Goal: Task Accomplishment & Management: Complete application form

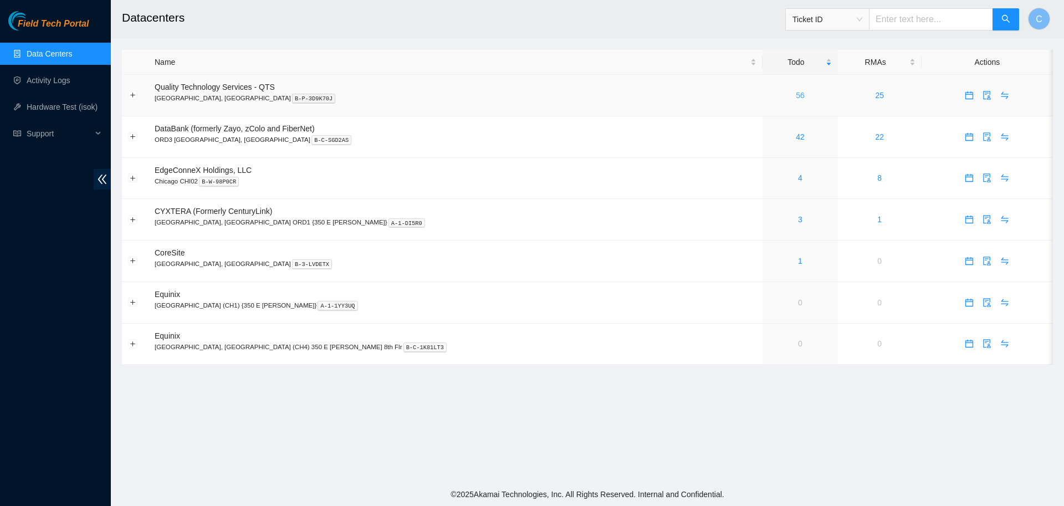
click at [796, 96] on link "56" at bounding box center [800, 95] width 9 height 9
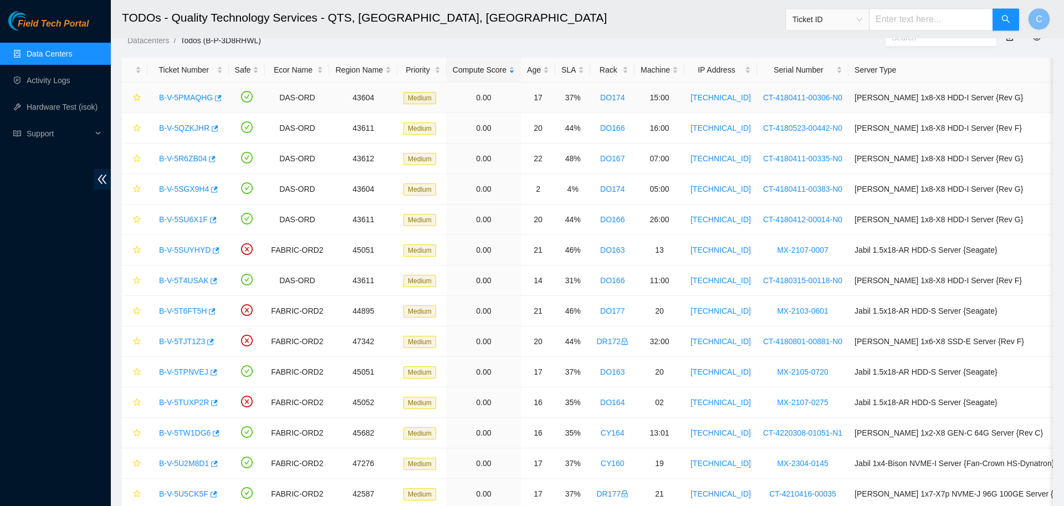
scroll to position [38, 0]
click at [566, 64] on div "SLA" at bounding box center [573, 69] width 23 height 12
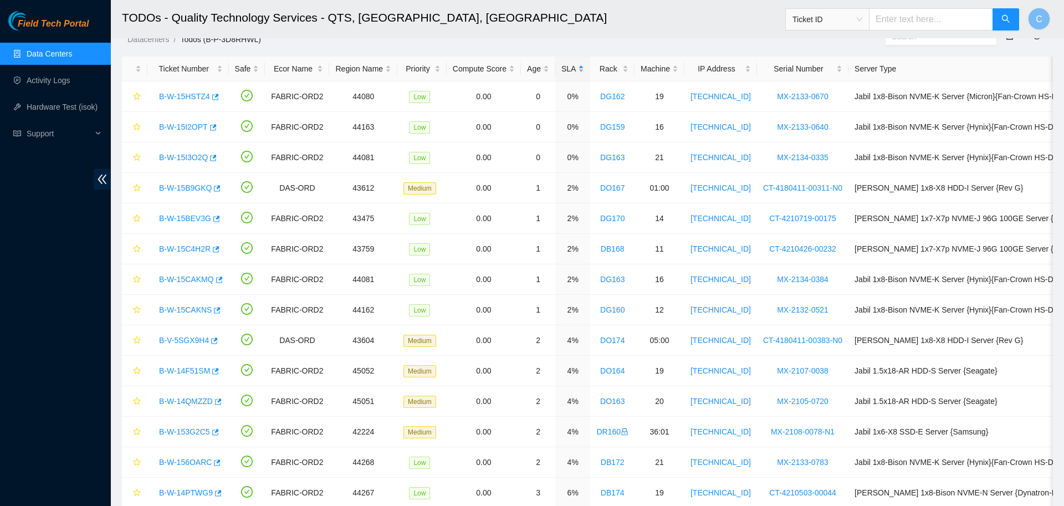
click at [566, 64] on div "SLA" at bounding box center [573, 69] width 23 height 12
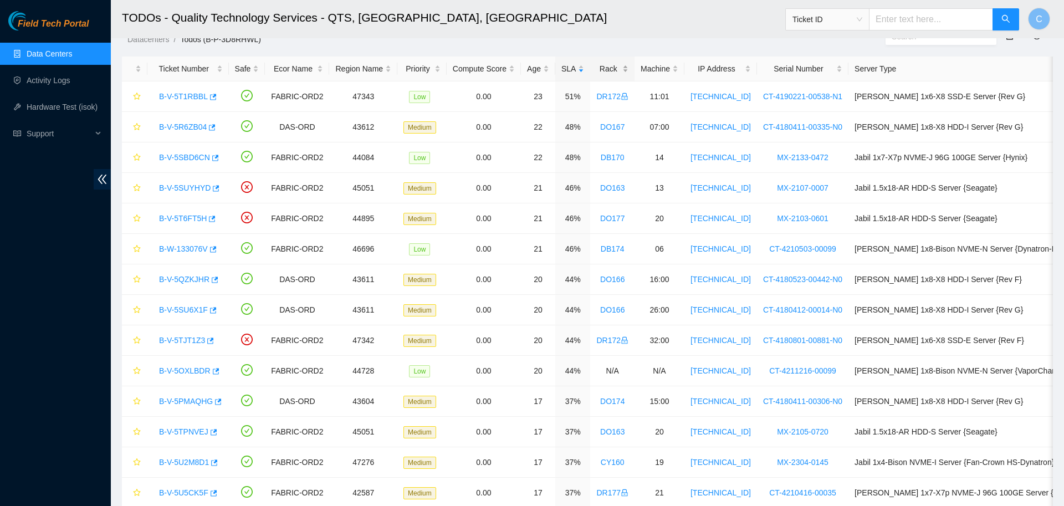
click at [607, 64] on div "Rack" at bounding box center [612, 69] width 32 height 12
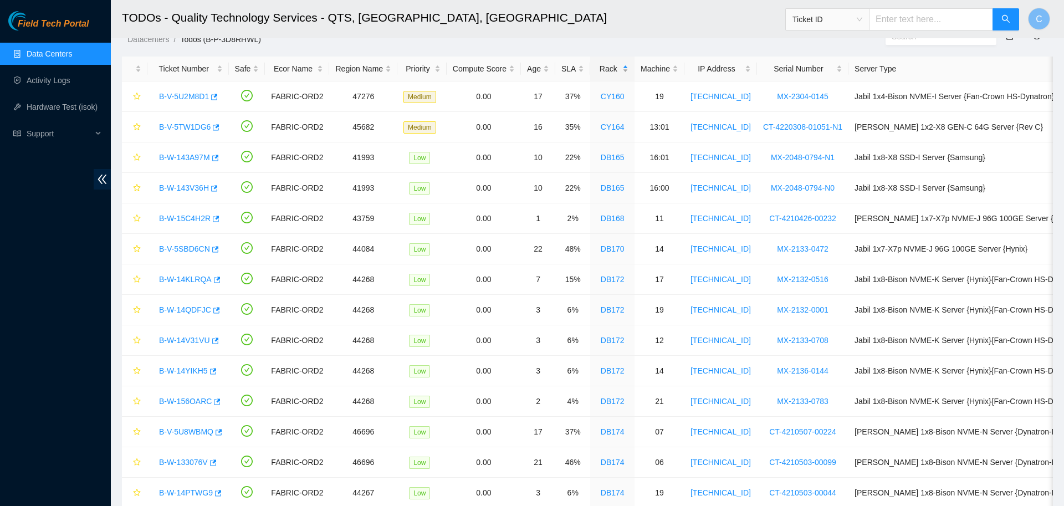
click at [607, 64] on div "Rack" at bounding box center [612, 69] width 32 height 12
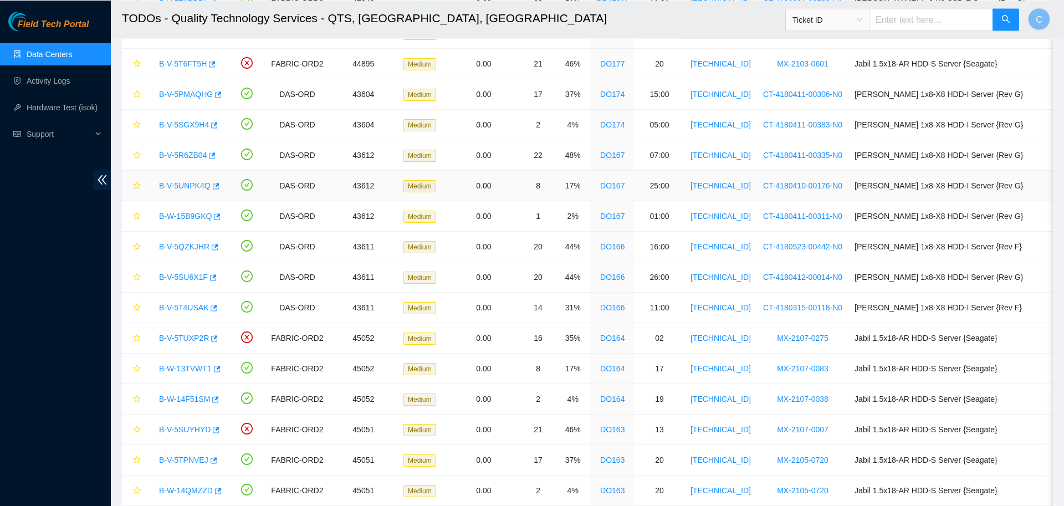
scroll to position [284, 0]
click at [191, 91] on link "B-V-5PMAQHG" at bounding box center [186, 93] width 54 height 9
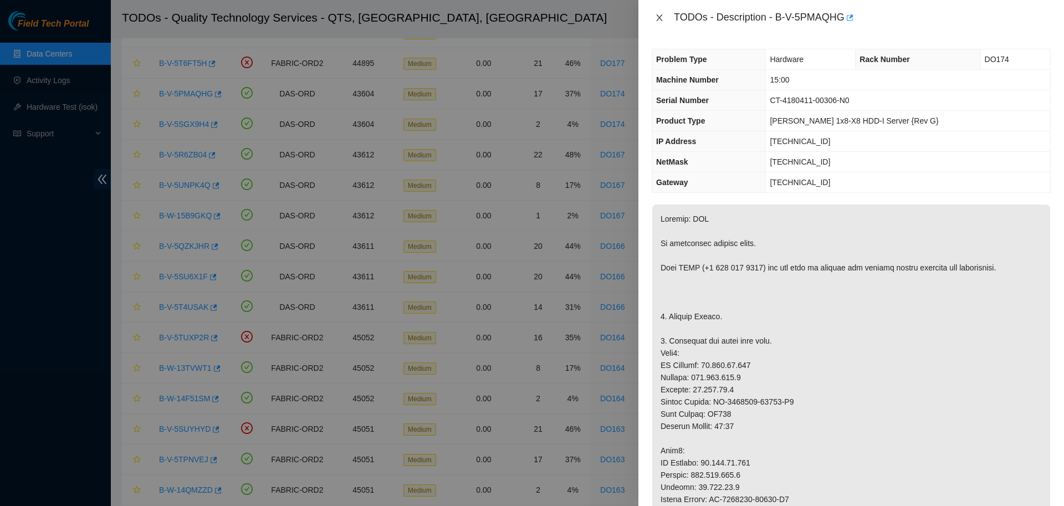
click at [659, 17] on icon "close" at bounding box center [659, 17] width 9 height 9
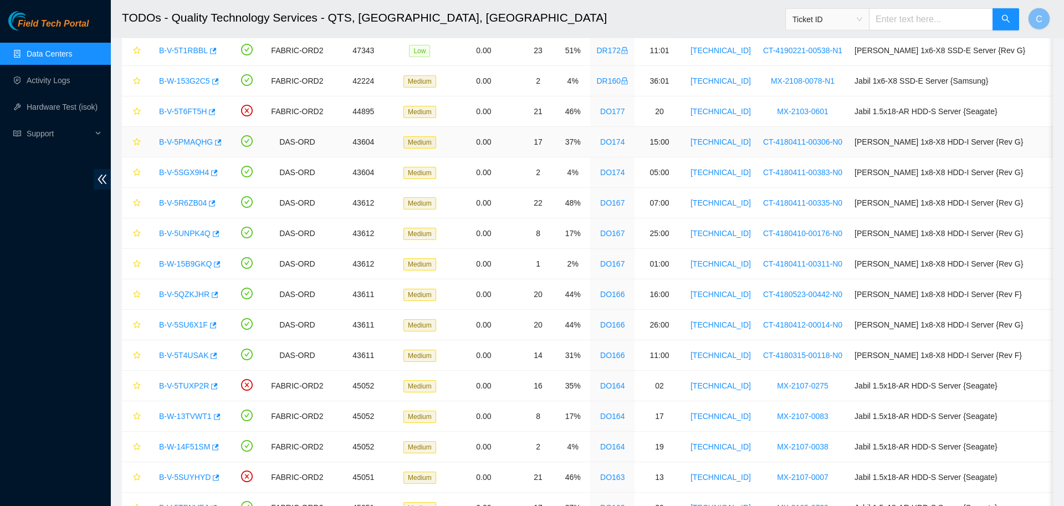
scroll to position [236, 0]
click at [178, 143] on link "B-V-5PMAQHG" at bounding box center [186, 142] width 54 height 9
click at [181, 203] on link "B-V-5R6ZB04" at bounding box center [183, 203] width 48 height 9
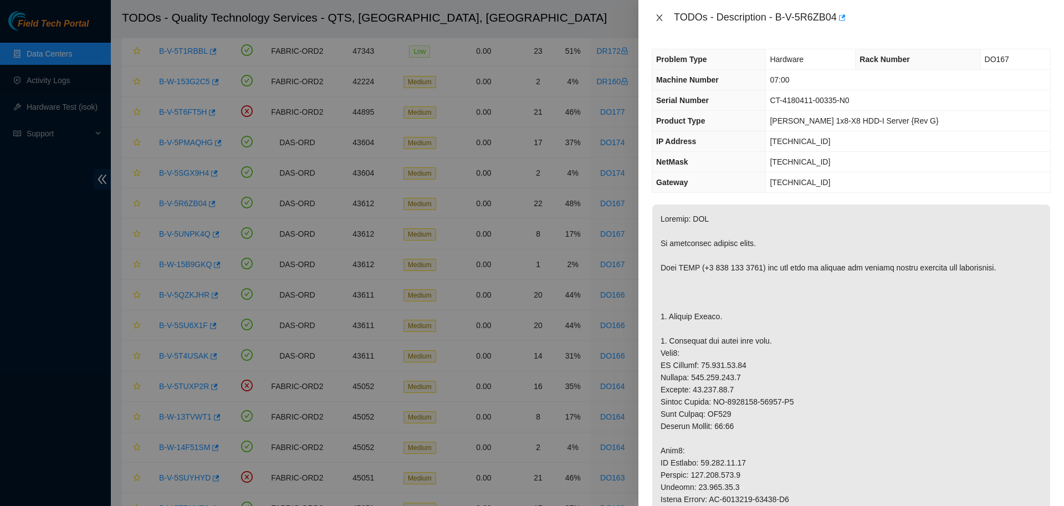
click at [656, 21] on icon "close" at bounding box center [659, 17] width 9 height 9
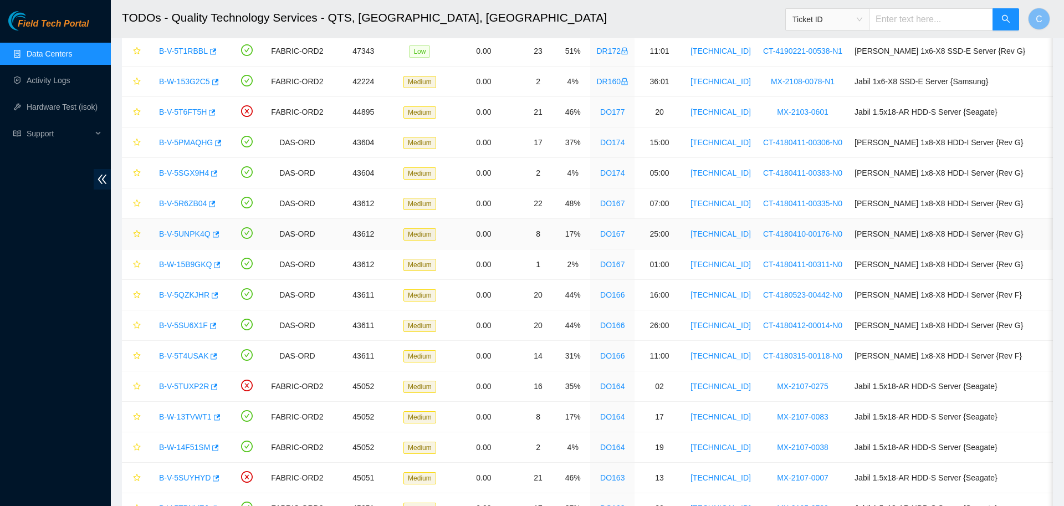
click at [192, 236] on link "B-V-5UNPK4Q" at bounding box center [185, 233] width 52 height 9
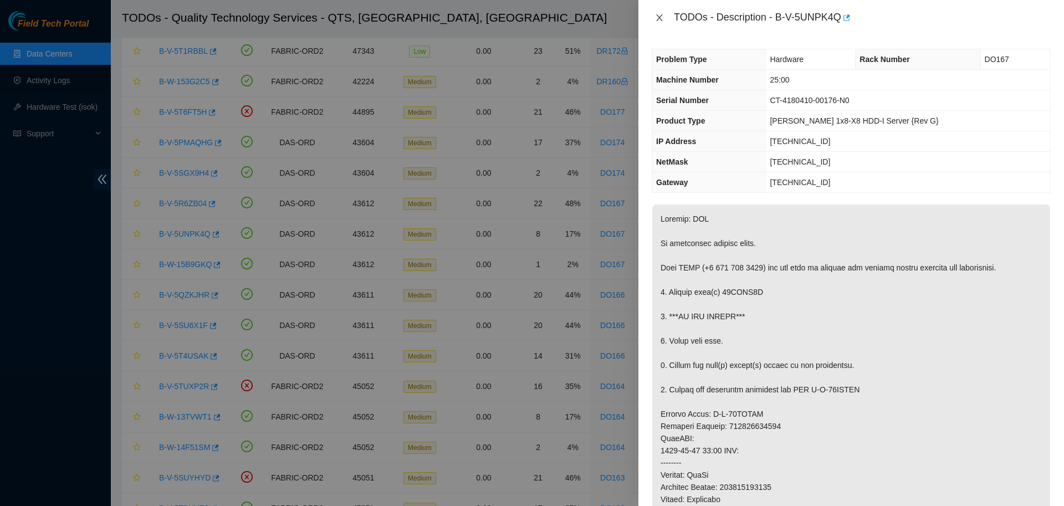
click at [661, 14] on icon "close" at bounding box center [659, 17] width 9 height 9
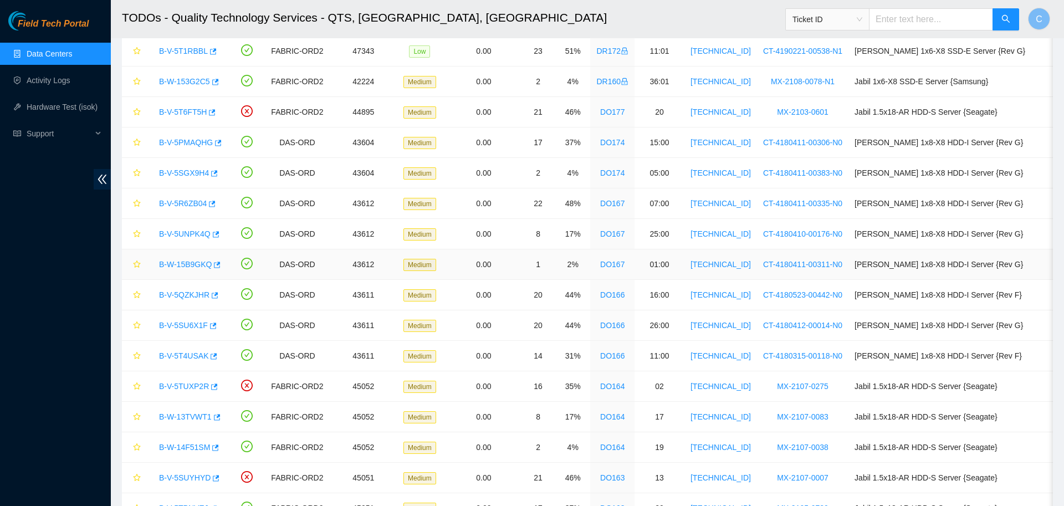
click at [193, 263] on link "B-W-15B9GKQ" at bounding box center [185, 264] width 53 height 9
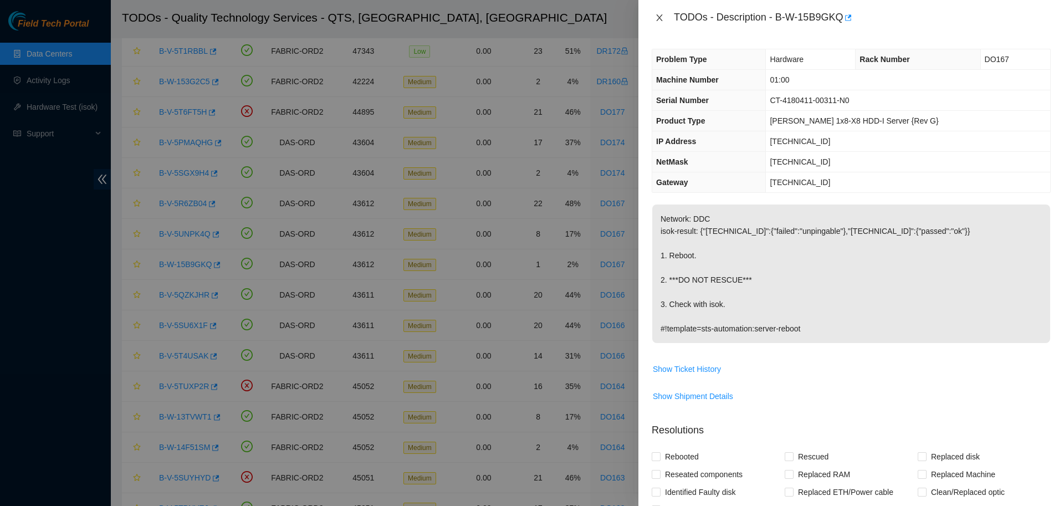
click at [656, 17] on icon "close" at bounding box center [659, 17] width 9 height 9
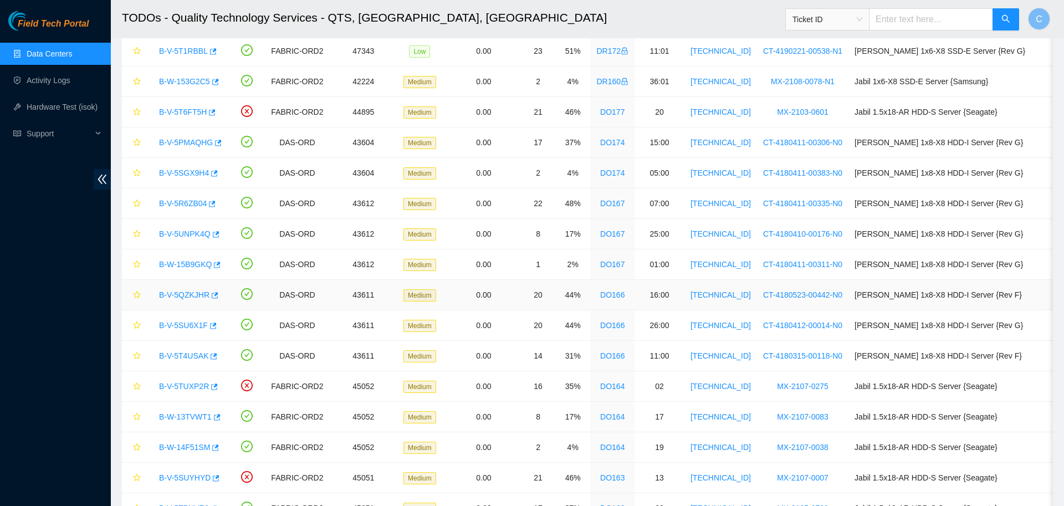
click at [191, 290] on link "B-V-5QZKJHR" at bounding box center [184, 294] width 50 height 9
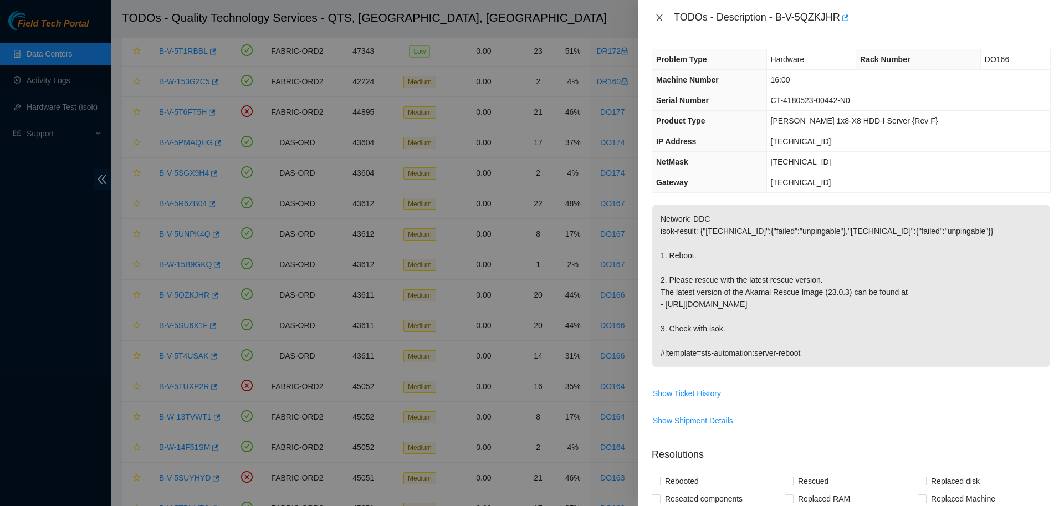
click at [657, 19] on icon "close" at bounding box center [659, 17] width 6 height 7
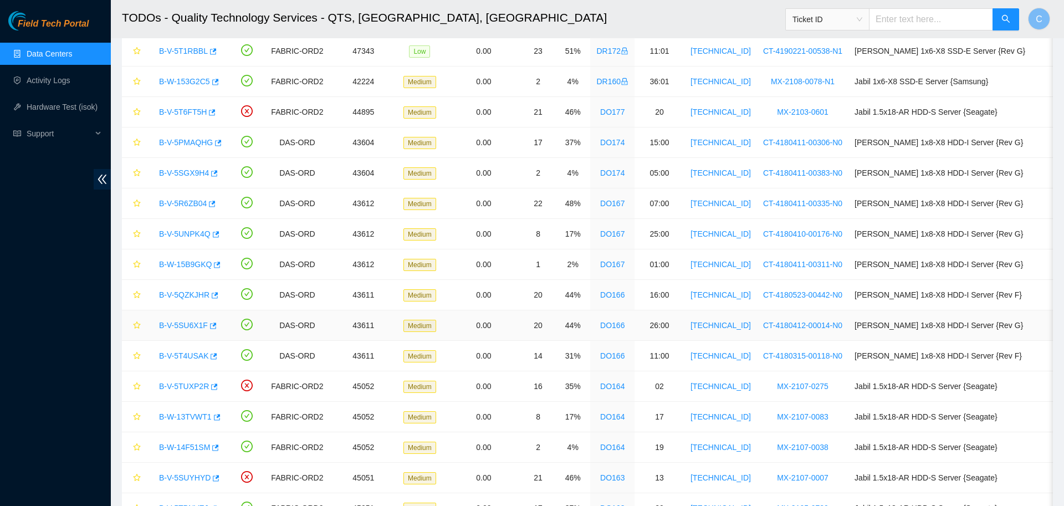
click at [198, 321] on link "B-V-5SU6X1F" at bounding box center [183, 325] width 49 height 9
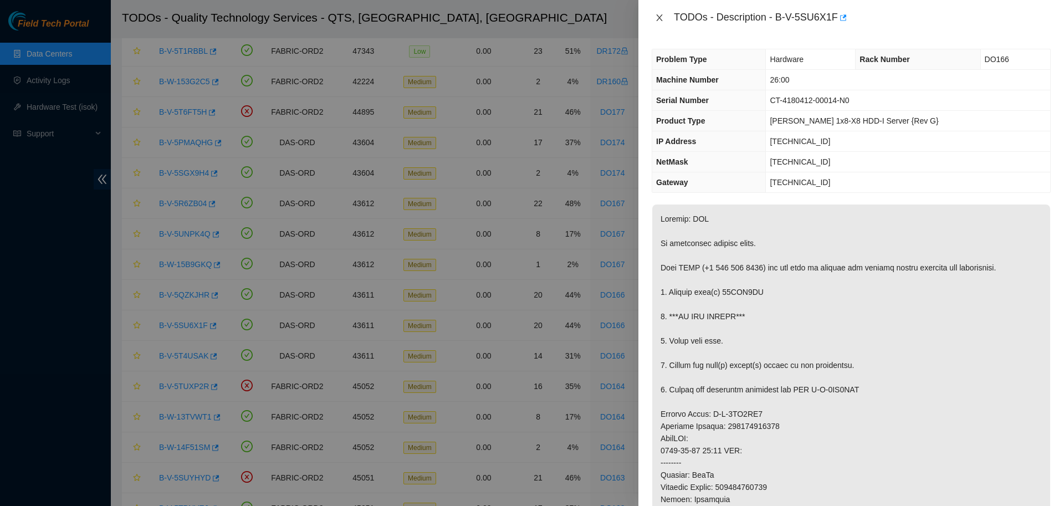
click at [657, 18] on icon "close" at bounding box center [659, 17] width 9 height 9
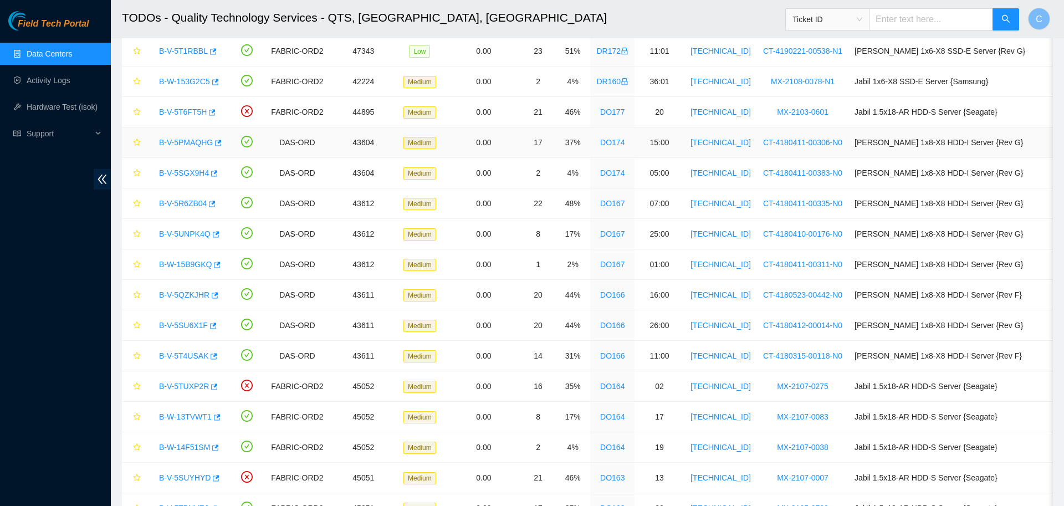
click at [182, 144] on link "B-V-5PMAQHG" at bounding box center [186, 142] width 54 height 9
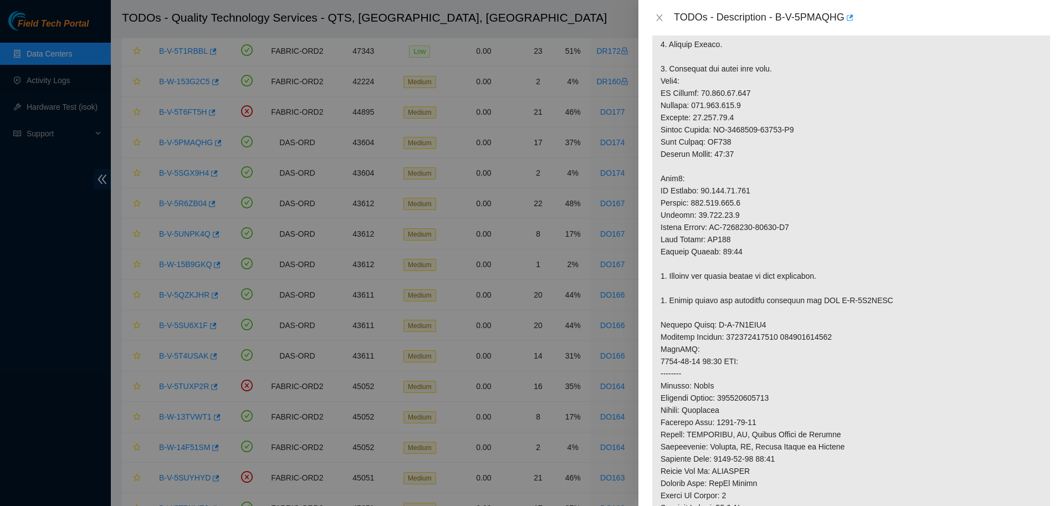
scroll to position [274, 0]
click at [655, 17] on icon "close" at bounding box center [659, 17] width 9 height 9
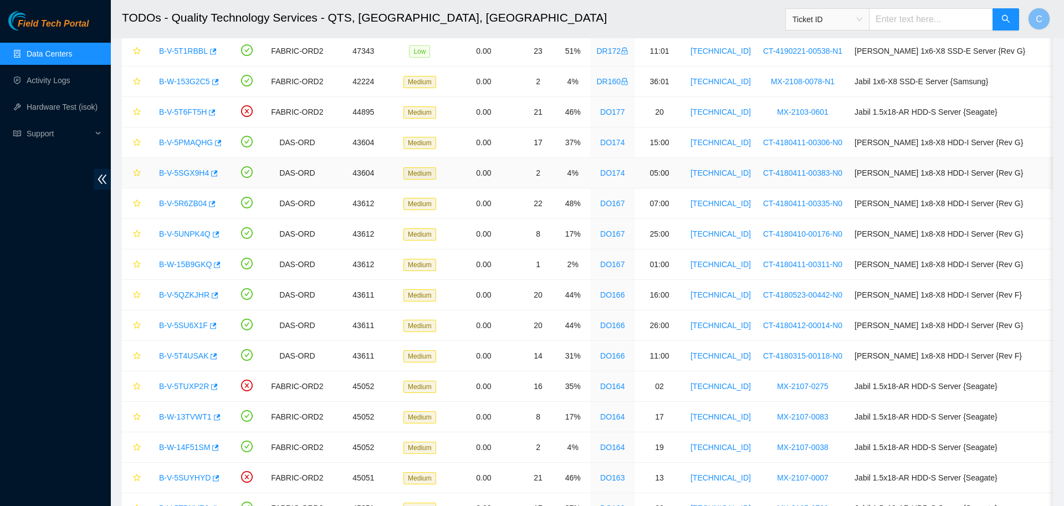
scroll to position [101, 0]
click at [195, 174] on link "B-V-5SGX9H4" at bounding box center [184, 173] width 50 height 9
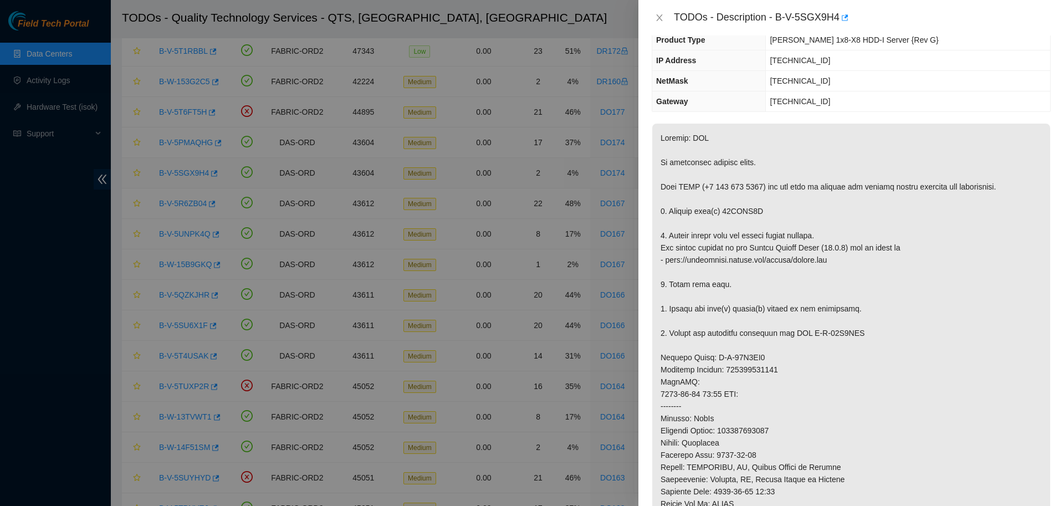
scroll to position [0, 0]
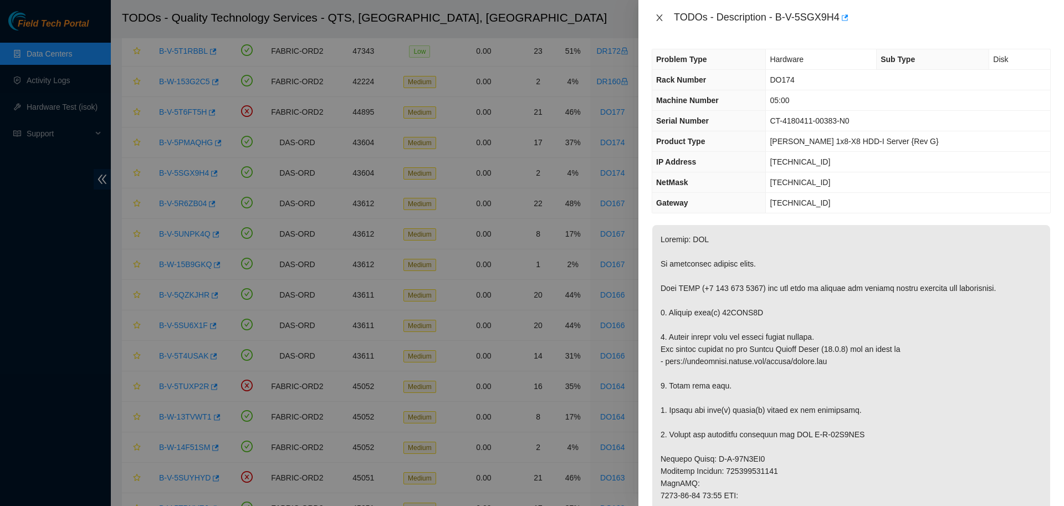
click at [657, 16] on icon "close" at bounding box center [659, 17] width 6 height 7
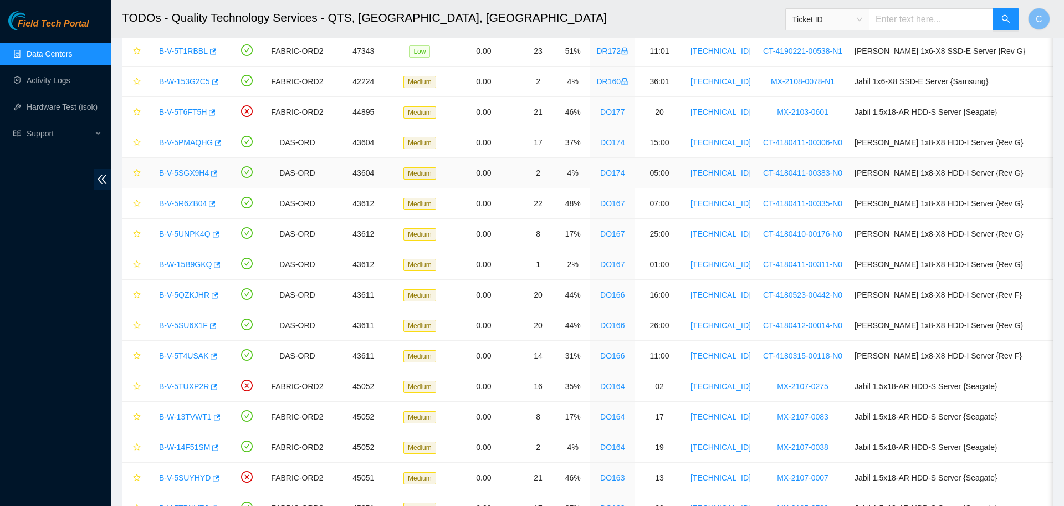
click at [186, 171] on link "B-V-5SGX9H4" at bounding box center [184, 173] width 50 height 9
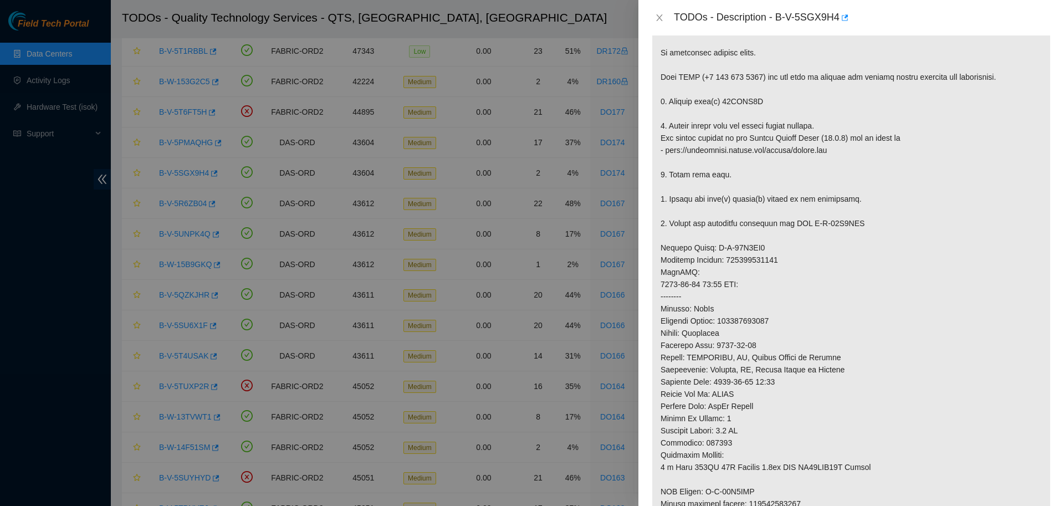
scroll to position [212, 0]
click at [660, 18] on icon "close" at bounding box center [659, 17] width 9 height 9
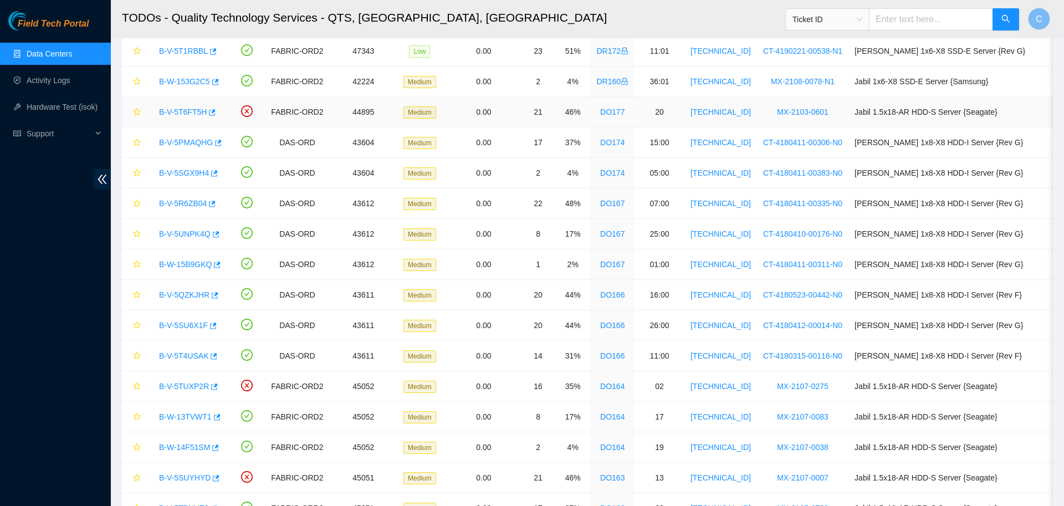
scroll to position [101, 0]
click at [182, 141] on link "B-V-5PMAQHG" at bounding box center [186, 142] width 54 height 9
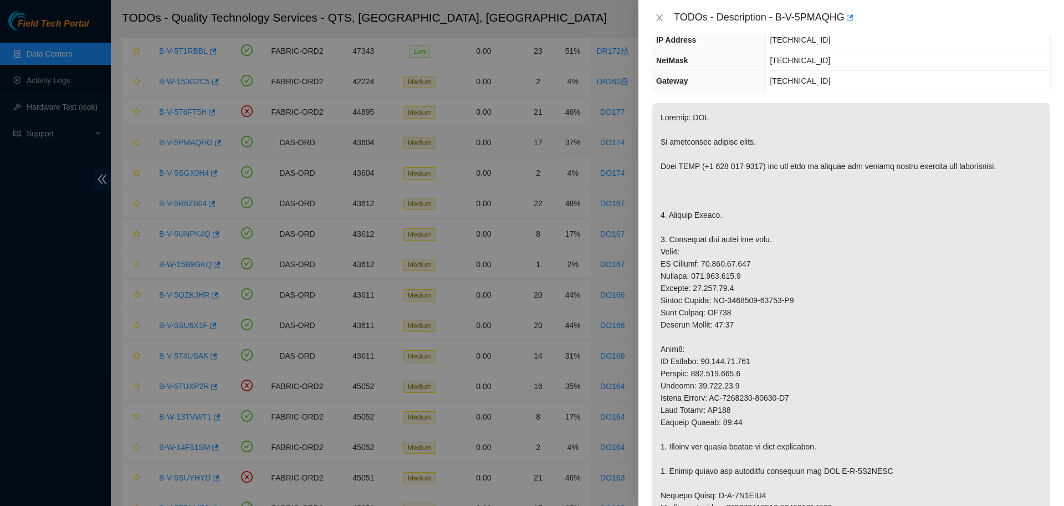
scroll to position [0, 0]
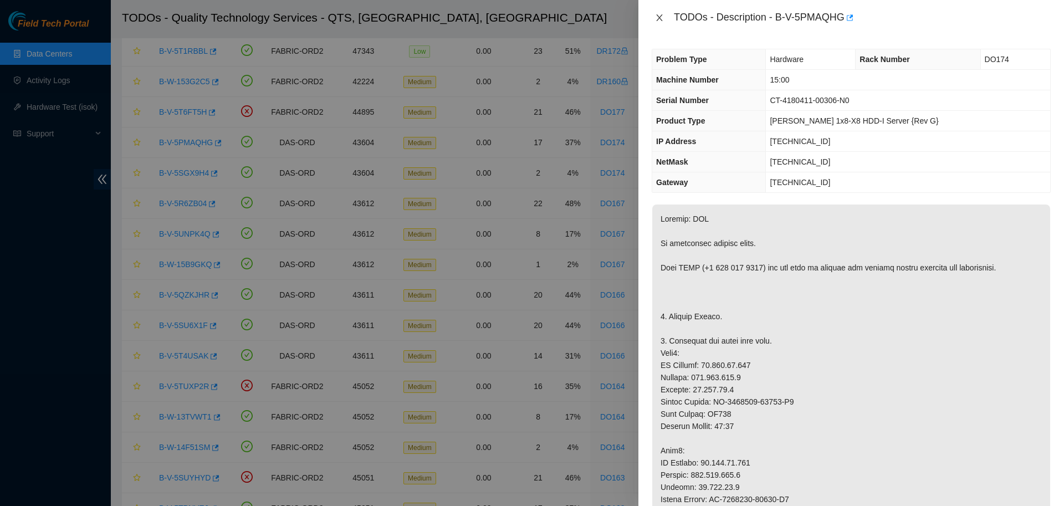
click at [657, 19] on icon "close" at bounding box center [659, 17] width 6 height 7
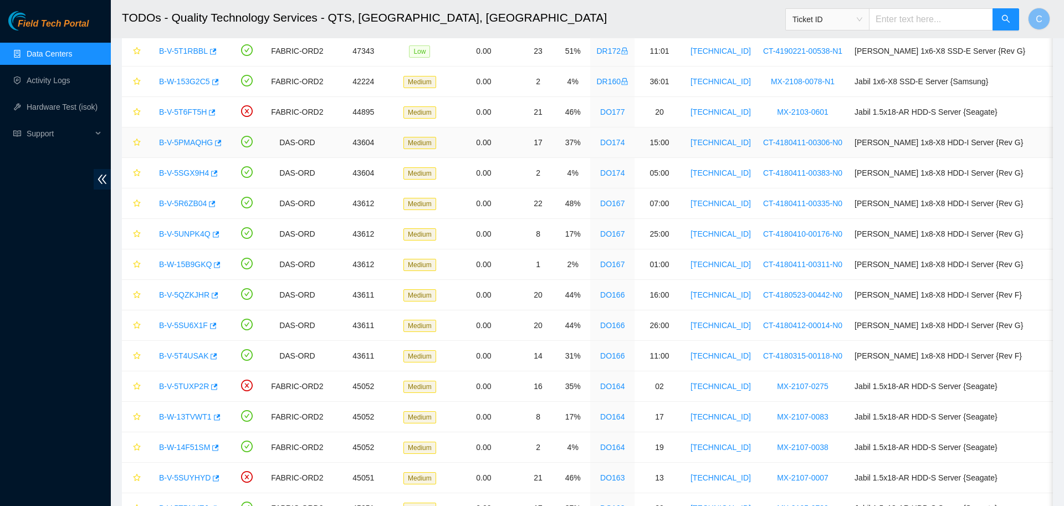
click at [186, 143] on link "B-V-5PMAQHG" at bounding box center [186, 142] width 54 height 9
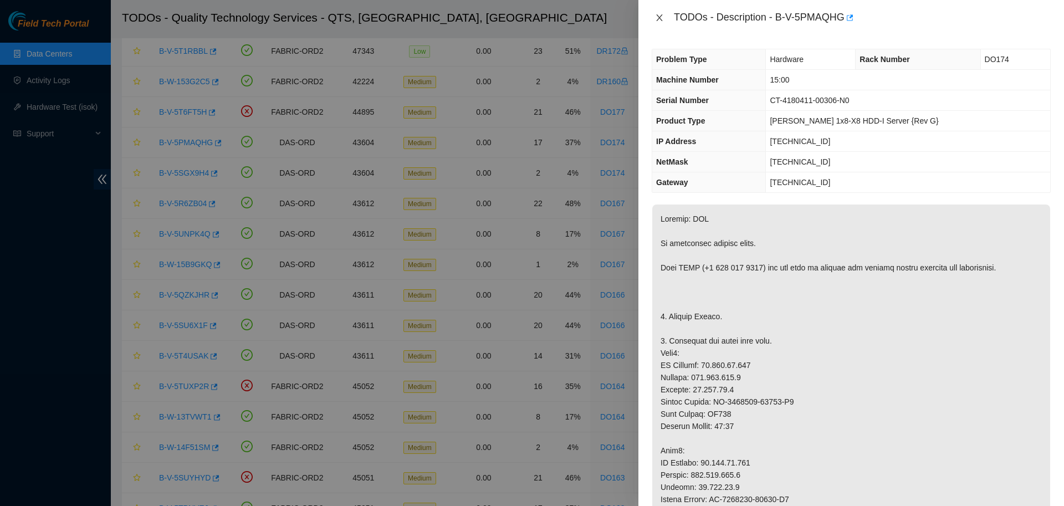
click at [656, 17] on icon "close" at bounding box center [659, 17] width 9 height 9
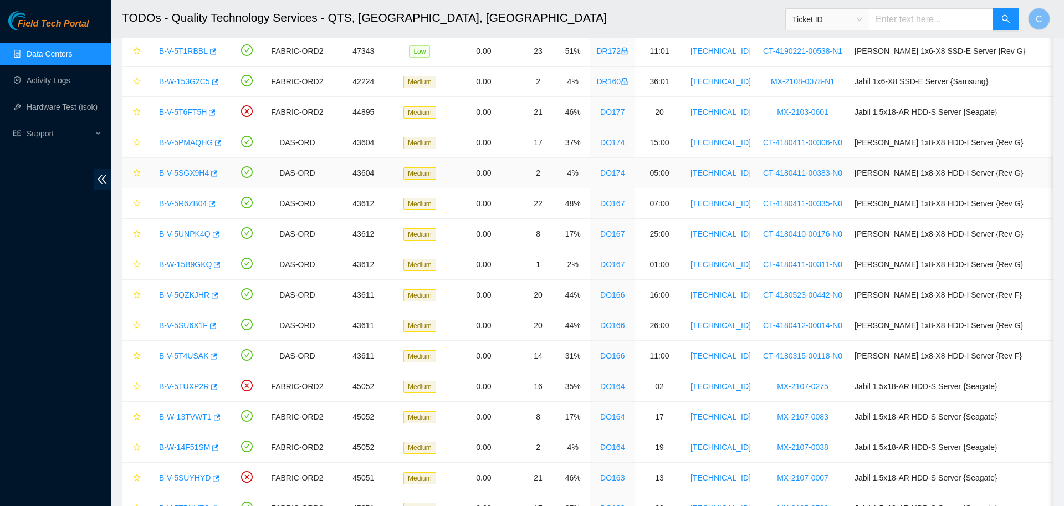
click at [188, 172] on link "B-V-5SGX9H4" at bounding box center [184, 173] width 50 height 9
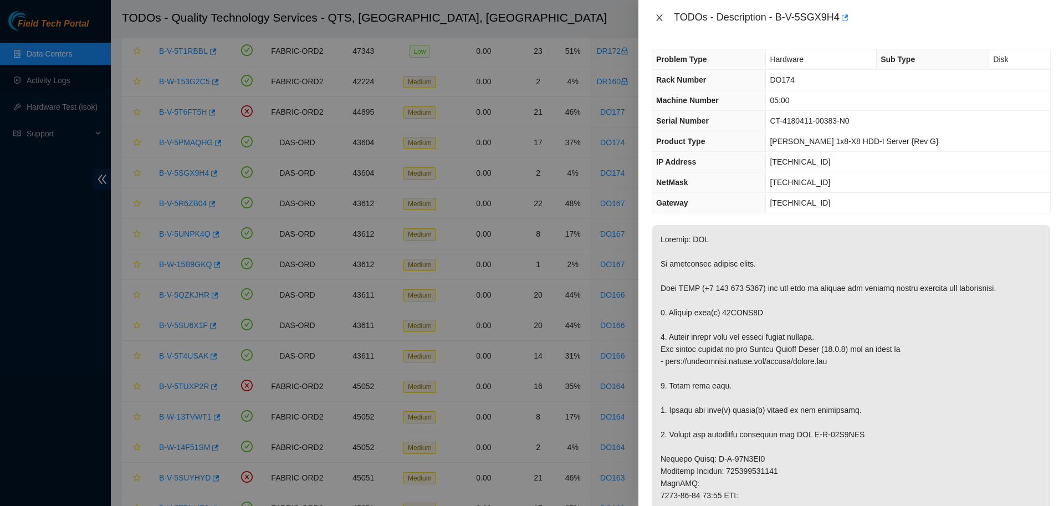
click at [657, 17] on icon "close" at bounding box center [659, 17] width 9 height 9
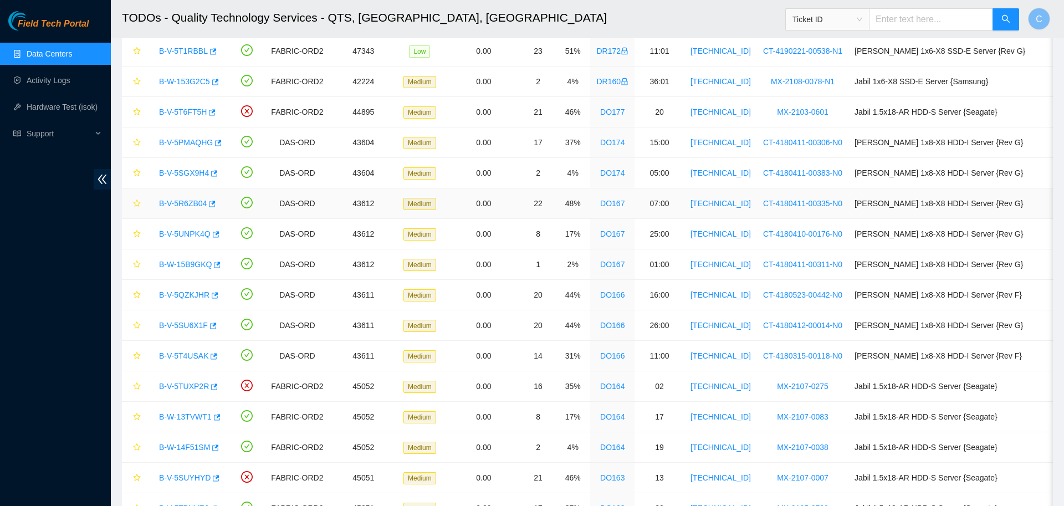
click at [195, 203] on link "B-V-5R6ZB04" at bounding box center [183, 203] width 48 height 9
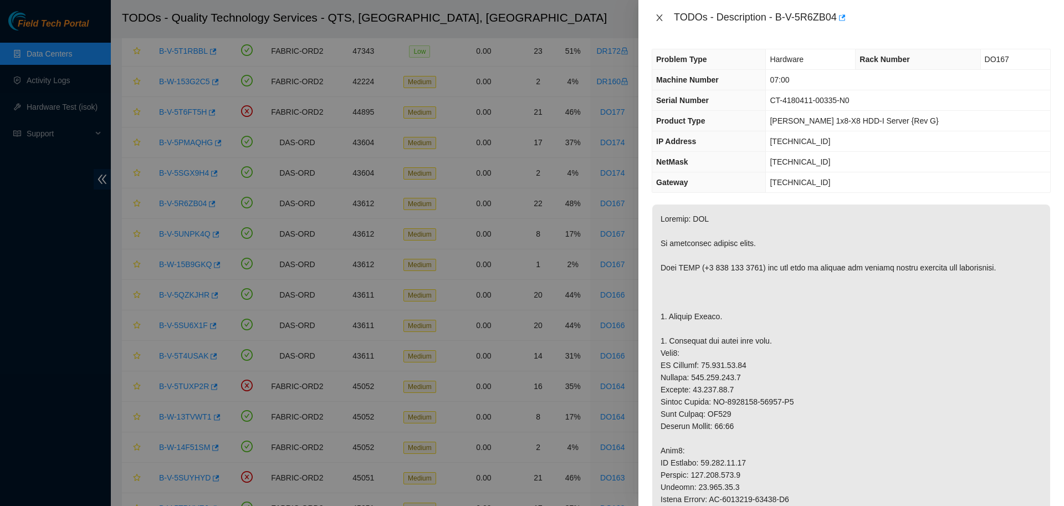
click at [658, 13] on button "Close" at bounding box center [660, 18] width 16 height 11
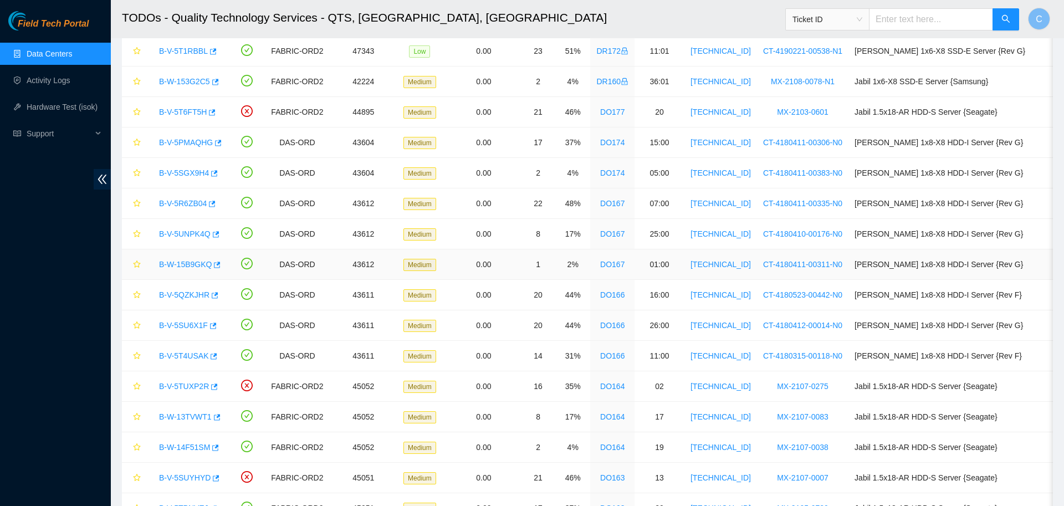
click at [198, 263] on link "B-W-15B9GKQ" at bounding box center [185, 264] width 53 height 9
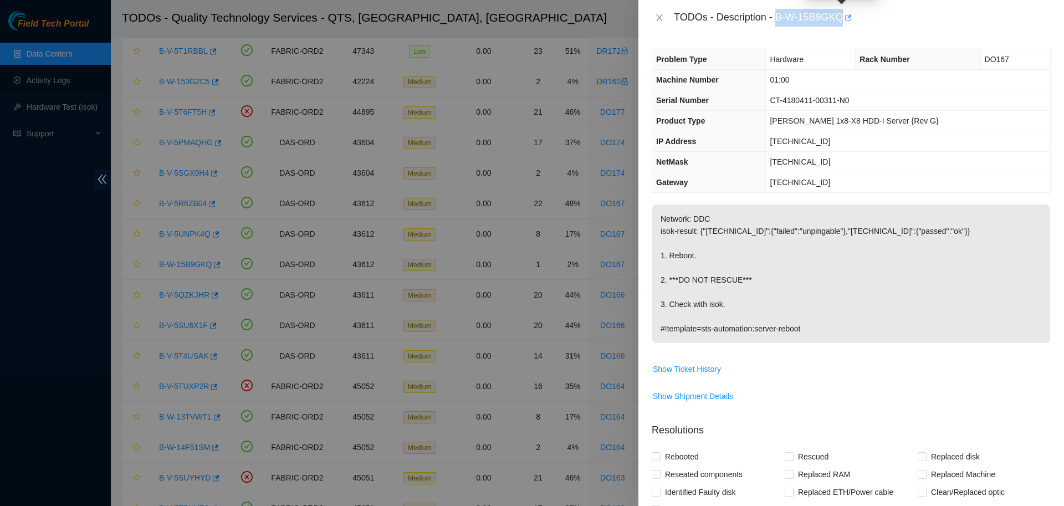
drag, startPoint x: 773, startPoint y: 17, endPoint x: 840, endPoint y: 19, distance: 67.1
click at [840, 19] on div "TODOs - Description - B-W-15B9GKQ" at bounding box center [862, 18] width 377 height 18
copy div "B-W-15B9GKQ"
click at [659, 19] on icon "close" at bounding box center [659, 17] width 9 height 9
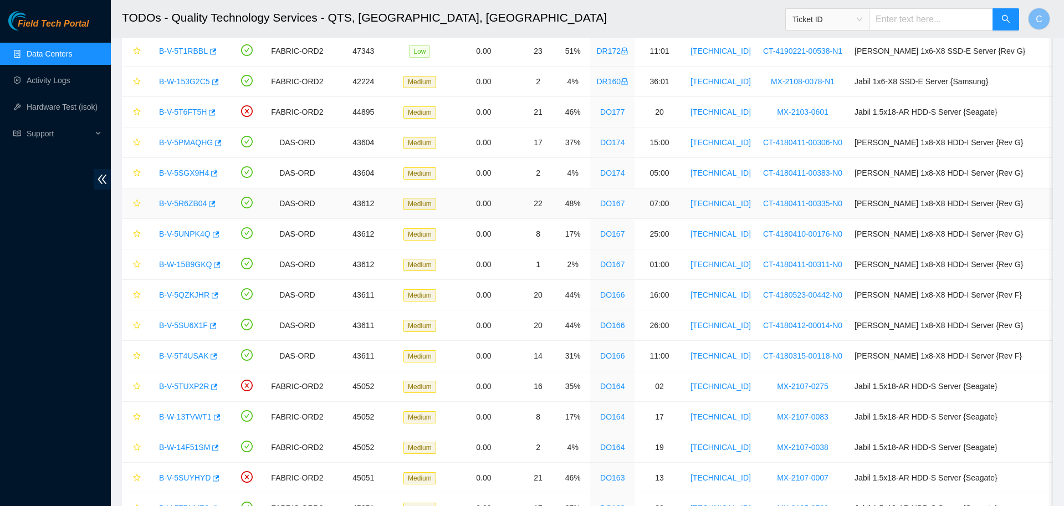
click at [195, 202] on link "B-V-5R6ZB04" at bounding box center [183, 203] width 48 height 9
click at [196, 235] on link "B-V-5UNPK4Q" at bounding box center [185, 233] width 52 height 9
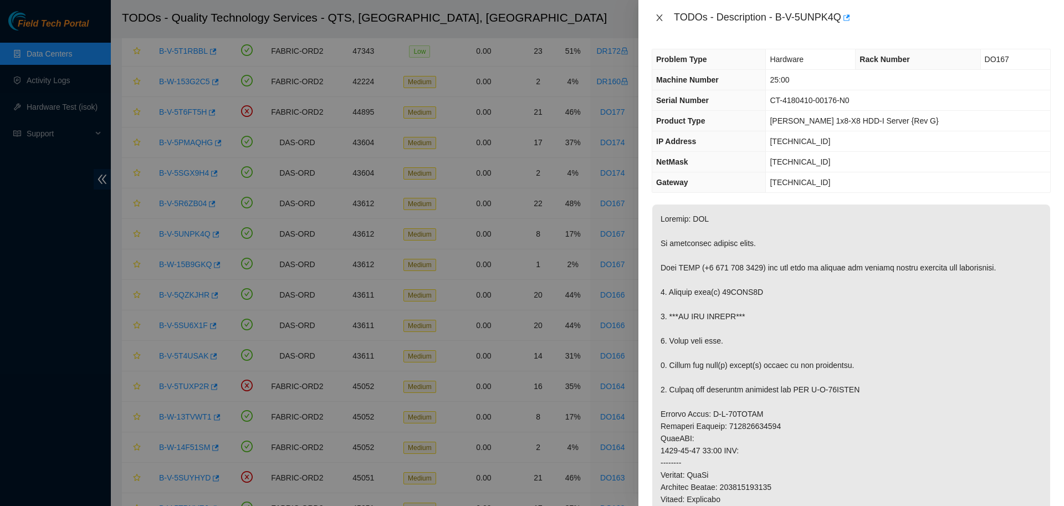
click at [656, 17] on icon "close" at bounding box center [659, 17] width 9 height 9
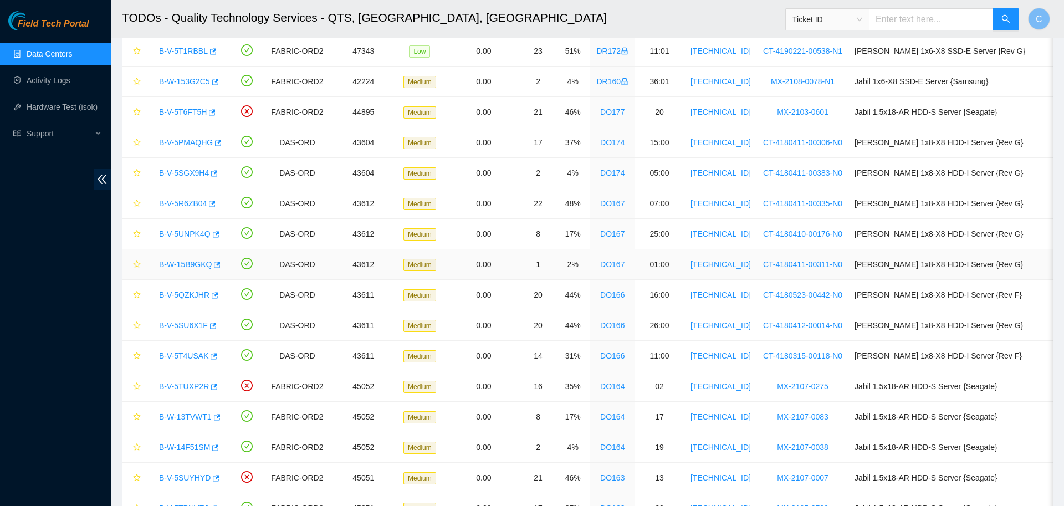
click at [182, 264] on link "B-W-15B9GKQ" at bounding box center [185, 264] width 53 height 9
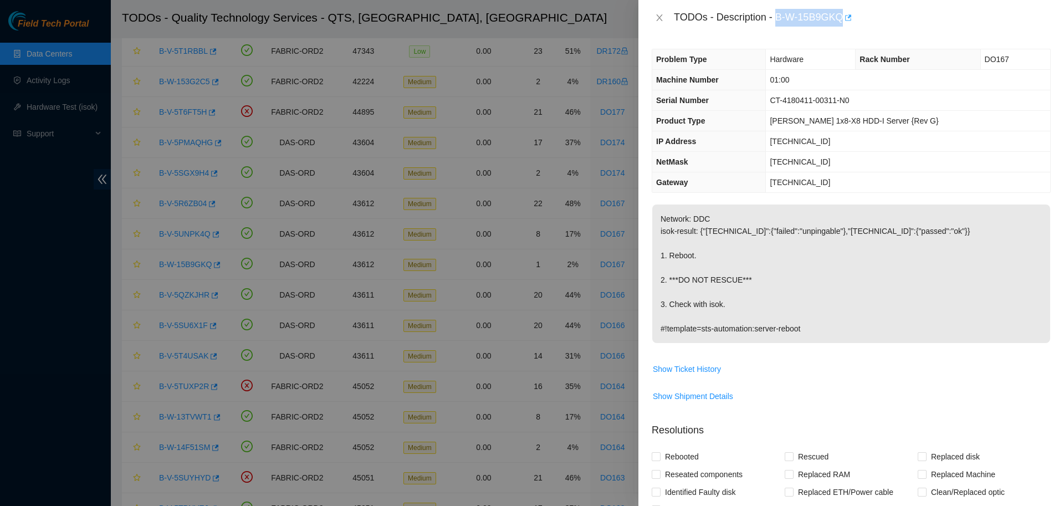
drag, startPoint x: 773, startPoint y: 15, endPoint x: 838, endPoint y: 22, distance: 65.2
click at [838, 22] on div "TODOs - Description - B-W-15B9GKQ" at bounding box center [862, 18] width 377 height 18
copy div "B-W-15B9GKQ"
click at [619, 52] on div at bounding box center [532, 253] width 1064 height 506
click at [657, 17] on icon "close" at bounding box center [659, 17] width 9 height 9
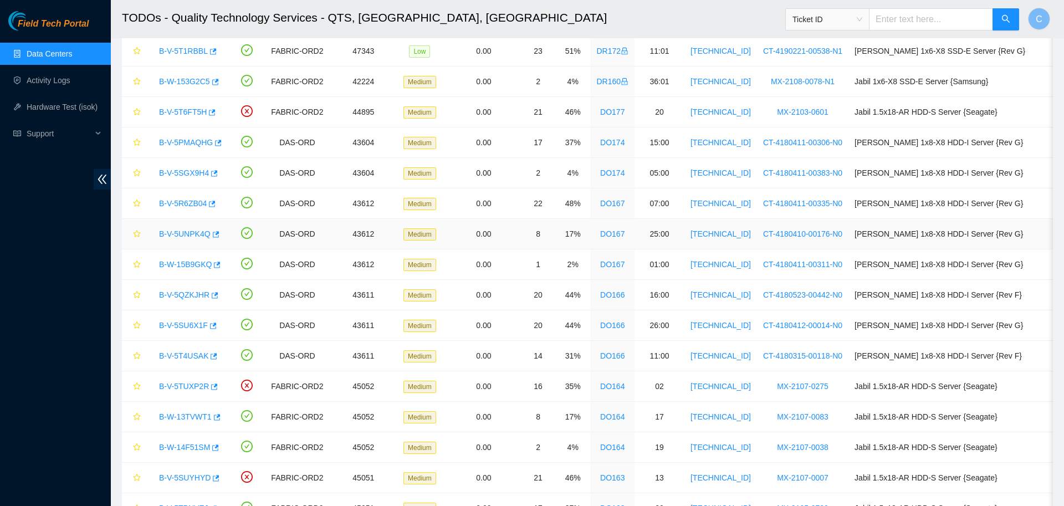
click at [187, 236] on link "B-V-5UNPK4Q" at bounding box center [185, 233] width 52 height 9
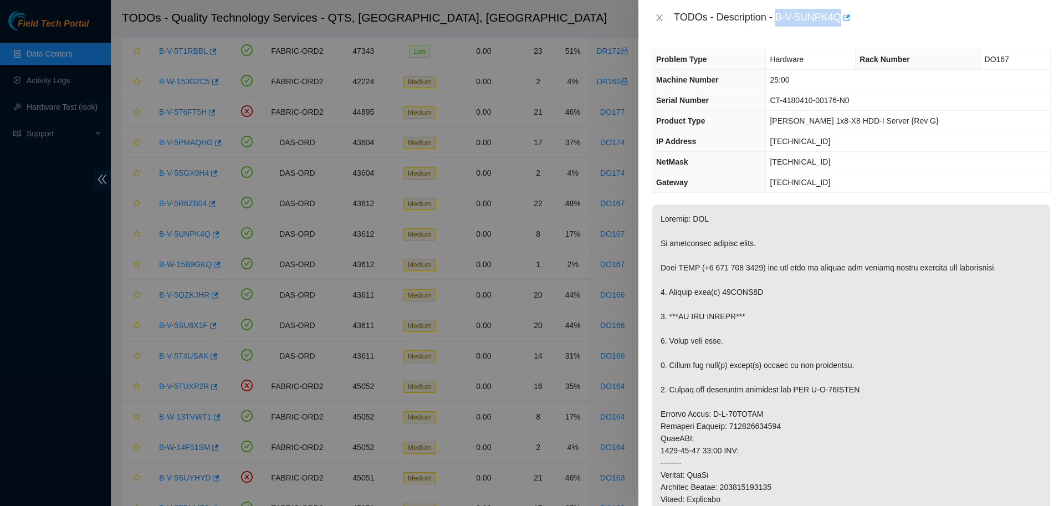
drag, startPoint x: 774, startPoint y: 17, endPoint x: 833, endPoint y: 17, distance: 58.8
click at [833, 17] on div "TODOs - Description - B-V-5UNPK4Q" at bounding box center [862, 18] width 377 height 18
copy div "B-V-5UNPK4Q"
click at [661, 19] on icon "close" at bounding box center [659, 17] width 9 height 9
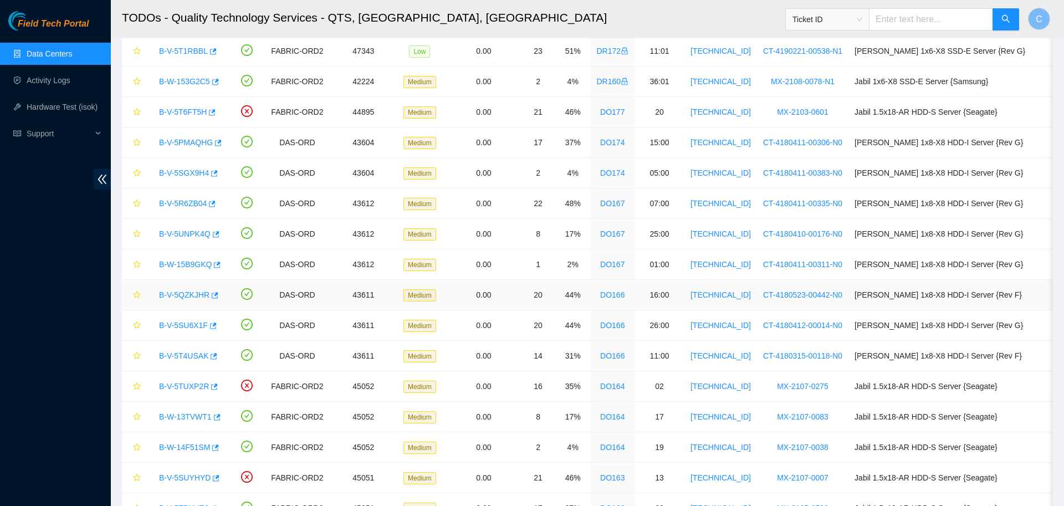
click at [189, 293] on link "B-V-5QZKJHR" at bounding box center [184, 294] width 50 height 9
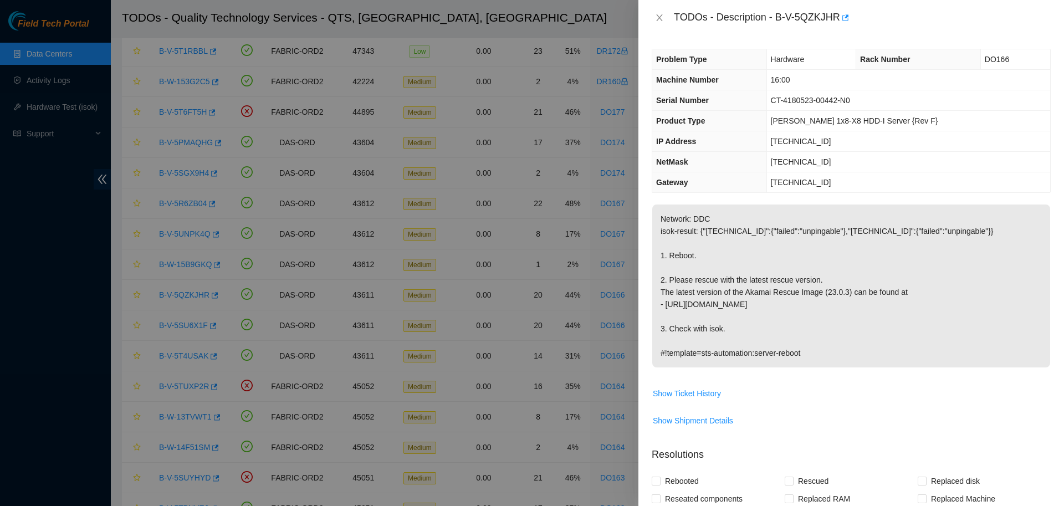
click at [794, 17] on div "TODOs - Description - B-V-5QZKJHR" at bounding box center [862, 18] width 377 height 18
click at [771, 18] on div "TODOs - Description - B-V-5QZKJHR" at bounding box center [862, 18] width 377 height 18
drag, startPoint x: 772, startPoint y: 18, endPoint x: 835, endPoint y: 19, distance: 63.2
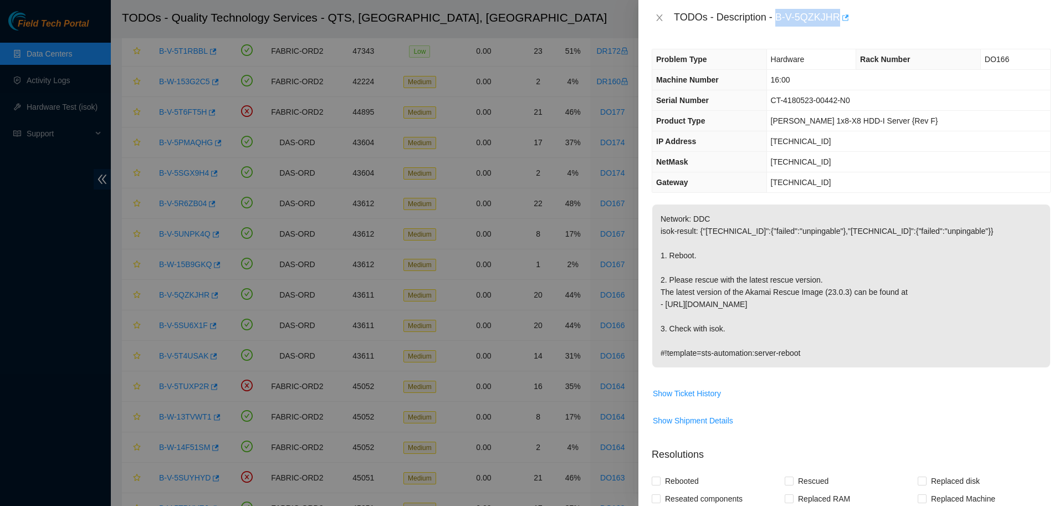
click at [835, 19] on div "TODOs - Description - B-V-5QZKJHR" at bounding box center [862, 18] width 377 height 18
copy div "B-V-5QZKJHR"
click at [266, 241] on div at bounding box center [532, 253] width 1064 height 506
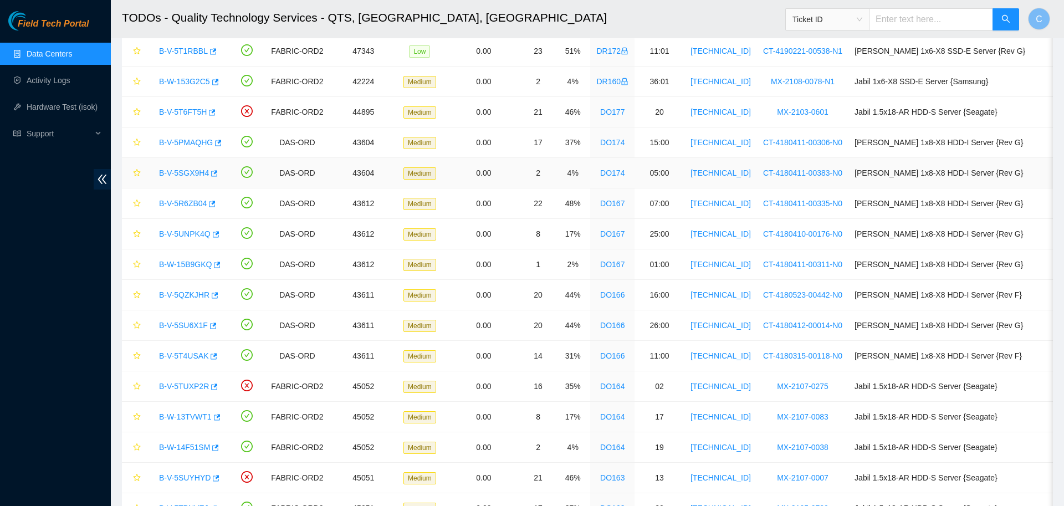
click at [194, 173] on link "B-V-5SGX9H4" at bounding box center [184, 173] width 50 height 9
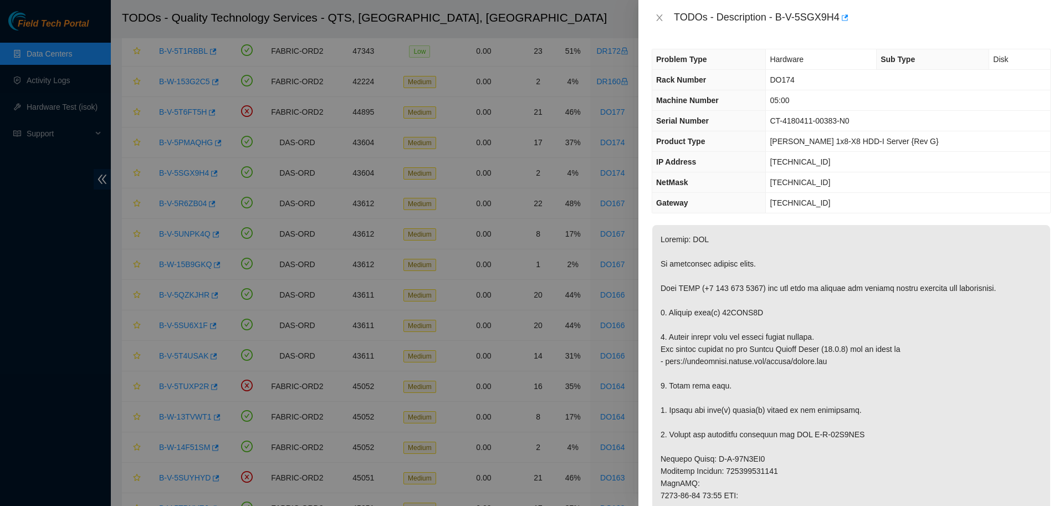
click at [803, 18] on div "TODOs - Description - B-V-5SGX9H4" at bounding box center [862, 18] width 377 height 18
click at [823, 19] on div "TODOs - Description - B-V-5SGX9H4" at bounding box center [862, 18] width 377 height 18
drag, startPoint x: 772, startPoint y: 17, endPoint x: 860, endPoint y: 23, distance: 88.9
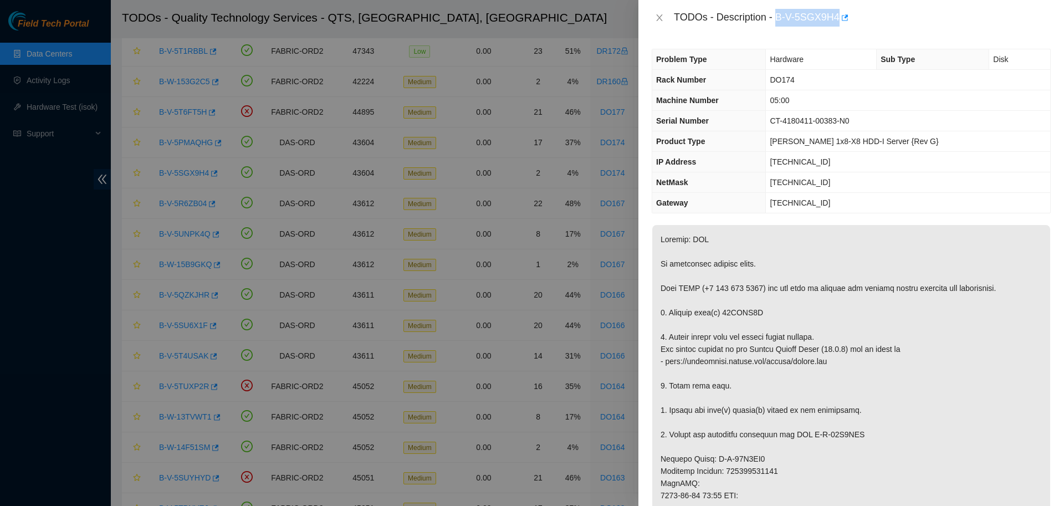
click at [860, 23] on div "TODOs - Description - B-V-5SGX9H4" at bounding box center [862, 18] width 377 height 18
copy div "B-V-5SGX9H4"
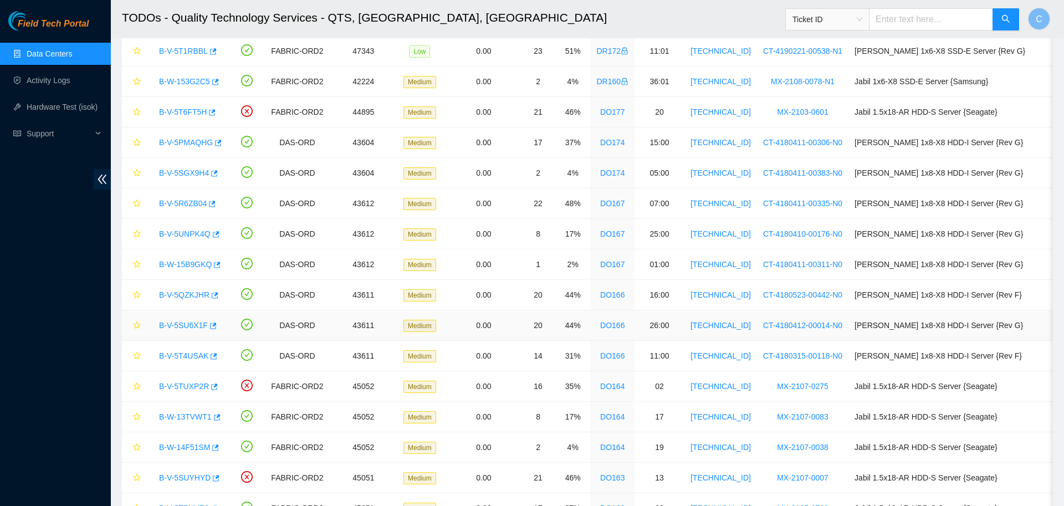
click at [184, 323] on link "B-V-5SU6X1F" at bounding box center [183, 325] width 49 height 9
click at [191, 294] on link "B-V-5QZKJHR" at bounding box center [184, 294] width 50 height 9
click at [186, 323] on link "B-V-5SU6X1F" at bounding box center [183, 325] width 49 height 9
click at [185, 353] on link "B-V-5T4USAK" at bounding box center [183, 355] width 49 height 9
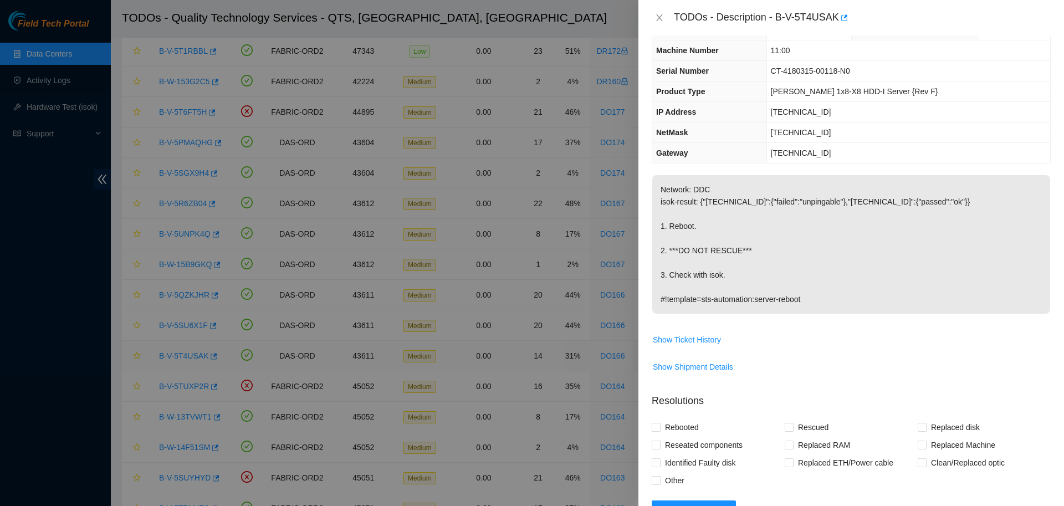
scroll to position [23, 0]
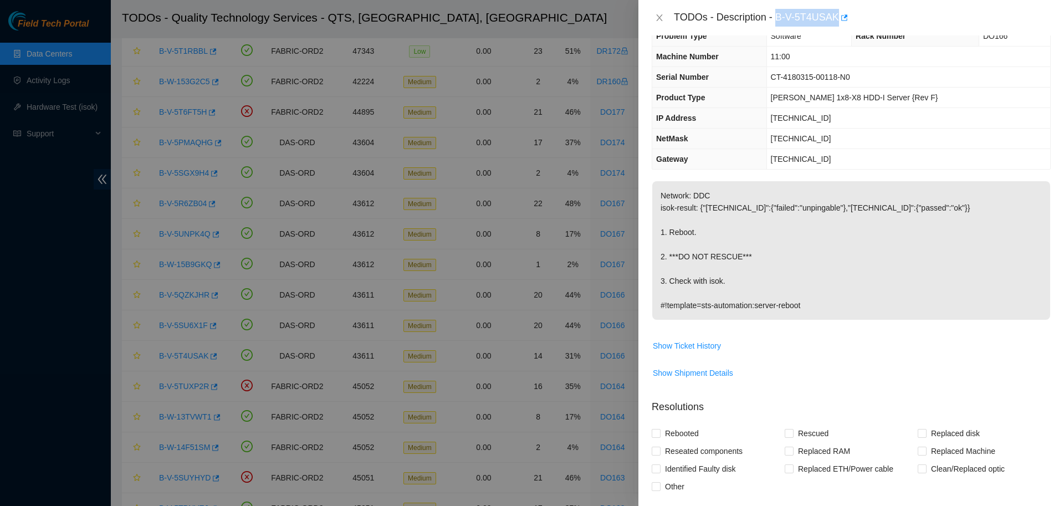
drag, startPoint x: 772, startPoint y: 18, endPoint x: 831, endPoint y: 8, distance: 59.6
click at [831, 8] on div "TODOs - Description - B-V-5T4USAK" at bounding box center [852, 17] width 426 height 35
copy div "B-V-5T4USAK"
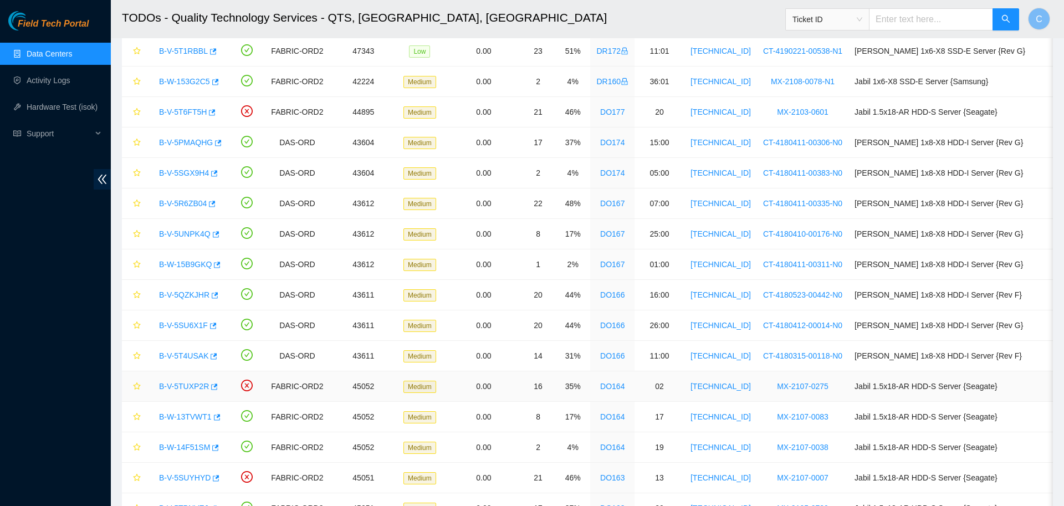
click at [182, 386] on link "B-V-5TUXP2R" at bounding box center [184, 386] width 50 height 9
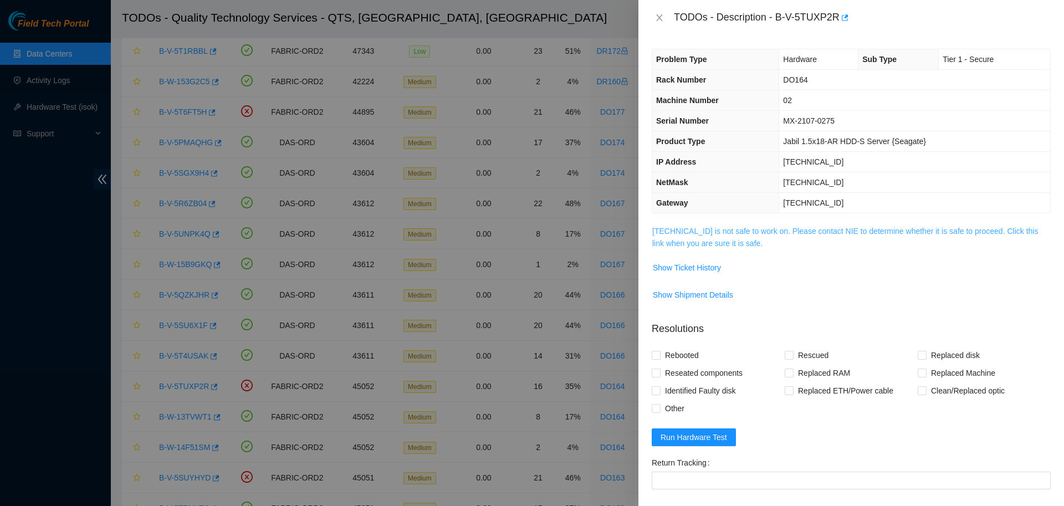
click at [708, 240] on link "[TECHNICAL_ID] is not safe to work on. Please contact NIE to determine whether …" at bounding box center [845, 237] width 386 height 21
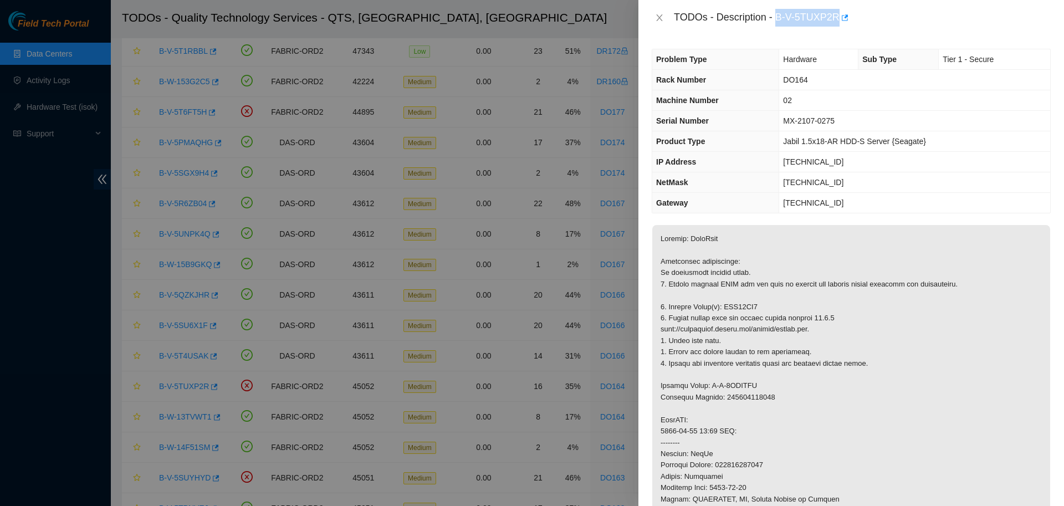
drag, startPoint x: 774, startPoint y: 17, endPoint x: 831, endPoint y: 22, distance: 57.3
click at [831, 22] on div "TODOs - Description - B-V-5TUXP2R" at bounding box center [862, 18] width 377 height 18
copy div "B-V-5TUXP2R"
click at [519, 185] on div at bounding box center [532, 253] width 1064 height 506
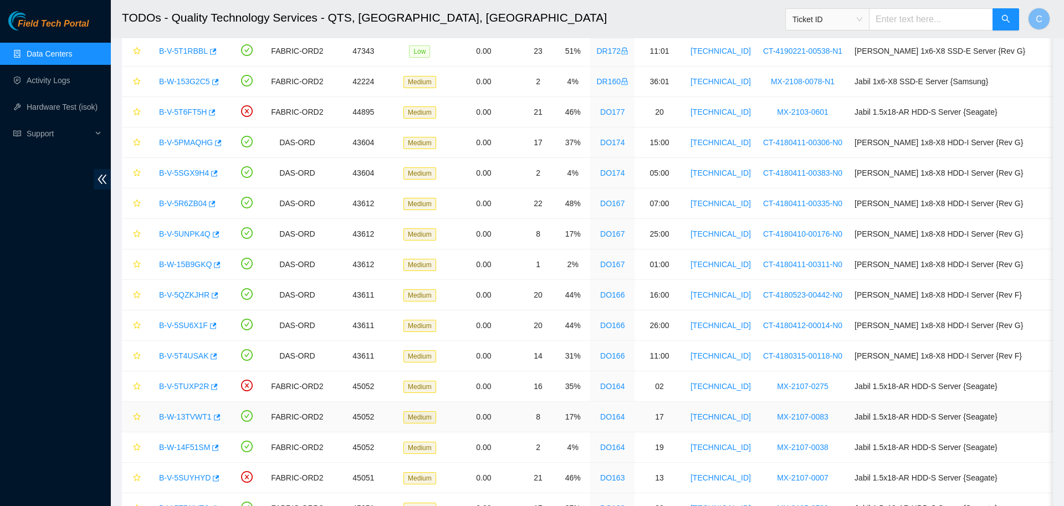
click at [189, 415] on link "B-W-13TVWT1" at bounding box center [185, 416] width 53 height 9
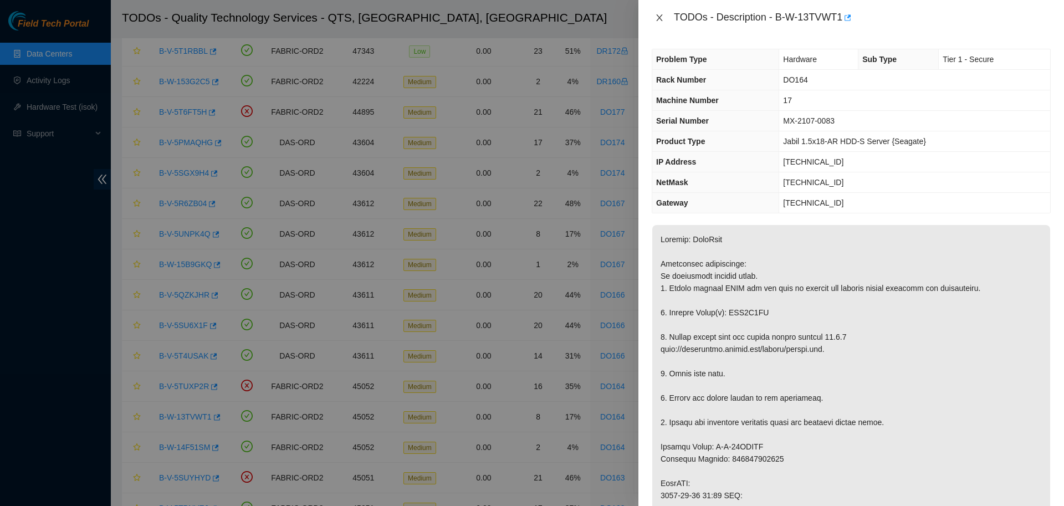
click at [660, 19] on icon "close" at bounding box center [659, 17] width 6 height 7
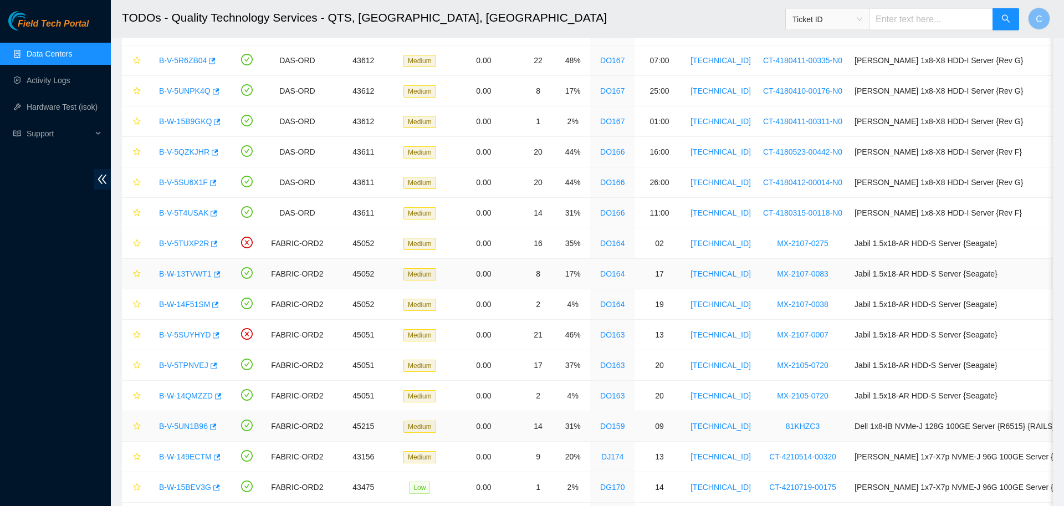
scroll to position [380, 0]
click at [190, 241] on link "B-V-5TUXP2R" at bounding box center [184, 242] width 50 height 9
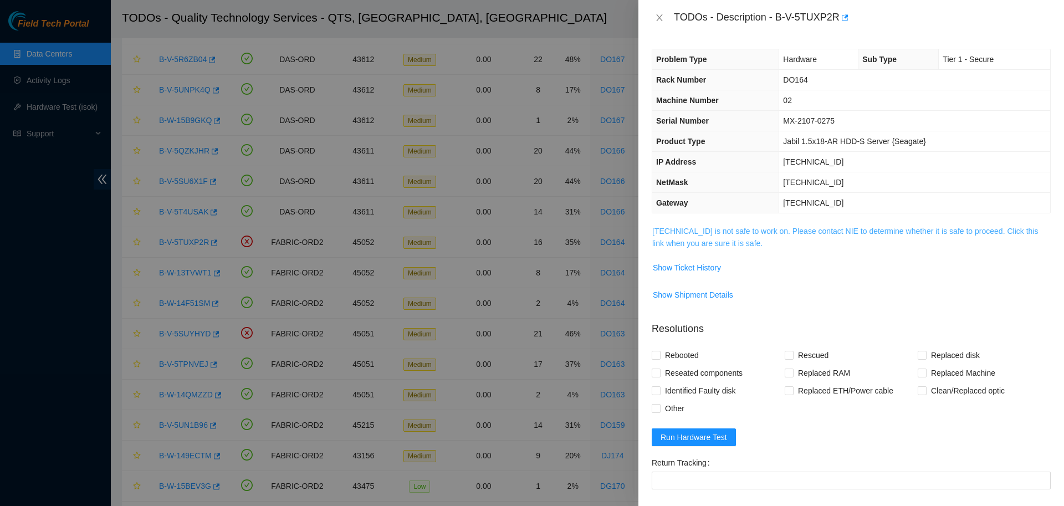
click at [721, 229] on link "[TECHNICAL_ID] is not safe to work on. Please contact NIE to determine whether …" at bounding box center [845, 237] width 386 height 21
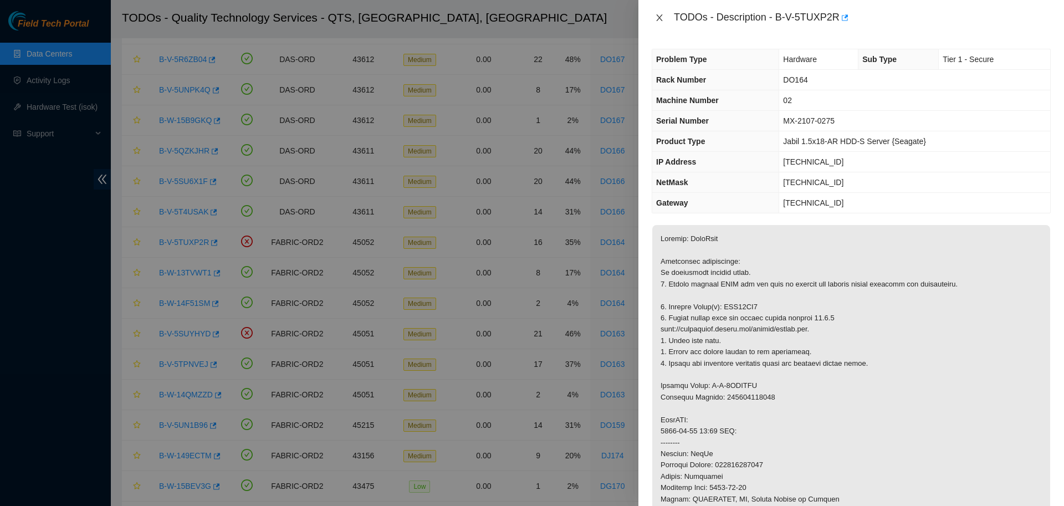
click at [659, 21] on icon "close" at bounding box center [659, 17] width 9 height 9
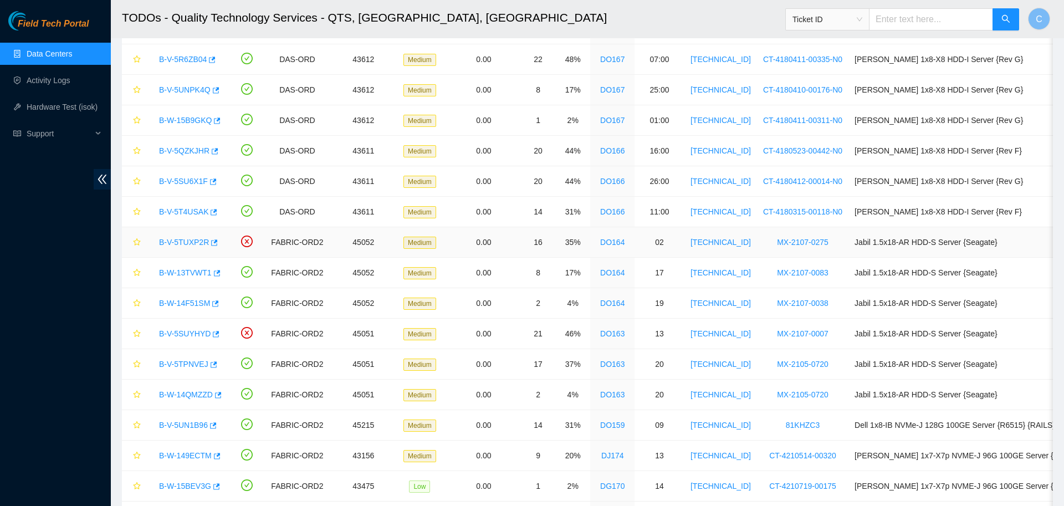
click at [181, 238] on link "B-V-5TUXP2R" at bounding box center [184, 242] width 50 height 9
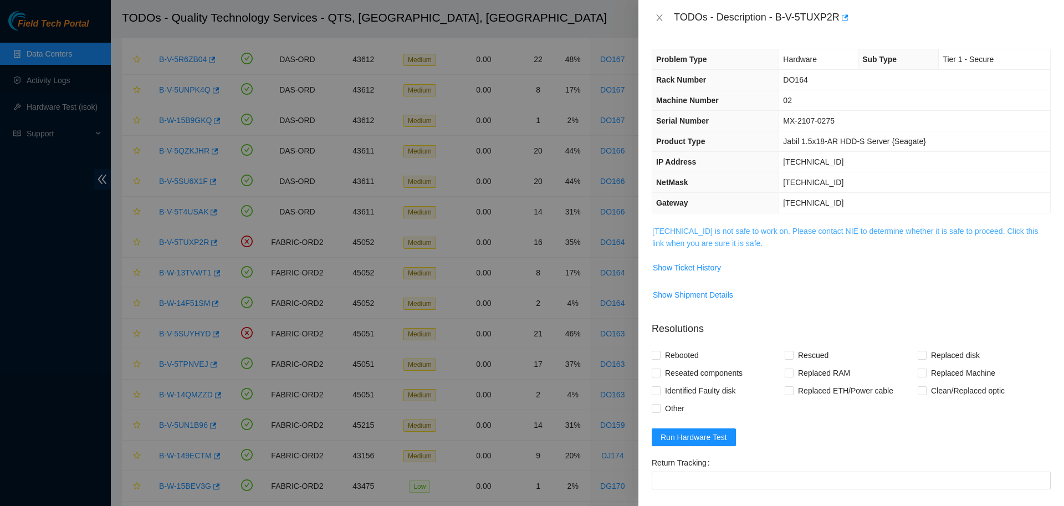
click at [719, 232] on link "[TECHNICAL_ID] is not safe to work on. Please contact NIE to determine whether …" at bounding box center [845, 237] width 386 height 21
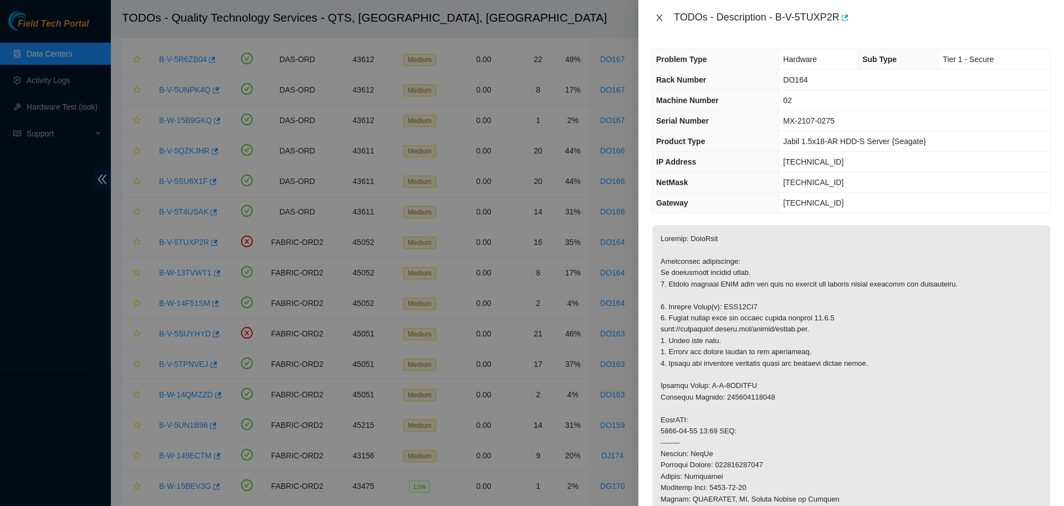
click at [658, 19] on icon "close" at bounding box center [659, 17] width 6 height 7
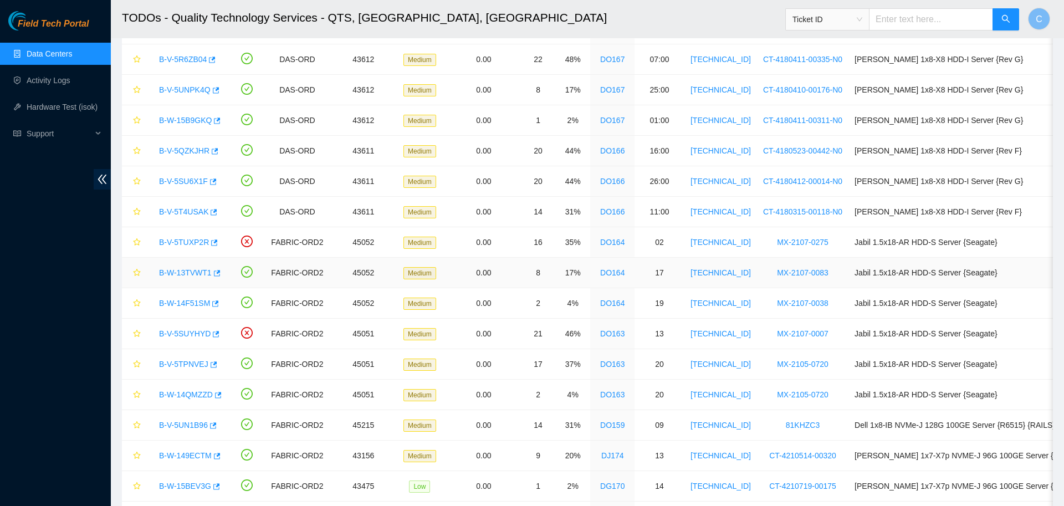
click at [184, 273] on link "B-W-13TVWT1" at bounding box center [185, 272] width 53 height 9
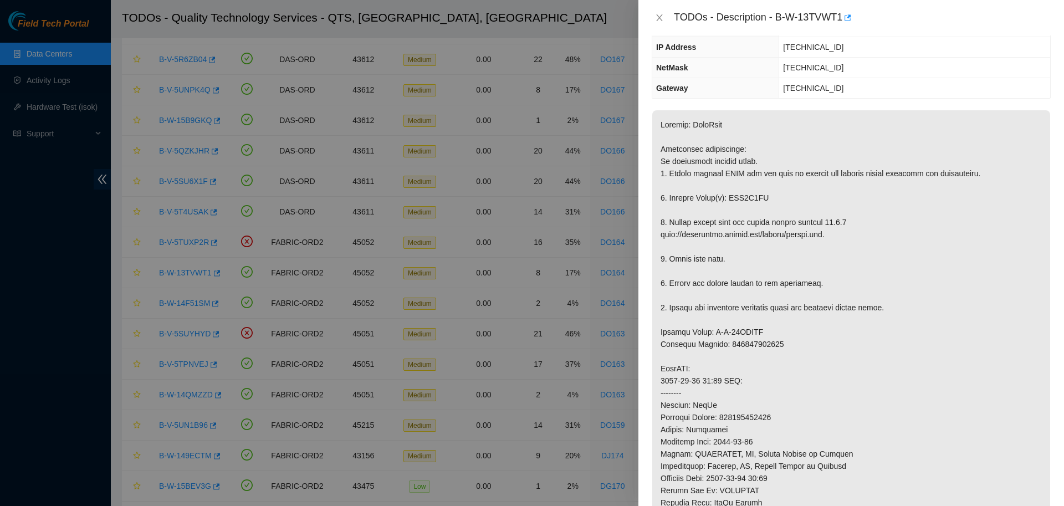
scroll to position [0, 0]
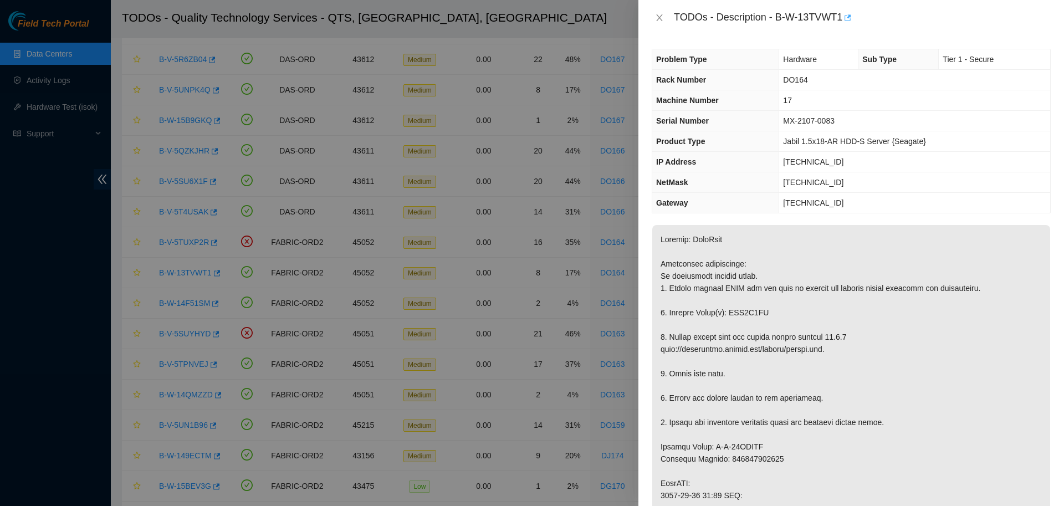
drag, startPoint x: 773, startPoint y: 19, endPoint x: 842, endPoint y: 14, distance: 68.9
drag, startPoint x: 773, startPoint y: 16, endPoint x: 835, endPoint y: 24, distance: 62.7
click at [835, 24] on div "TODOs - Description - B-W-13TVWT1" at bounding box center [862, 18] width 377 height 18
copy div "B-W-13TVWT1"
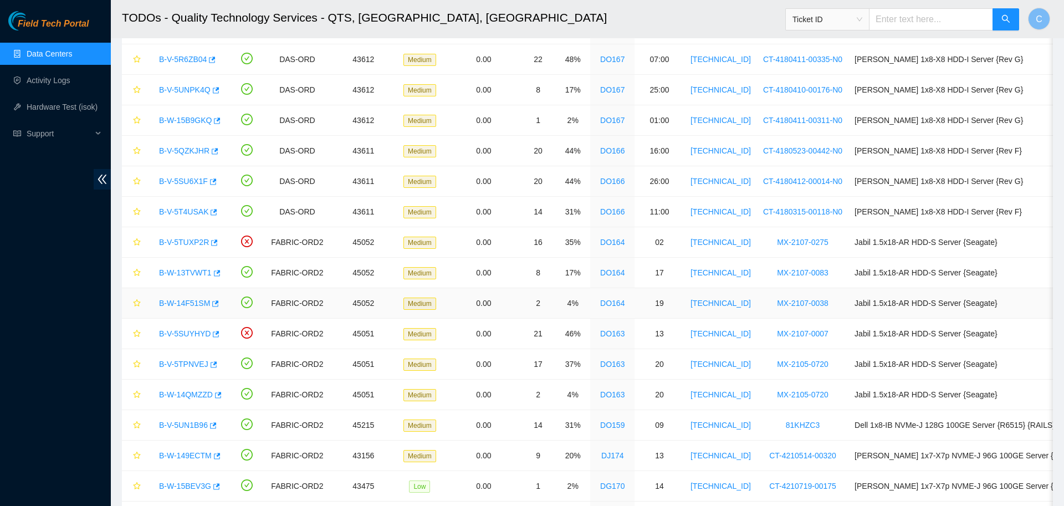
click at [191, 299] on link "B-W-14F51SM" at bounding box center [184, 303] width 51 height 9
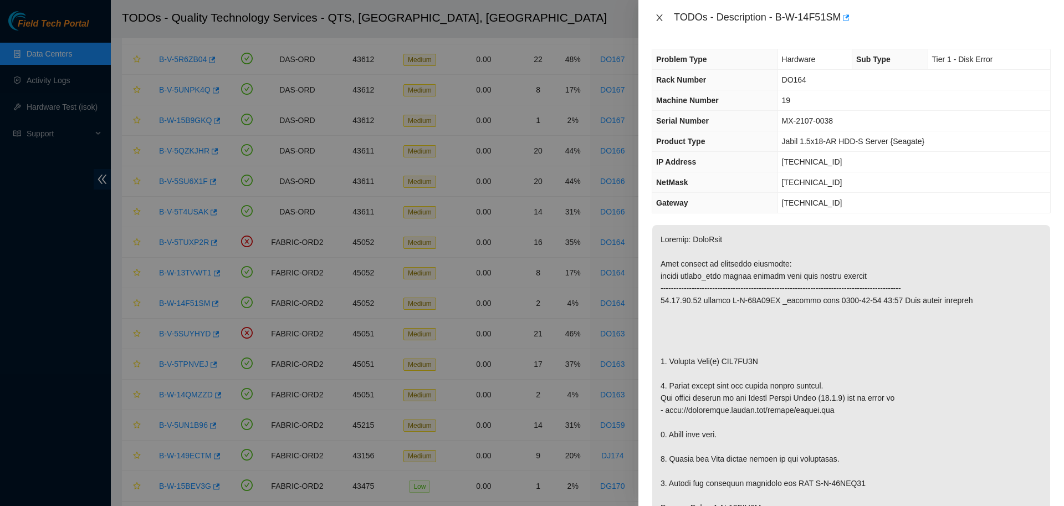
click at [660, 16] on icon "close" at bounding box center [659, 17] width 6 height 7
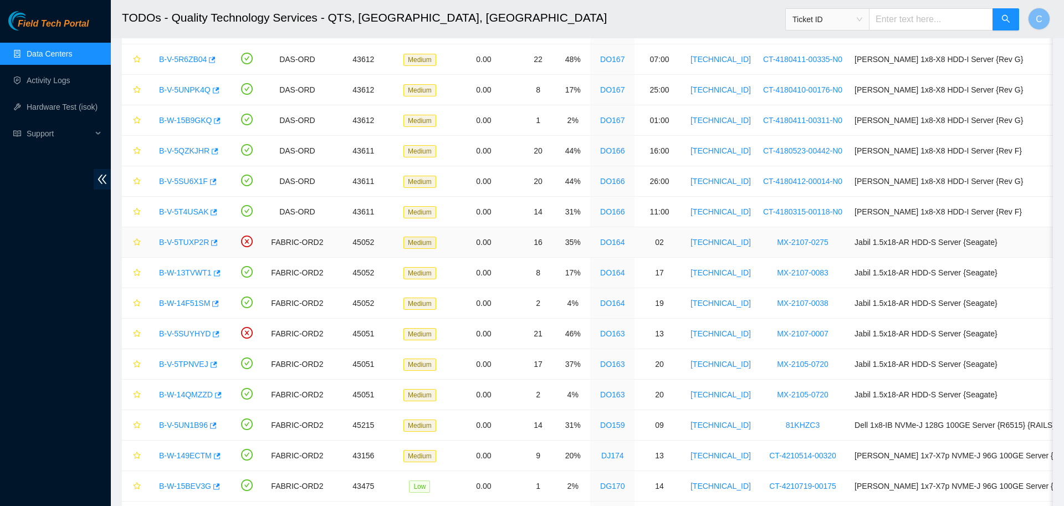
click at [190, 247] on link "B-V-5TUXP2R" at bounding box center [184, 242] width 50 height 9
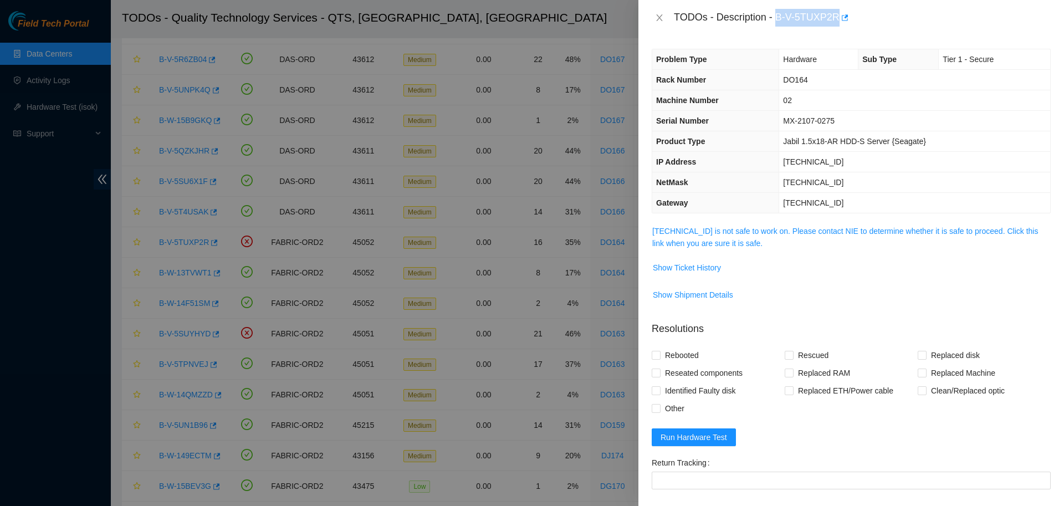
drag, startPoint x: 772, startPoint y: 18, endPoint x: 830, endPoint y: 19, distance: 57.7
click at [830, 19] on div "TODOs - Description - B-V-5TUXP2R" at bounding box center [862, 18] width 377 height 18
copy div "B-V-5TUXP2R"
click at [761, 42] on div "Problem Type Hardware Sub Type Tier 1 - Secure Rack Number DO164 Machine Number…" at bounding box center [852, 270] width 426 height 471
drag, startPoint x: 774, startPoint y: 19, endPoint x: 831, endPoint y: 25, distance: 57.4
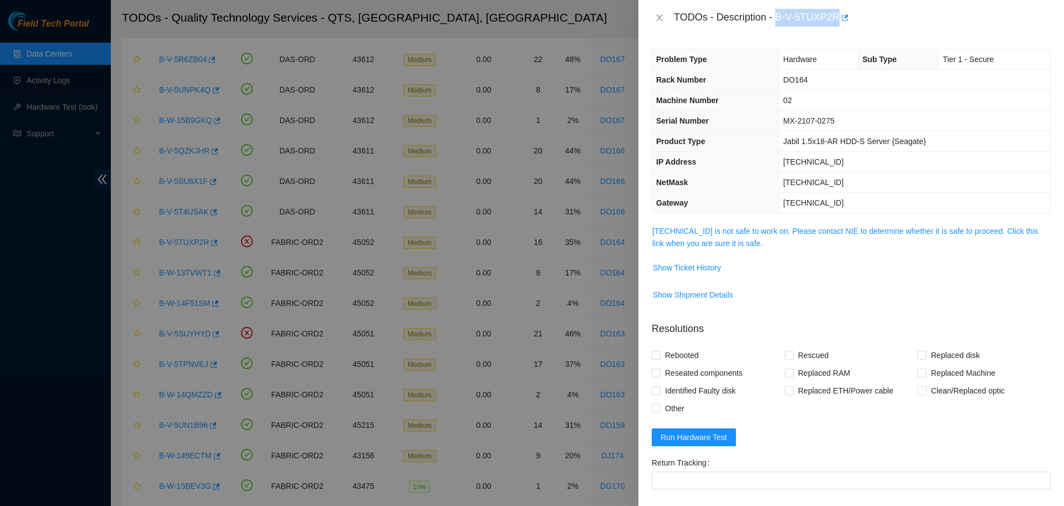
click at [831, 25] on div "TODOs - Description - B-V-5TUXP2R" at bounding box center [862, 18] width 377 height 18
copy div "B-V-5TUXP2R"
click at [657, 17] on icon "close" at bounding box center [659, 17] width 9 height 9
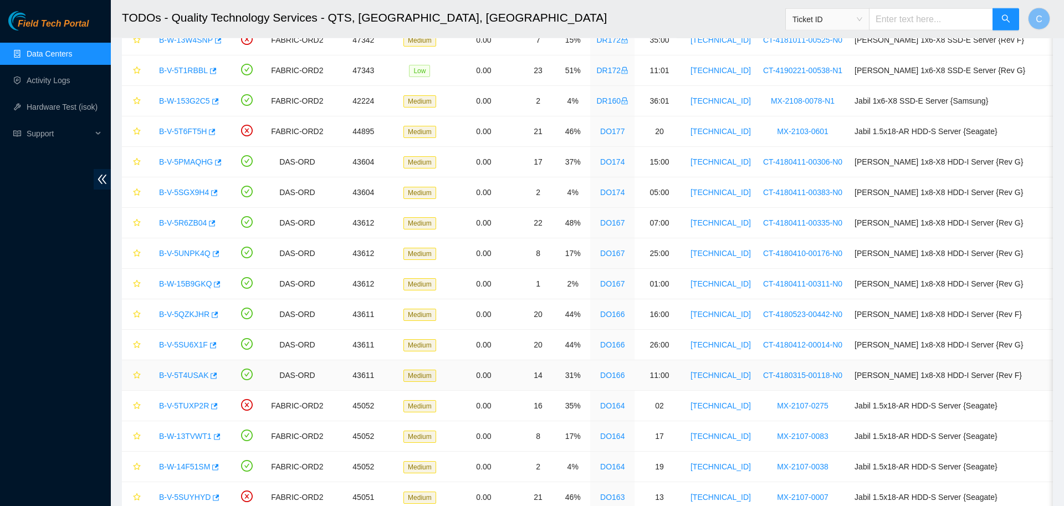
scroll to position [217, 0]
click at [201, 435] on link "B-W-13TVWT1" at bounding box center [185, 435] width 53 height 9
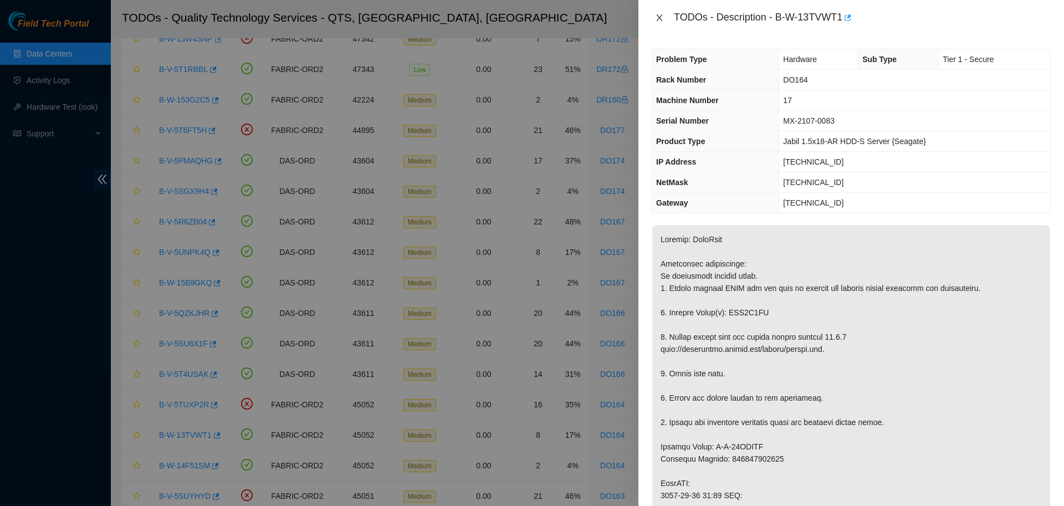
click at [660, 20] on icon "close" at bounding box center [659, 17] width 6 height 7
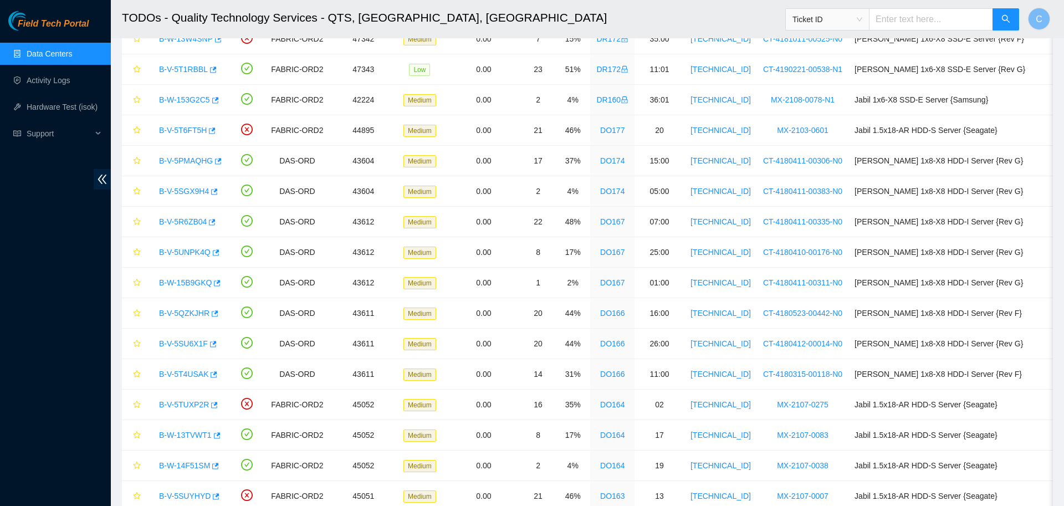
click at [900, 22] on input "text" at bounding box center [931, 19] width 124 height 22
paste input "B-W-14RXS49"
type input "B-W-14RXS49"
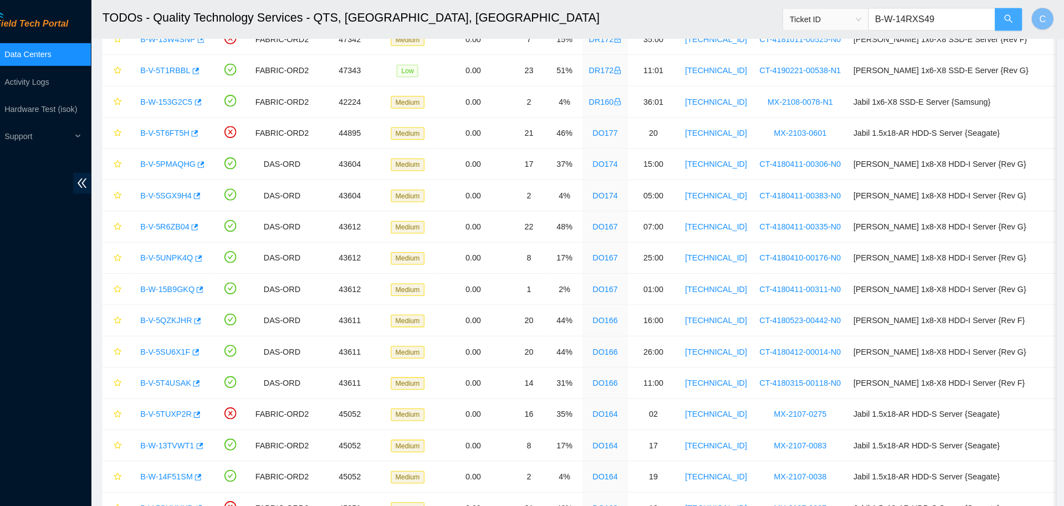
click at [1004, 24] on span "search" at bounding box center [1006, 19] width 9 height 11
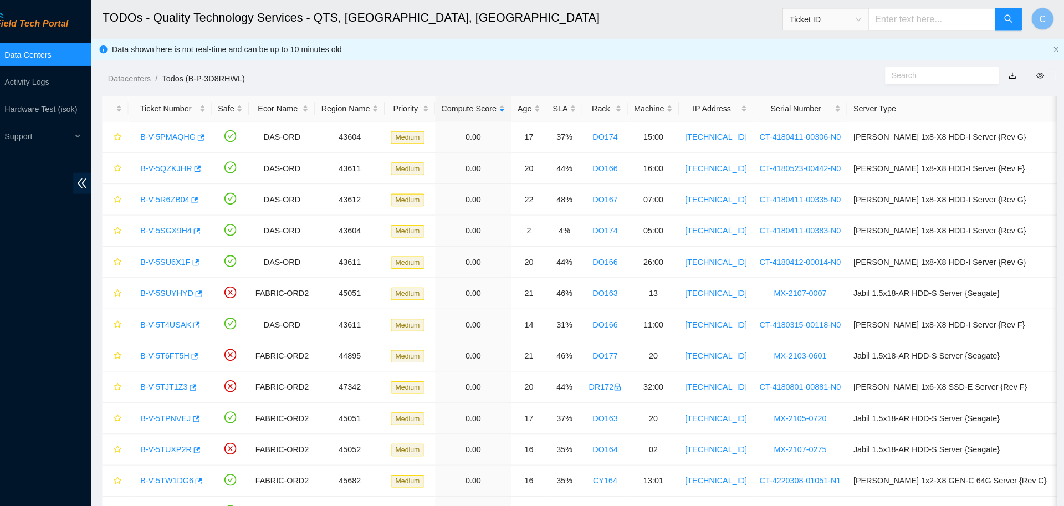
scroll to position [217, 0]
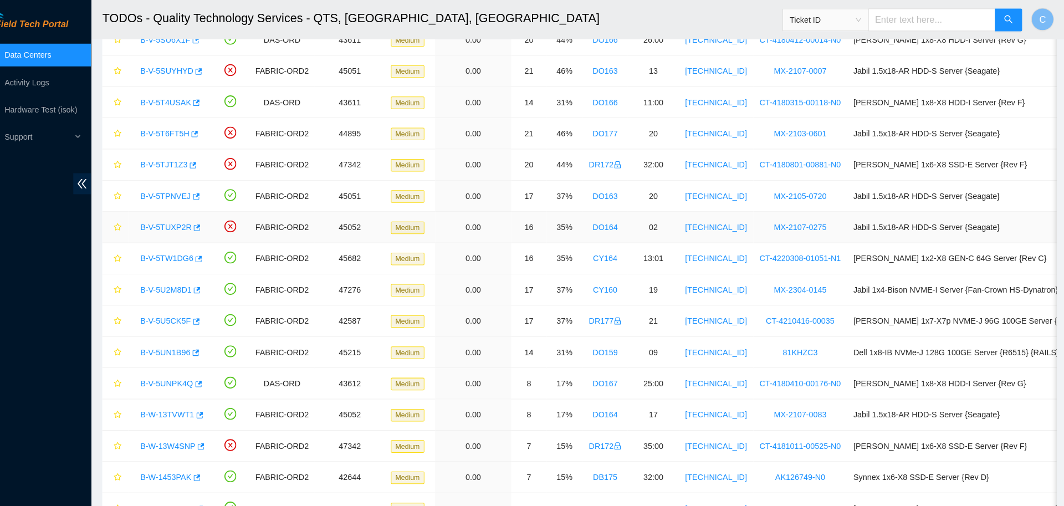
click at [183, 220] on link "B-V-5TUXP2R" at bounding box center [184, 221] width 50 height 9
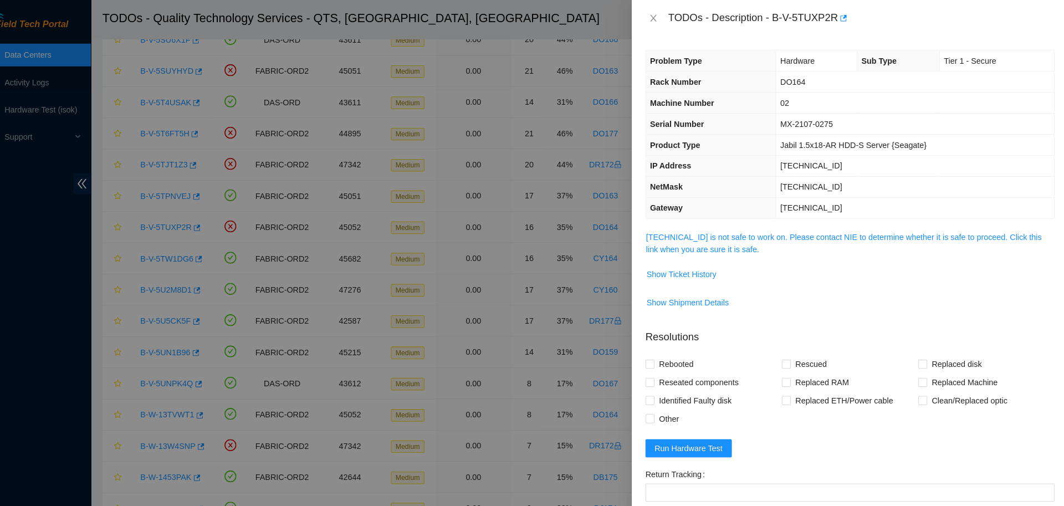
click at [801, 19] on div "TODOs - Description - B-V-5TUXP2R" at bounding box center [862, 18] width 377 height 18
click at [768, 15] on div "TODOs - Description - B-V-5TUXP2R" at bounding box center [862, 18] width 377 height 18
drag, startPoint x: 772, startPoint y: 16, endPoint x: 830, endPoint y: 19, distance: 58.3
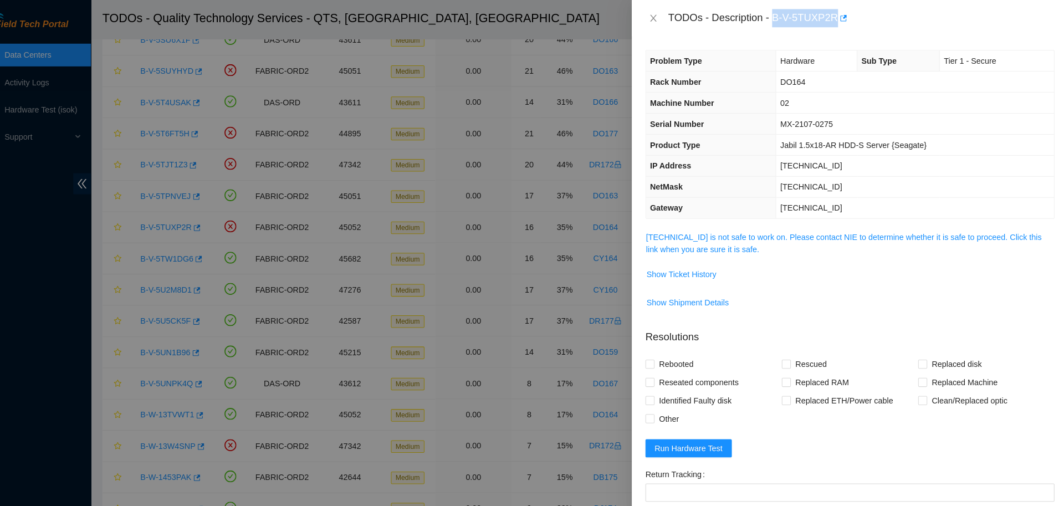
click at [830, 19] on div "TODOs - Description - B-V-5TUXP2R" at bounding box center [862, 18] width 377 height 18
click at [618, 59] on div at bounding box center [532, 253] width 1064 height 506
click at [652, 21] on button "Close" at bounding box center [660, 18] width 16 height 11
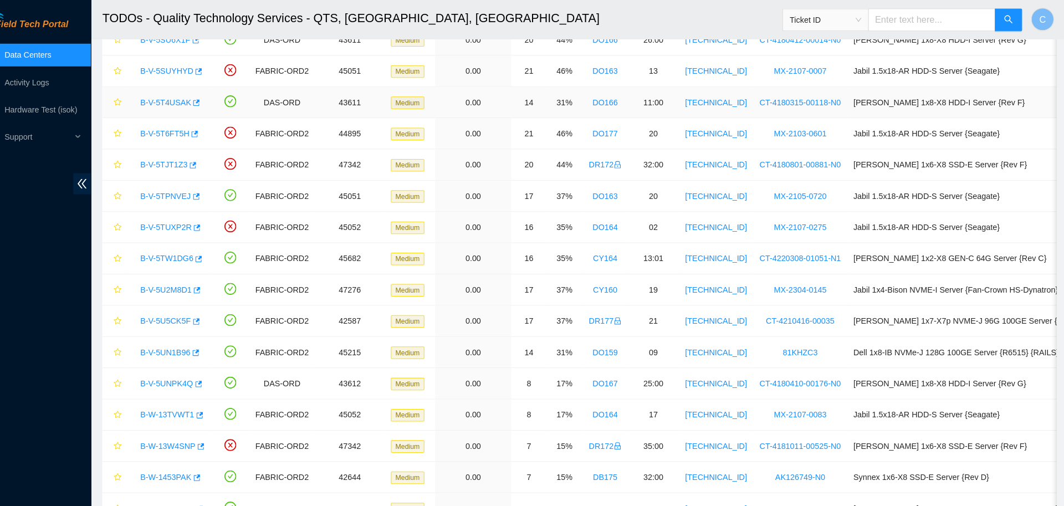
scroll to position [0, 0]
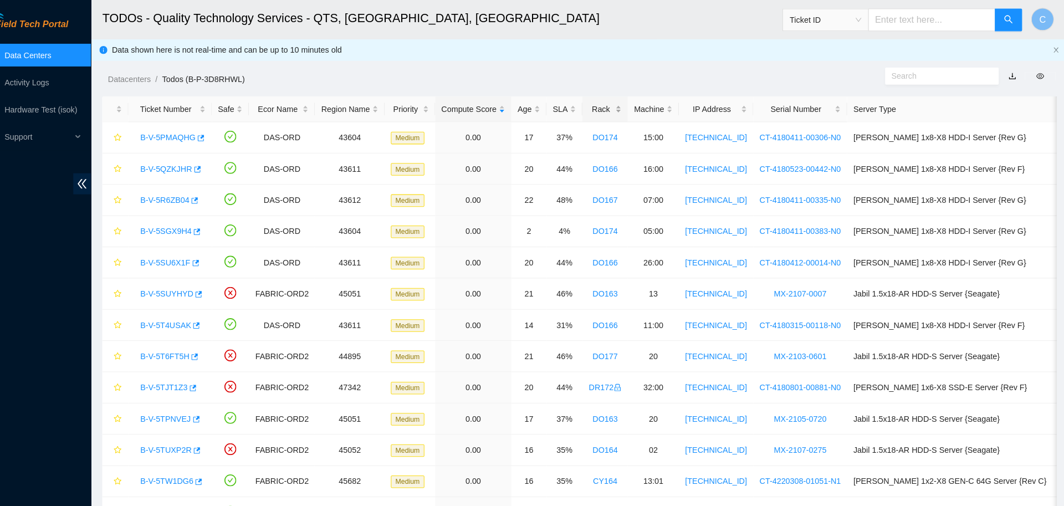
click at [601, 103] on div "Rack" at bounding box center [612, 106] width 32 height 12
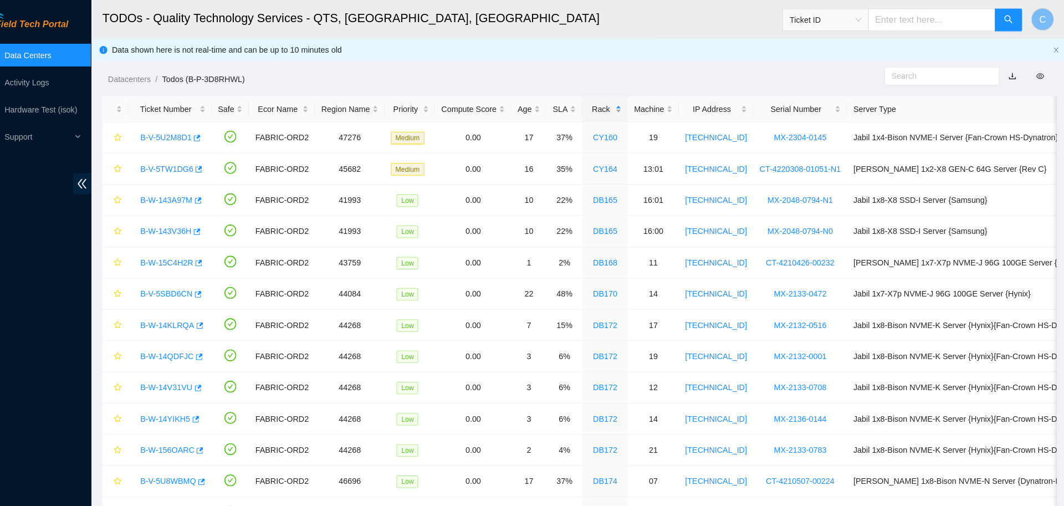
click at [601, 103] on div "Rack" at bounding box center [612, 106] width 32 height 12
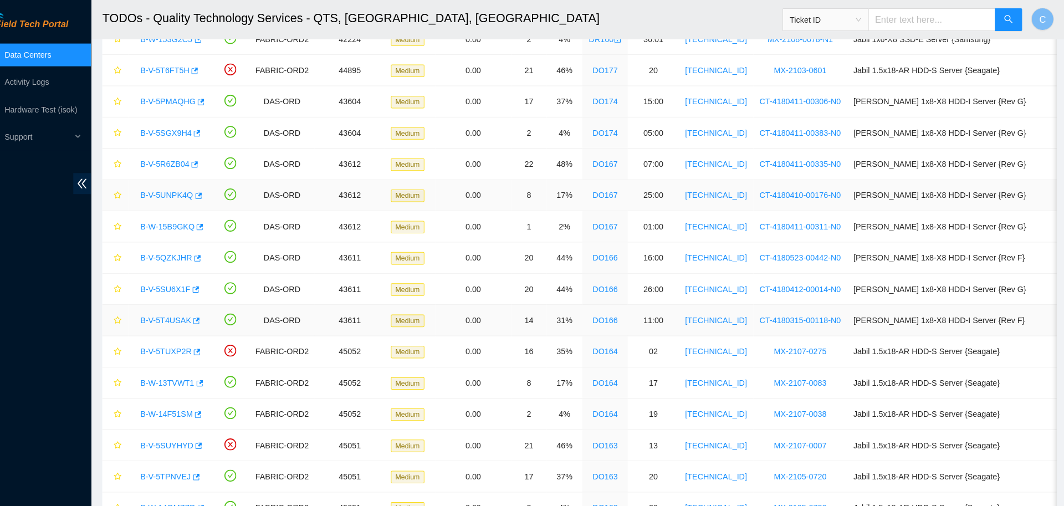
scroll to position [278, 0]
click at [190, 127] on link "B-V-5SGX9H4" at bounding box center [184, 130] width 50 height 9
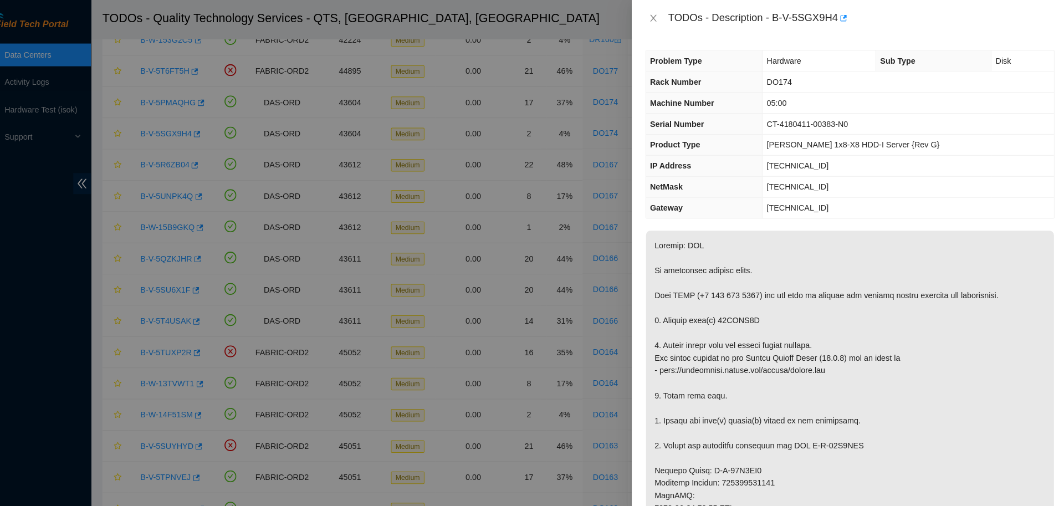
click at [674, 47] on div "Problem Type Hardware Sub Type Disk Rack Number DO174 Machine Number 05:00 Seri…" at bounding box center [852, 270] width 426 height 471
click at [790, 309] on p at bounding box center [851, 495] width 398 height 541
click at [660, 20] on icon "close" at bounding box center [659, 17] width 6 height 7
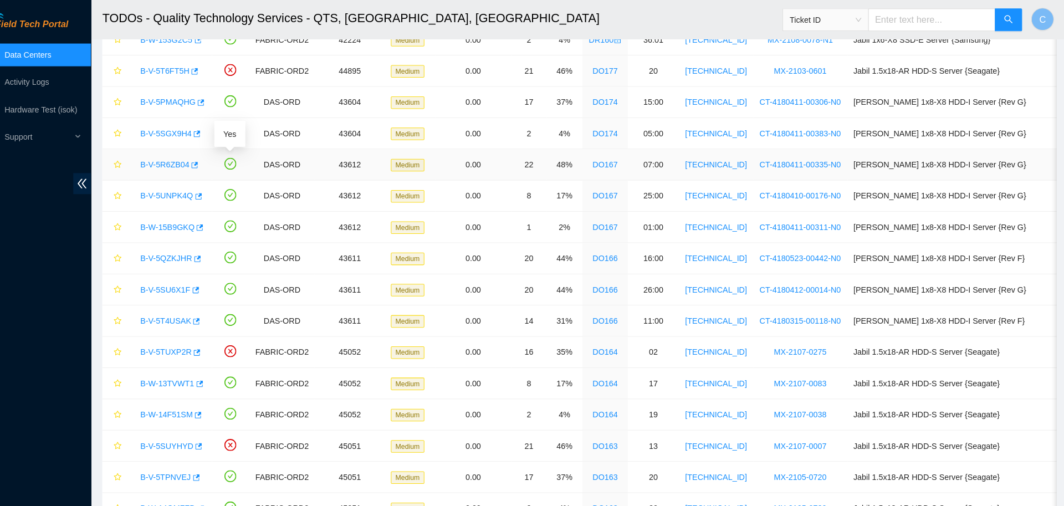
click at [246, 161] on icon "check-circle" at bounding box center [246, 160] width 5 height 4
click at [184, 130] on link "B-V-5SGX9H4" at bounding box center [184, 130] width 50 height 9
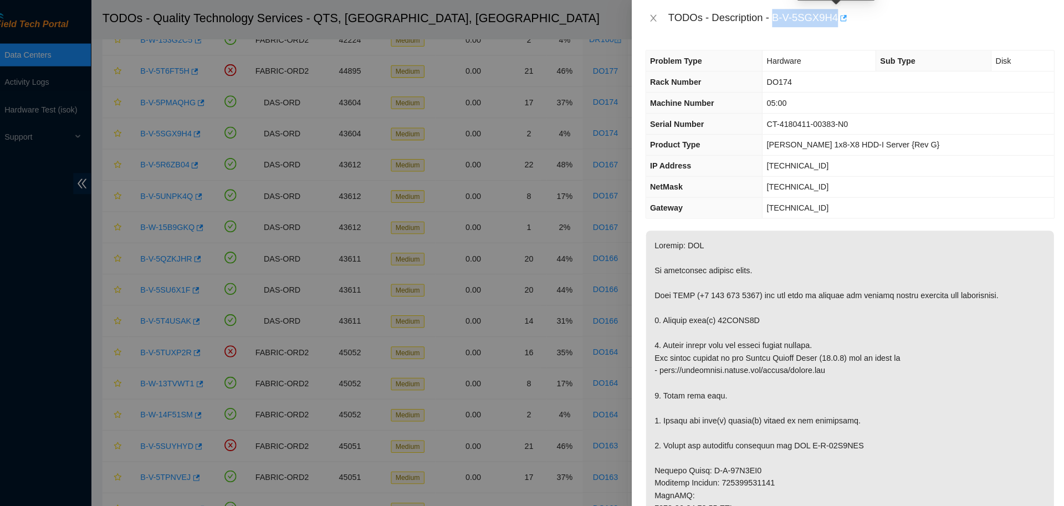
drag, startPoint x: 774, startPoint y: 18, endPoint x: 833, endPoint y: 18, distance: 58.8
click at [833, 18] on div "TODOs - Description - B-V-5SGX9H4" at bounding box center [862, 18] width 377 height 18
click at [660, 17] on icon "close" at bounding box center [659, 17] width 9 height 9
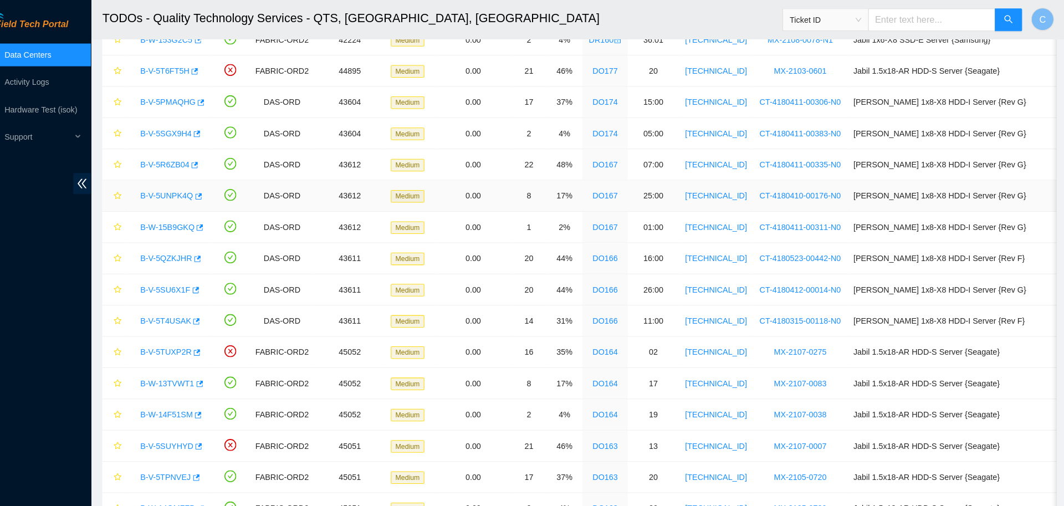
click at [188, 189] on link "B-V-5UNPK4Q" at bounding box center [185, 191] width 52 height 9
click at [188, 160] on link "B-V-5R6ZB04" at bounding box center [183, 160] width 48 height 9
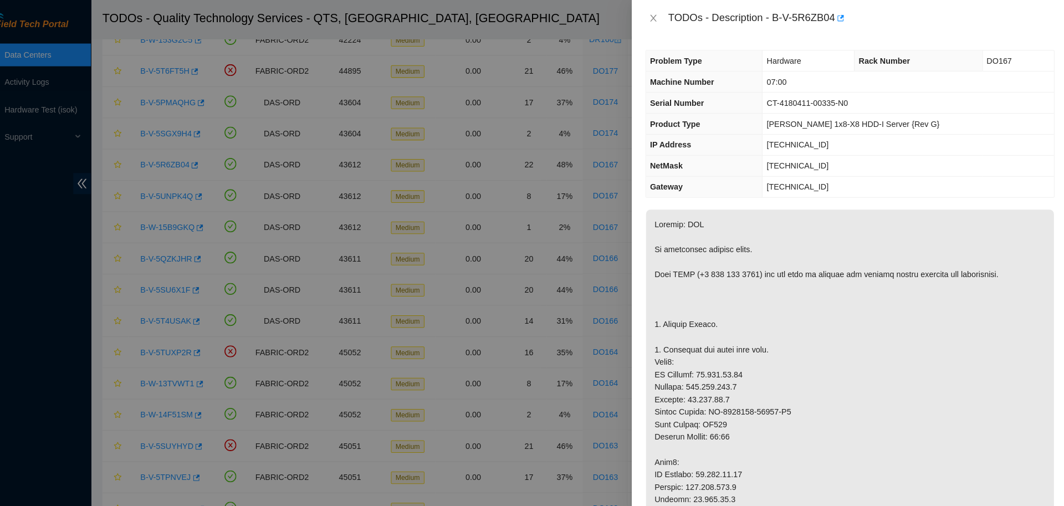
click at [654, 13] on div "TODOs - Description - B-V-5R6ZB04" at bounding box center [851, 18] width 399 height 18
click at [657, 19] on icon "close" at bounding box center [659, 17] width 9 height 9
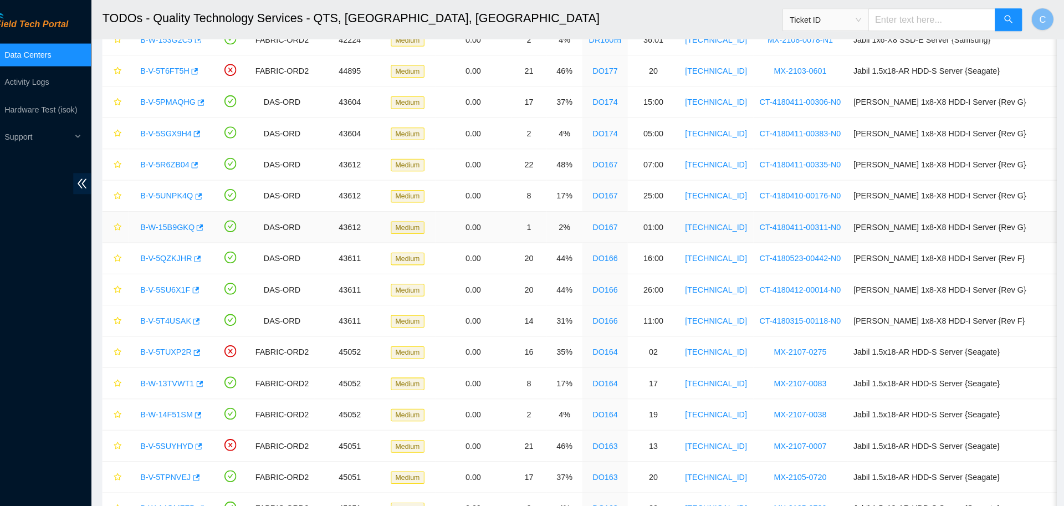
click at [186, 222] on link "B-W-15B9GKQ" at bounding box center [185, 221] width 53 height 9
click at [164, 99] on link "B-V-5PMAQHG" at bounding box center [186, 99] width 54 height 9
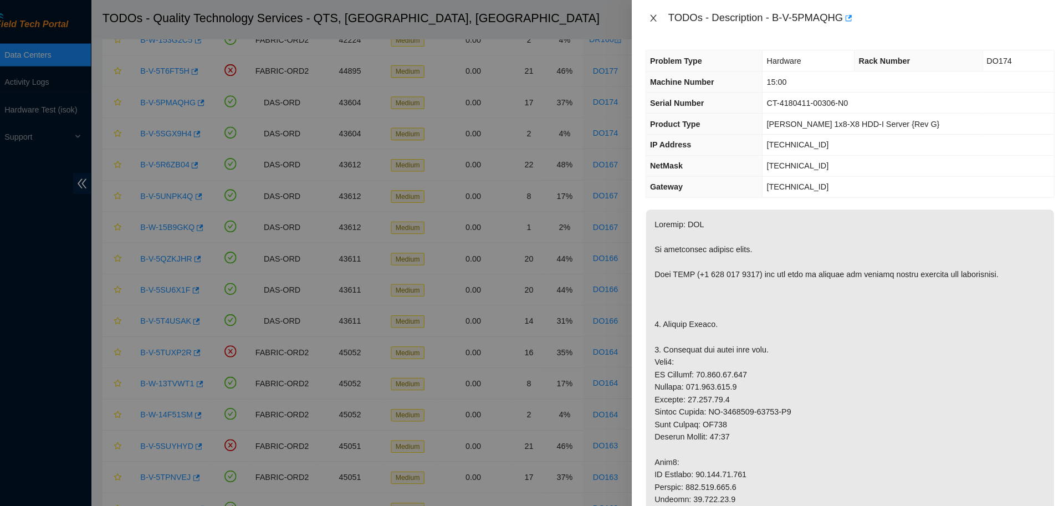
click at [660, 20] on icon "close" at bounding box center [659, 17] width 6 height 7
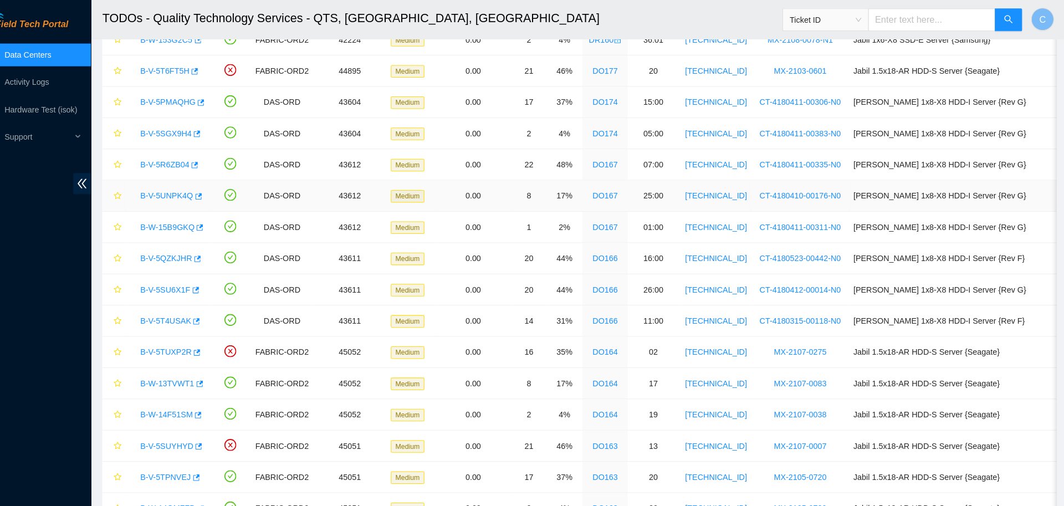
click at [193, 188] on link "B-V-5UNPK4Q" at bounding box center [185, 191] width 52 height 9
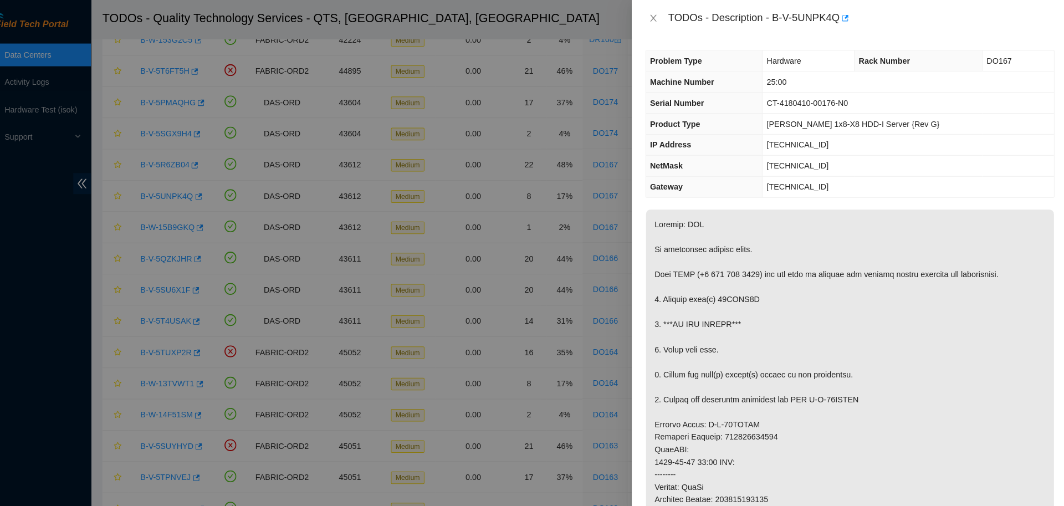
click at [340, 94] on div at bounding box center [532, 253] width 1064 height 506
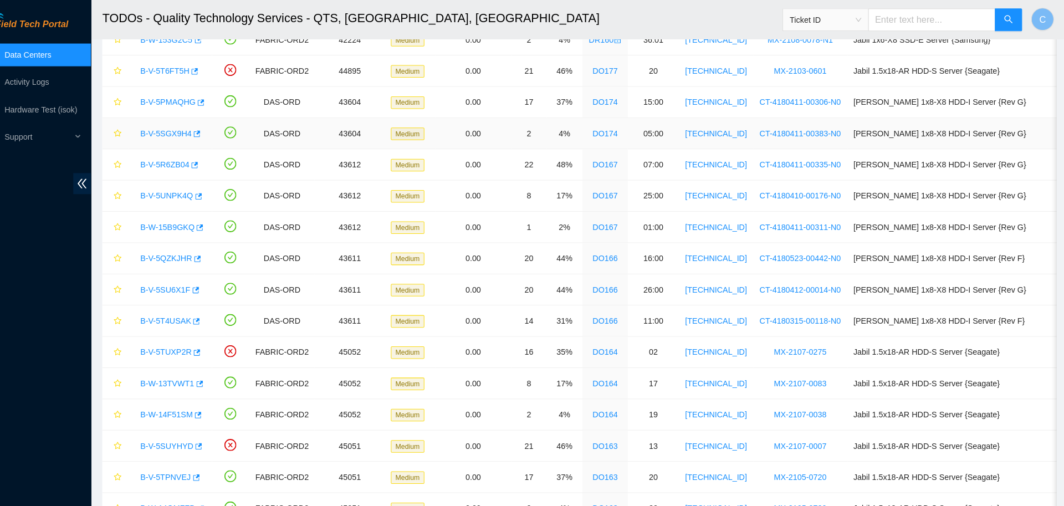
click at [190, 132] on link "B-V-5SGX9H4" at bounding box center [184, 130] width 50 height 9
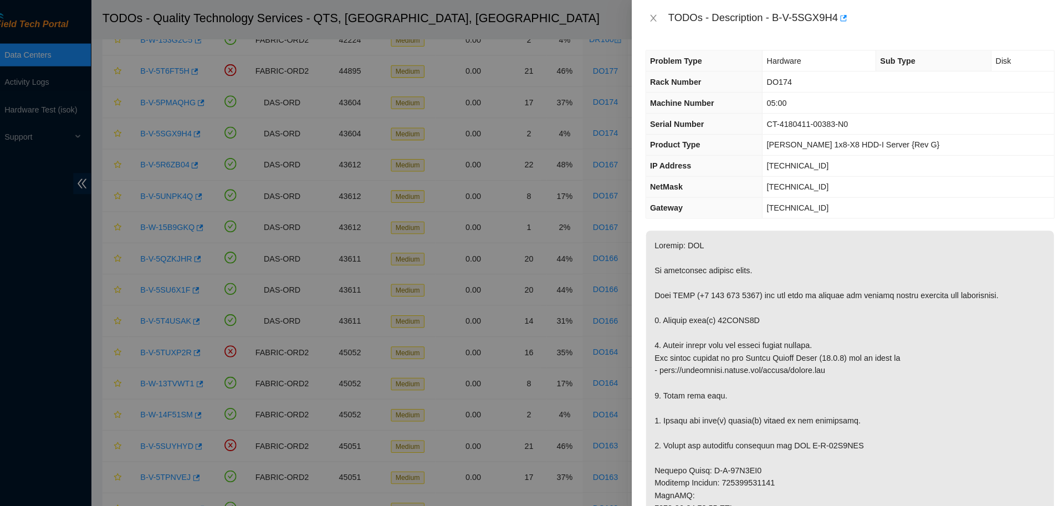
click at [736, 313] on p at bounding box center [851, 495] width 398 height 541
click at [744, 227] on p at bounding box center [851, 495] width 398 height 541
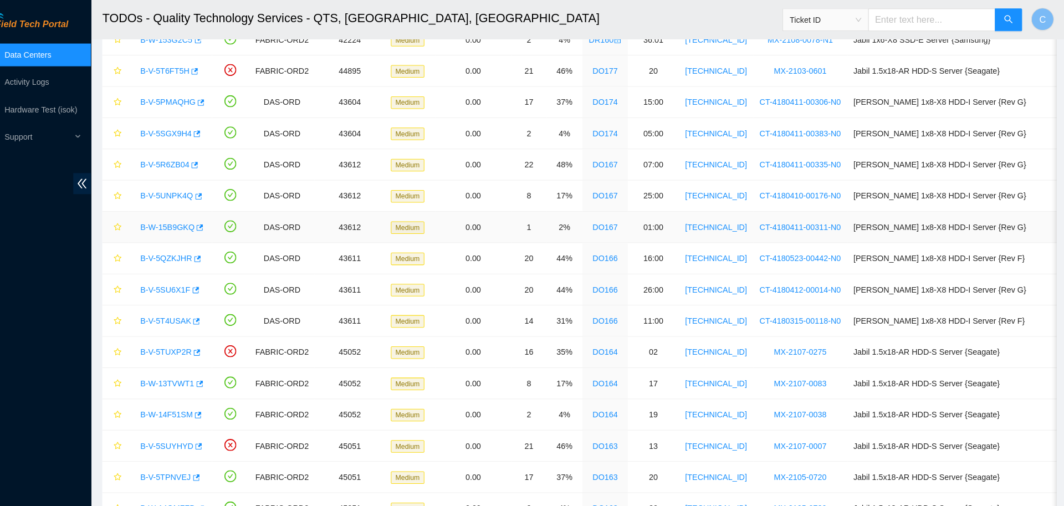
click at [185, 221] on link "B-W-15B9GKQ" at bounding box center [185, 221] width 53 height 9
click at [188, 189] on link "B-V-5UNPK4Q" at bounding box center [185, 191] width 52 height 9
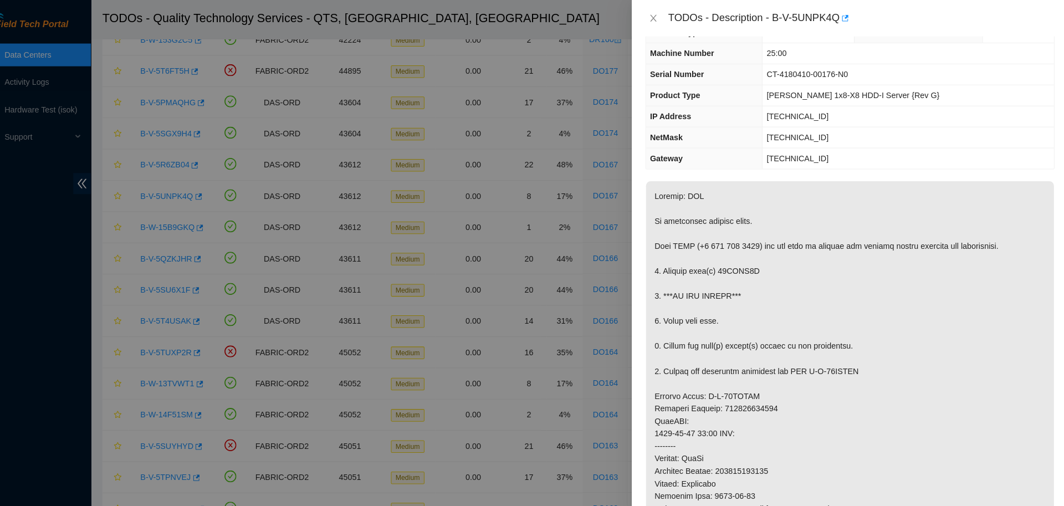
scroll to position [0, 0]
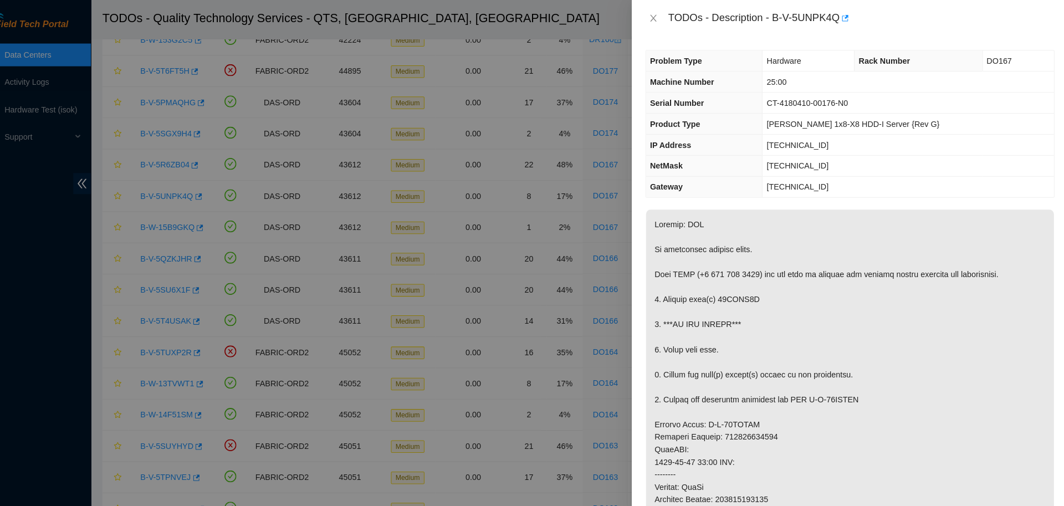
click at [731, 44] on div "Problem Type Hardware Rack Number DO167 Machine Number 25:00 Serial Number CT-4…" at bounding box center [852, 270] width 426 height 471
click at [743, 290] on p at bounding box center [851, 463] width 398 height 517
click at [659, 23] on button "Close" at bounding box center [660, 18] width 16 height 11
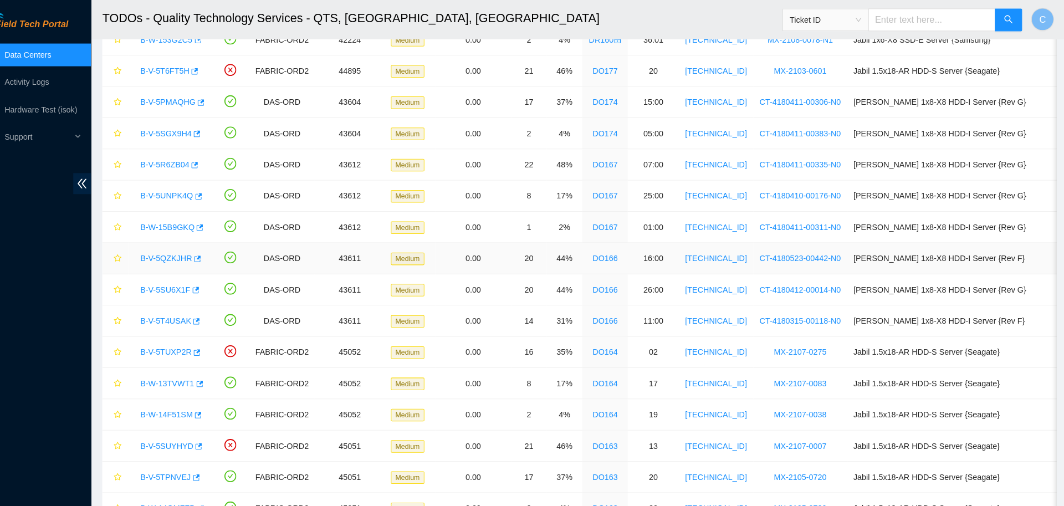
click at [188, 252] on link "B-V-5QZKJHR" at bounding box center [184, 252] width 50 height 9
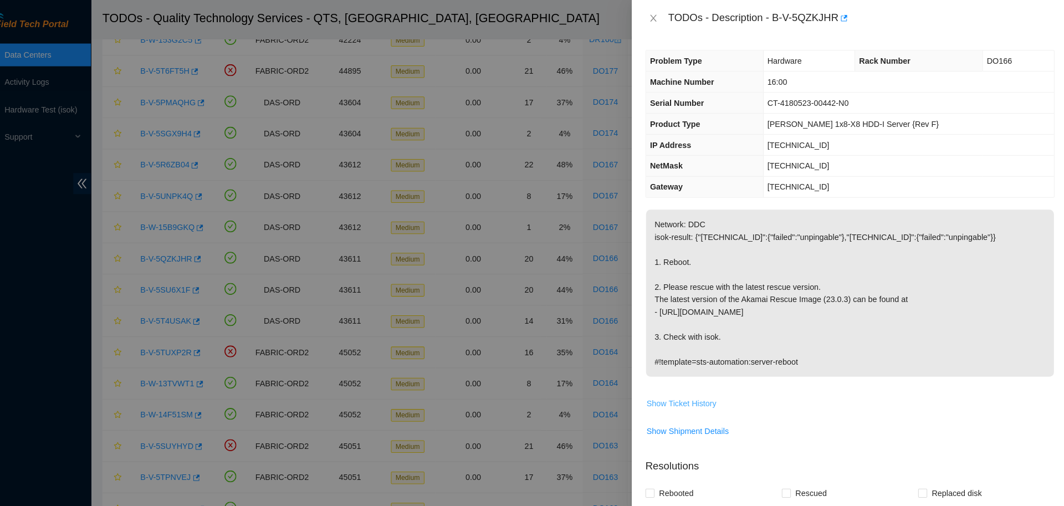
click at [706, 388] on span "Show Ticket History" at bounding box center [687, 393] width 68 height 12
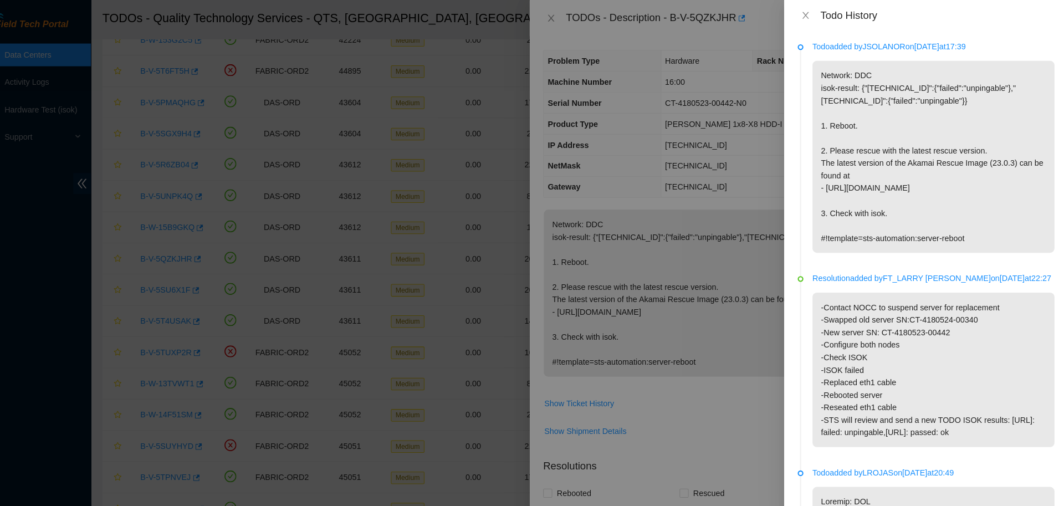
click at [779, 175] on div at bounding box center [532, 253] width 1064 height 506
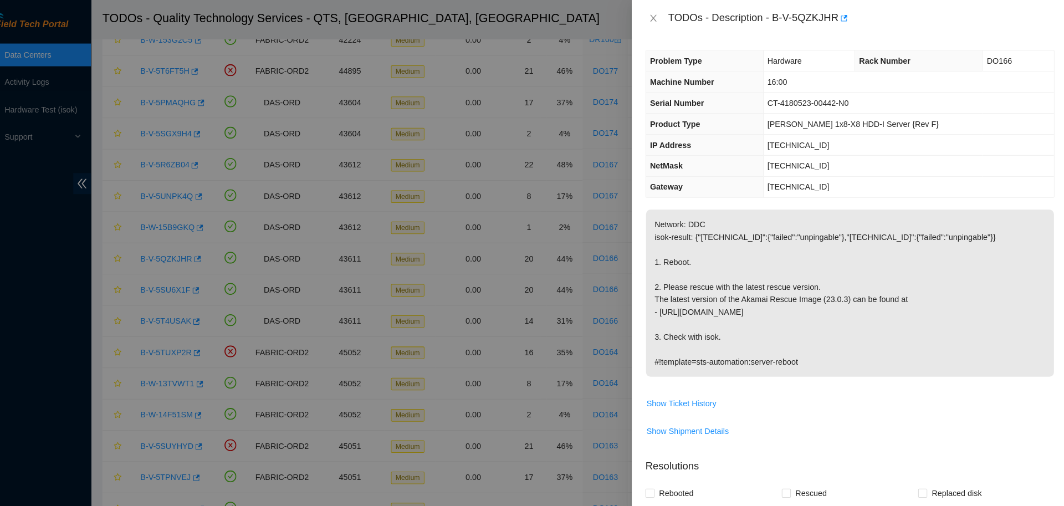
click at [821, 136] on td "[TECHNICAL_ID]" at bounding box center [909, 141] width 284 height 21
click at [810, 141] on span "[TECHNICAL_ID]" at bounding box center [801, 141] width 60 height 9
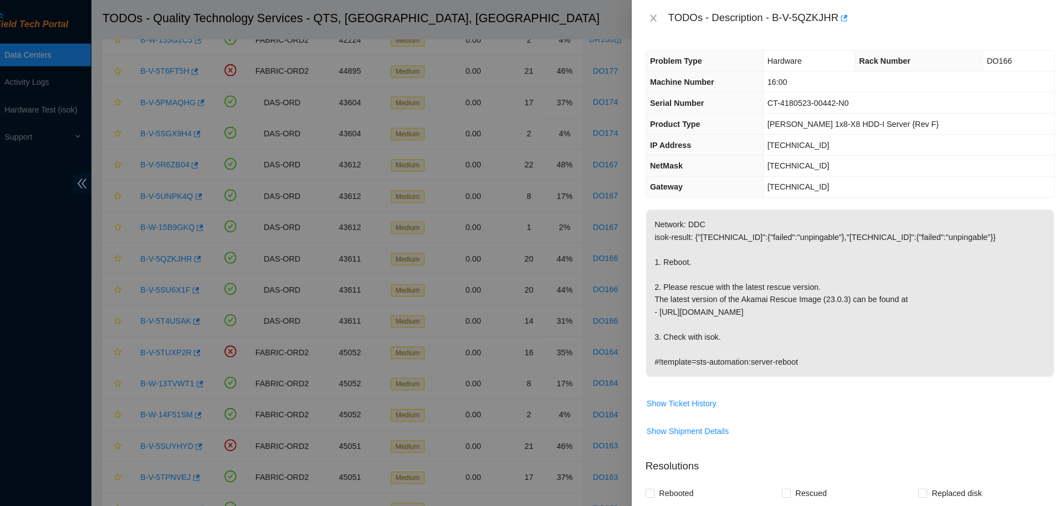
click at [810, 141] on span "[TECHNICAL_ID]" at bounding box center [801, 141] width 60 height 9
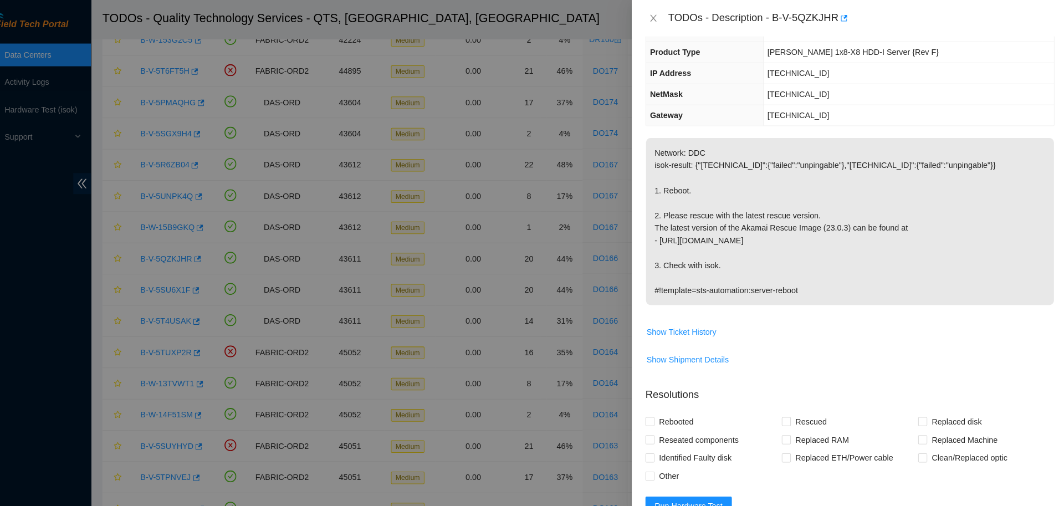
scroll to position [127, 0]
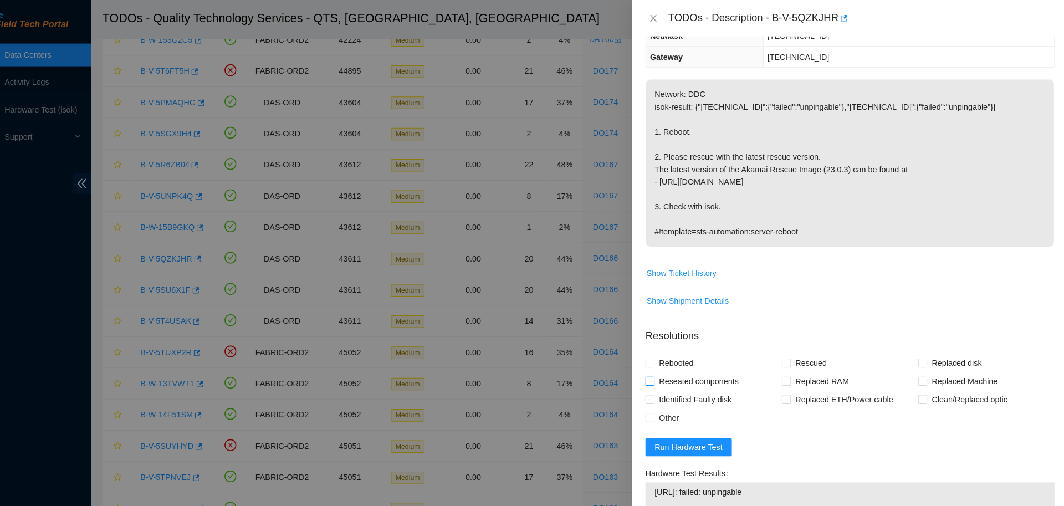
click at [677, 369] on span "Reseated components" at bounding box center [704, 372] width 86 height 18
click at [660, 369] on input "Reseated components" at bounding box center [656, 372] width 8 height 8
checkbox input "true"
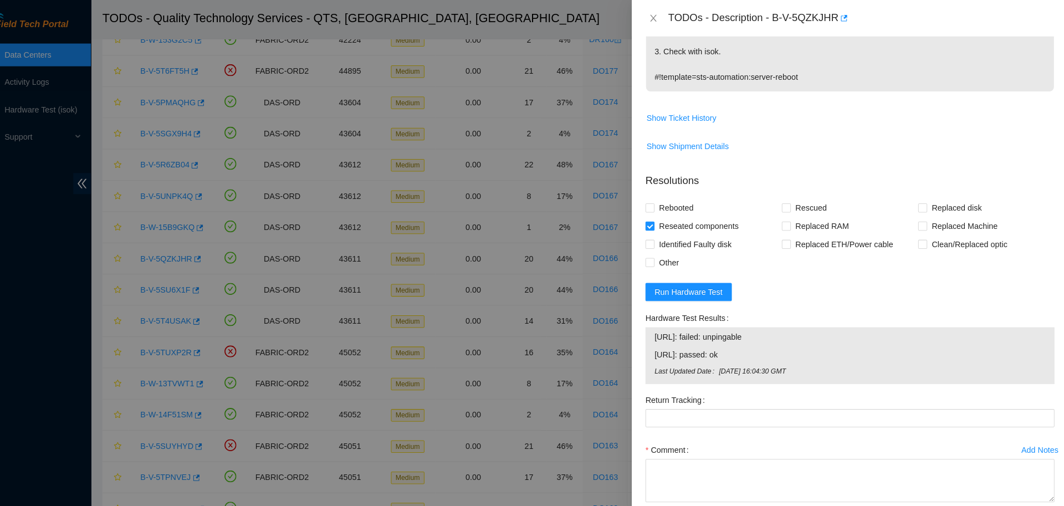
scroll to position [327, 0]
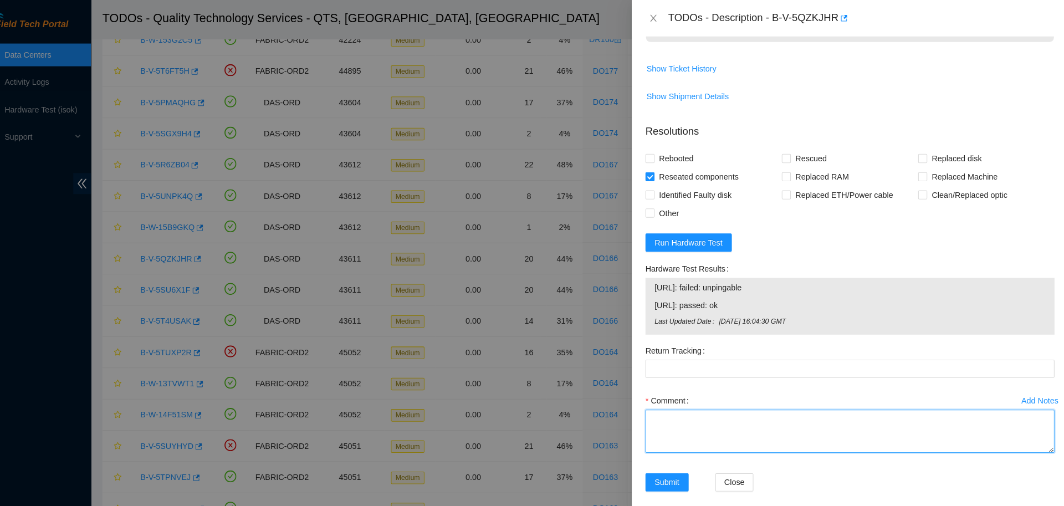
click at [782, 420] on textarea "Comment" at bounding box center [851, 421] width 399 height 42
paste textarea "B-V-5QZKJHR DO166 16:00 00442-N0 21.34 -Verified node -eth0 link light is down,…"
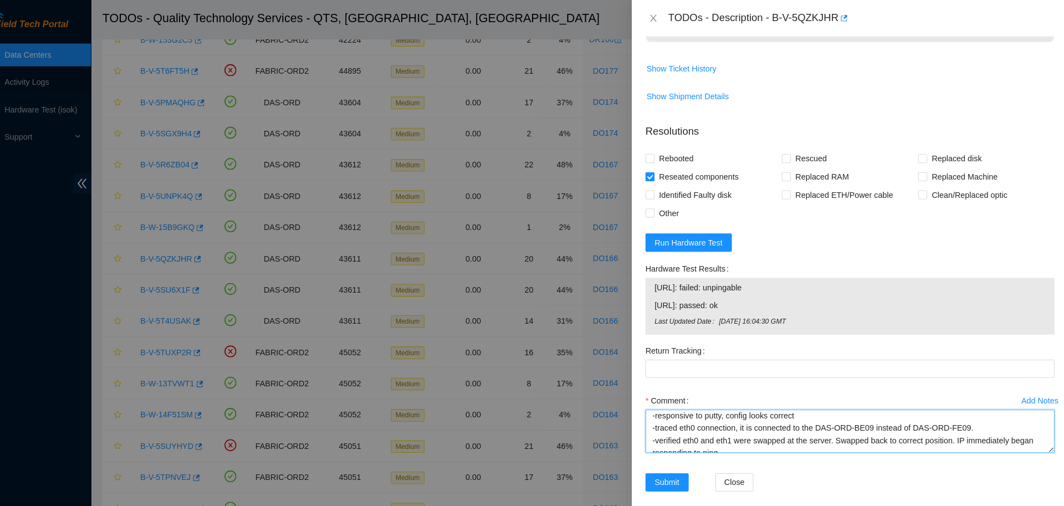
scroll to position [0, 0]
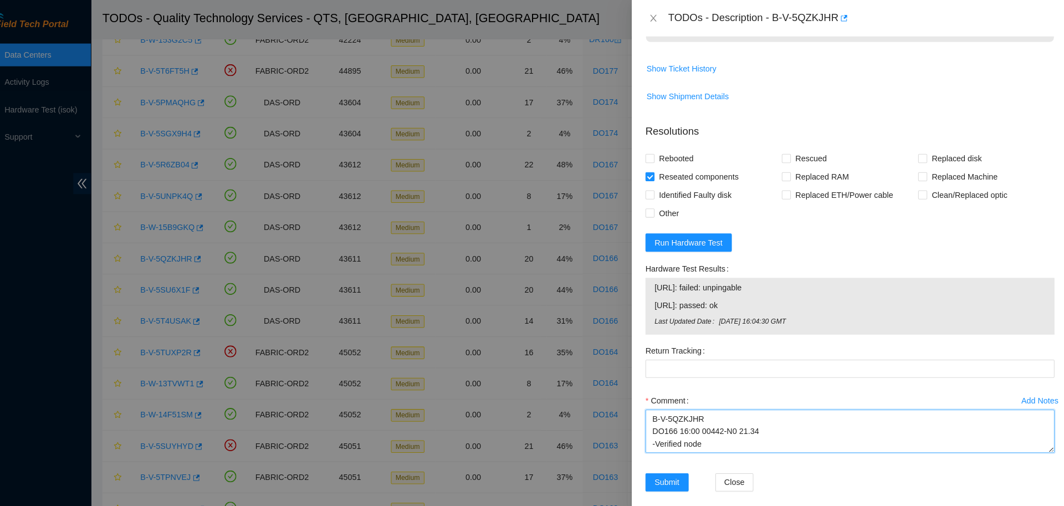
drag, startPoint x: 794, startPoint y: 421, endPoint x: 642, endPoint y: 422, distance: 151.9
click at [652, 422] on textarea "B-V-5QZKJHR DO166 16:00 00442-N0 21.34 -Verified node -eth0 link light is down,…" at bounding box center [851, 421] width 399 height 42
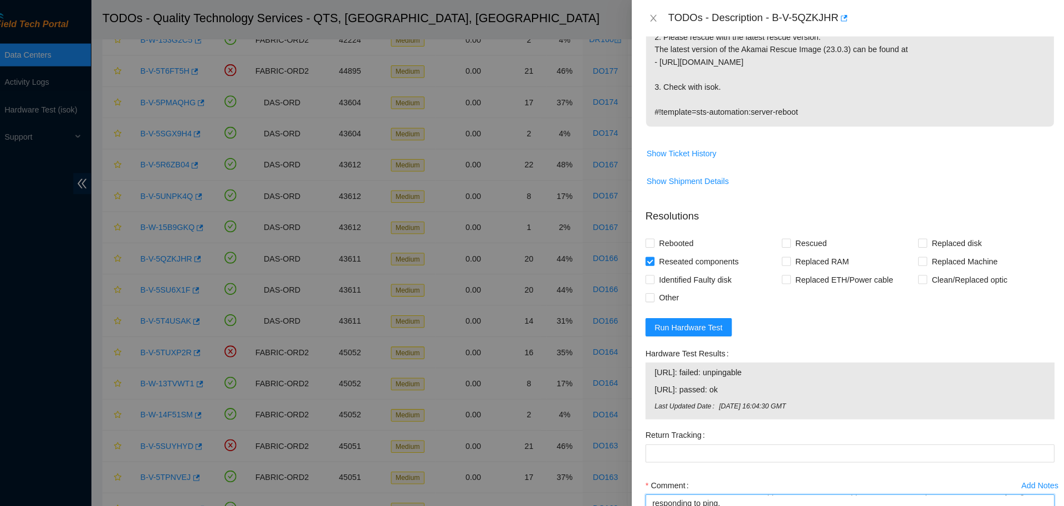
scroll to position [327, 0]
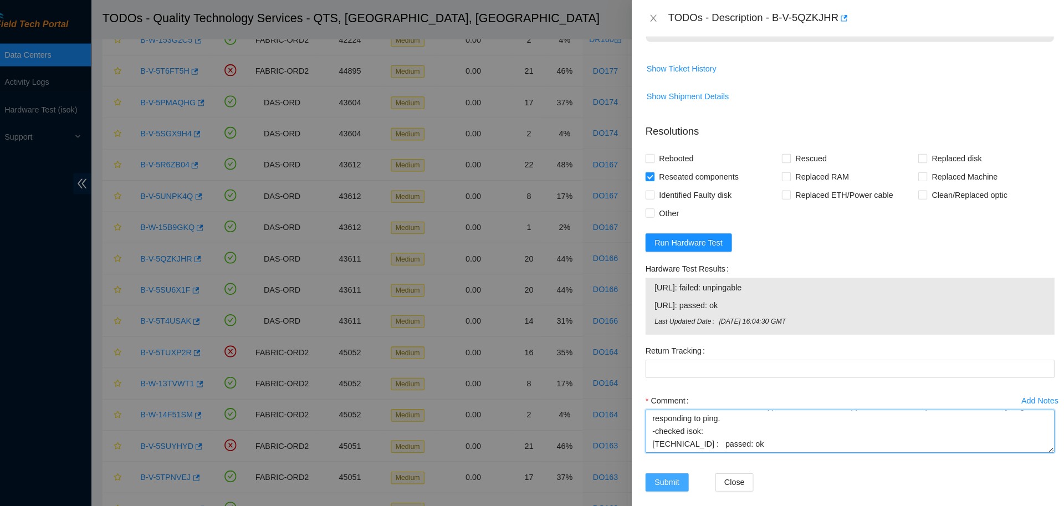
type textarea "B-V-5QZKJHR DO166 16:00 00442-N0 21.34 -Verified node -eth0 link light is down,…"
click at [680, 471] on span "Submit" at bounding box center [673, 471] width 24 height 12
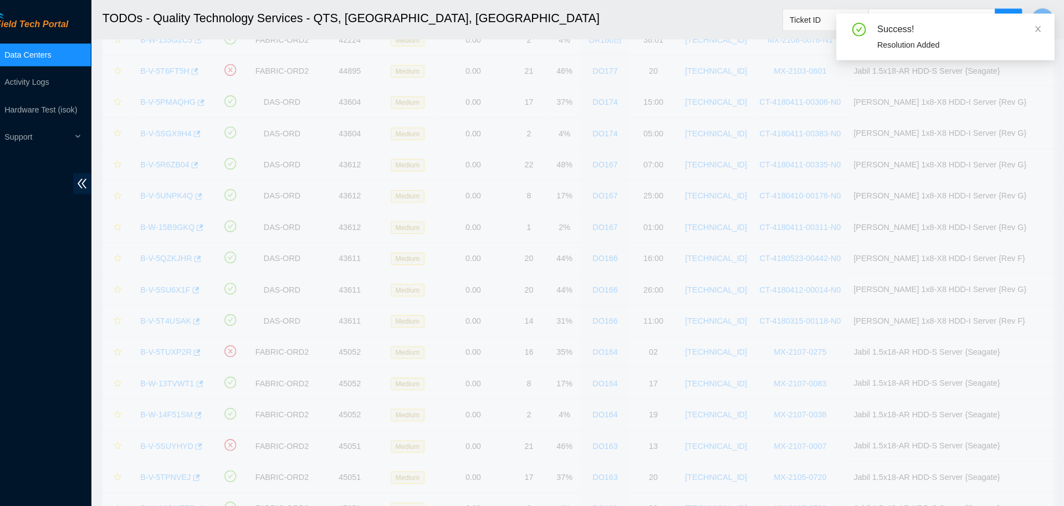
scroll to position [101, 0]
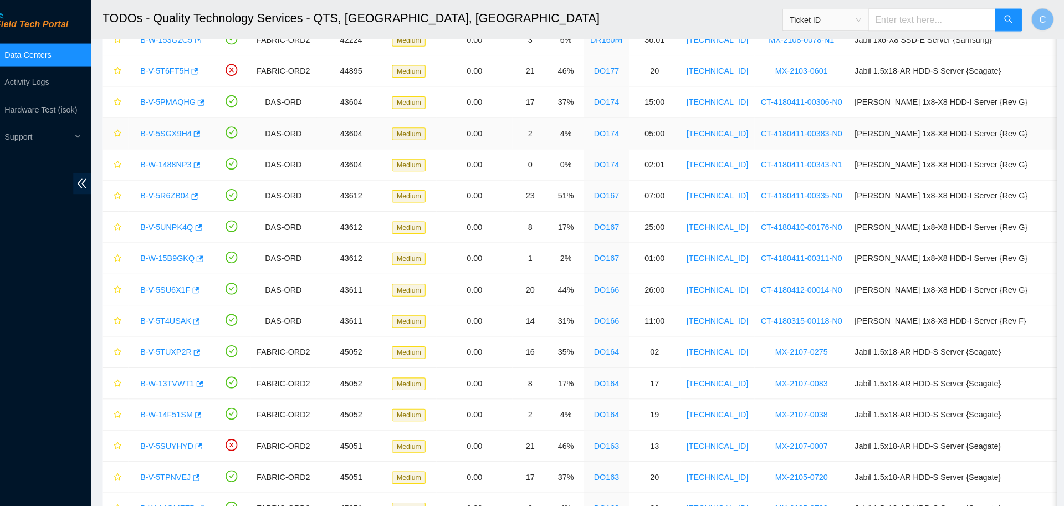
click at [191, 134] on link "B-V-5SGX9H4" at bounding box center [184, 130] width 50 height 9
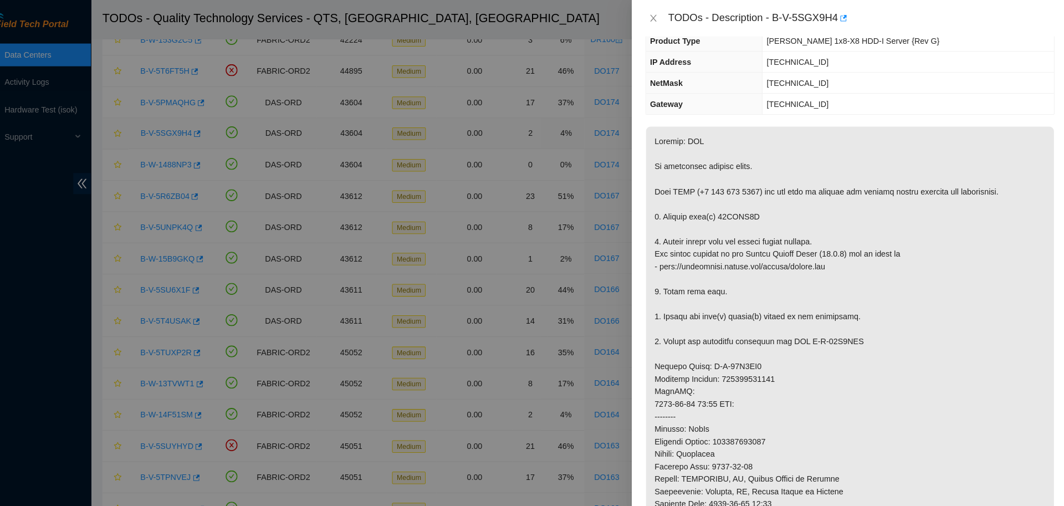
scroll to position [0, 0]
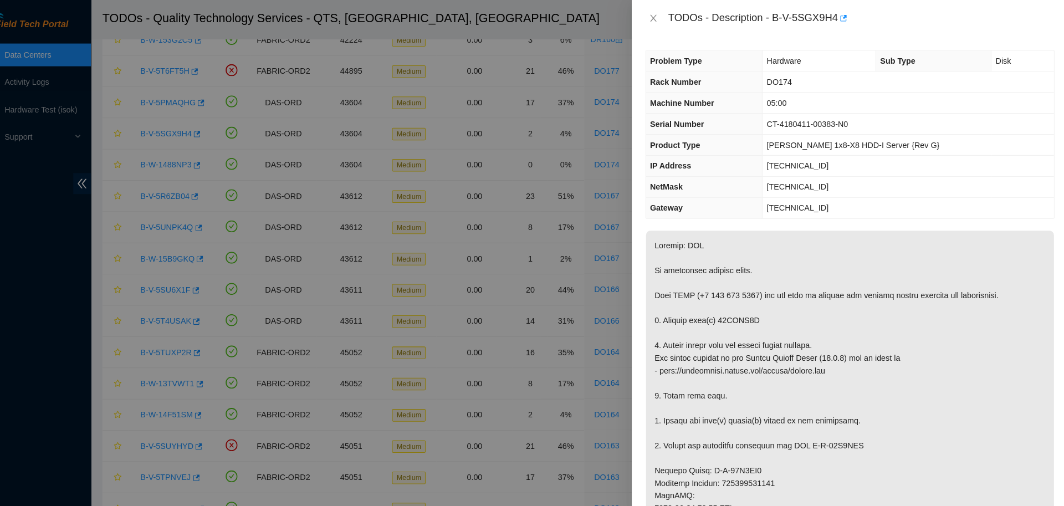
click at [823, 161] on span "[TECHNICAL_ID]" at bounding box center [800, 161] width 60 height 9
click at [827, 161] on span "[TECHNICAL_ID]" at bounding box center [800, 161] width 60 height 9
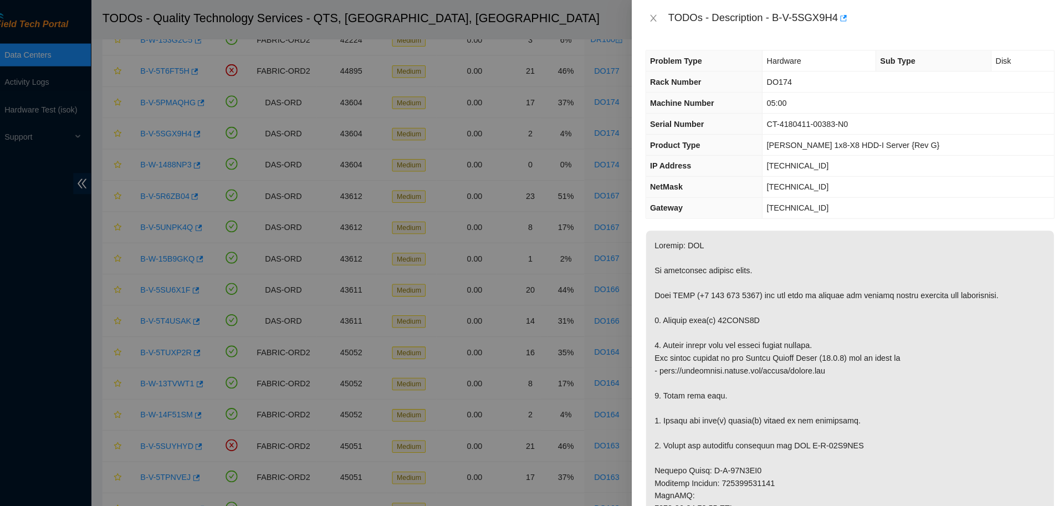
click at [827, 161] on span "[TECHNICAL_ID]" at bounding box center [800, 161] width 60 height 9
click at [220, 259] on div at bounding box center [532, 253] width 1064 height 506
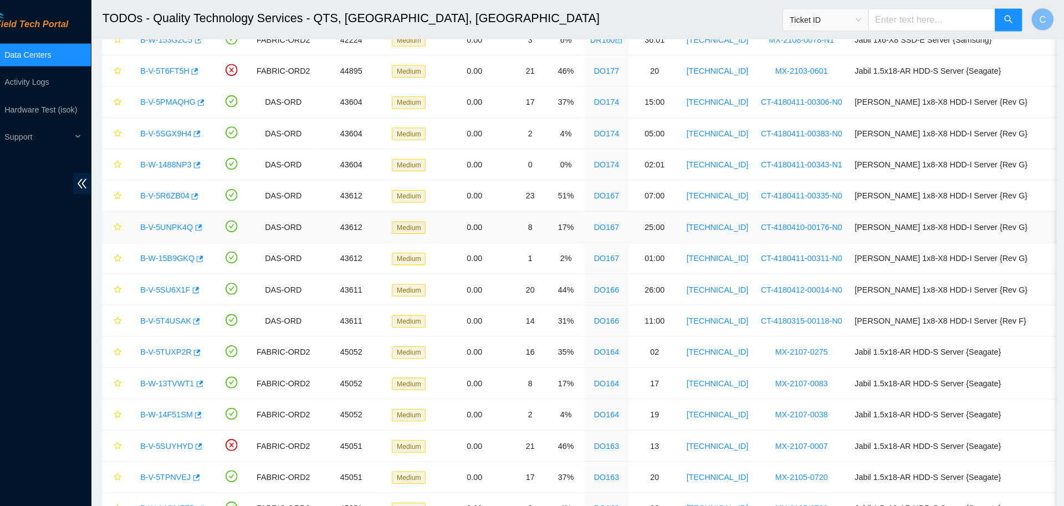
click at [191, 222] on link "B-V-5UNPK4Q" at bounding box center [185, 221] width 52 height 9
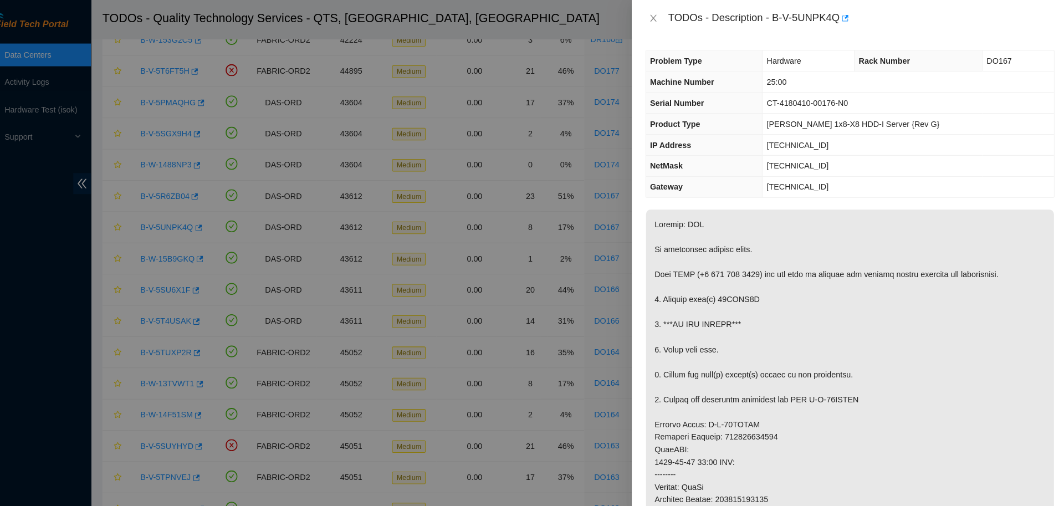
click at [827, 144] on span "[TECHNICAL_ID]" at bounding box center [800, 141] width 60 height 9
click at [893, 252] on p at bounding box center [851, 463] width 398 height 517
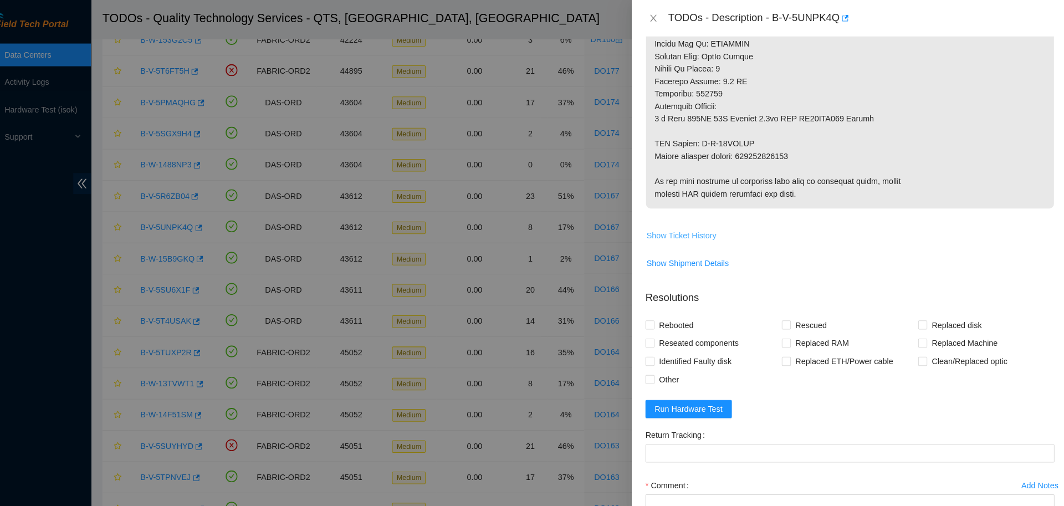
scroll to position [518, 0]
click at [708, 231] on span "Show Ticket History" at bounding box center [687, 229] width 68 height 12
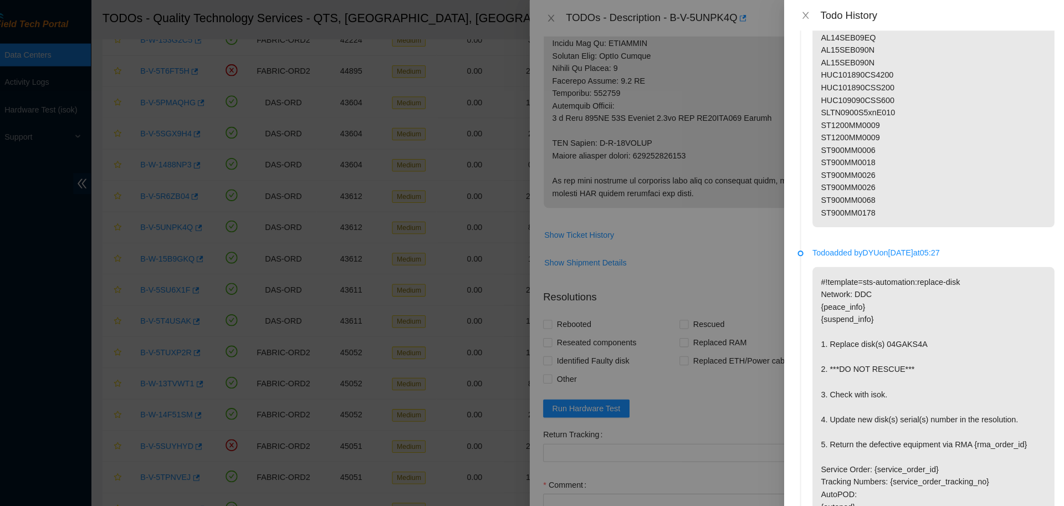
scroll to position [703, 0]
click at [809, 14] on icon "close" at bounding box center [808, 15] width 9 height 9
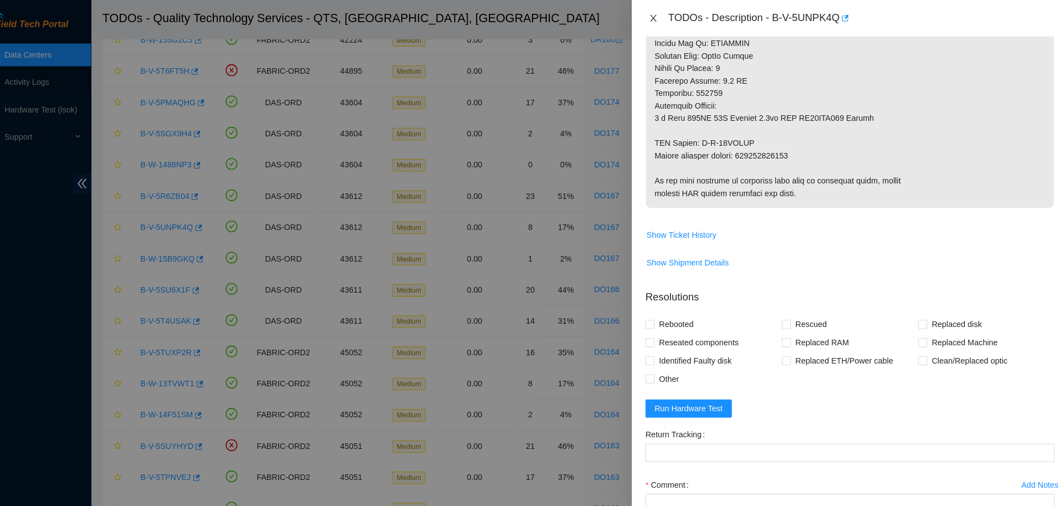
click at [660, 17] on icon "close" at bounding box center [659, 17] width 9 height 9
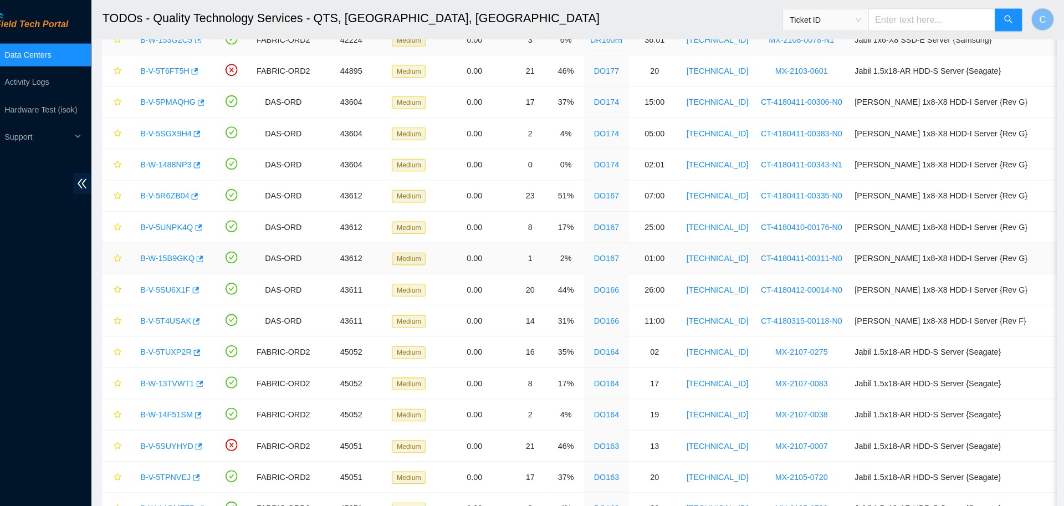
scroll to position [101, 0]
click at [188, 310] on link "B-V-5T4USAK" at bounding box center [183, 313] width 49 height 9
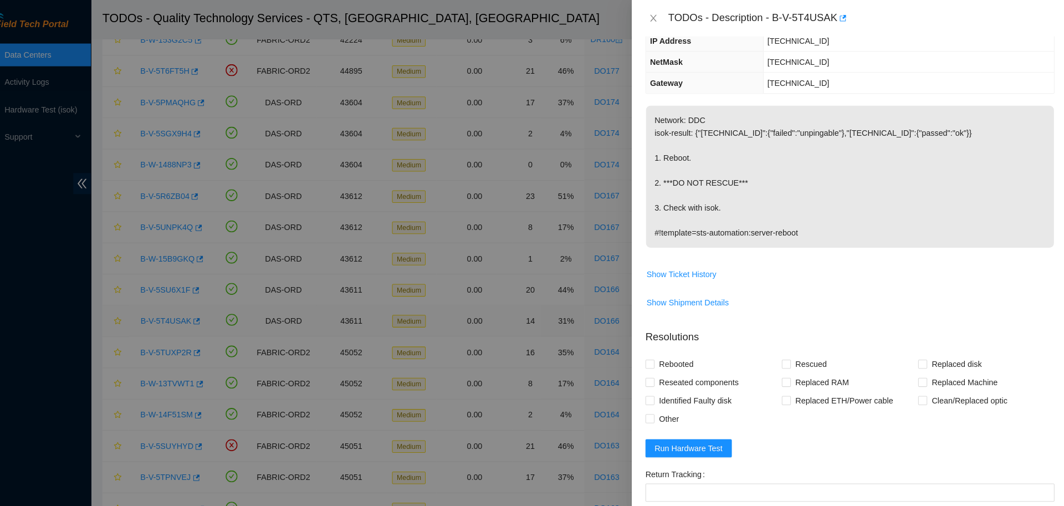
scroll to position [0, 0]
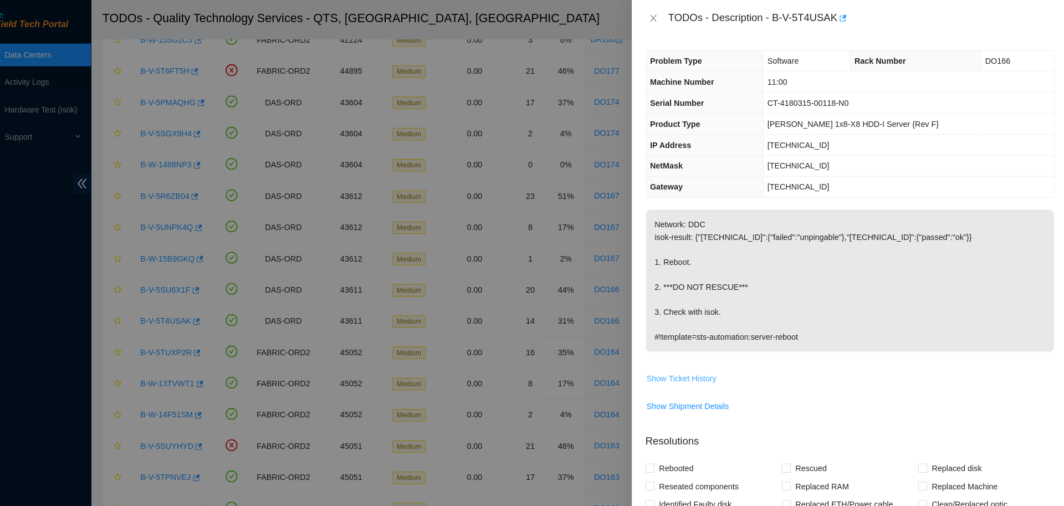
click at [683, 371] on span "Show Ticket History" at bounding box center [687, 369] width 68 height 12
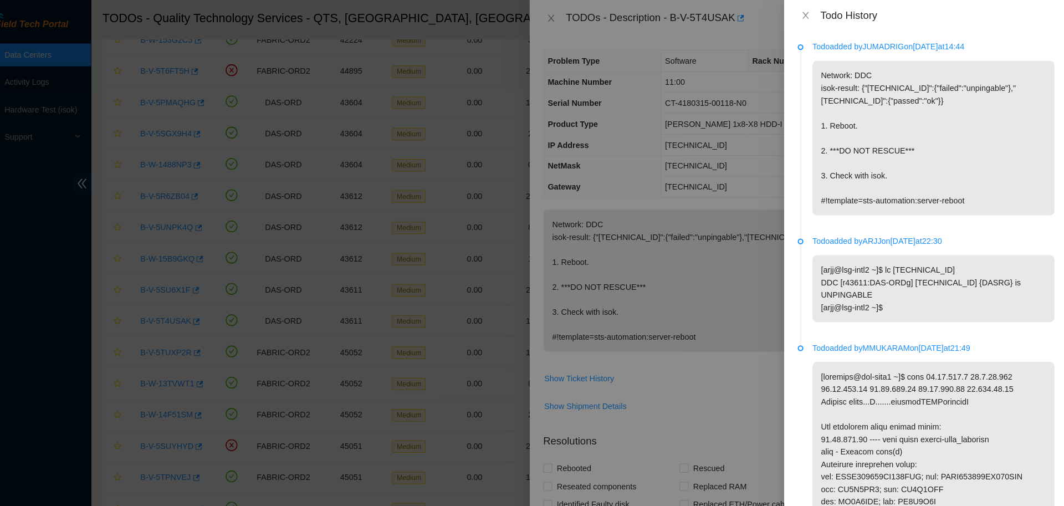
click at [749, 312] on div at bounding box center [532, 253] width 1064 height 506
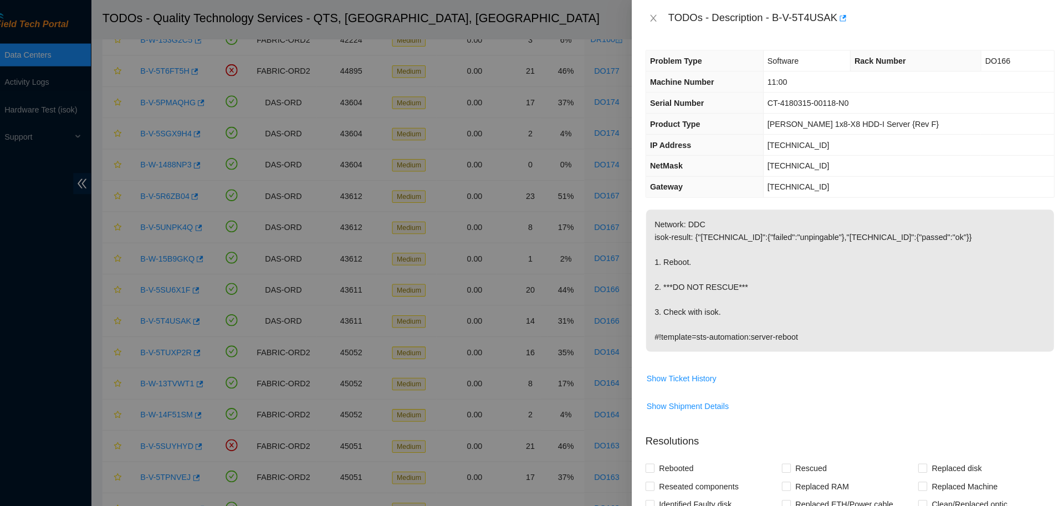
click at [815, 140] on span "[TECHNICAL_ID]" at bounding box center [801, 141] width 60 height 9
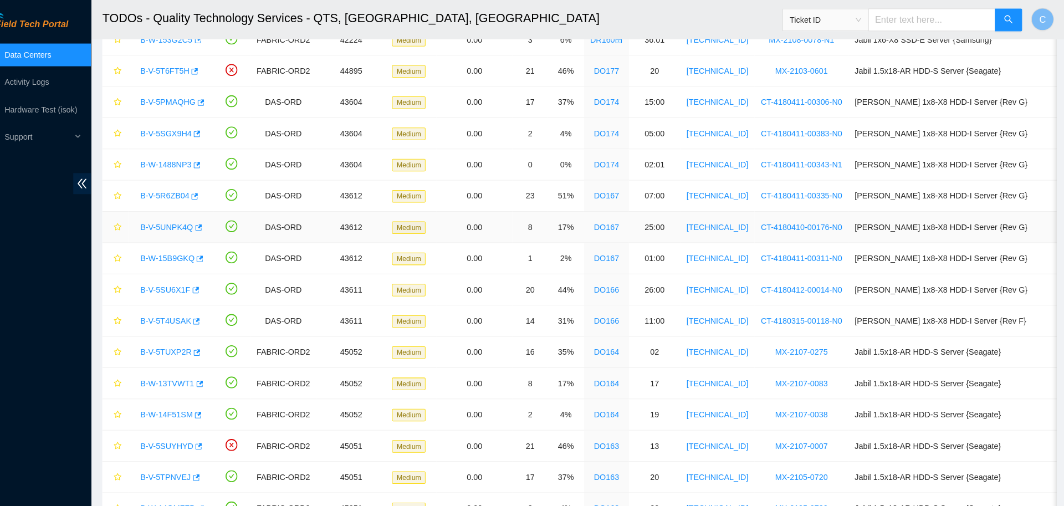
click at [195, 218] on link "B-V-5UNPK4Q" at bounding box center [185, 221] width 52 height 9
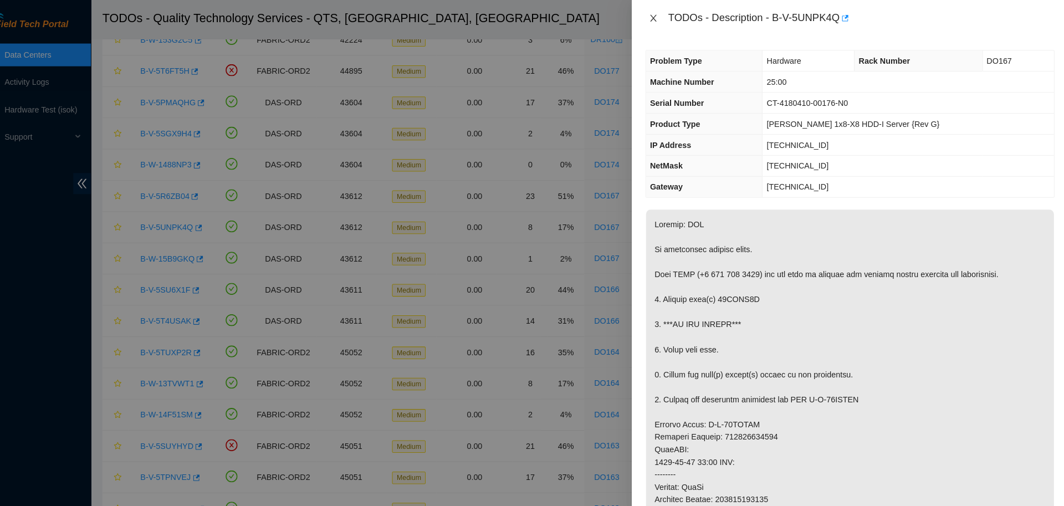
click at [661, 16] on icon "close" at bounding box center [659, 17] width 9 height 9
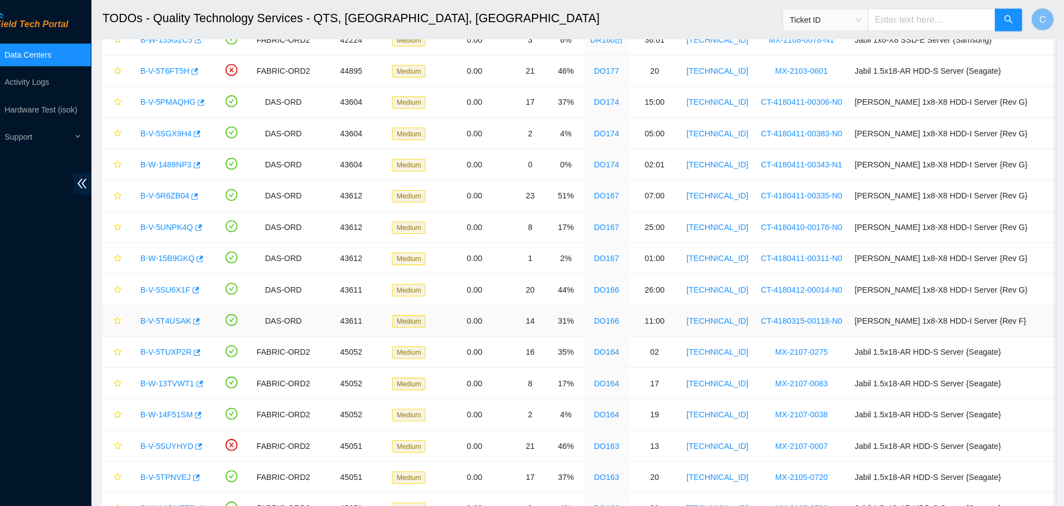
click at [177, 314] on link "B-V-5T4USAK" at bounding box center [183, 313] width 49 height 9
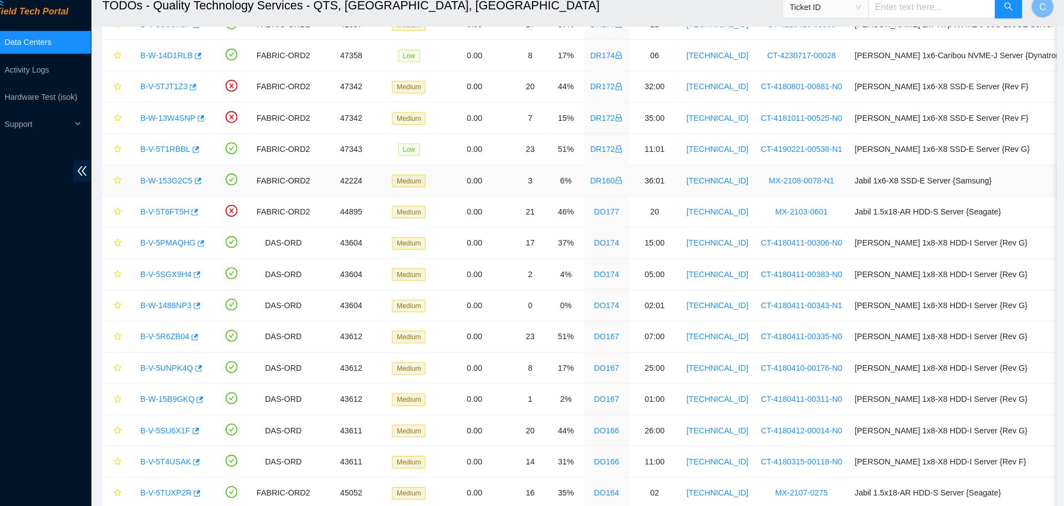
scroll to position [129, 0]
click at [190, 280] on link "B-V-5SGX9H4" at bounding box center [184, 279] width 50 height 9
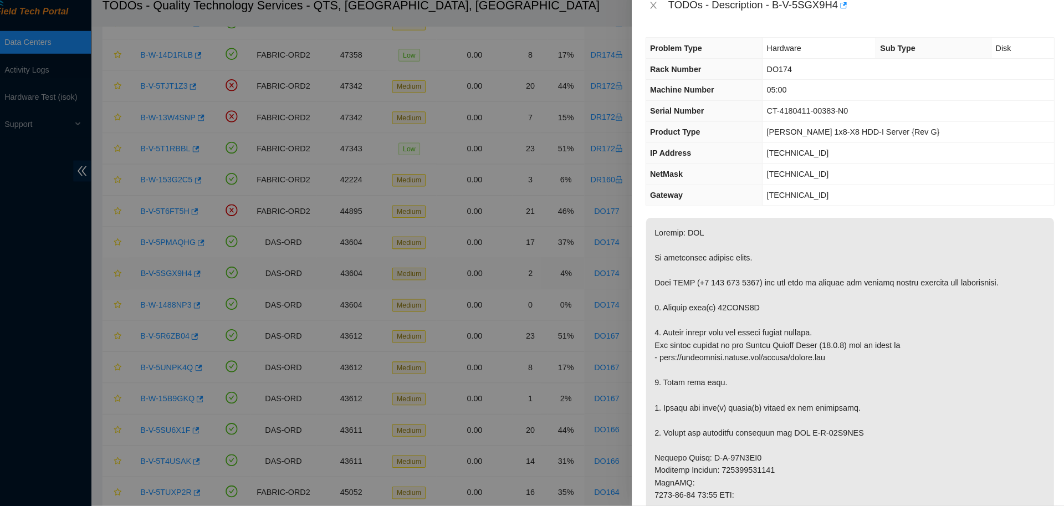
scroll to position [1415, 0]
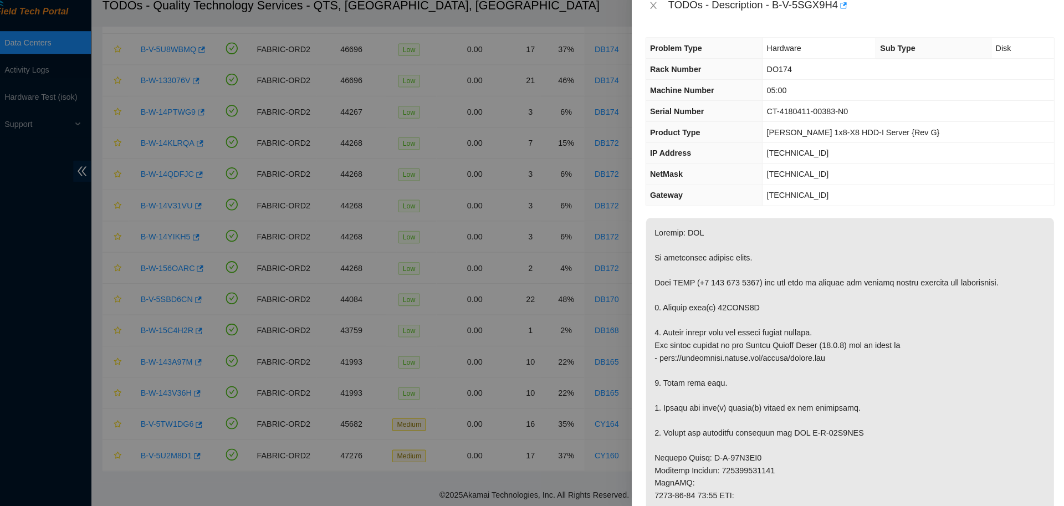
click at [830, 164] on span "[TECHNICAL_ID]" at bounding box center [800, 161] width 60 height 9
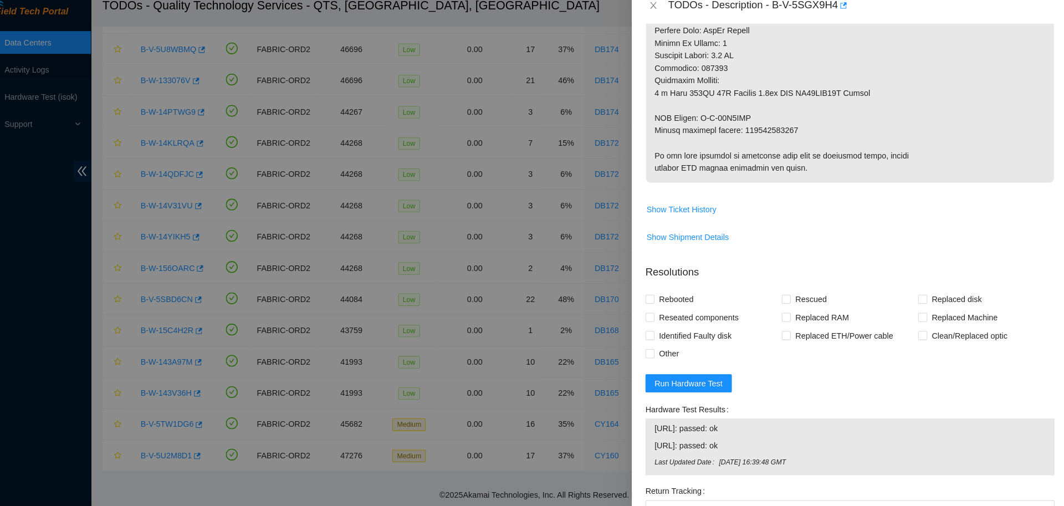
scroll to position [725, 0]
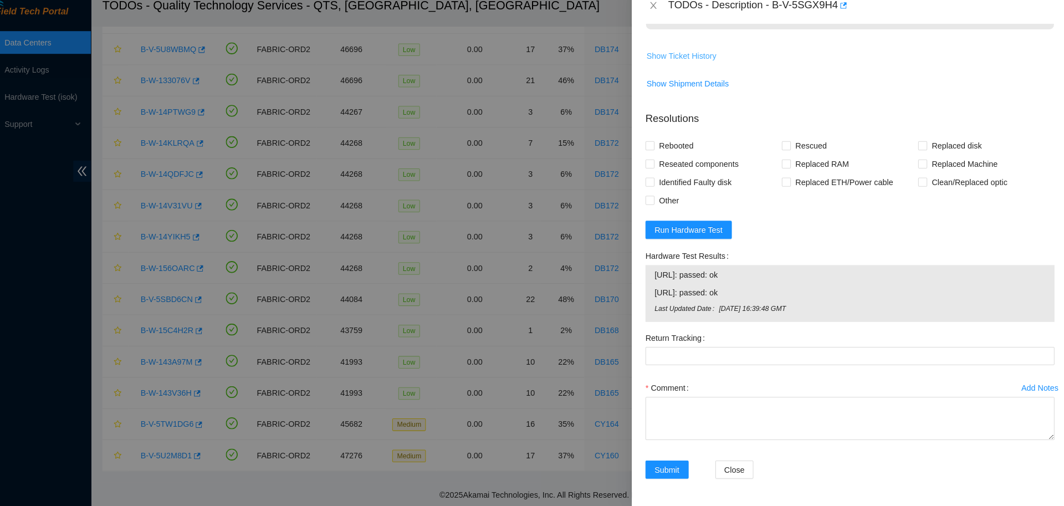
click at [702, 65] on span "Show Ticket History" at bounding box center [687, 67] width 68 height 12
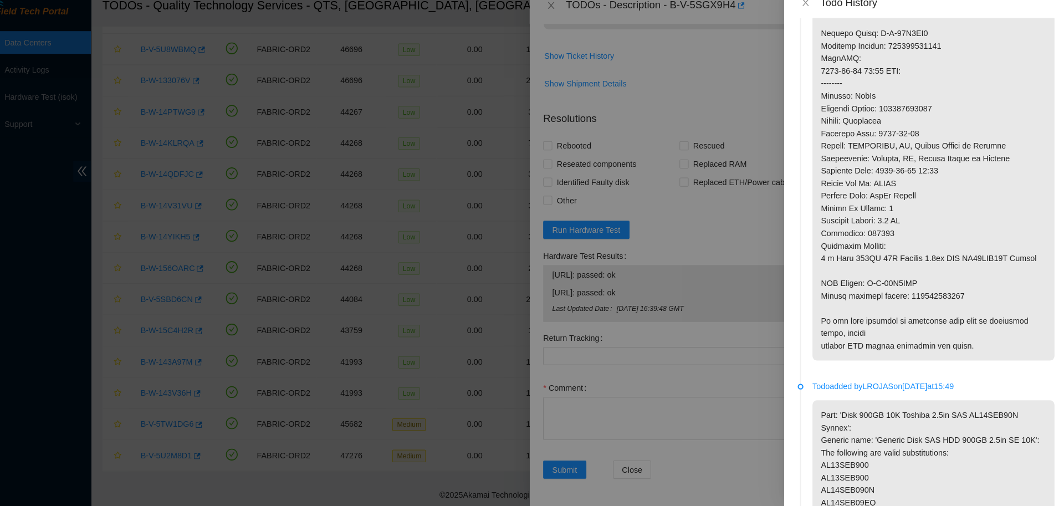
scroll to position [0, 0]
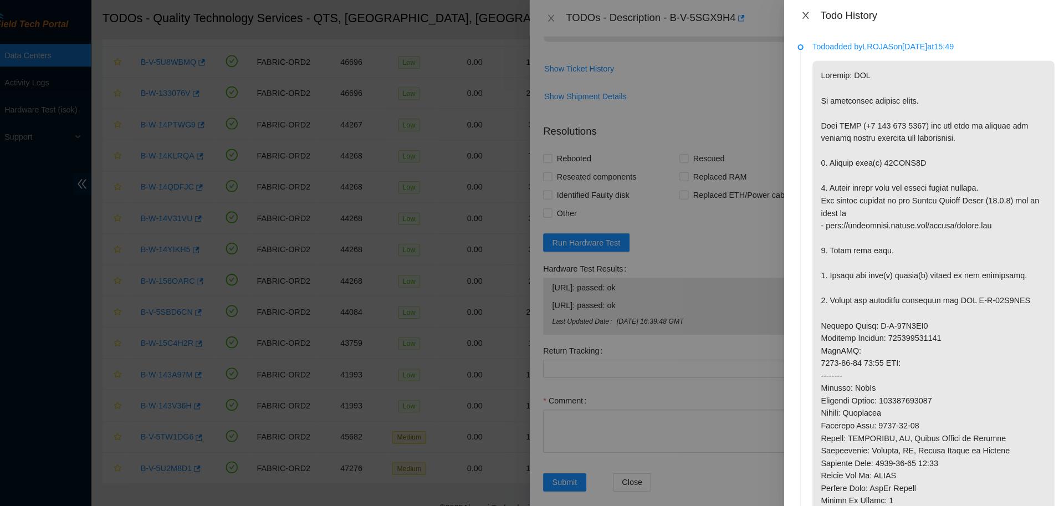
click at [808, 17] on icon "close" at bounding box center [808, 15] width 9 height 9
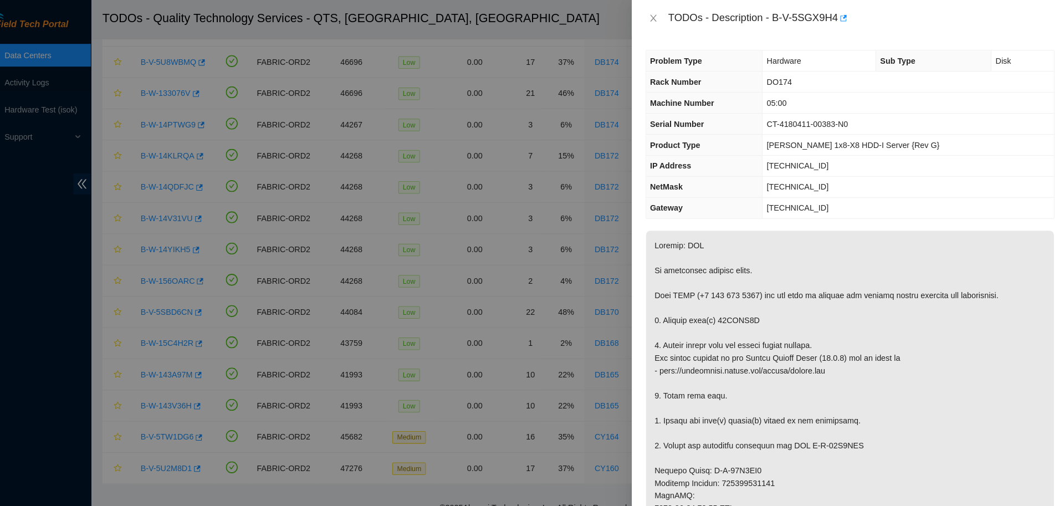
click at [818, 164] on span "[TECHNICAL_ID]" at bounding box center [800, 161] width 60 height 9
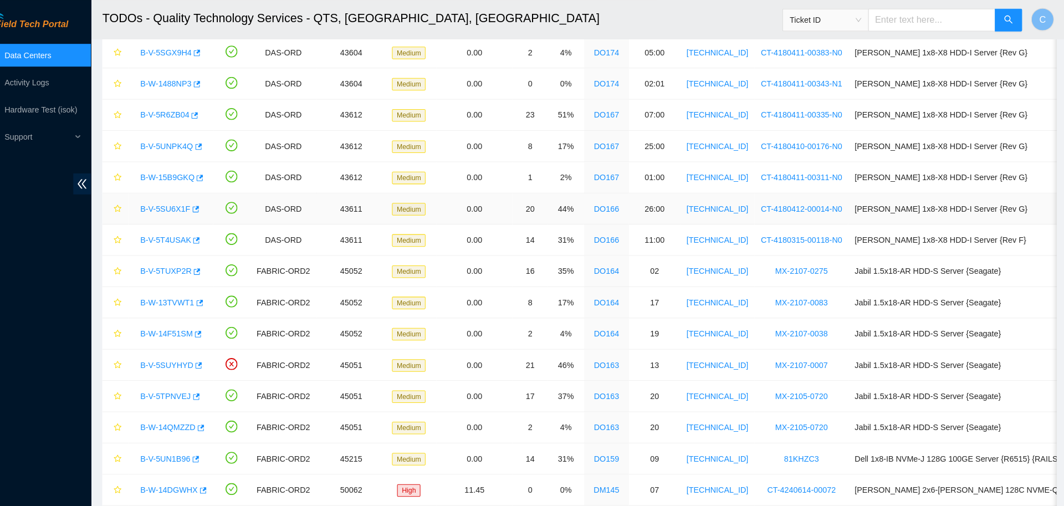
scroll to position [357, 0]
click at [186, 264] on link "B-V-5TUXP2R" at bounding box center [184, 265] width 50 height 9
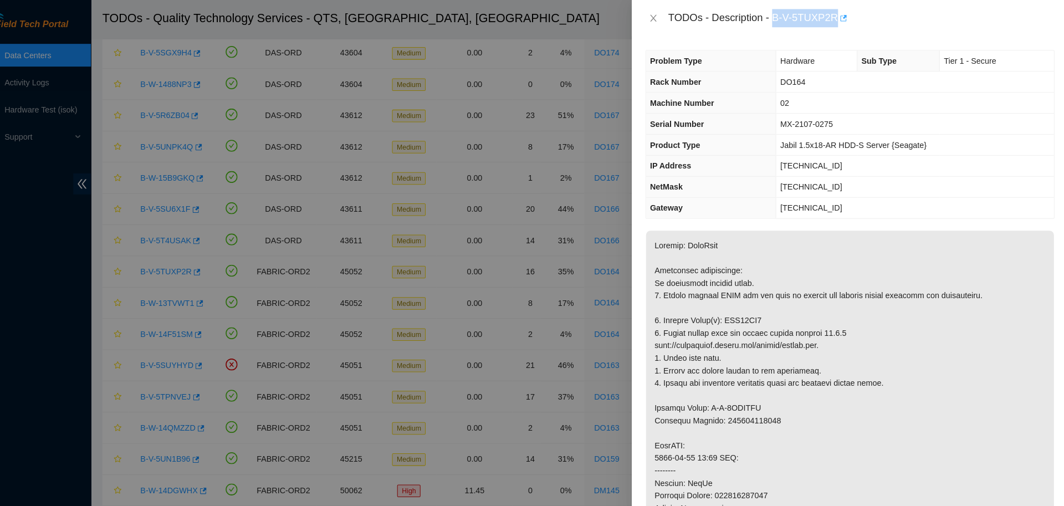
drag, startPoint x: 773, startPoint y: 18, endPoint x: 836, endPoint y: 19, distance: 63.2
click at [836, 19] on div "TODOs - Description - B-V-5TUXP2R" at bounding box center [862, 18] width 377 height 18
click at [656, 19] on icon "close" at bounding box center [659, 17] width 9 height 9
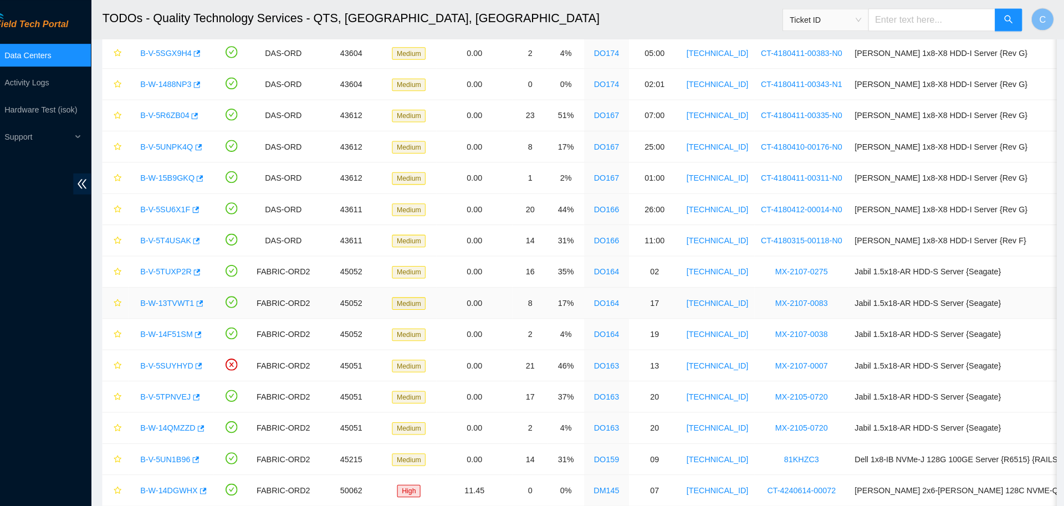
click at [198, 296] on link "B-W-13TVWT1" at bounding box center [185, 295] width 53 height 9
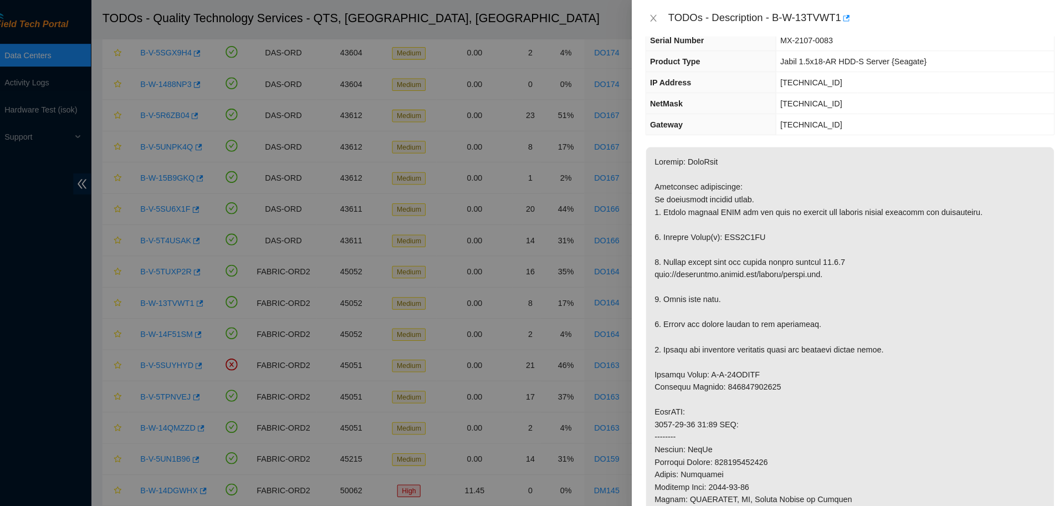
scroll to position [0, 0]
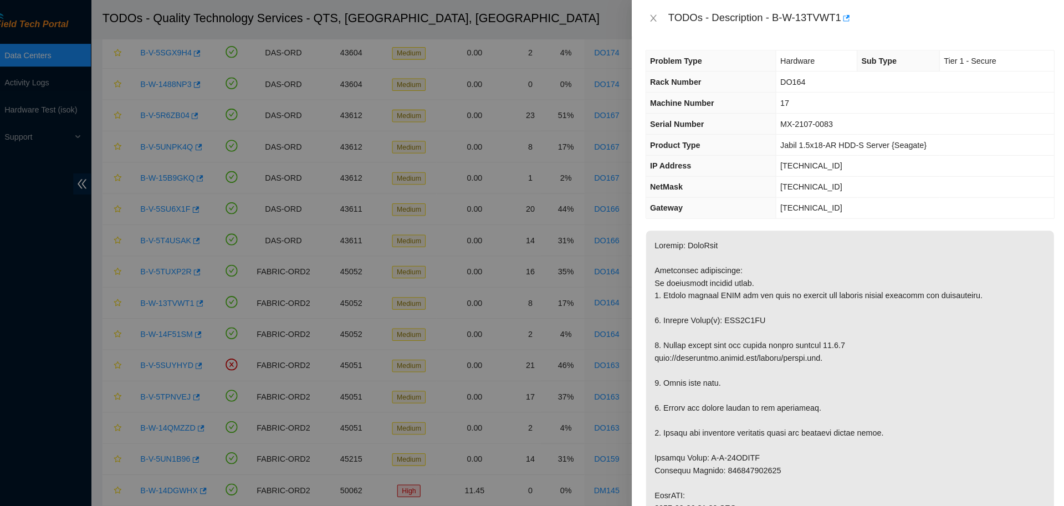
click at [742, 313] on p at bounding box center [851, 507] width 398 height 565
click at [684, 38] on div "Problem Type Hardware Sub Type Tier 1 - Secure Rack Number DO164 Machine Number…" at bounding box center [852, 270] width 426 height 471
click at [660, 20] on icon "close" at bounding box center [659, 17] width 6 height 7
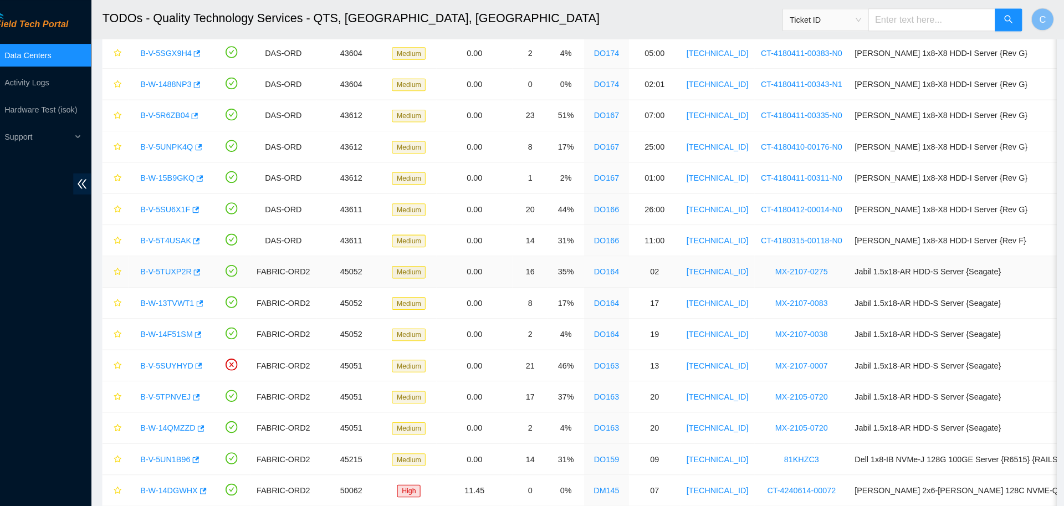
click at [194, 262] on link "B-V-5TUXP2R" at bounding box center [184, 265] width 50 height 9
click at [191, 323] on link "B-W-14F51SM" at bounding box center [184, 326] width 51 height 9
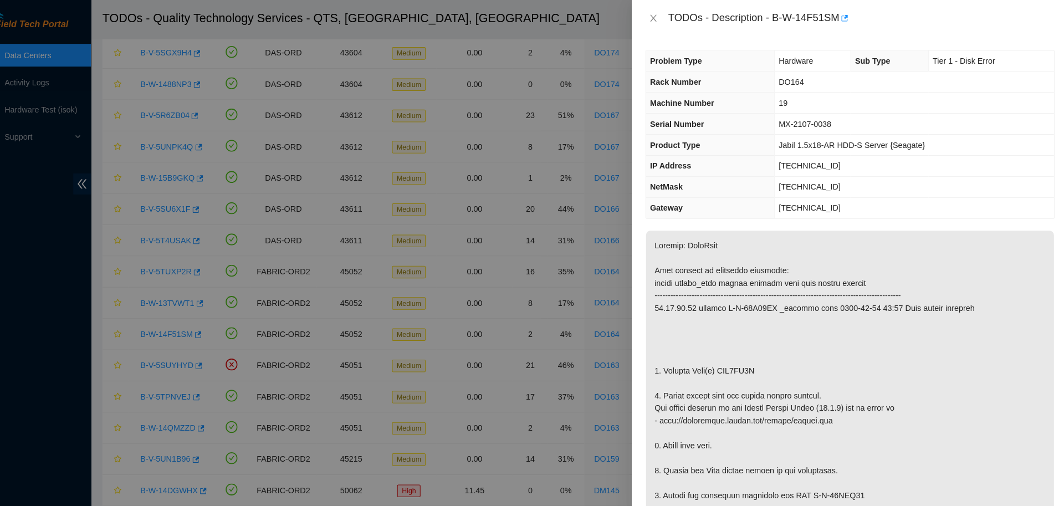
click at [797, 20] on div "TODOs - Description - B-W-14F51SM" at bounding box center [862, 18] width 377 height 18
click at [769, 19] on div "TODOs - Description - B-W-14F51SM" at bounding box center [862, 18] width 377 height 18
drag, startPoint x: 772, startPoint y: 17, endPoint x: 849, endPoint y: 17, distance: 76.5
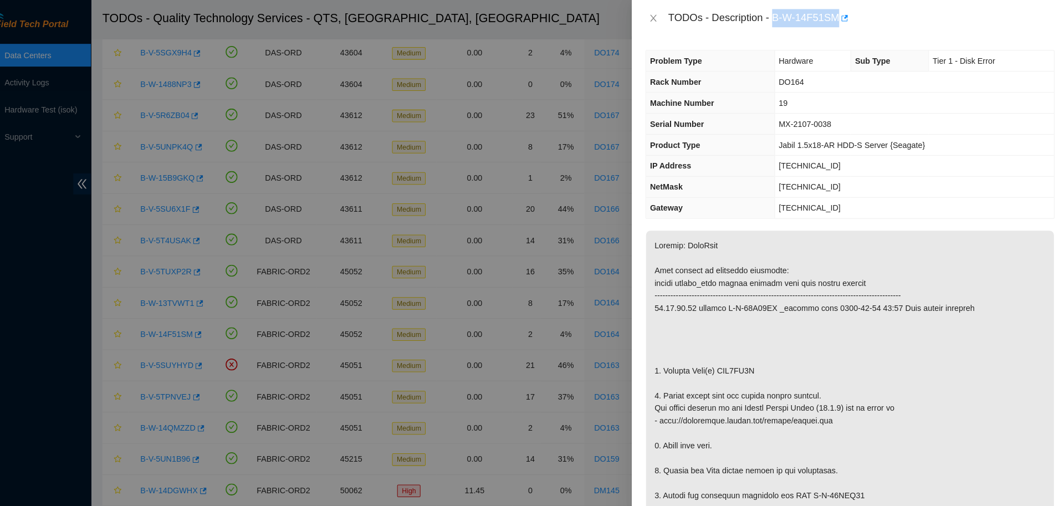
click at [849, 17] on div "TODOs - Description - B-W-14F51SM" at bounding box center [862, 18] width 377 height 18
click at [662, 21] on icon "close" at bounding box center [659, 17] width 9 height 9
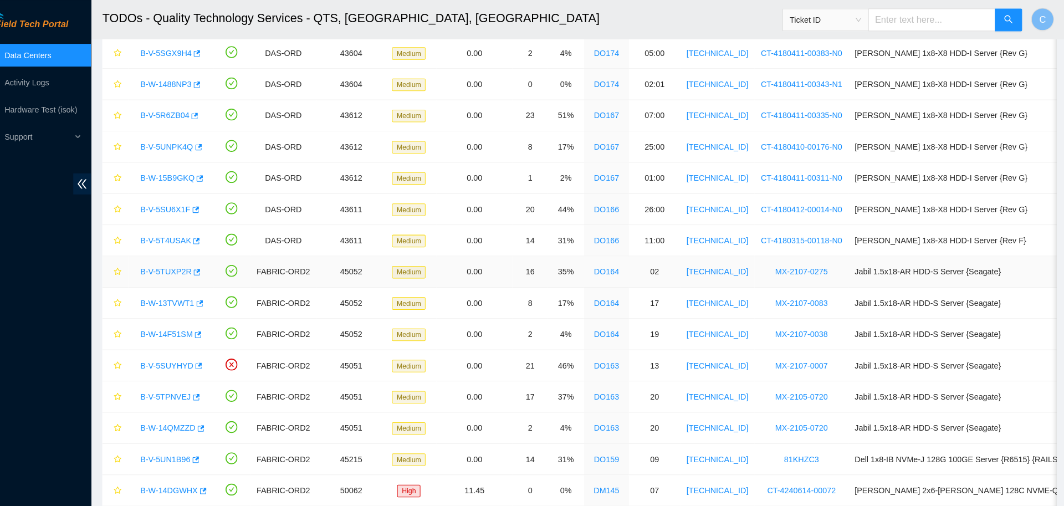
click at [188, 261] on link "B-V-5TUXP2R" at bounding box center [184, 265] width 50 height 9
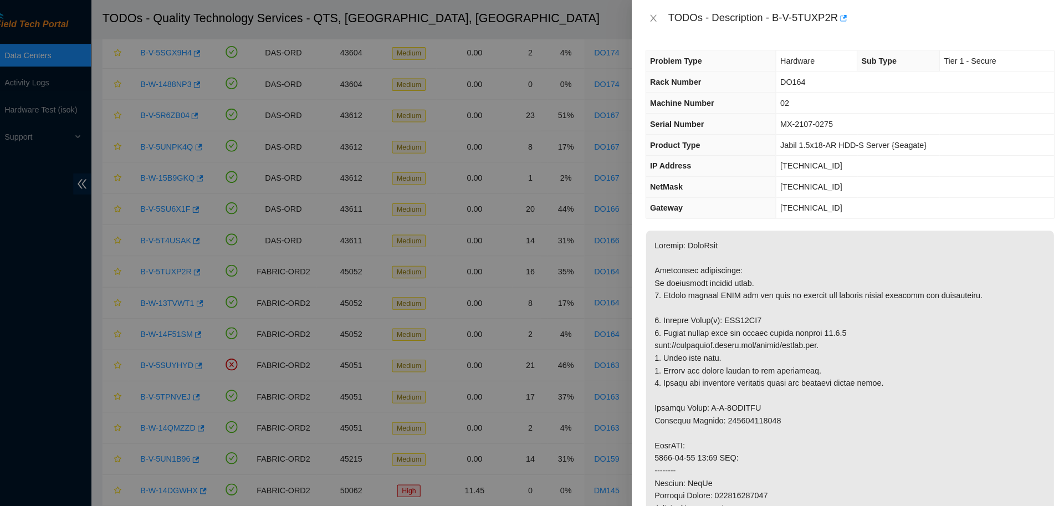
click at [745, 310] on p at bounding box center [851, 483] width 398 height 517
click at [665, 16] on button "Close" at bounding box center [660, 18] width 16 height 11
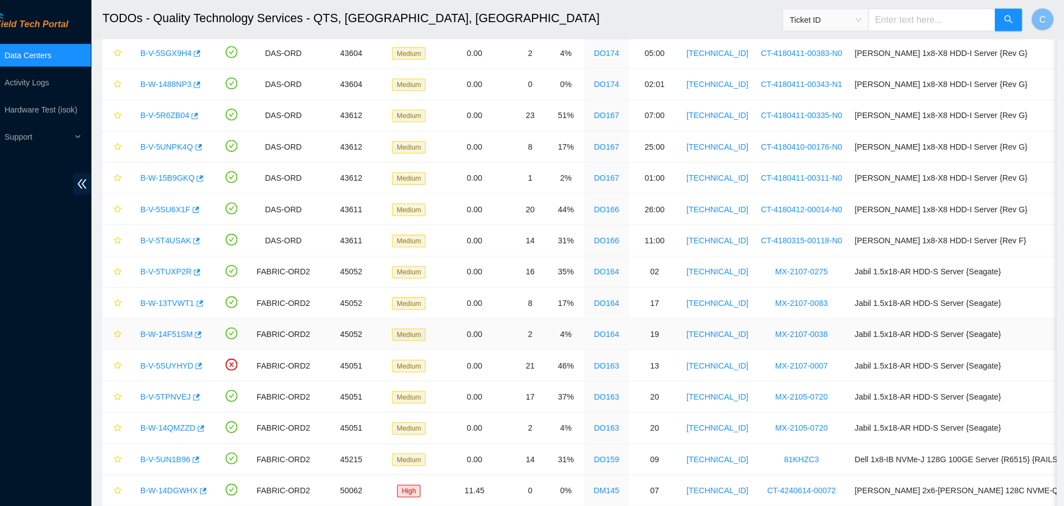
click at [191, 322] on link "B-W-14F51SM" at bounding box center [184, 326] width 51 height 9
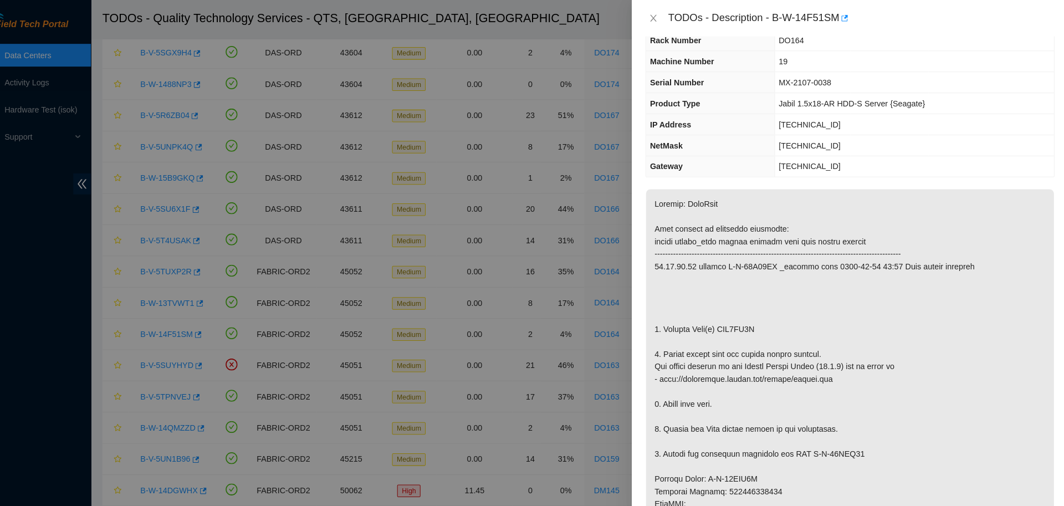
scroll to position [49, 0]
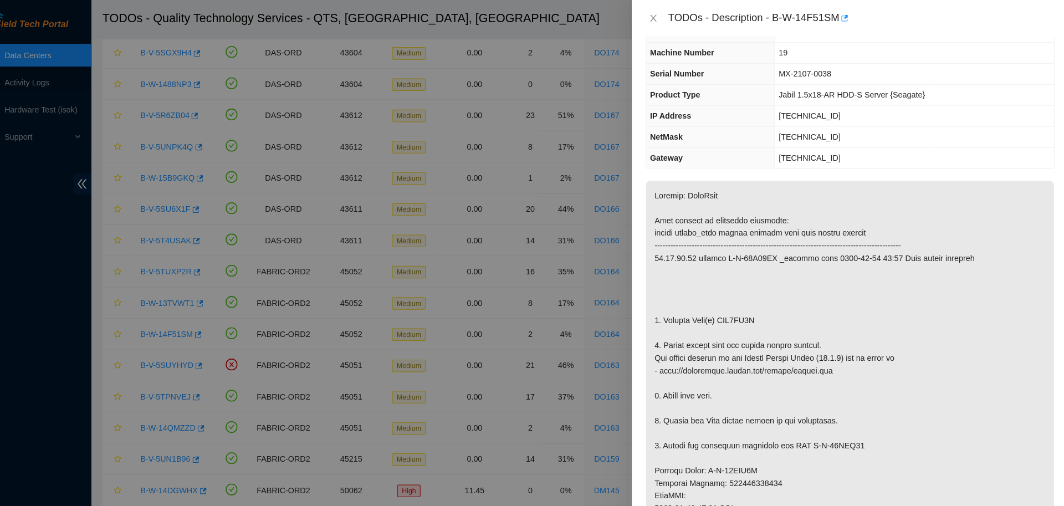
click at [749, 310] on p at bounding box center [851, 471] width 398 height 590
click at [659, 16] on icon "close" at bounding box center [659, 17] width 9 height 9
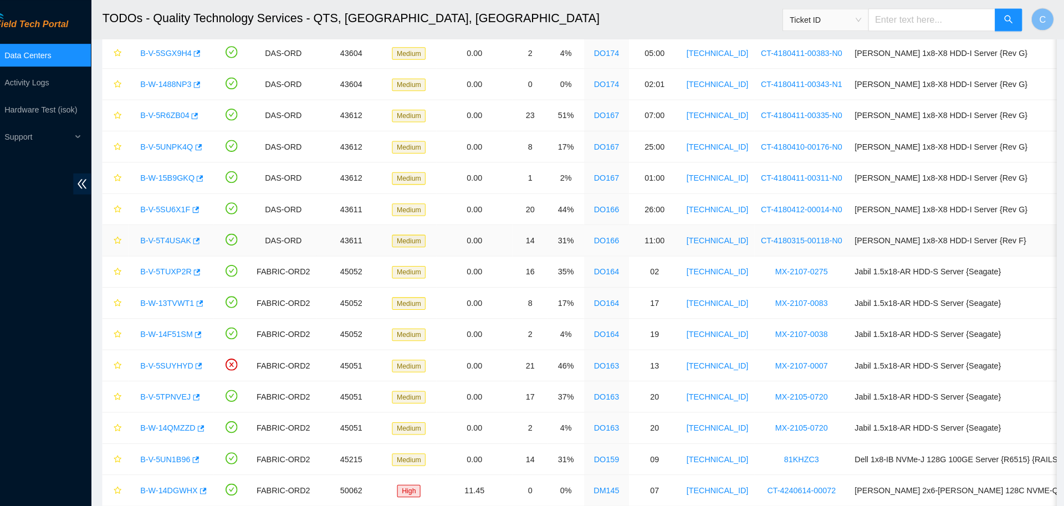
scroll to position [61, 0]
click at [187, 267] on link "B-V-5TUXP2R" at bounding box center [184, 265] width 50 height 9
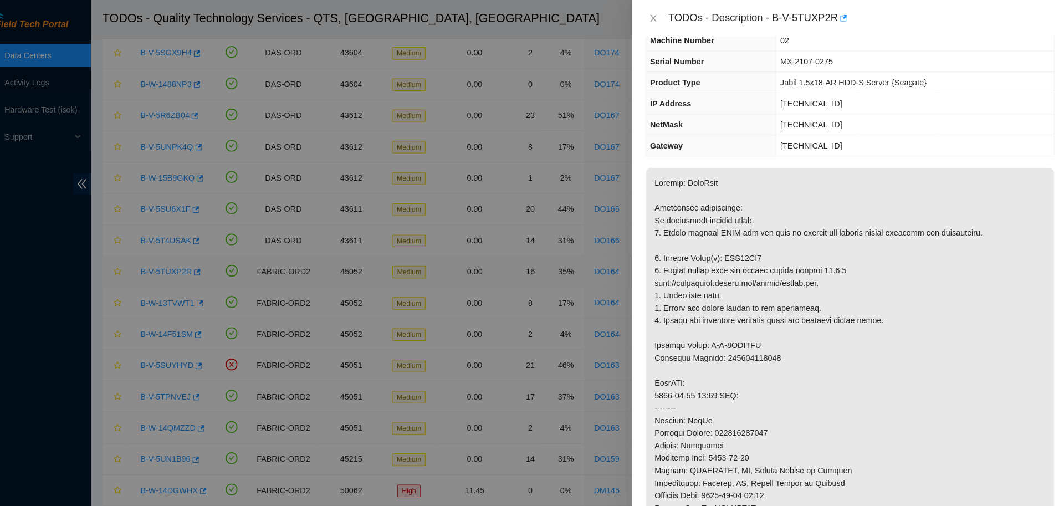
scroll to position [0, 0]
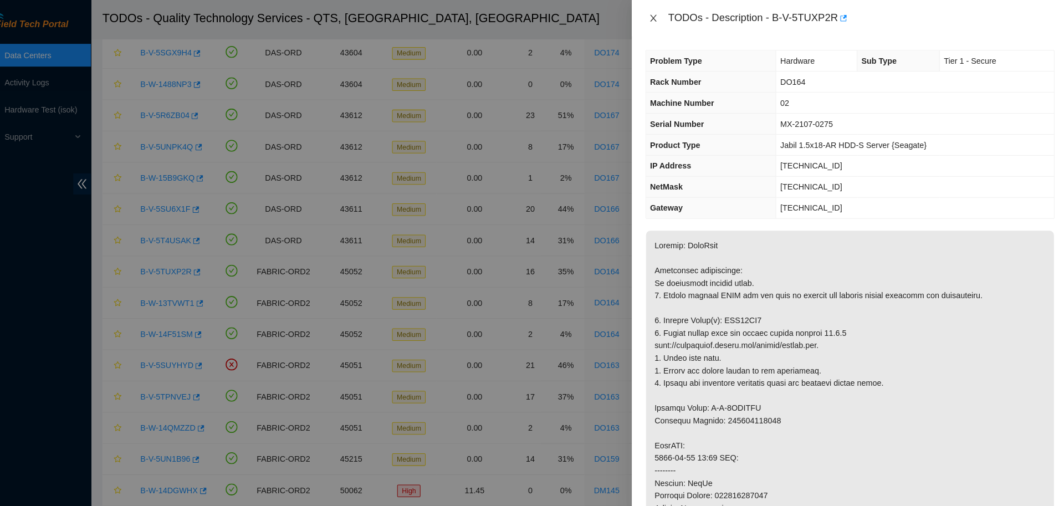
click at [660, 19] on icon "close" at bounding box center [659, 17] width 6 height 7
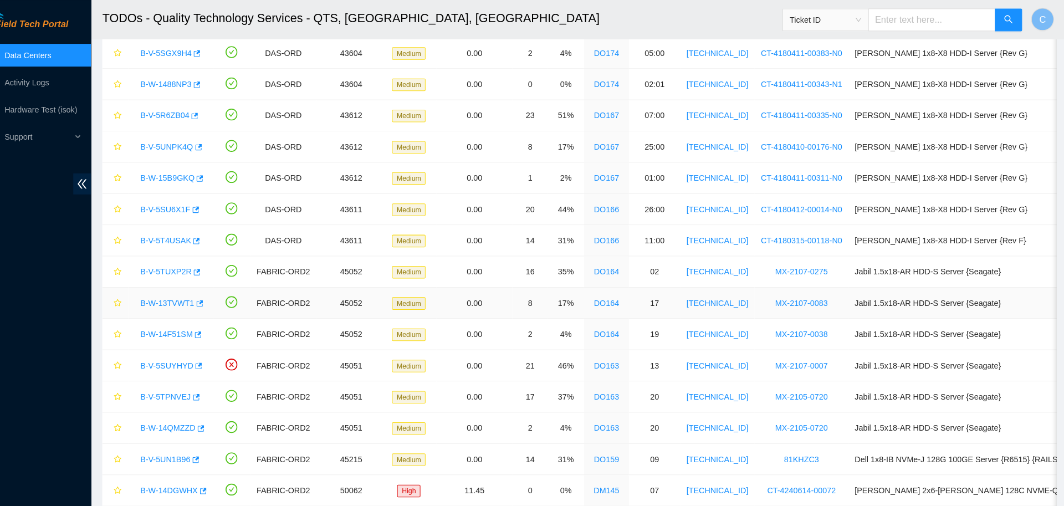
click at [190, 291] on link "B-W-13TVWT1" at bounding box center [185, 295] width 53 height 9
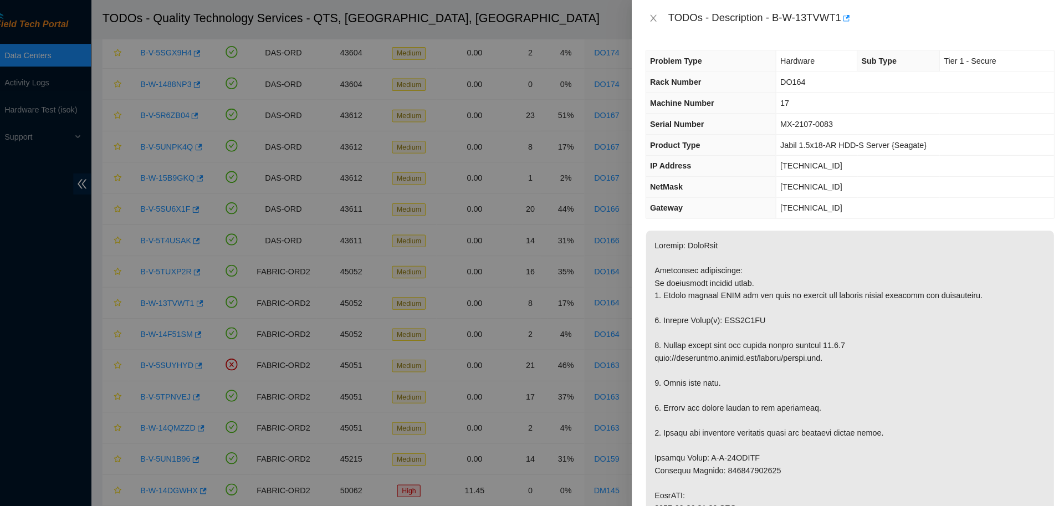
click at [829, 324] on p at bounding box center [851, 507] width 398 height 565
click at [656, 17] on icon "close" at bounding box center [659, 17] width 9 height 9
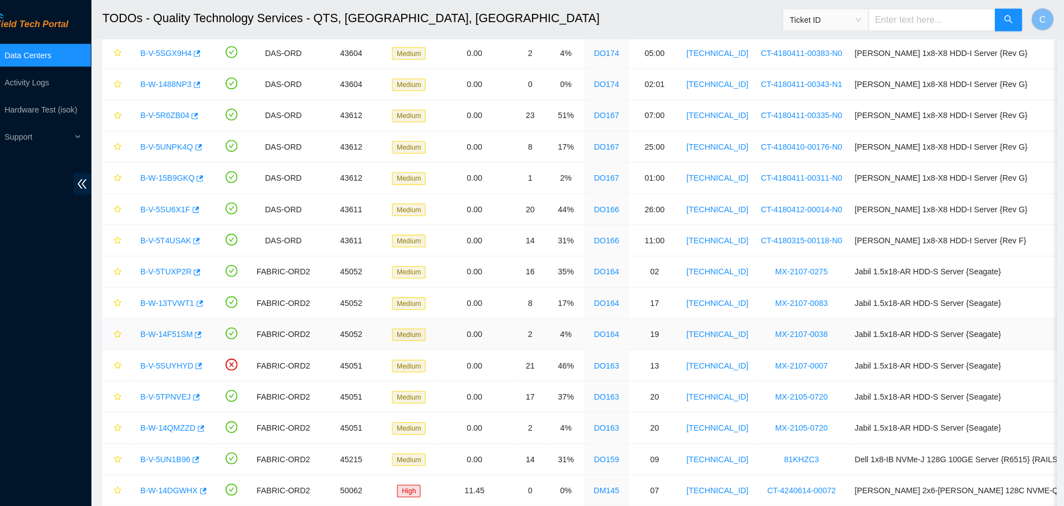
click at [190, 323] on link "B-W-14F51SM" at bounding box center [184, 326] width 51 height 9
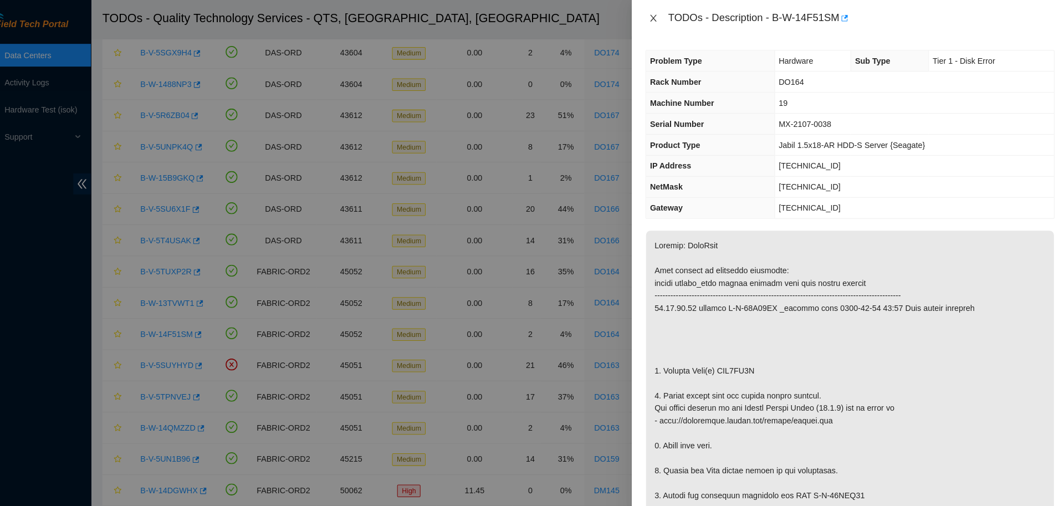
click at [657, 18] on icon "close" at bounding box center [659, 17] width 9 height 9
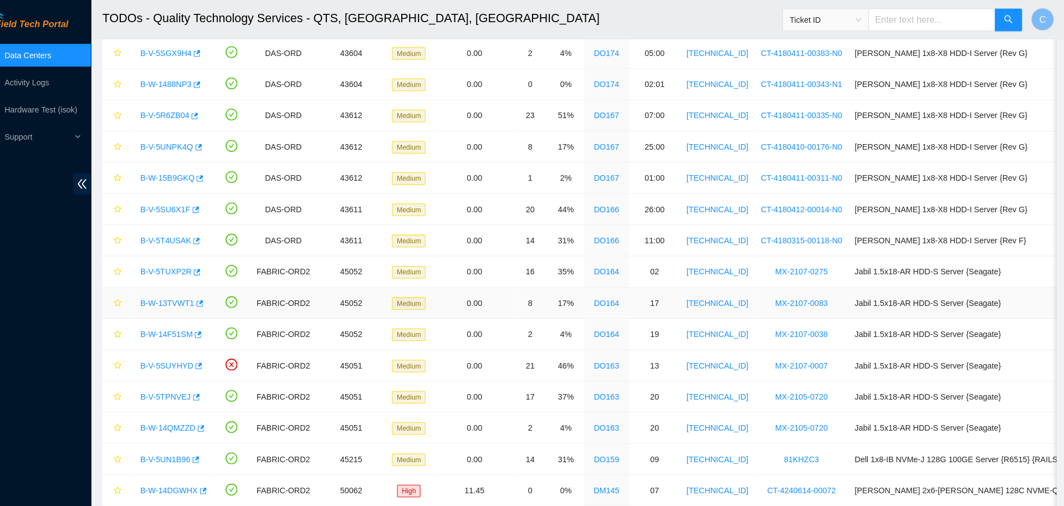
click at [193, 294] on link "B-W-13TVWT1" at bounding box center [185, 295] width 53 height 9
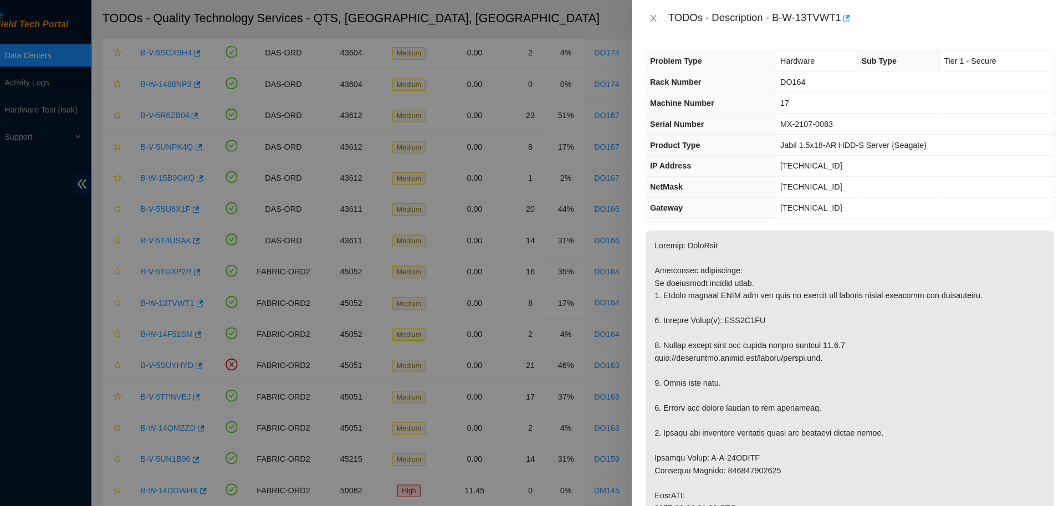
click at [802, 159] on span "[TECHNICAL_ID]" at bounding box center [813, 161] width 60 height 9
click at [660, 17] on icon "close" at bounding box center [659, 17] width 9 height 9
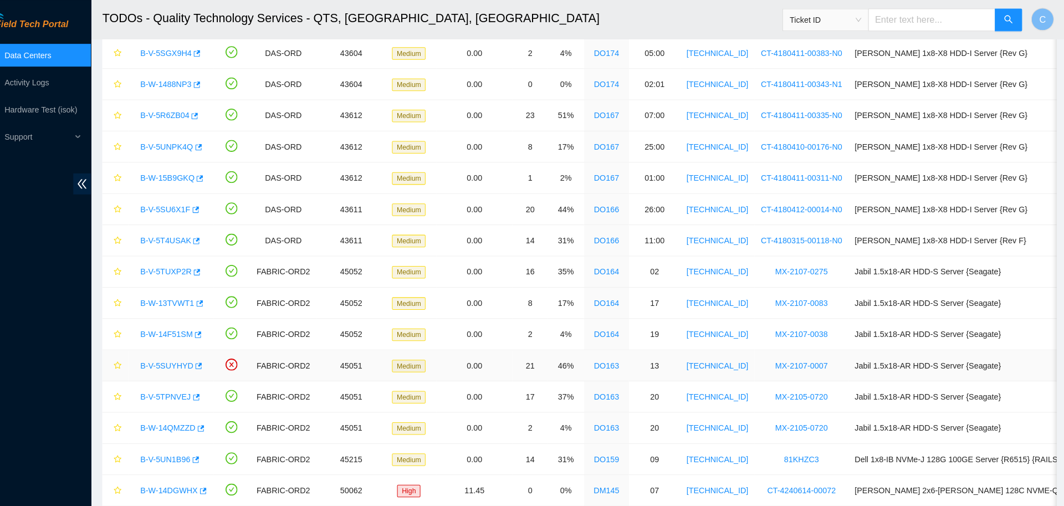
click at [193, 354] on link "B-V-5SUYHYD" at bounding box center [185, 356] width 52 height 9
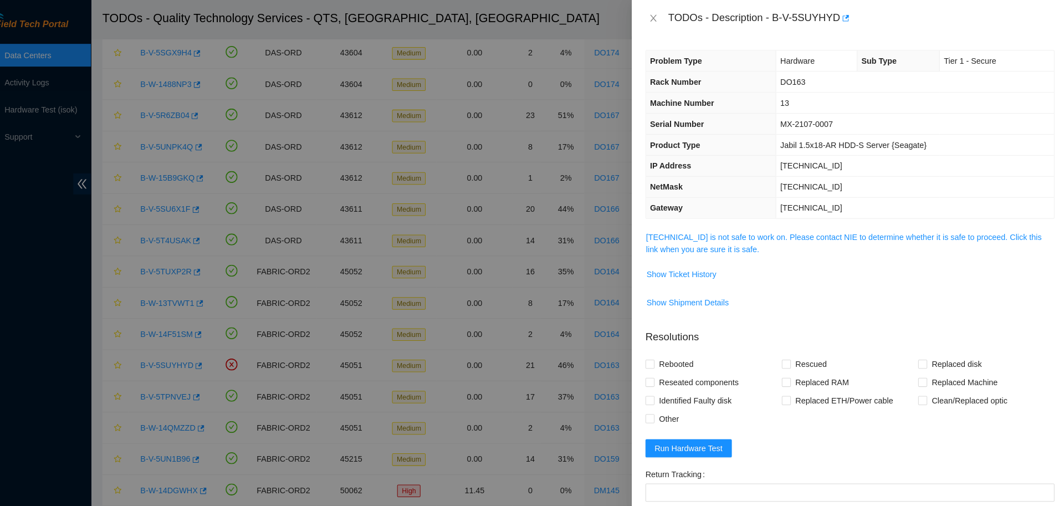
click at [733, 237] on span "[TECHNICAL_ID] is not safe to work on. Please contact NIE to determine whether …" at bounding box center [851, 237] width 398 height 24
click at [731, 234] on link "[TECHNICAL_ID] is not safe to work on. Please contact NIE to determine whether …" at bounding box center [845, 237] width 386 height 21
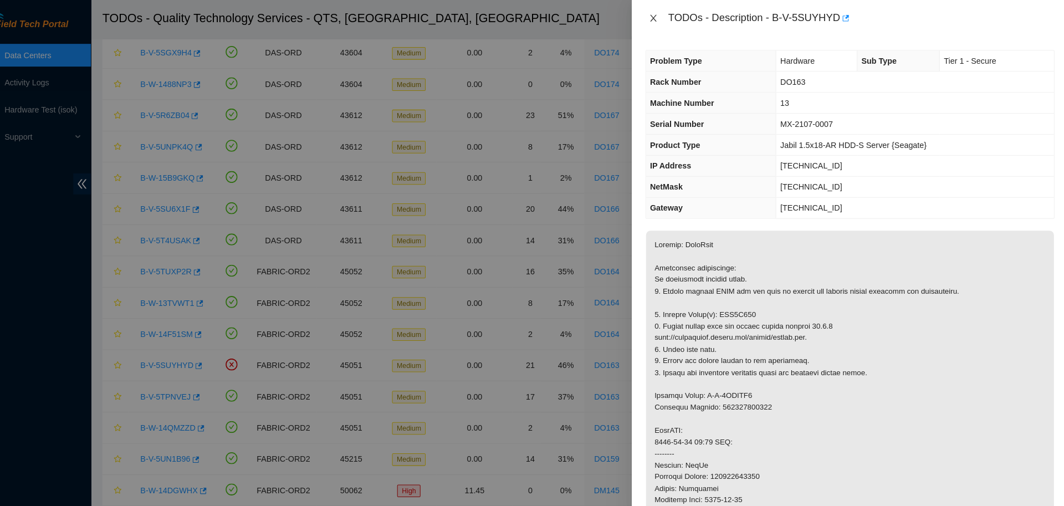
click at [660, 19] on icon "close" at bounding box center [659, 17] width 6 height 7
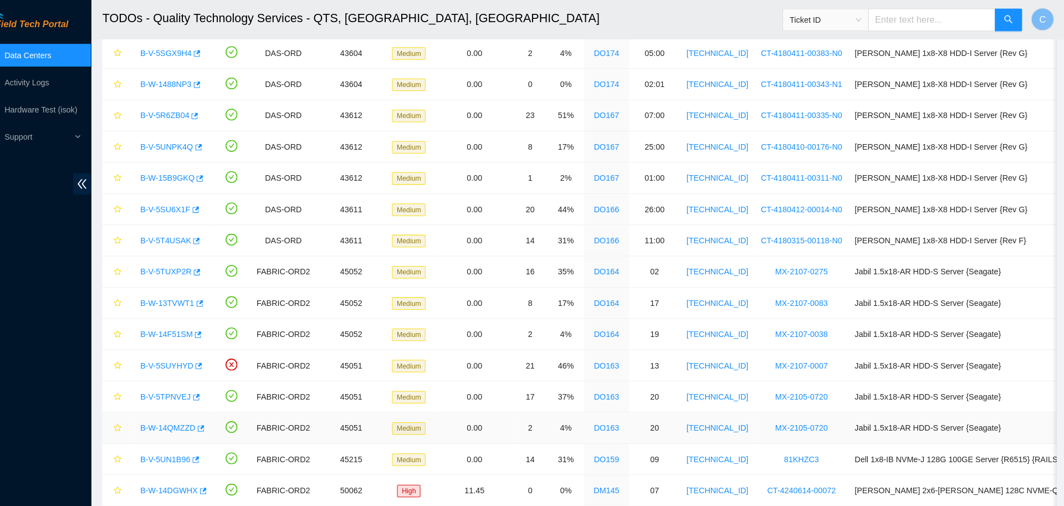
click at [195, 413] on link "B-W-14QMZZD" at bounding box center [186, 417] width 54 height 9
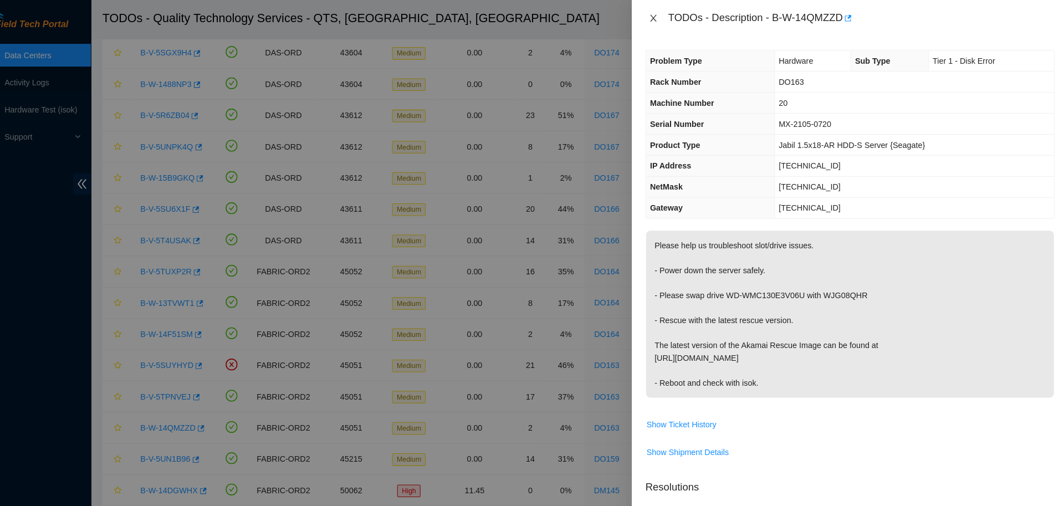
click at [658, 20] on icon "close" at bounding box center [659, 17] width 9 height 9
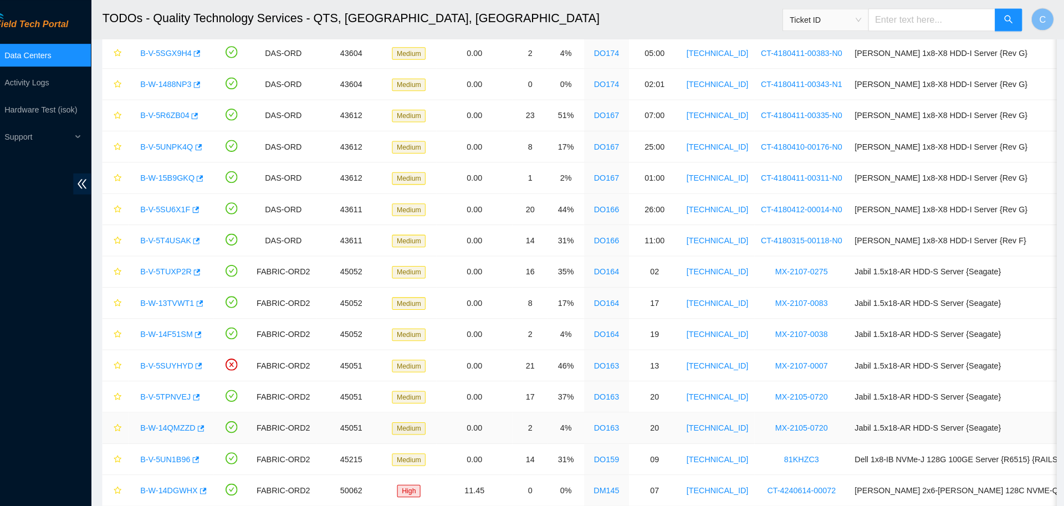
click at [188, 420] on link "B-W-14QMZZD" at bounding box center [186, 417] width 54 height 9
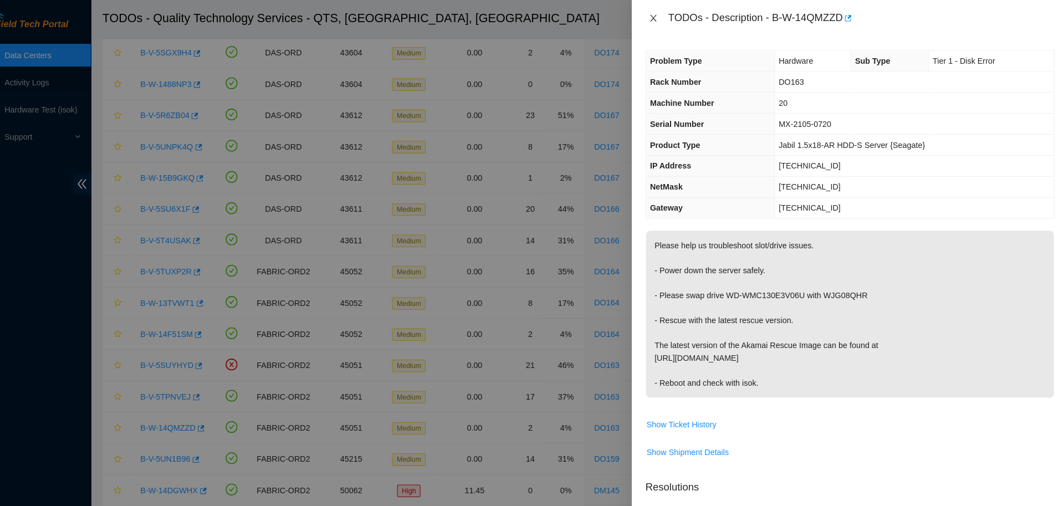
click at [660, 21] on icon "close" at bounding box center [659, 17] width 9 height 9
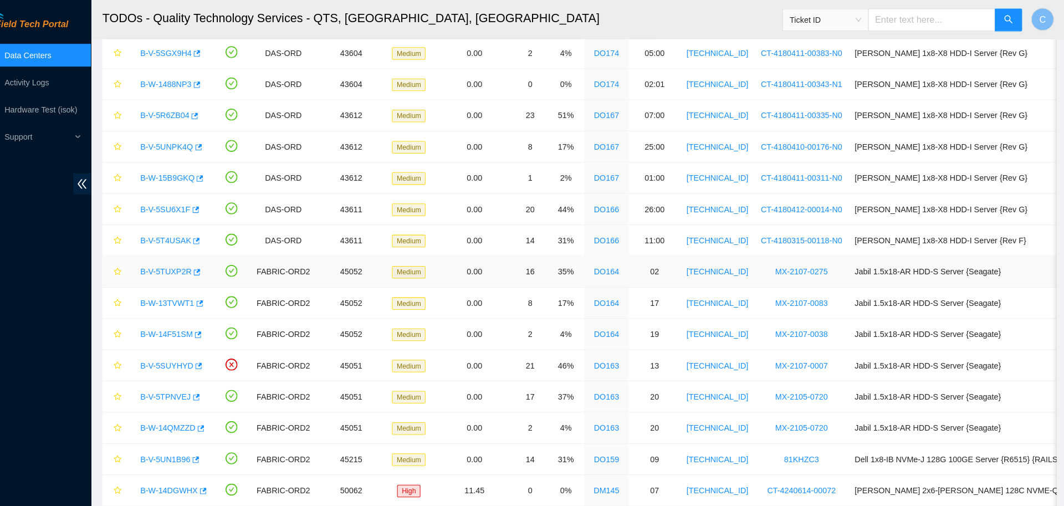
click at [182, 265] on link "B-V-5TUXP2R" at bounding box center [184, 265] width 50 height 9
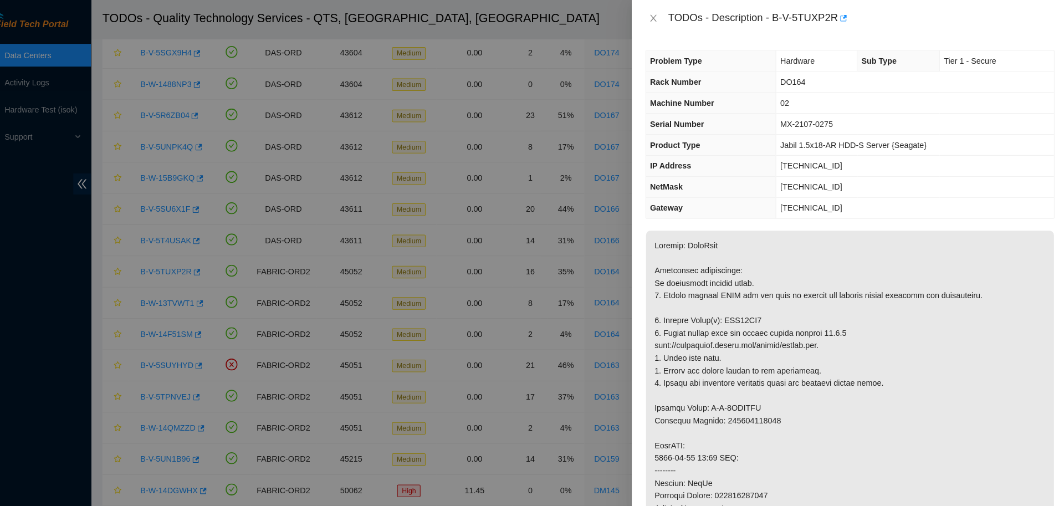
click at [804, 161] on span "[TECHNICAL_ID]" at bounding box center [813, 161] width 60 height 9
click at [659, 21] on icon "close" at bounding box center [659, 17] width 9 height 9
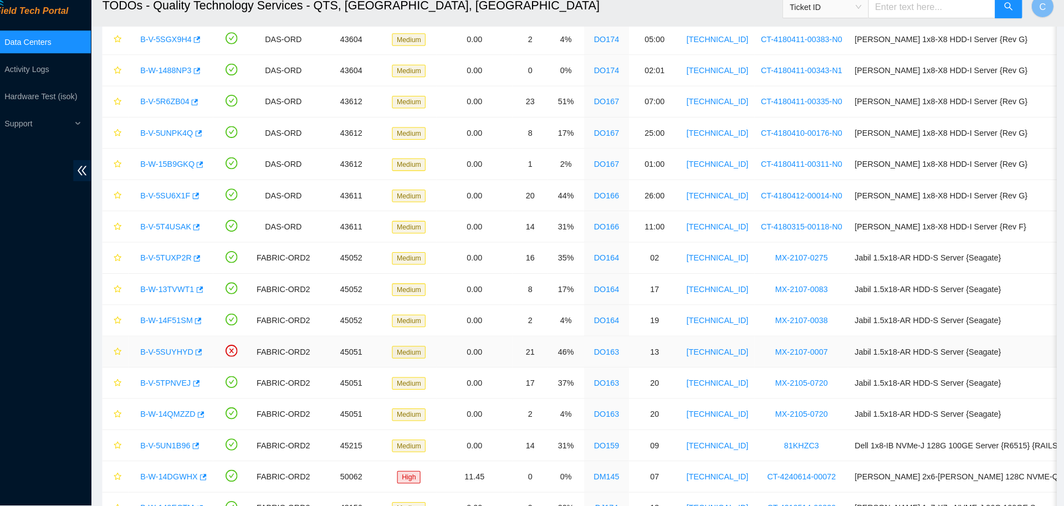
scroll to position [359, 0]
click at [193, 324] on link "B-W-14F51SM" at bounding box center [184, 323] width 51 height 9
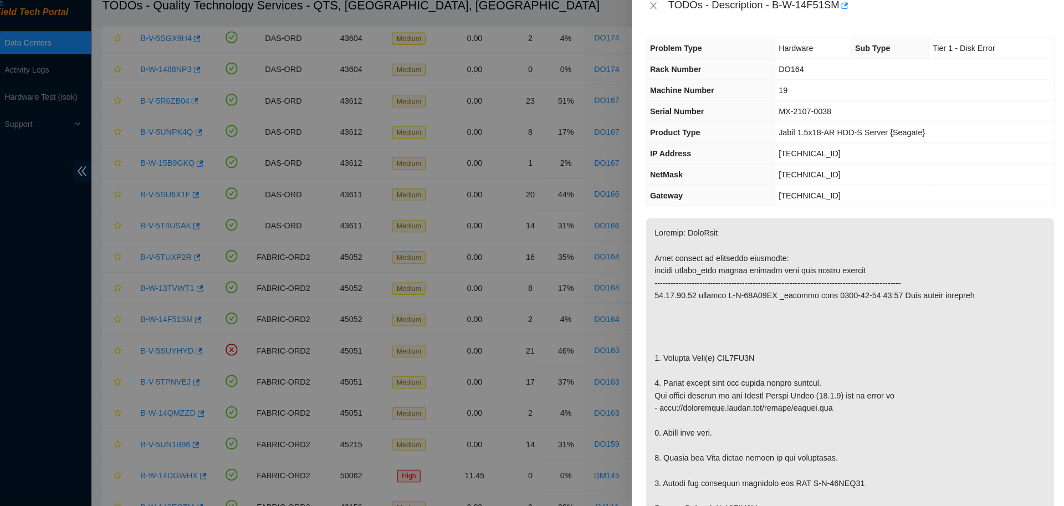
click at [809, 159] on span "[TECHNICAL_ID]" at bounding box center [812, 161] width 60 height 9
click at [657, 20] on icon "close" at bounding box center [659, 17] width 9 height 9
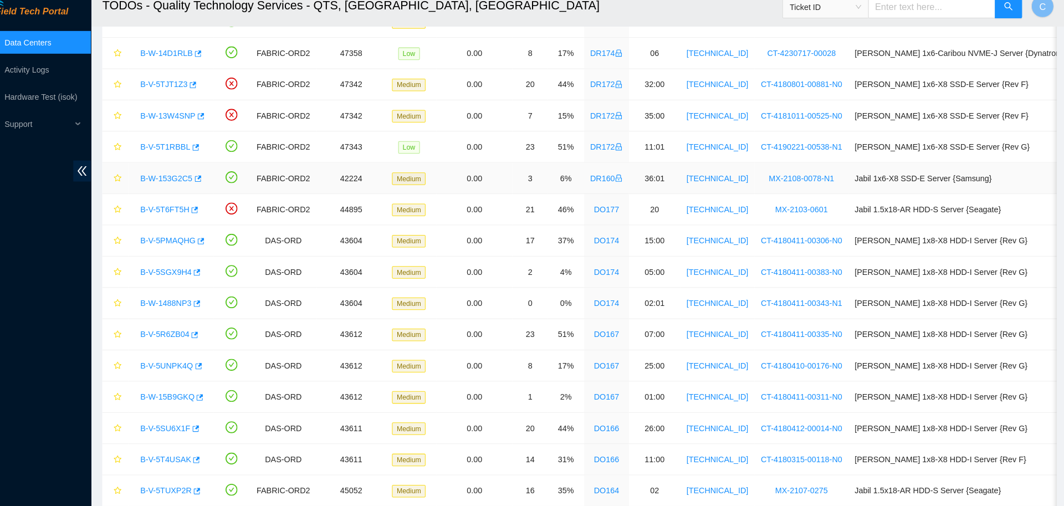
scroll to position [135, 0]
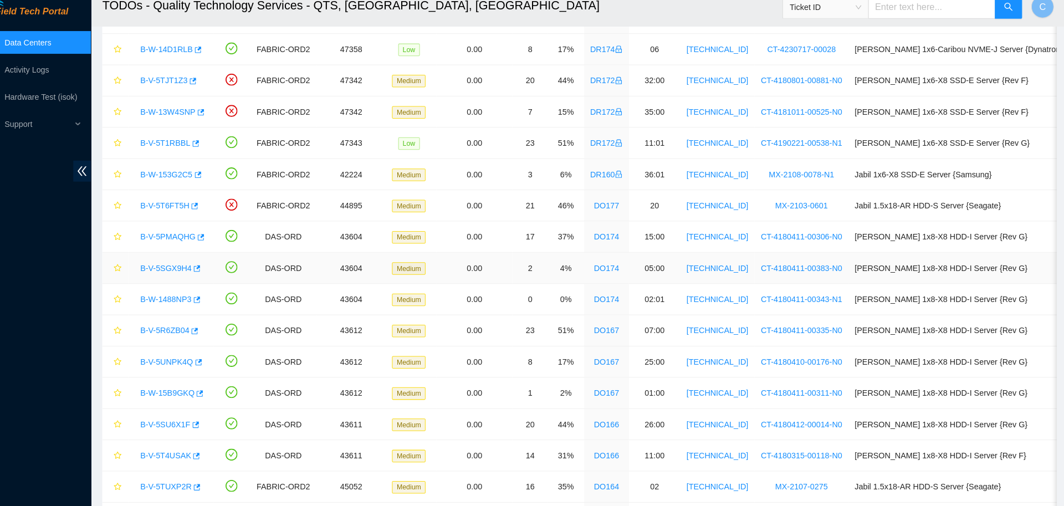
click at [190, 274] on link "B-V-5SGX9H4" at bounding box center [184, 273] width 50 height 9
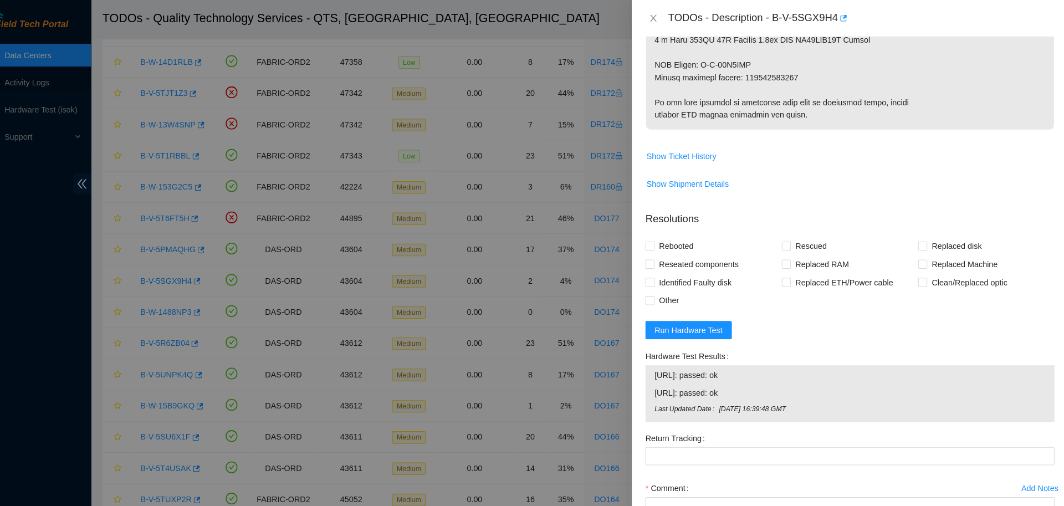
scroll to position [645, 0]
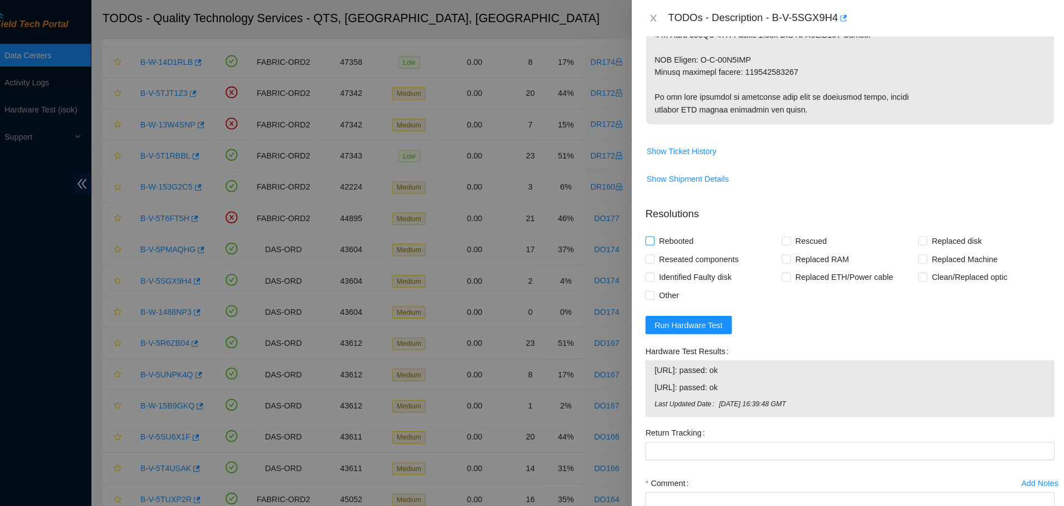
click at [692, 237] on span "Rebooted" at bounding box center [682, 235] width 43 height 18
click at [660, 237] on input "Rebooted" at bounding box center [656, 235] width 8 height 8
checkbox input "true"
click at [798, 234] on span "Rescued" at bounding box center [813, 235] width 39 height 18
click at [793, 234] on input "Rescued" at bounding box center [789, 235] width 8 height 8
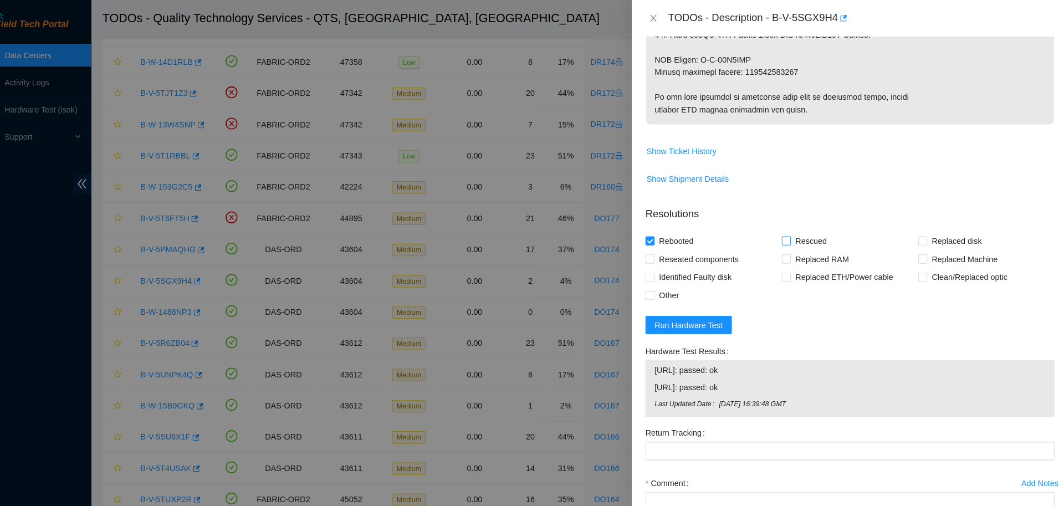
checkbox input "true"
click at [946, 230] on span "Replaced disk" at bounding box center [956, 235] width 58 height 18
click at [926, 231] on input "Replaced disk" at bounding box center [922, 235] width 8 height 8
checkbox input "true"
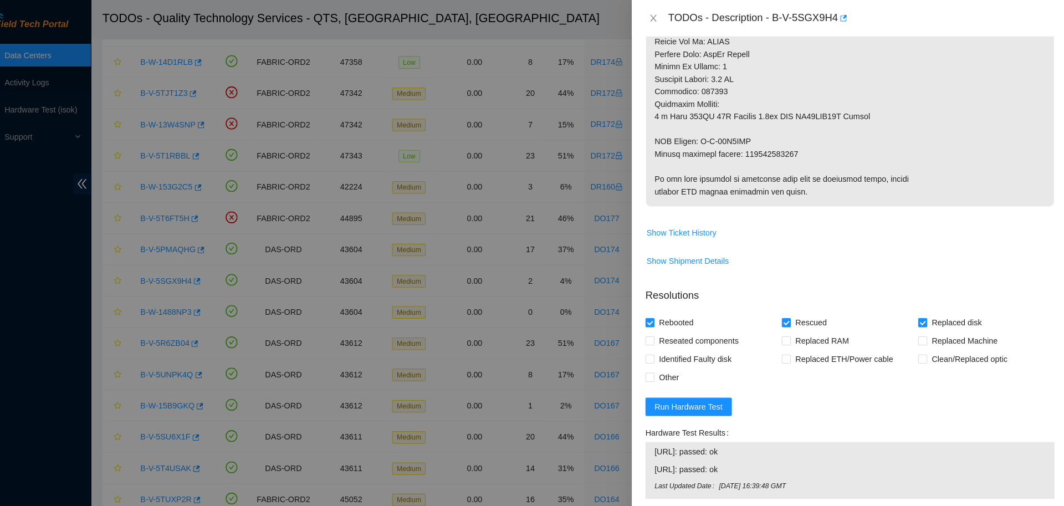
scroll to position [725, 0]
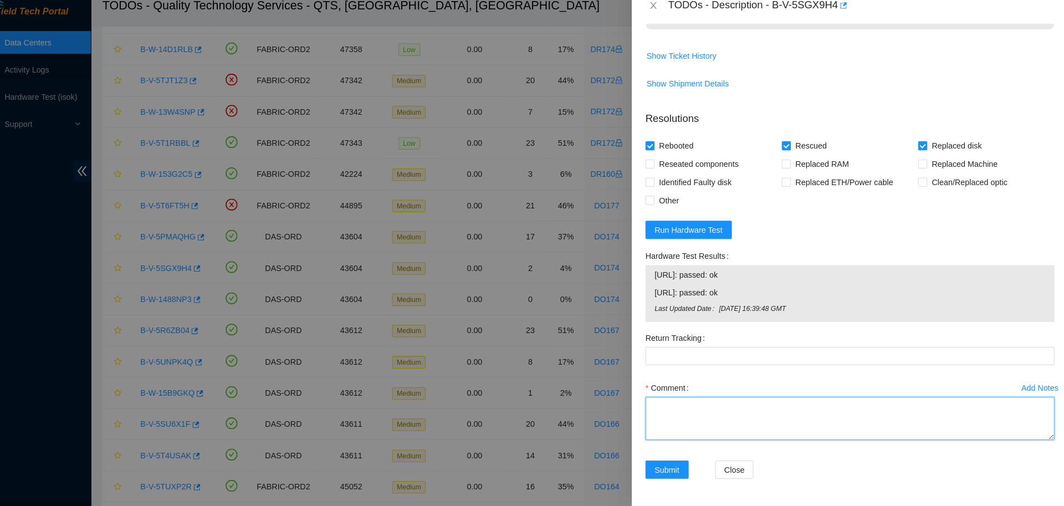
click at [715, 431] on textarea "Comment" at bounding box center [851, 421] width 399 height 42
paste textarea "B-V-5SGX9H4 DO174 05:00 00383-N0 22.180 replace disk checkin safe to work -Veri…"
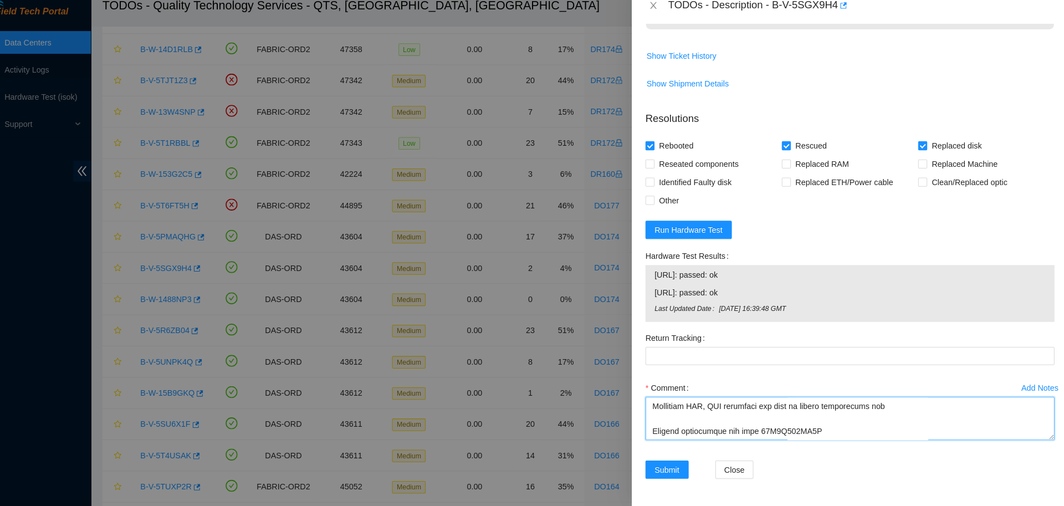
scroll to position [315, 0]
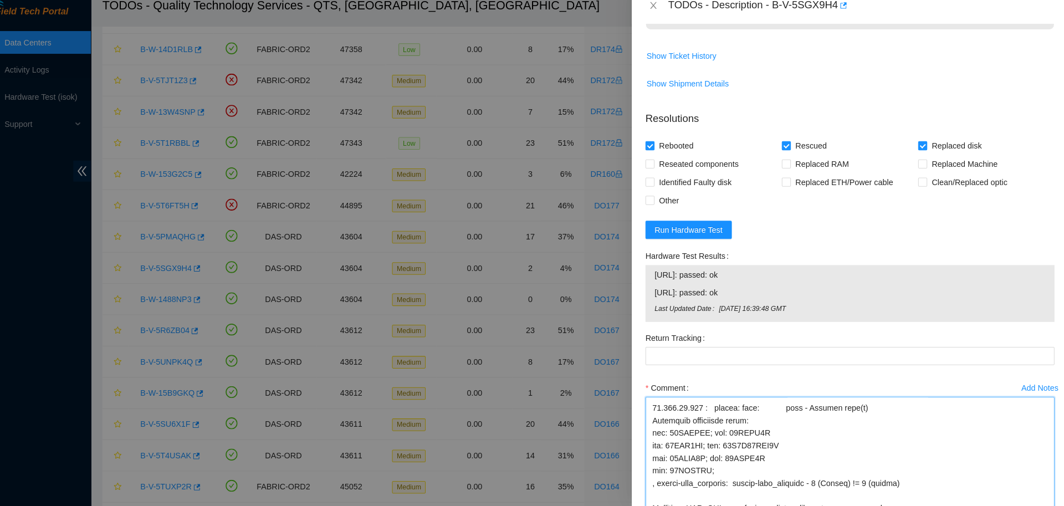
drag, startPoint x: 1044, startPoint y: 438, endPoint x: 1044, endPoint y: 538, distance: 99.8
click at [1044, 506] on textarea "Comment" at bounding box center [851, 470] width 399 height 141
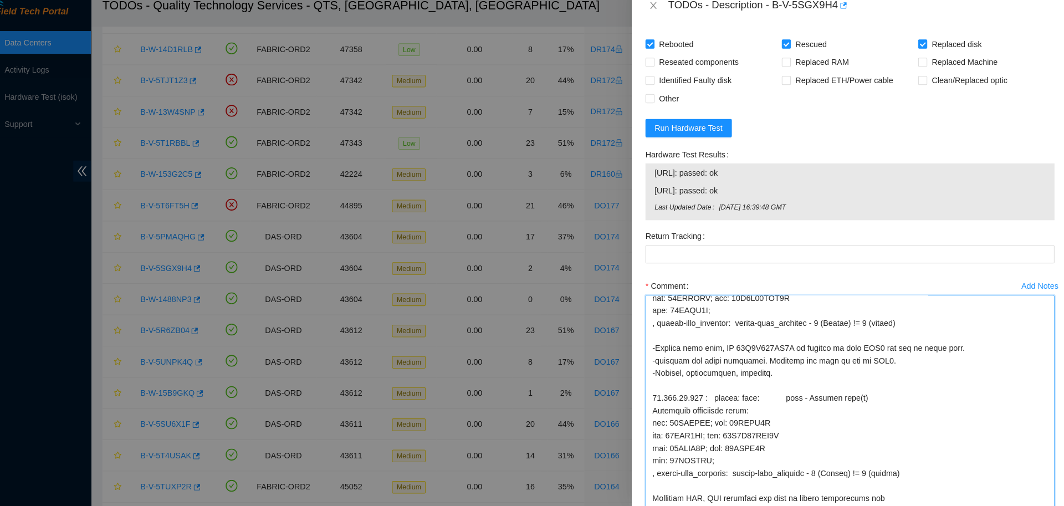
scroll to position [217, 0]
drag, startPoint x: 1046, startPoint y: 440, endPoint x: 1054, endPoint y: 538, distance: 99.0
click at [1051, 506] on textarea "Comment" at bounding box center [851, 415] width 399 height 231
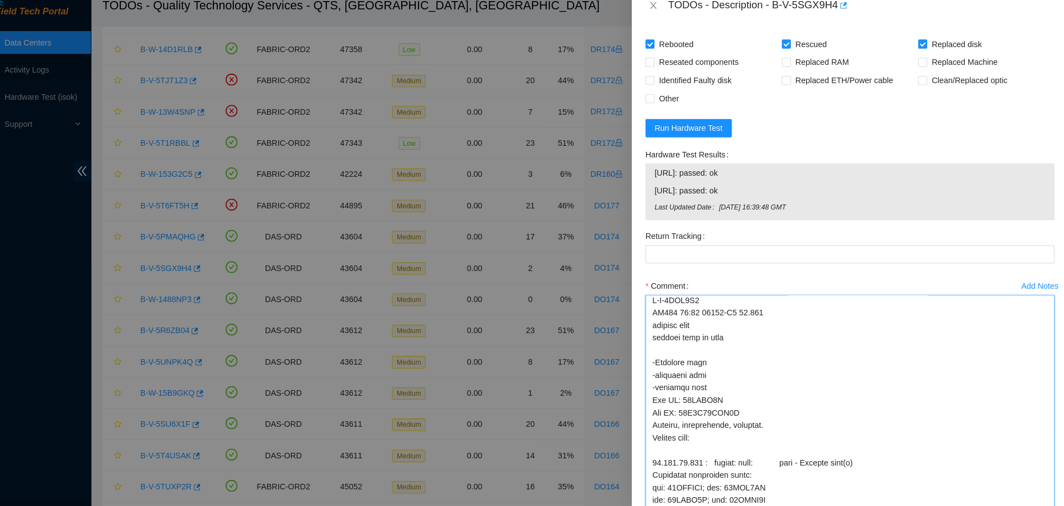
scroll to position [4, 0]
drag, startPoint x: 756, startPoint y: 343, endPoint x: 655, endPoint y: 330, distance: 101.7
click at [655, 330] on textarea "Comment" at bounding box center [851, 420] width 399 height 240
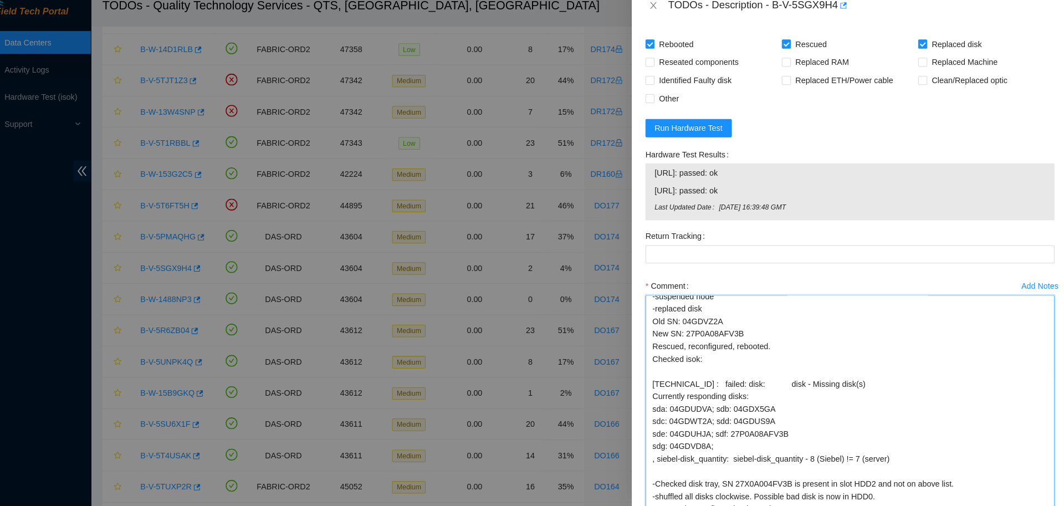
scroll to position [57, 0]
click at [664, 349] on textarea "B-V-5SGX9H4 DO174 05:00 00383-N0 22.180 -Verified node -suspended node -replace…" at bounding box center [851, 420] width 399 height 240
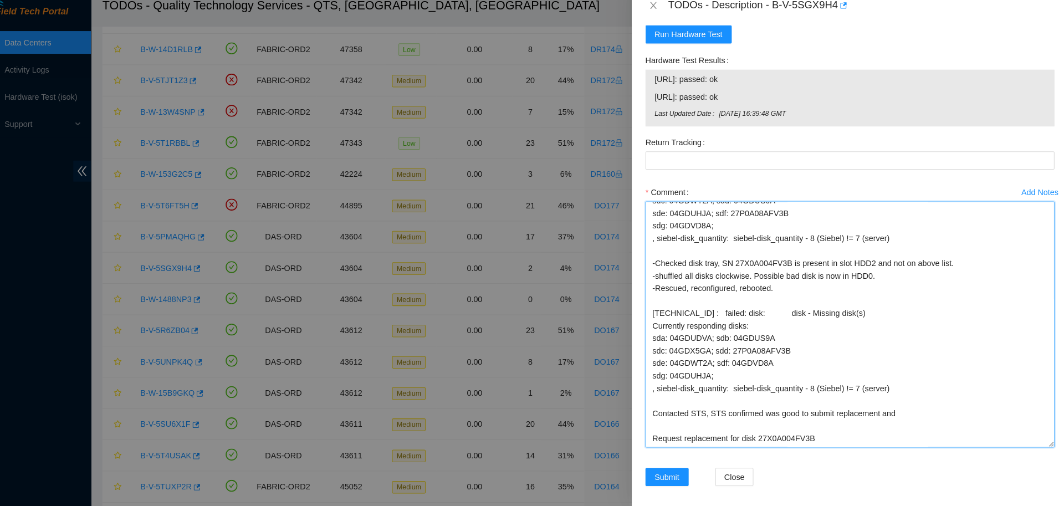
scroll to position [920, 0]
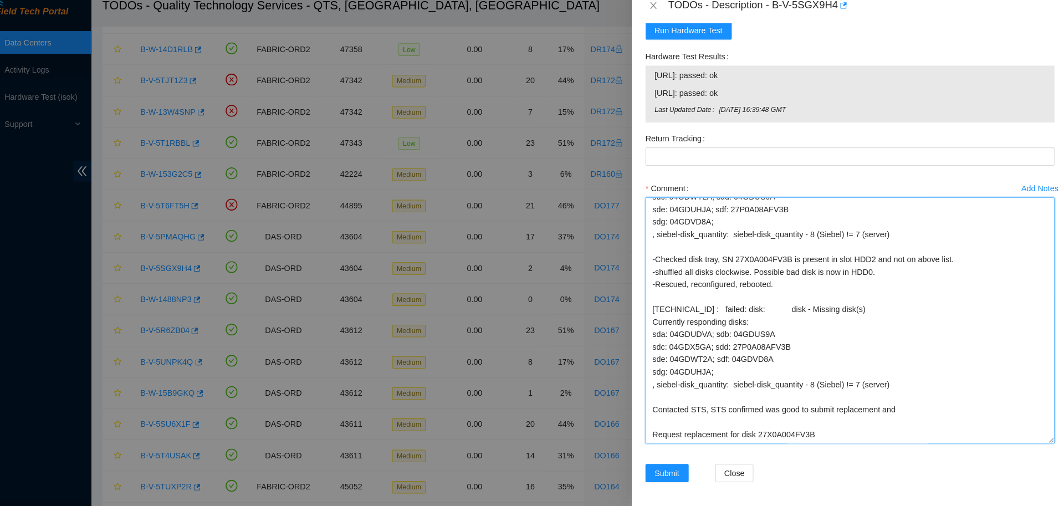
click at [659, 399] on textarea "B-V-5SGX9H4 DO174 05:00 00383-N0 22.180 -Verified node -suspended node -replace…" at bounding box center [851, 325] width 399 height 240
drag, startPoint x: 738, startPoint y: 252, endPoint x: 790, endPoint y: 257, distance: 51.8
click at [790, 258] on textarea "B-V-5SGX9H4 DO174 05:00 00383-N0 22.180 -Verified node -suspended node -replace…" at bounding box center [851, 325] width 399 height 240
click at [816, 264] on textarea "B-V-5SGX9H4 DO174 05:00 00383-N0 22.180 -Verified node -suspended node -replace…" at bounding box center [851, 325] width 399 height 240
paste textarea "27X0A004FV3B"
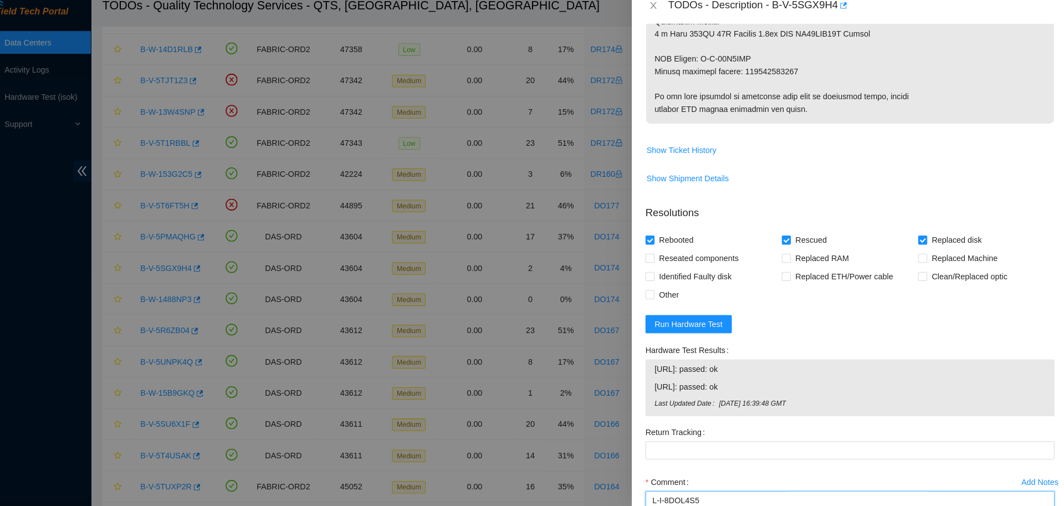
scroll to position [634, 0]
type textarea "B-V-5SGX9H4 DO174 05:00 00383-N0 22.180 -Verified node -suspended node -replace…"
click at [682, 266] on span "Reseated components" at bounding box center [704, 264] width 86 height 18
click at [660, 266] on input "Reseated components" at bounding box center [656, 263] width 8 height 8
checkbox input "true"
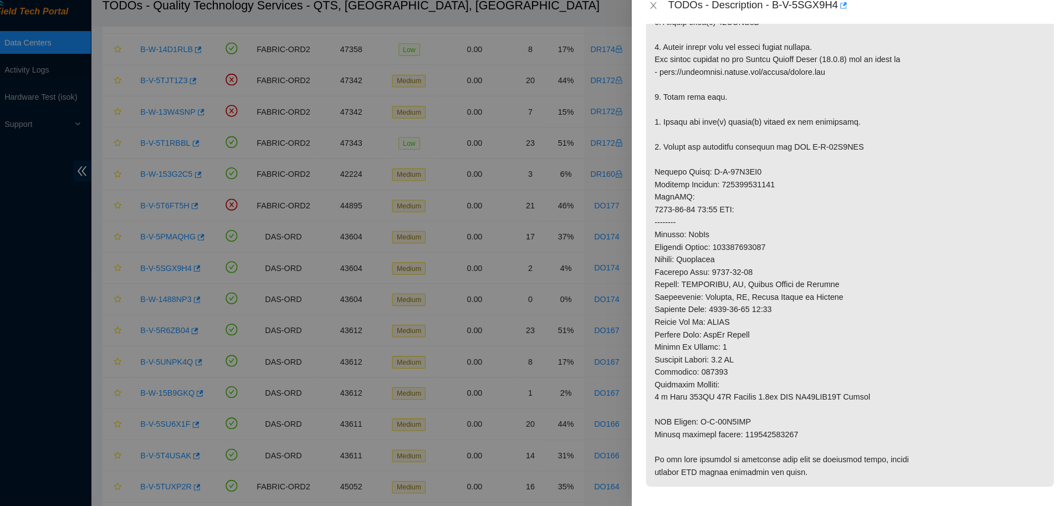
scroll to position [290, 0]
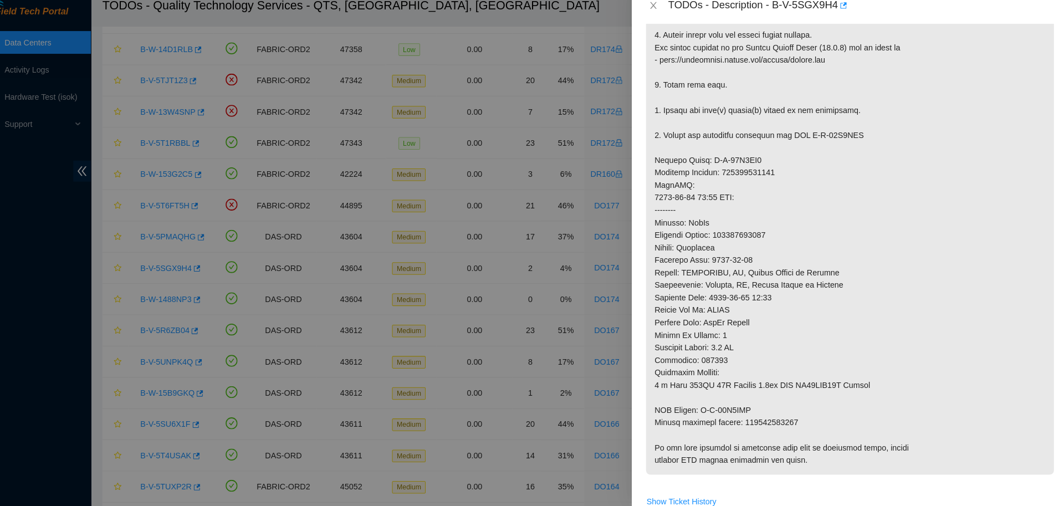
click at [764, 422] on p at bounding box center [851, 205] width 398 height 541
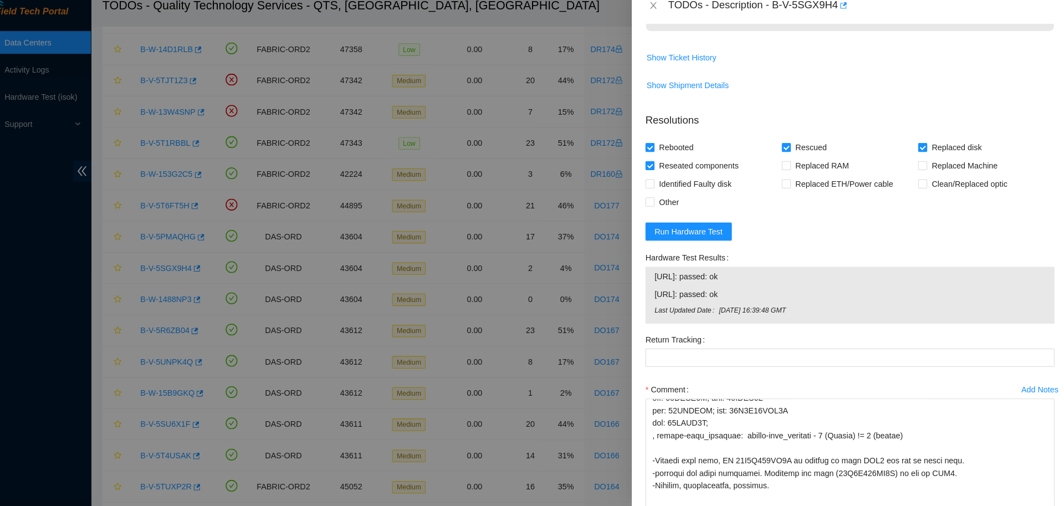
scroll to position [728, 0]
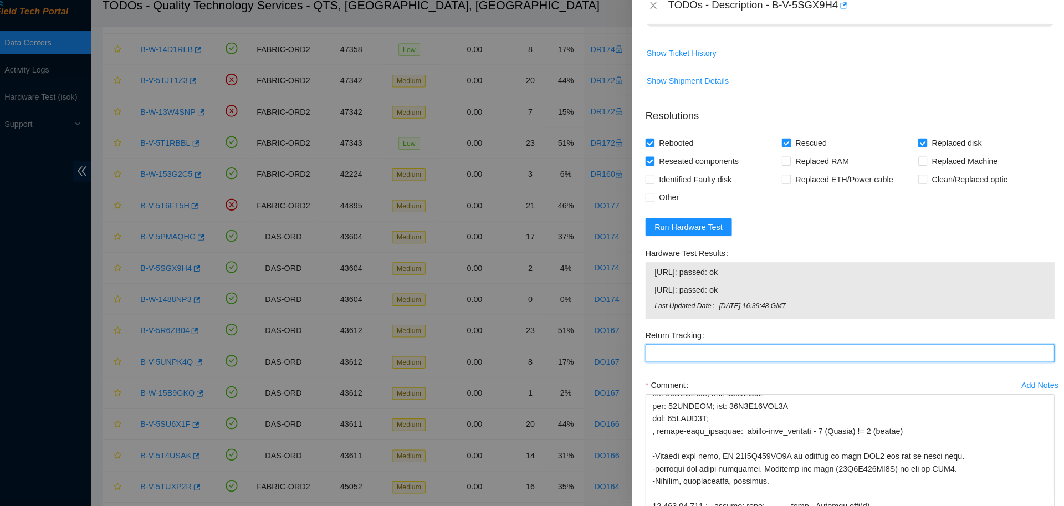
click at [749, 359] on Tracking "Return Tracking" at bounding box center [851, 357] width 399 height 18
paste Tracking "473665212878"
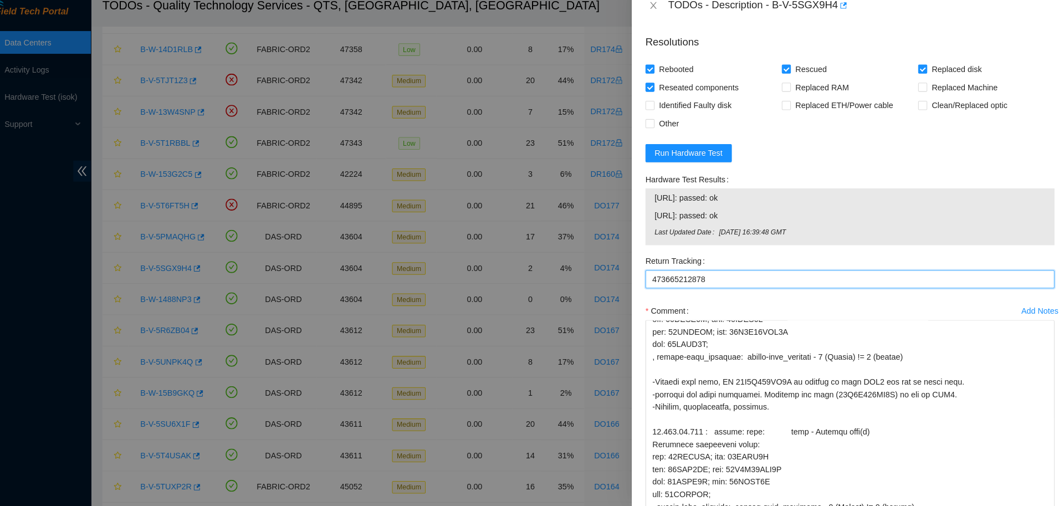
scroll to position [923, 0]
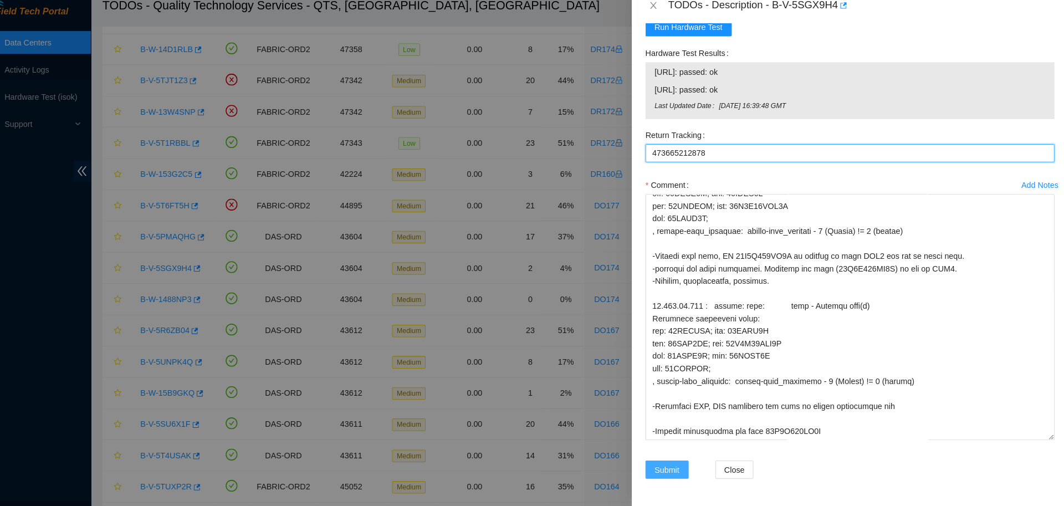
type Tracking "473665212878"
click at [677, 473] on span "Submit" at bounding box center [673, 471] width 24 height 12
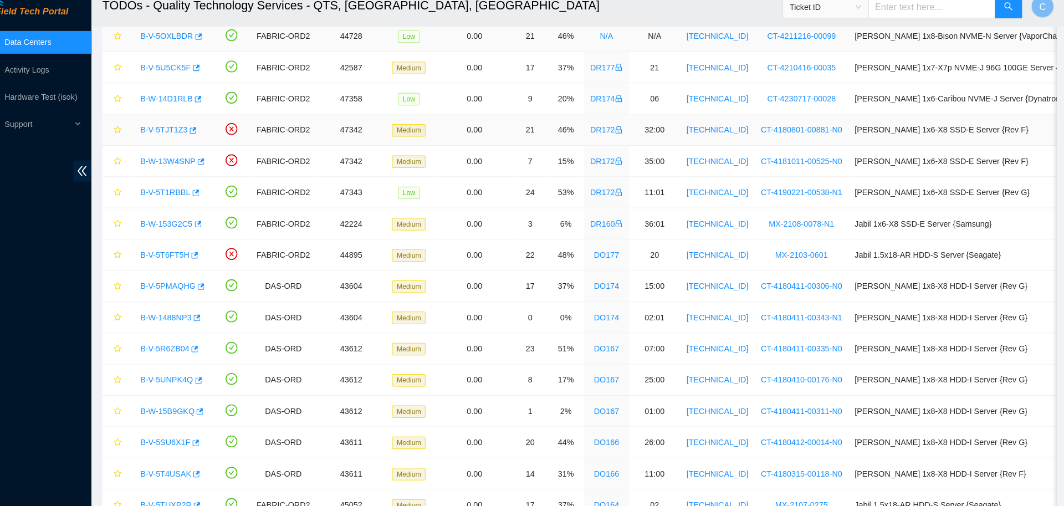
scroll to position [103, 0]
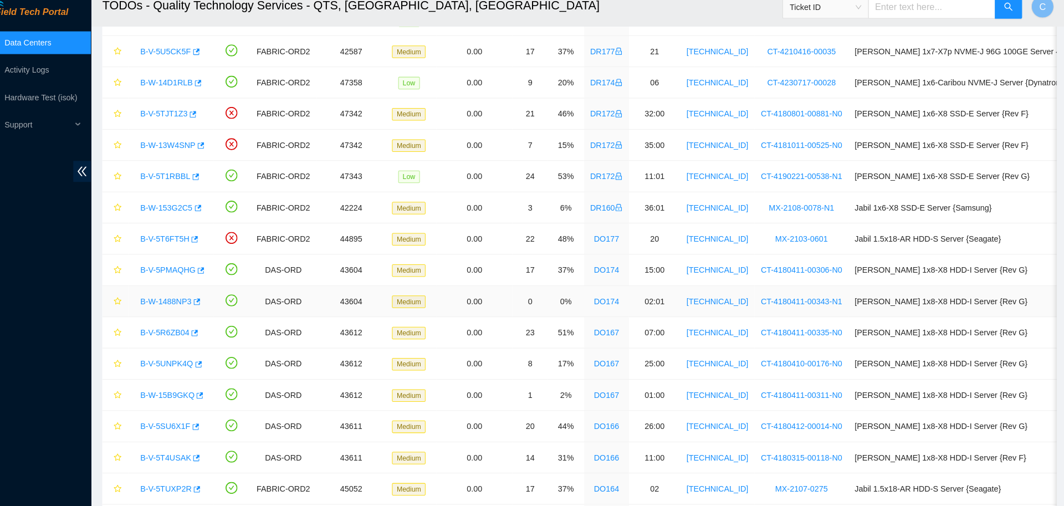
click at [707, 295] on td "[TECHNICAL_ID]" at bounding box center [722, 306] width 73 height 30
click at [185, 363] on link "B-V-5UNPK4Q" at bounding box center [185, 367] width 52 height 9
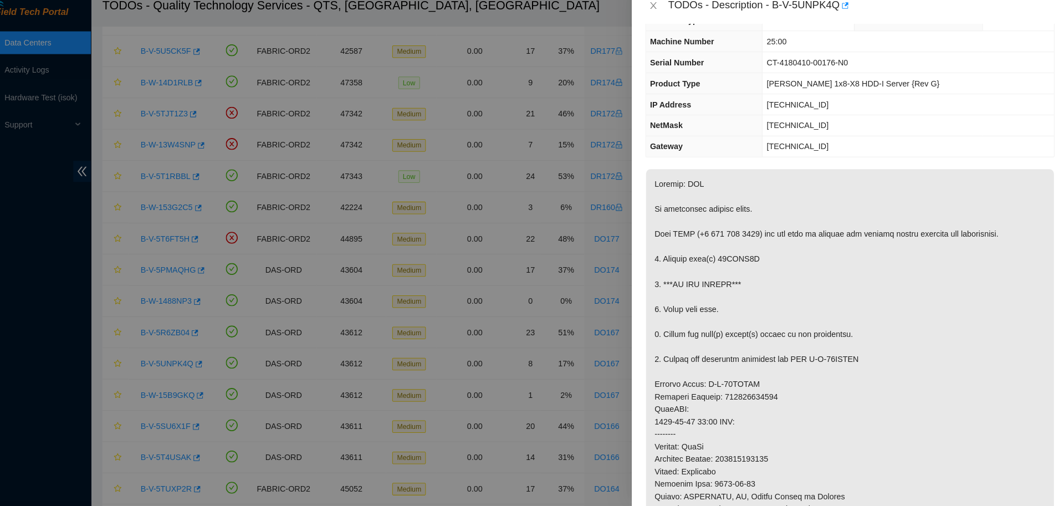
scroll to position [46, 0]
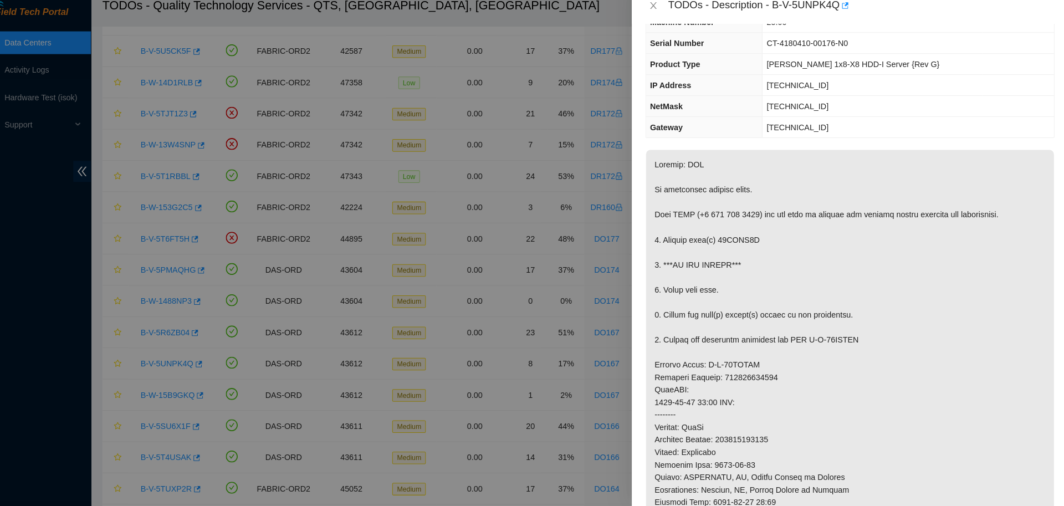
click at [841, 341] on p at bounding box center [851, 417] width 398 height 517
click at [831, 343] on p at bounding box center [851, 417] width 398 height 517
drag, startPoint x: 810, startPoint y: 344, endPoint x: 863, endPoint y: 346, distance: 52.7
click at [863, 346] on p at bounding box center [851, 417] width 398 height 517
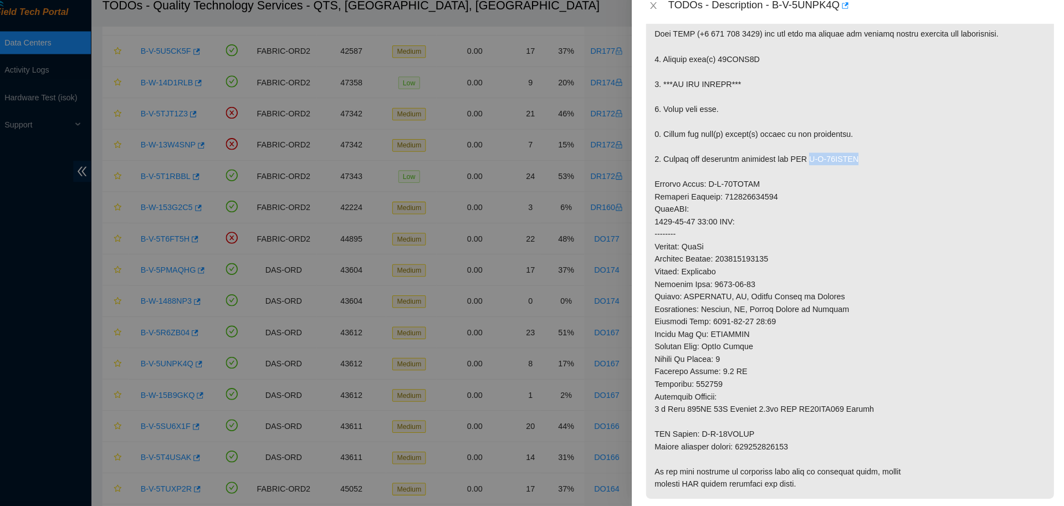
scroll to position [246, 0]
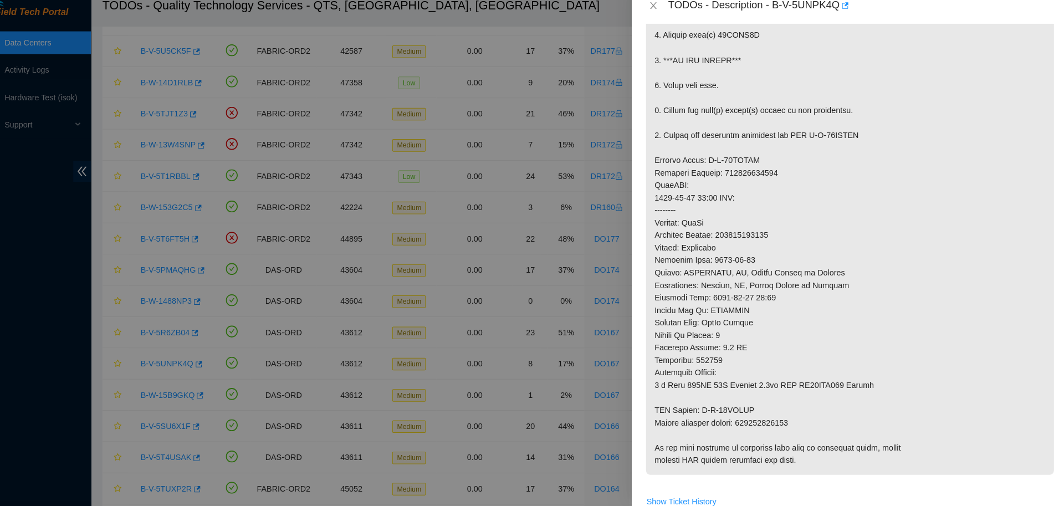
click at [771, 423] on p at bounding box center [851, 217] width 398 height 517
click at [824, 141] on p at bounding box center [851, 217] width 398 height 517
drag, startPoint x: 811, startPoint y: 145, endPoint x: 872, endPoint y: 145, distance: 61.0
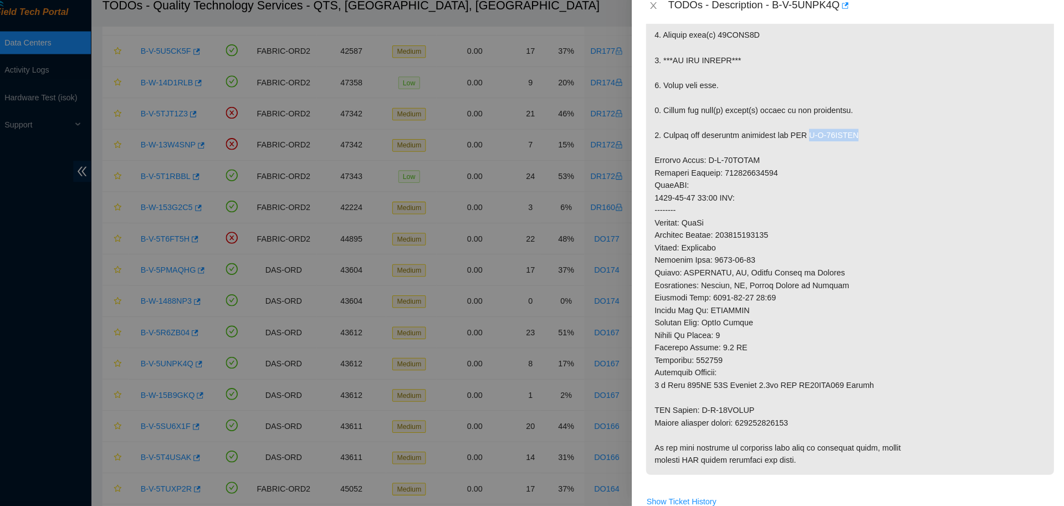
click at [872, 145] on p at bounding box center [851, 217] width 398 height 517
click at [911, 373] on p at bounding box center [851, 217] width 398 height 517
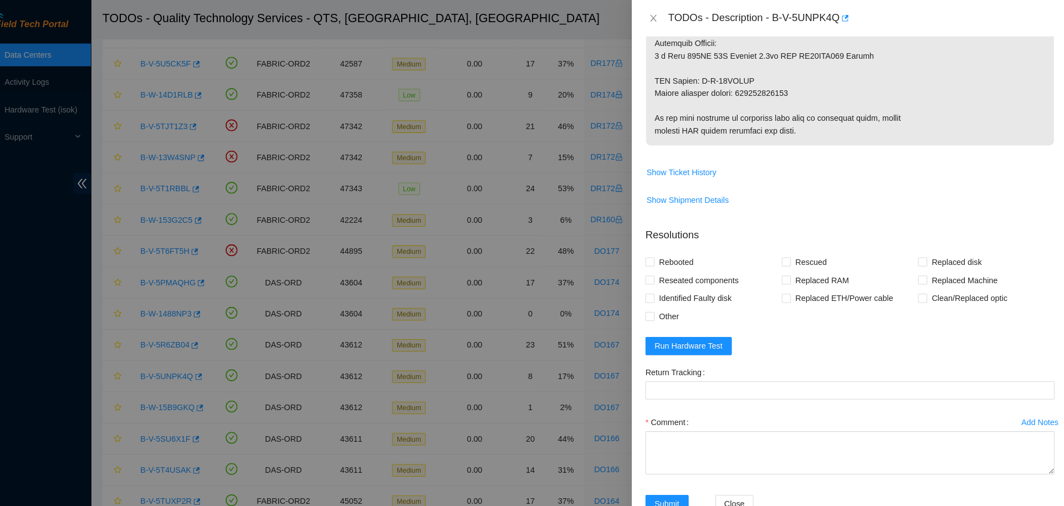
scroll to position [582, 0]
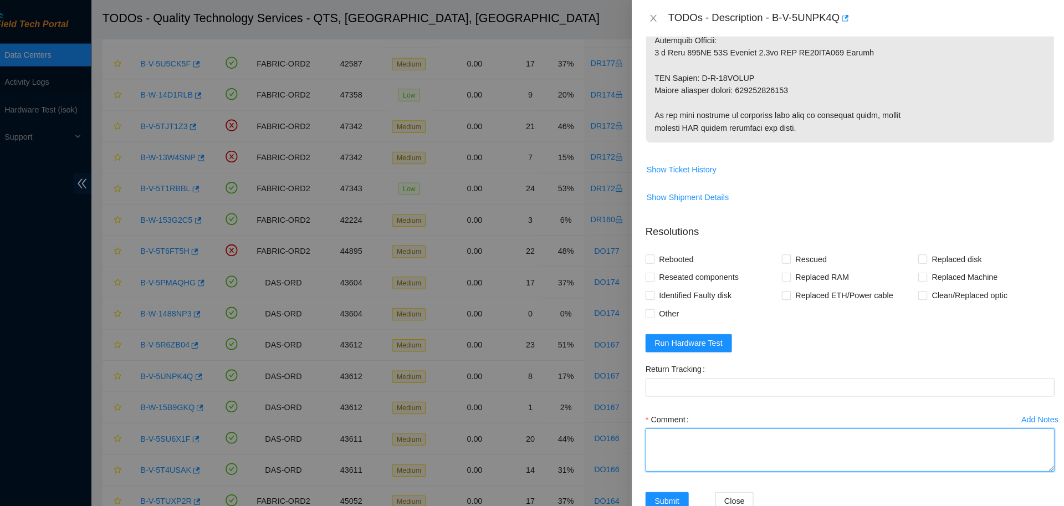
click at [781, 431] on textarea "Comment" at bounding box center [851, 439] width 399 height 42
paste textarea "B-V-5UNPK4Q DO167 25:00 00176-N0 21.104 -Verified node -suspended node -replace…"
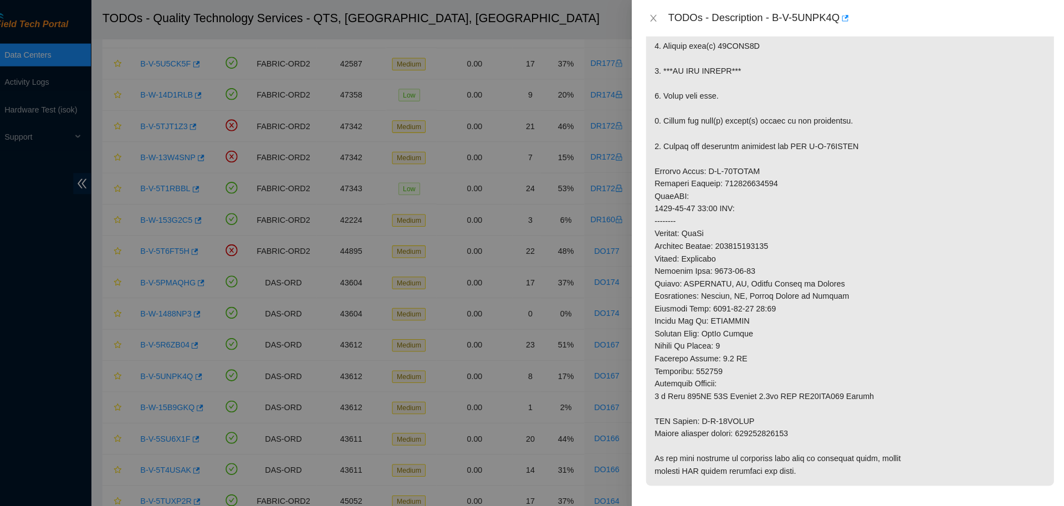
scroll to position [246, 0]
type textarea "B-V-5UNPK4Q DO167 25:00 00176-N0 21.104 -Verified node -suspended node -replace…"
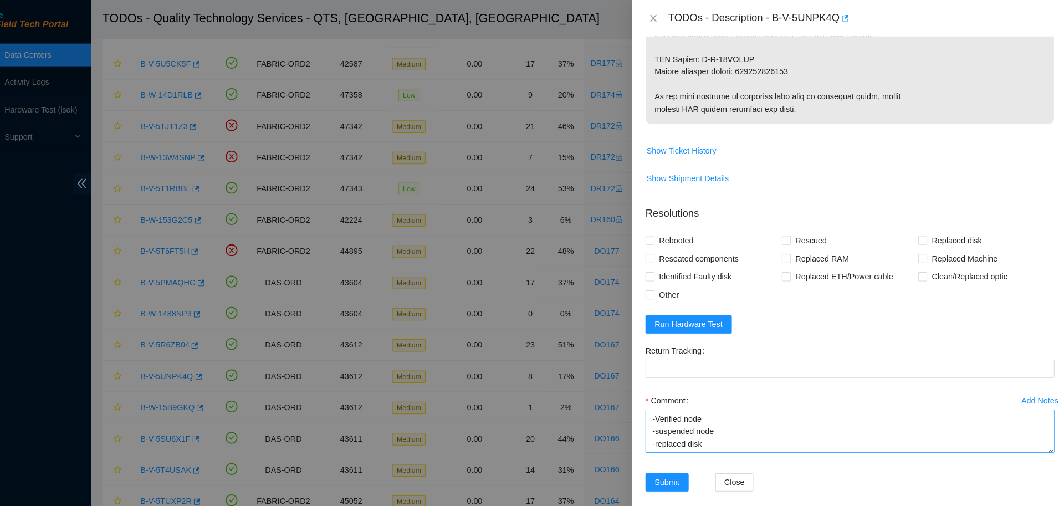
scroll to position [0, 0]
click at [798, 360] on Tracking "Return Tracking" at bounding box center [851, 360] width 399 height 18
paste Tracking "463470045796"
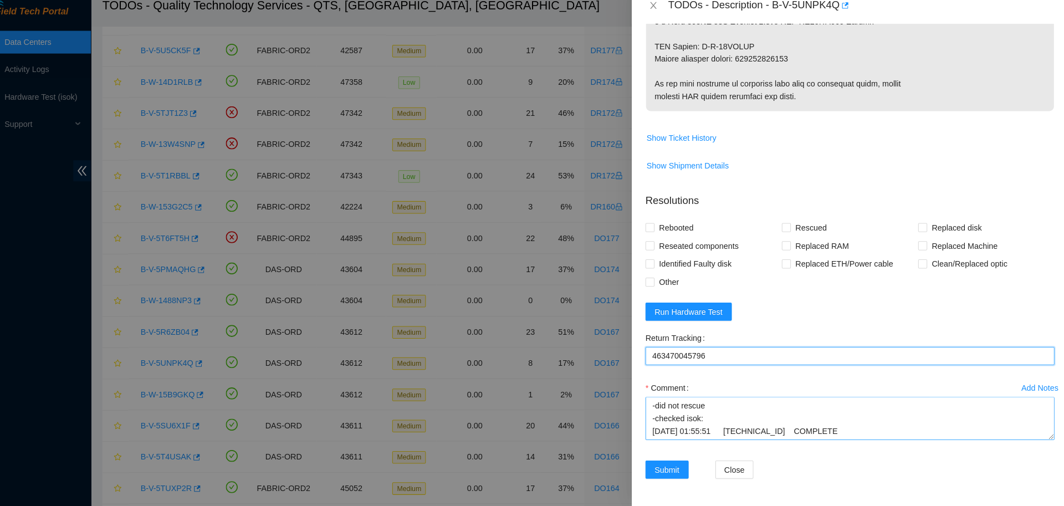
scroll to position [97, 0]
type Tracking "463470045796"
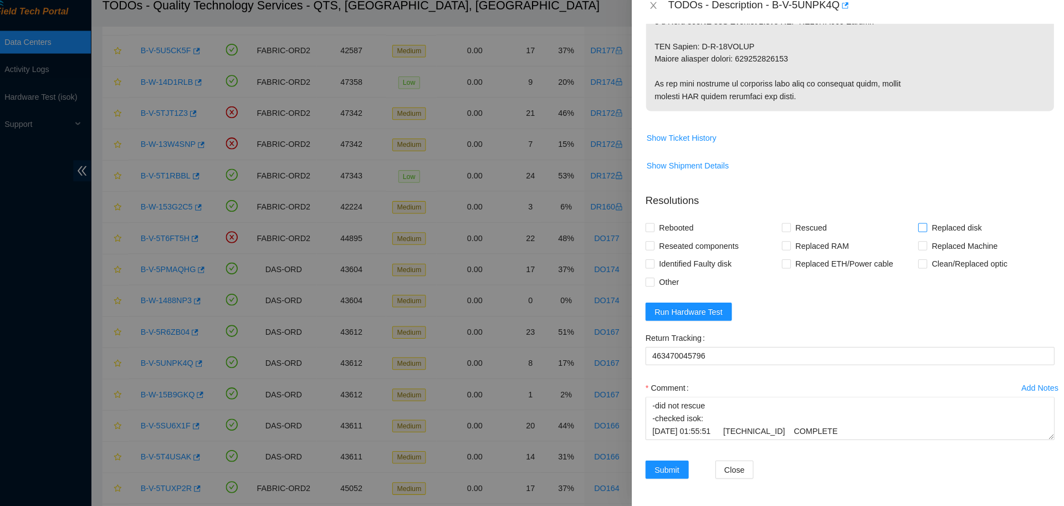
click at [934, 233] on span "Replaced disk" at bounding box center [956, 235] width 58 height 18
click at [926, 233] on input "Replaced disk" at bounding box center [922, 234] width 8 height 8
checkbox input "true"
click at [675, 231] on span "Rebooted" at bounding box center [682, 235] width 43 height 18
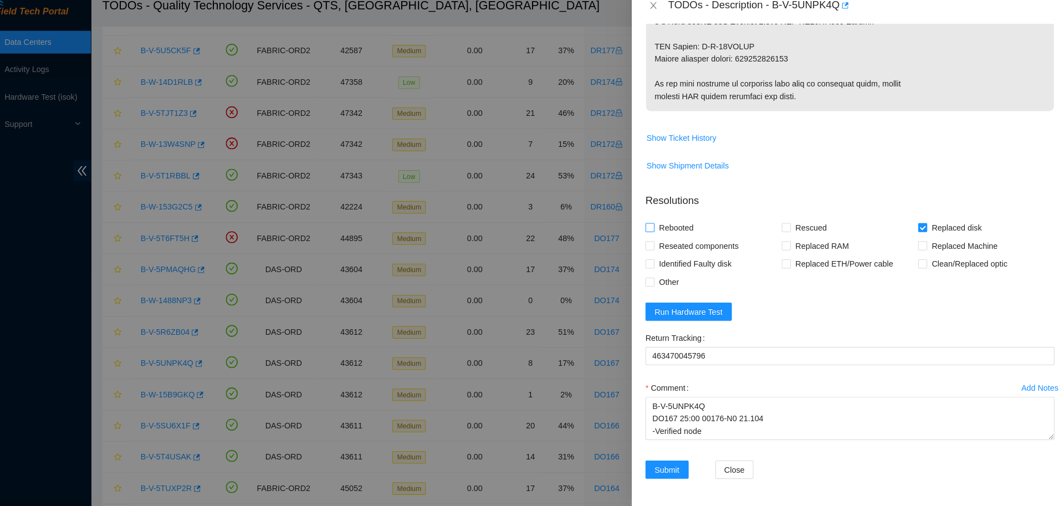
click at [660, 231] on input "Rebooted" at bounding box center [656, 234] width 8 height 8
checkbox input "true"
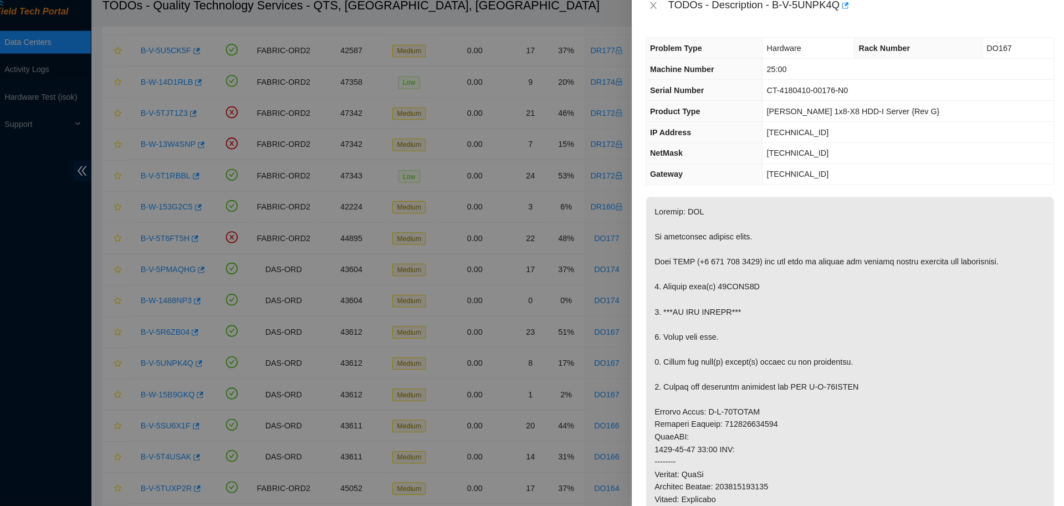
scroll to position [600, 0]
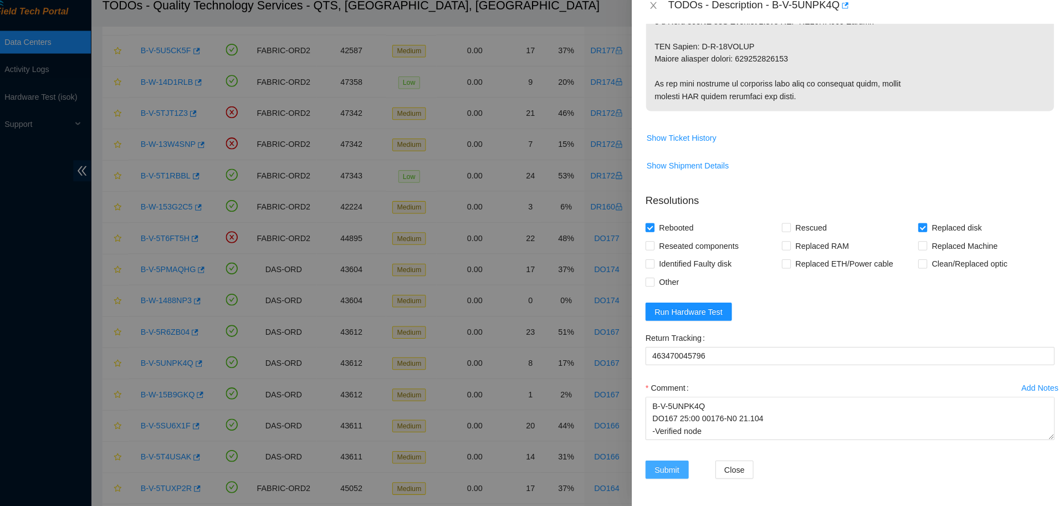
click at [678, 468] on span "Submit" at bounding box center [673, 471] width 24 height 12
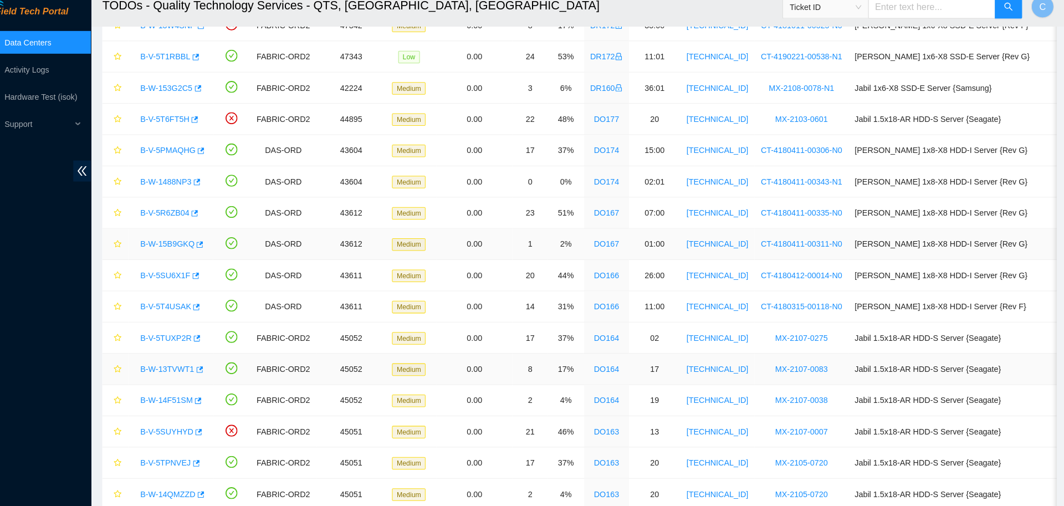
scroll to position [220, 0]
click at [186, 374] on link "B-W-13TVWT1" at bounding box center [185, 372] width 53 height 9
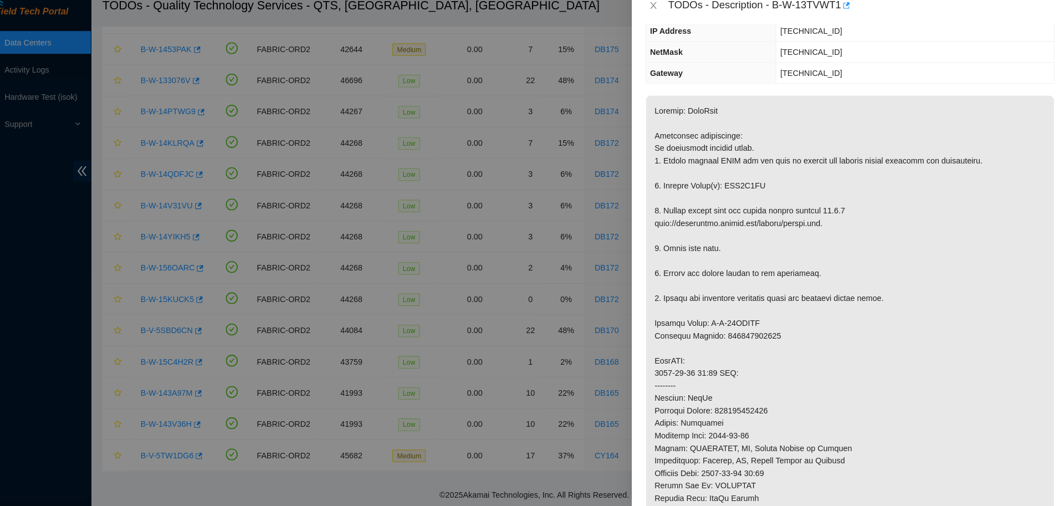
scroll to position [124, 0]
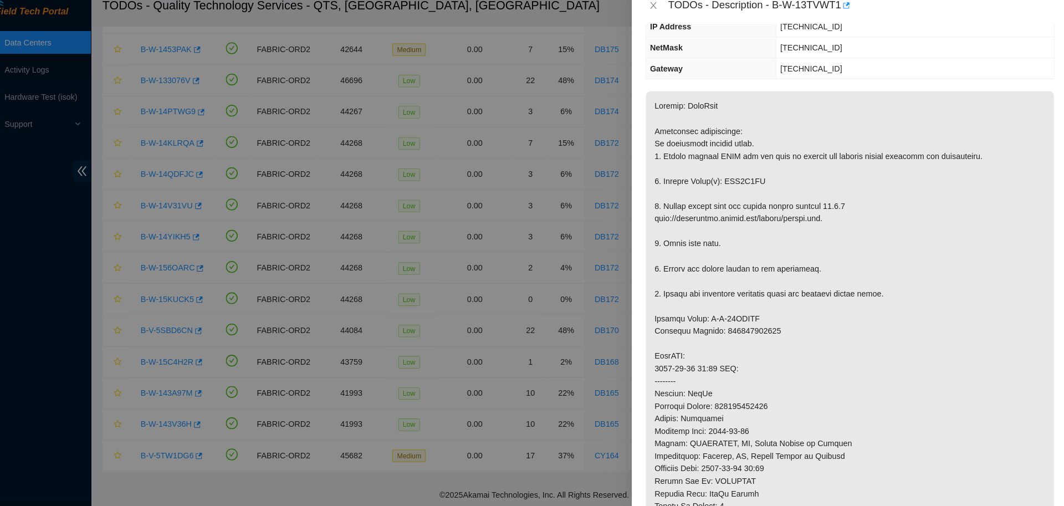
click at [789, 274] on p at bounding box center [851, 383] width 398 height 565
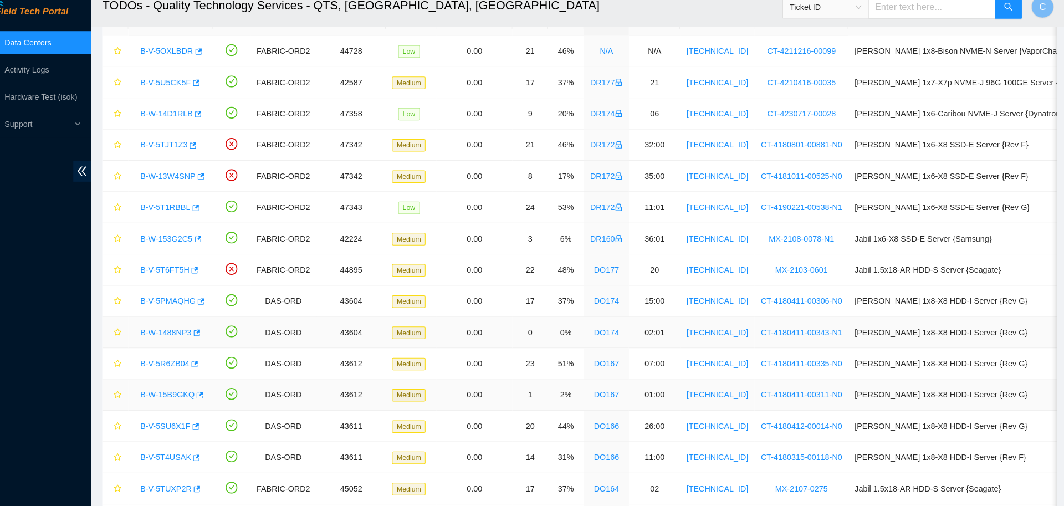
scroll to position [77, 0]
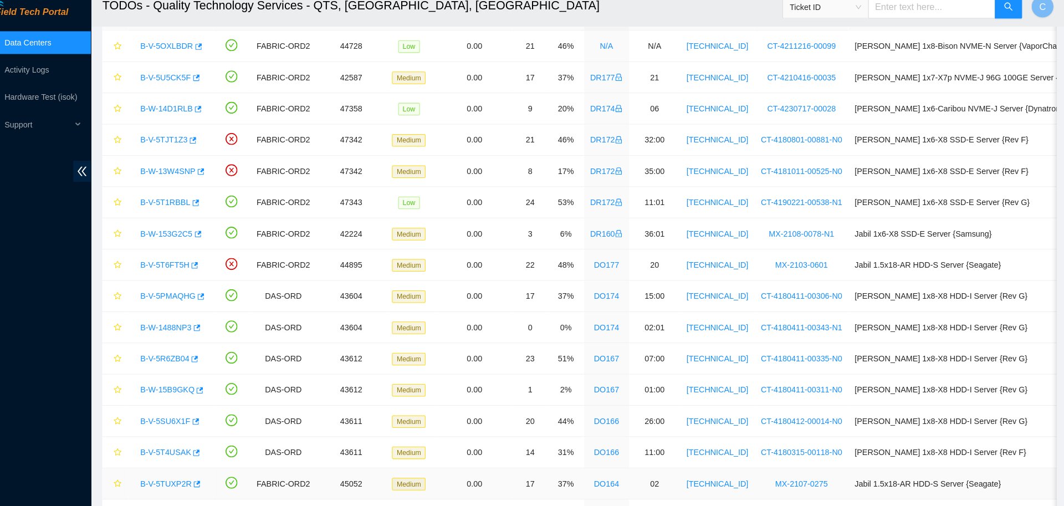
click at [191, 482] on link "B-V-5TUXP2R" at bounding box center [184, 483] width 50 height 9
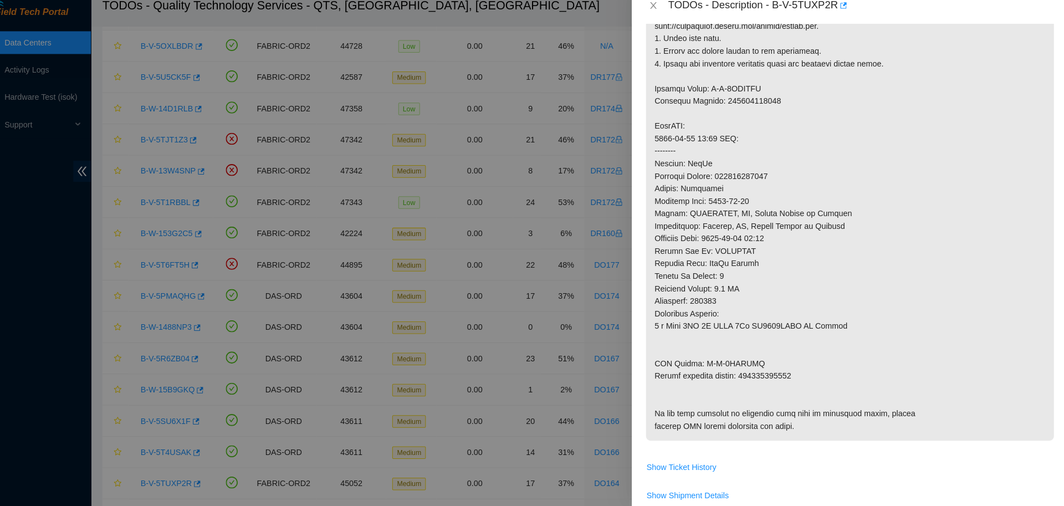
scroll to position [274, 0]
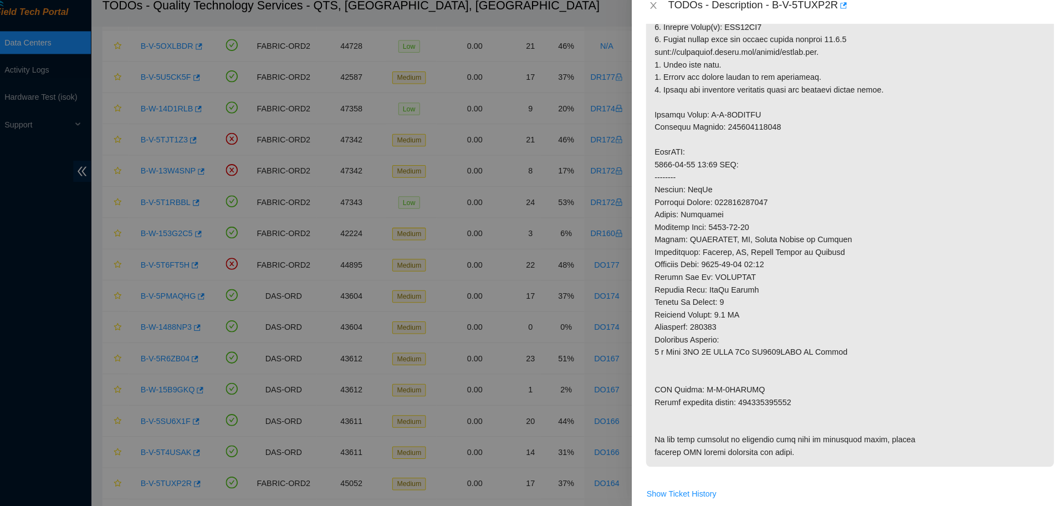
click at [780, 409] on p at bounding box center [851, 209] width 398 height 517
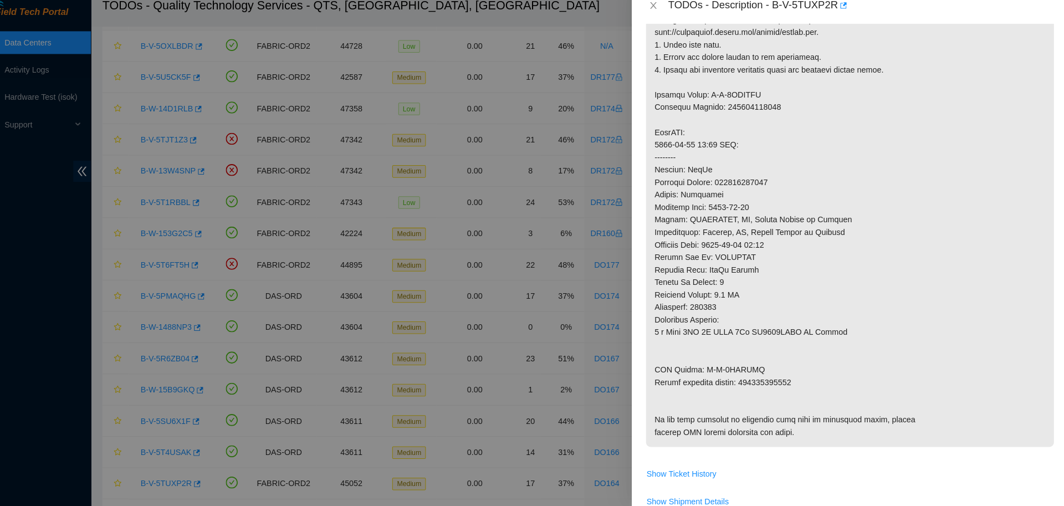
click at [739, 373] on p at bounding box center [851, 190] width 398 height 517
drag, startPoint x: 707, startPoint y: 372, endPoint x: 804, endPoint y: 371, distance: 97.0
click at [804, 371] on p at bounding box center [851, 190] width 398 height 517
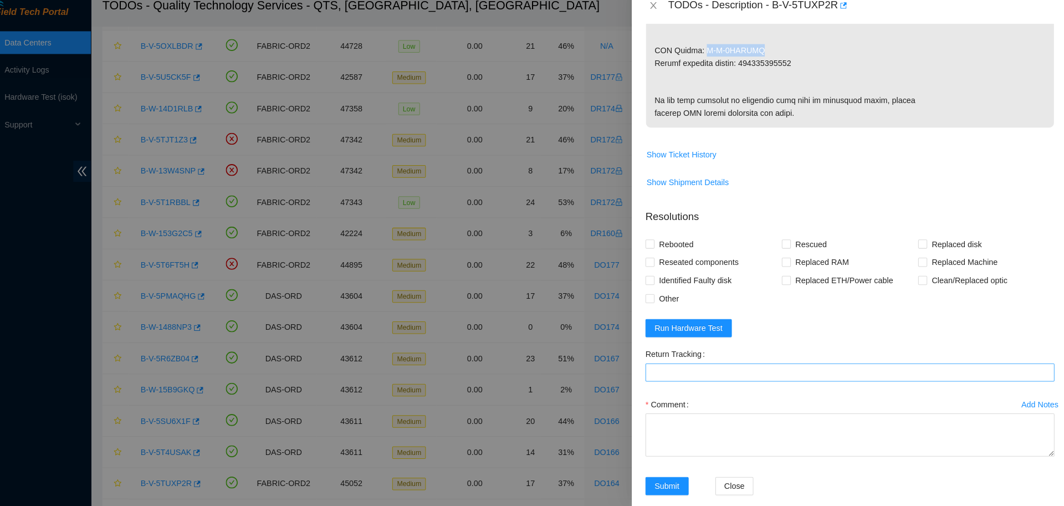
scroll to position [670, 0]
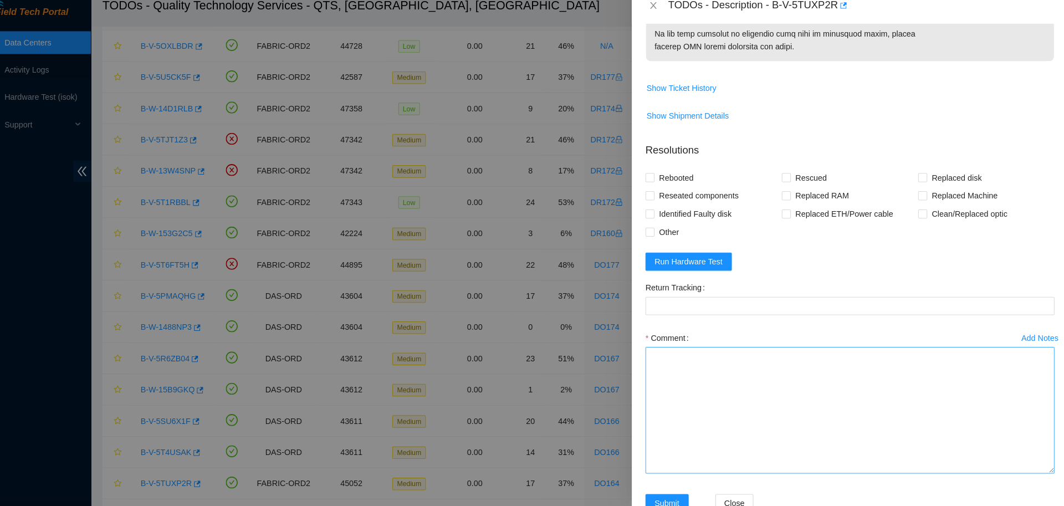
drag, startPoint x: 1048, startPoint y: 436, endPoint x: 1043, endPoint y: 524, distance: 87.8
click at [1043, 475] on textarea "Comment" at bounding box center [851, 413] width 399 height 124
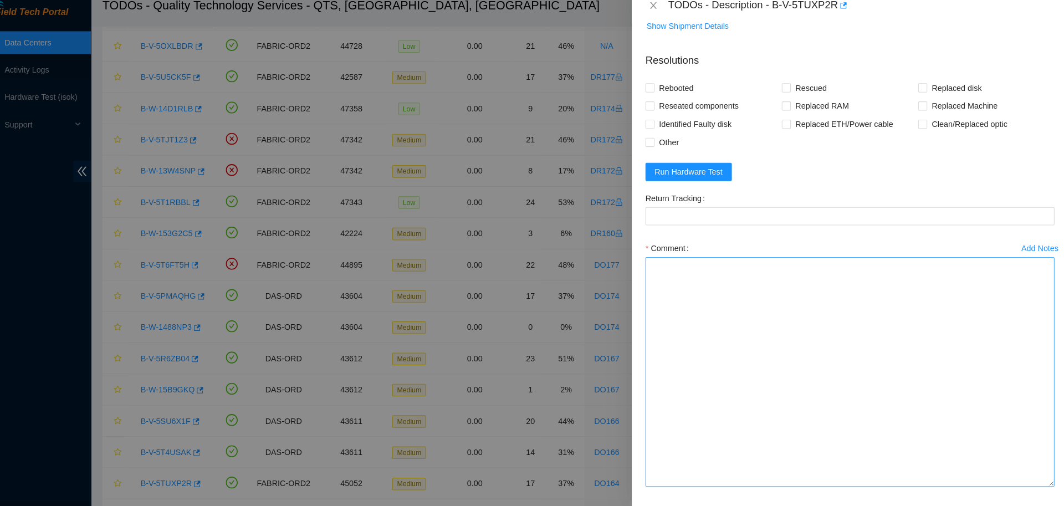
drag, startPoint x: 1048, startPoint y: 435, endPoint x: 1052, endPoint y: 529, distance: 94.9
click at [1051, 487] on textarea "Comment" at bounding box center [851, 375] width 399 height 224
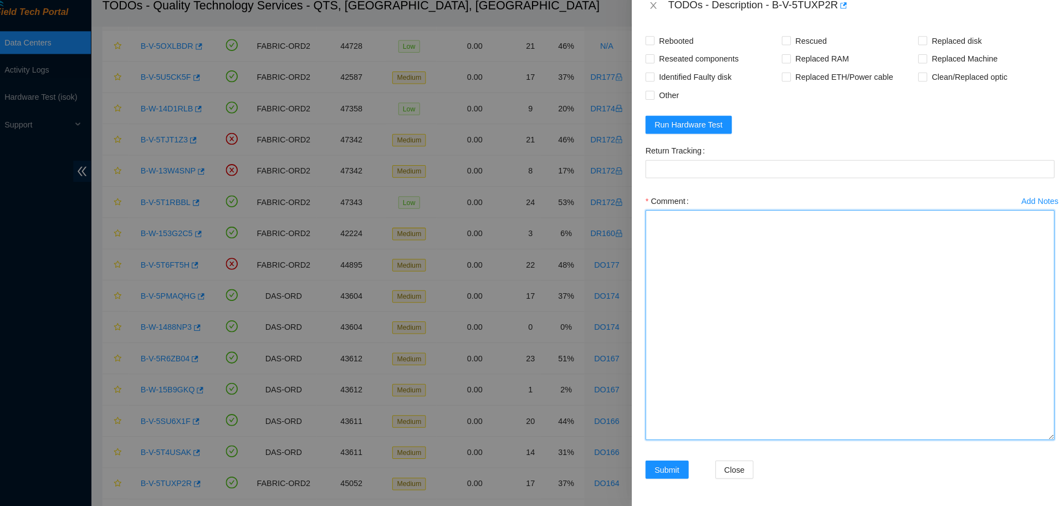
click at [866, 363] on textarea "Comment" at bounding box center [851, 329] width 399 height 225
paste textarea "B-V-5TUXP2R DO164 02 0275 23.69 3793 -Verified and shut down server. -Replaced …"
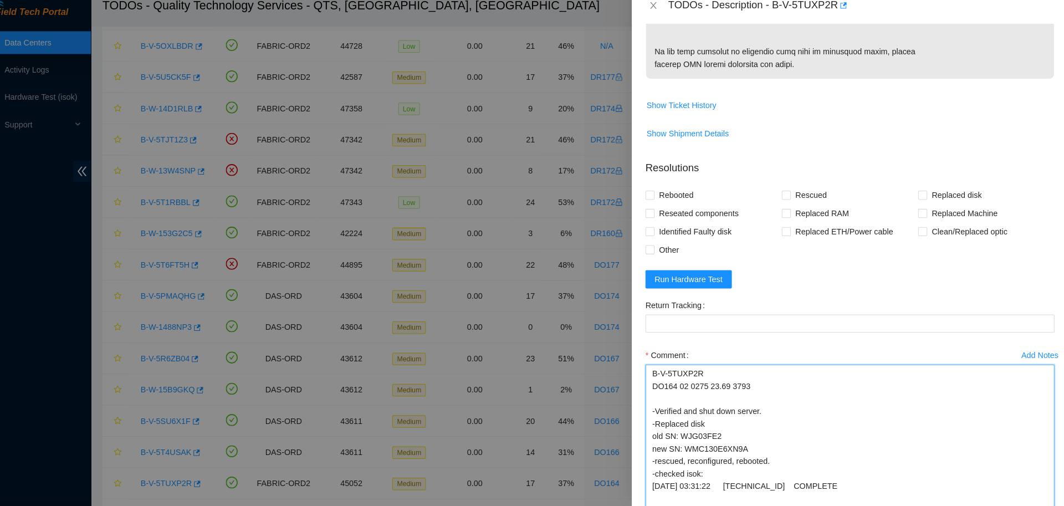
scroll to position [645, 0]
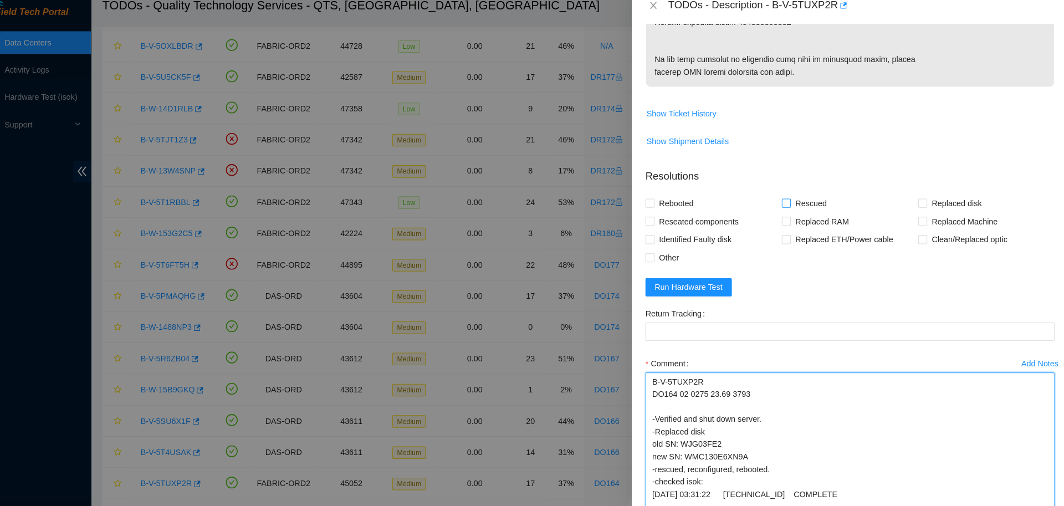
type textarea "B-V-5TUXP2R DO164 02 0275 23.69 3793 -Verified and shut down server. -Replaced …"
click at [807, 220] on span "Rescued" at bounding box center [813, 211] width 39 height 18
click at [793, 214] on input "Rescued" at bounding box center [789, 210] width 8 height 8
checkbox input "true"
click at [682, 220] on span "Rebooted" at bounding box center [682, 211] width 43 height 18
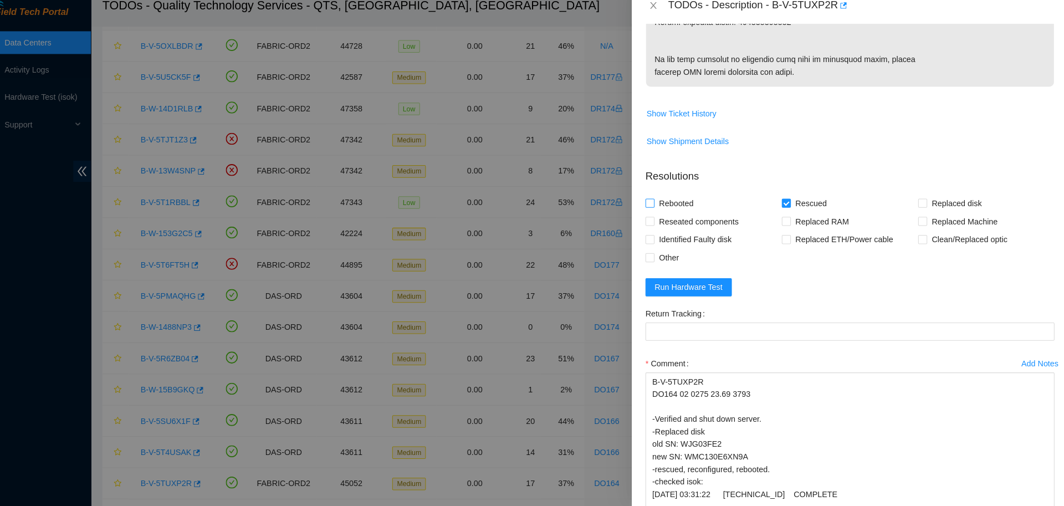
click at [660, 214] on input "Rebooted" at bounding box center [656, 210] width 8 height 8
checkbox input "true"
click at [945, 220] on span "Replaced disk" at bounding box center [956, 211] width 58 height 18
click at [926, 214] on input "Replaced disk" at bounding box center [922, 210] width 8 height 8
checkbox input "true"
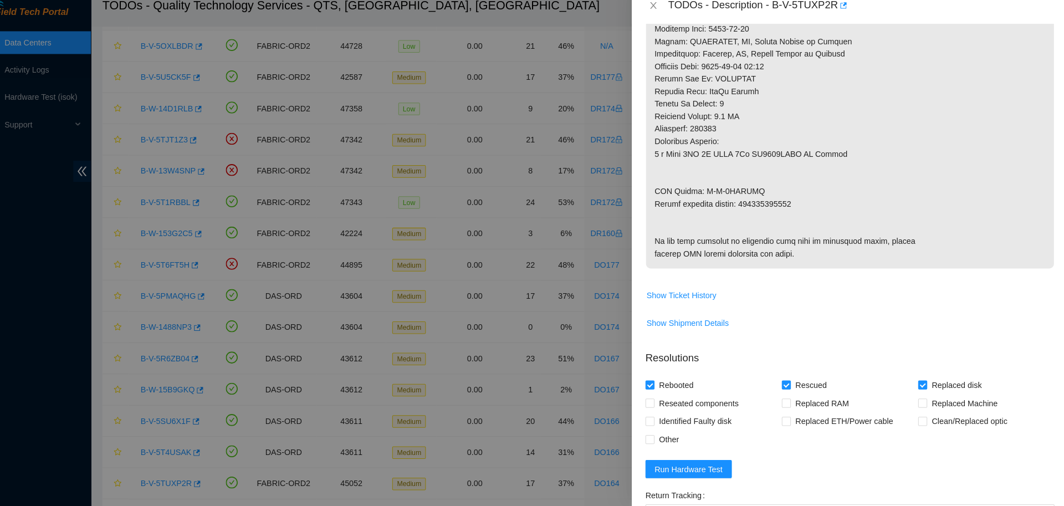
scroll to position [467, 0]
click at [776, 212] on p at bounding box center [851, 16] width 398 height 517
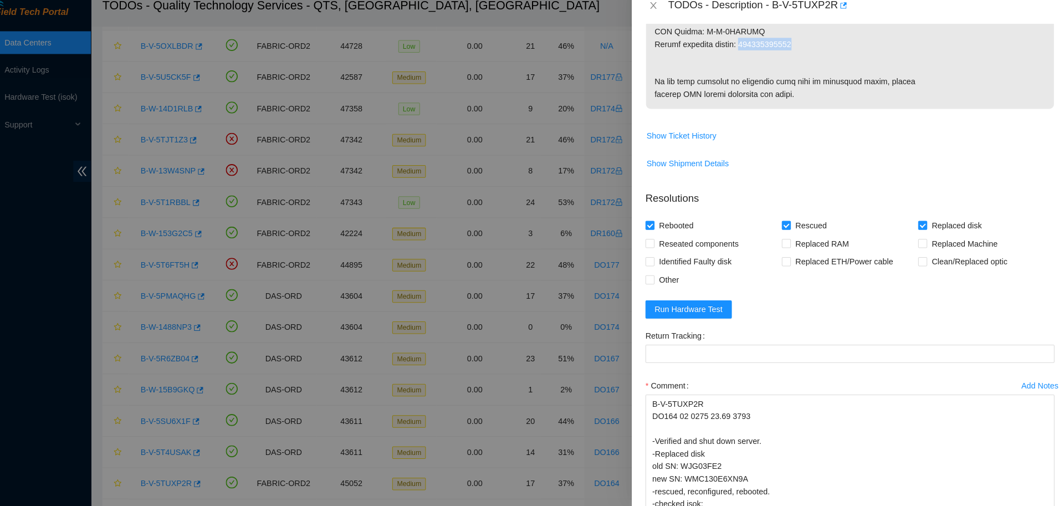
scroll to position [661, 0]
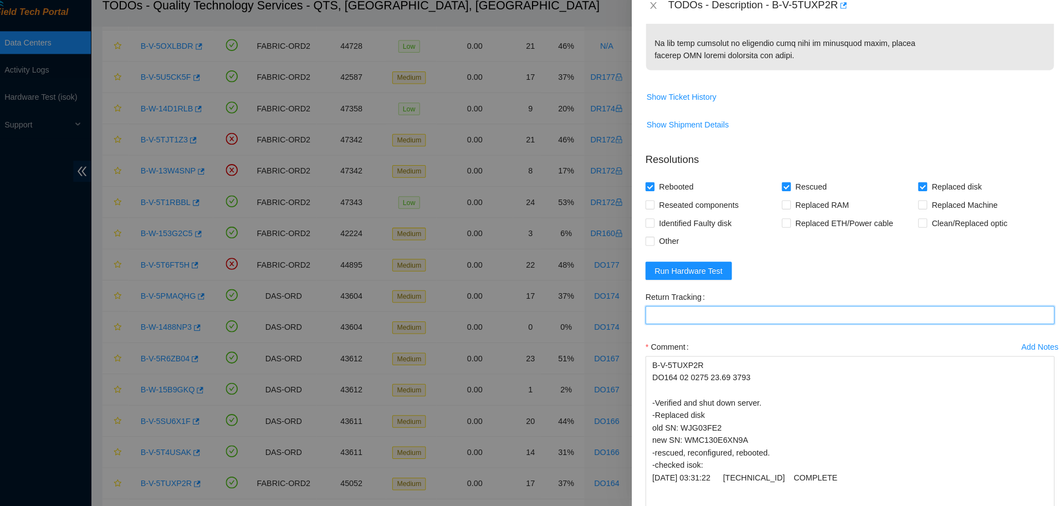
click at [790, 329] on Tracking "Return Tracking" at bounding box center [851, 320] width 399 height 18
paste Tracking "463470043808"
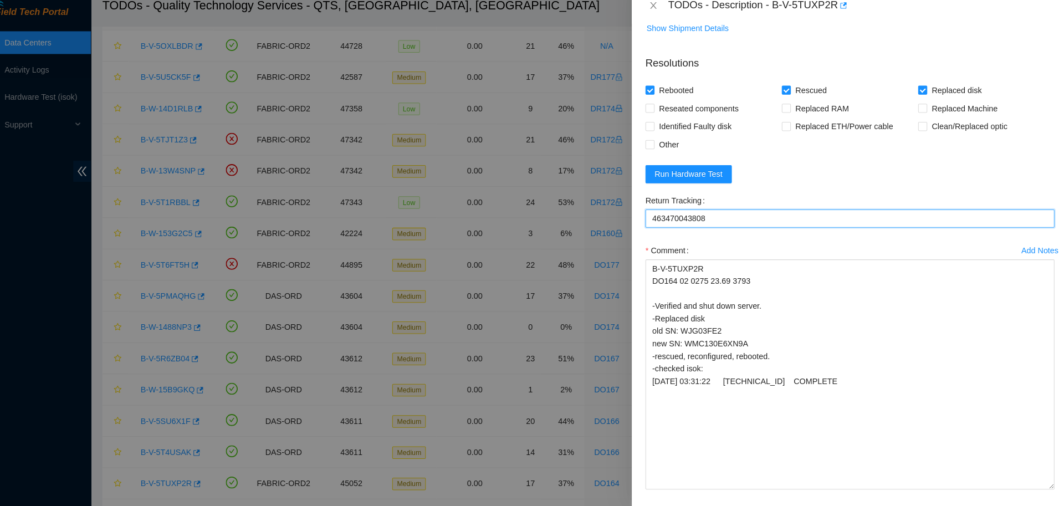
scroll to position [852, 0]
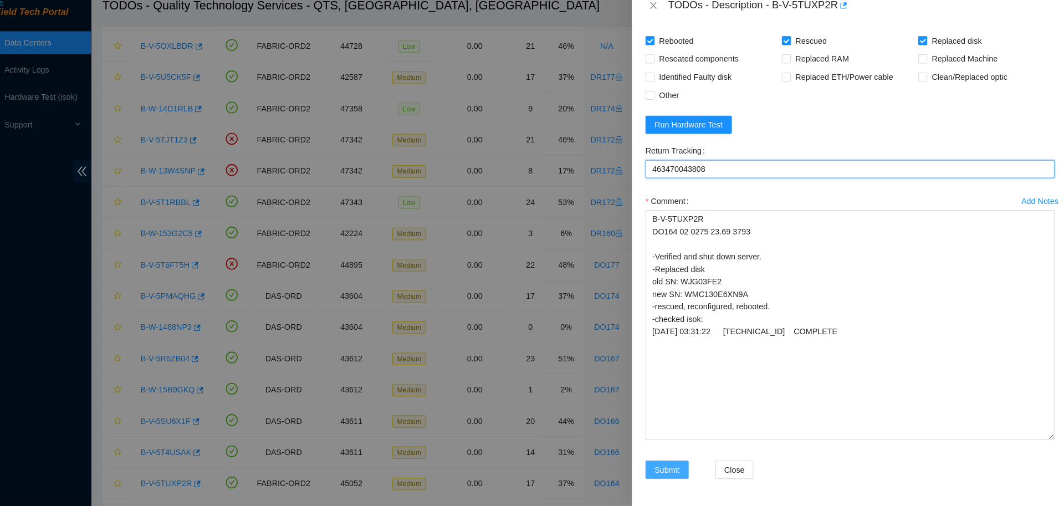
type Tracking "463470043808"
click at [680, 472] on span "Submit" at bounding box center [673, 471] width 24 height 12
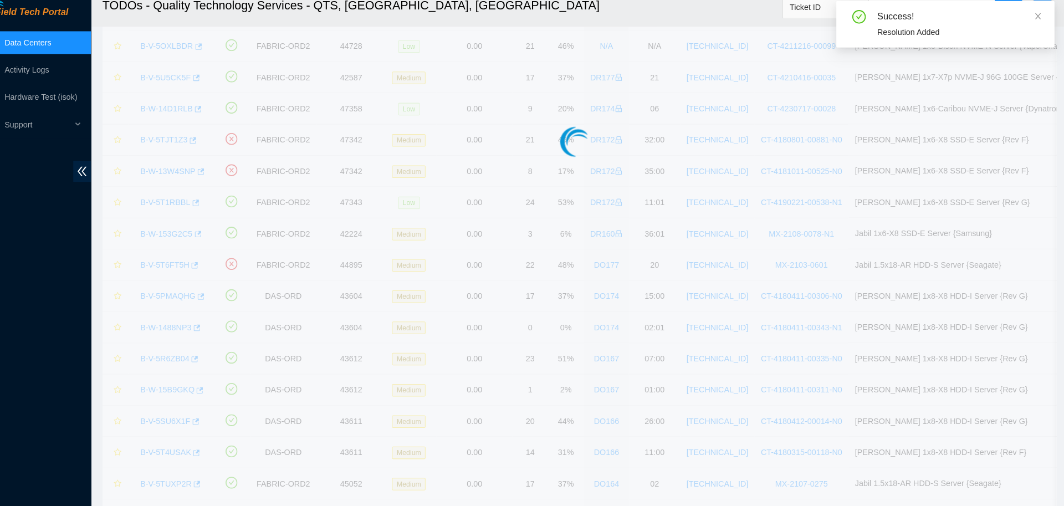
scroll to position [101, 0]
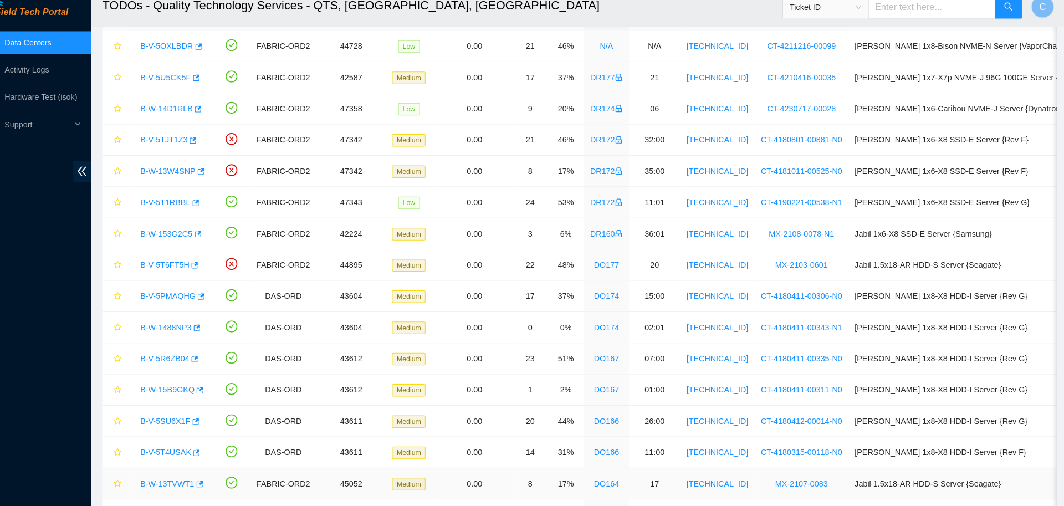
click at [188, 479] on link "B-W-13TVWT1" at bounding box center [185, 483] width 53 height 9
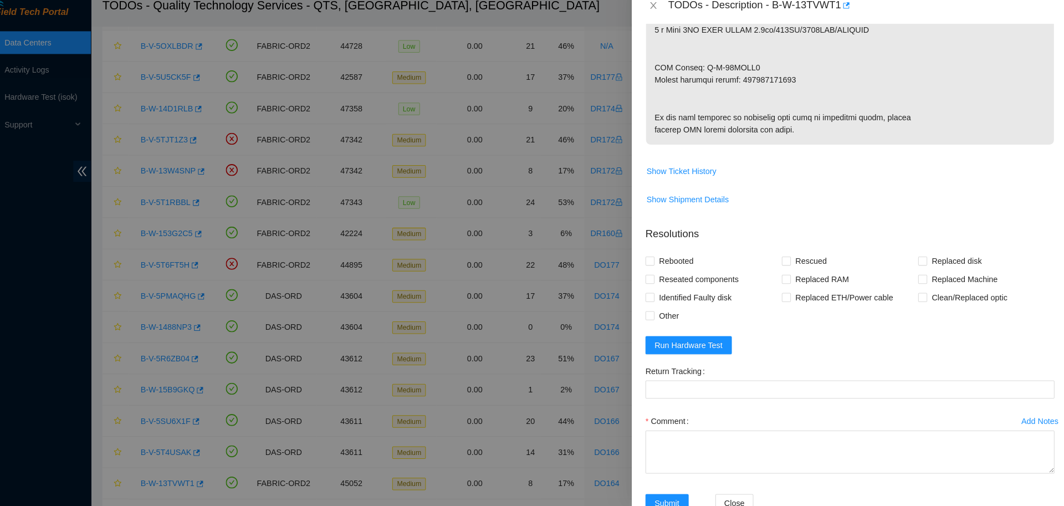
scroll to position [700, 0]
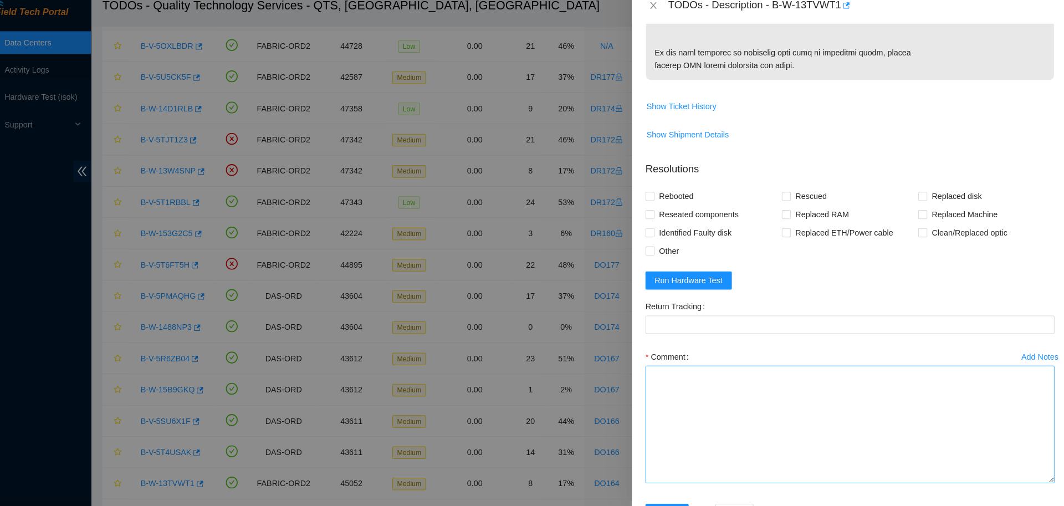
drag, startPoint x: 1045, startPoint y: 453, endPoint x: 1044, endPoint y: 538, distance: 84.8
click at [1044, 484] on textarea "Comment" at bounding box center [851, 426] width 399 height 115
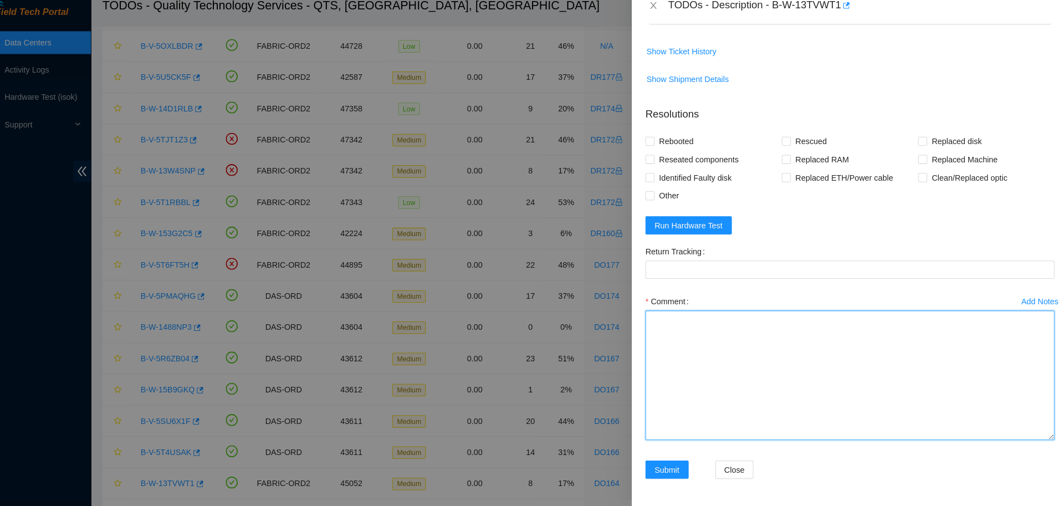
click at [838, 366] on textarea "Comment" at bounding box center [851, 378] width 399 height 126
paste textarea "B-W-13TVWT1 DO164 17 0083 23.84 6093 -Verified and shut down server. -Replaced …"
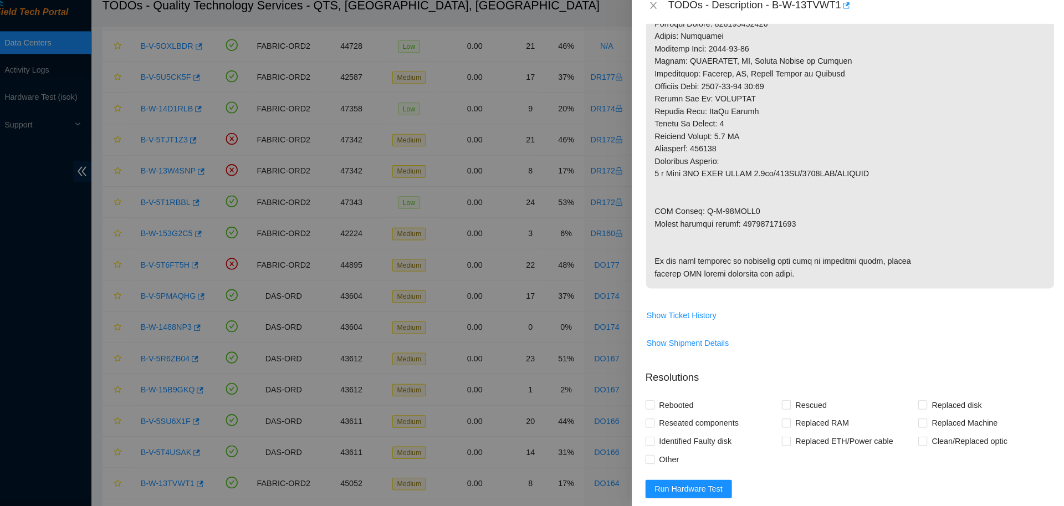
scroll to position [496, 0]
type textarea "B-W-13TVWT1 DO164 17 0083 23.84 6093 -Verified and shut down server. -Replaced …"
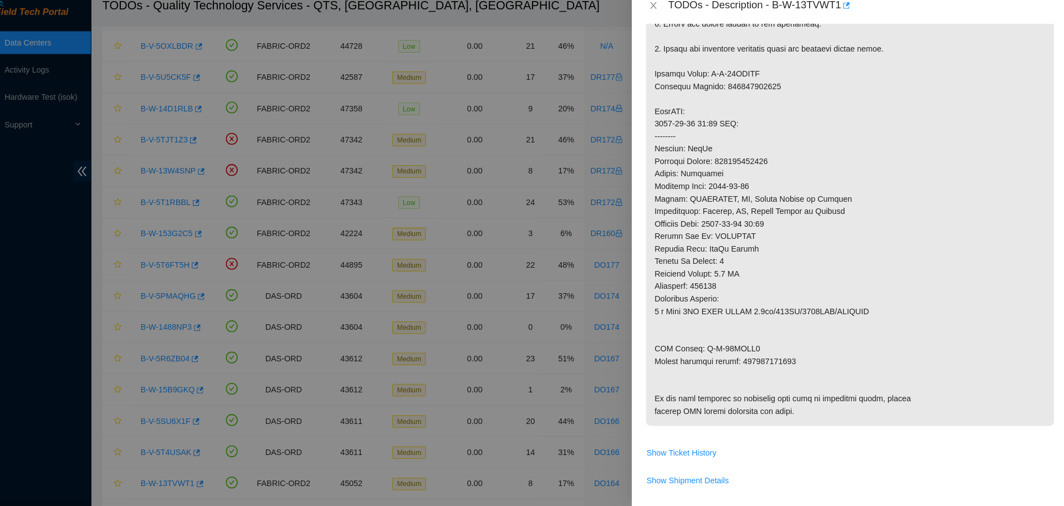
scroll to position [371, 0]
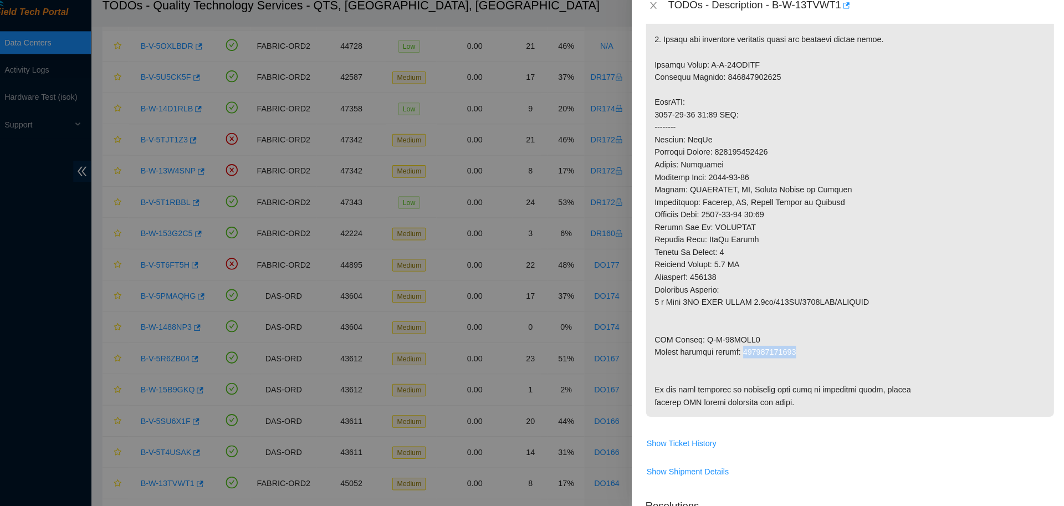
drag, startPoint x: 747, startPoint y: 356, endPoint x: 800, endPoint y: 362, distance: 54.1
click at [800, 362] on p at bounding box center [851, 136] width 398 height 565
drag, startPoint x: 707, startPoint y: 341, endPoint x: 761, endPoint y: 341, distance: 53.8
click at [761, 341] on p at bounding box center [851, 136] width 398 height 565
click at [765, 351] on p at bounding box center [851, 136] width 398 height 565
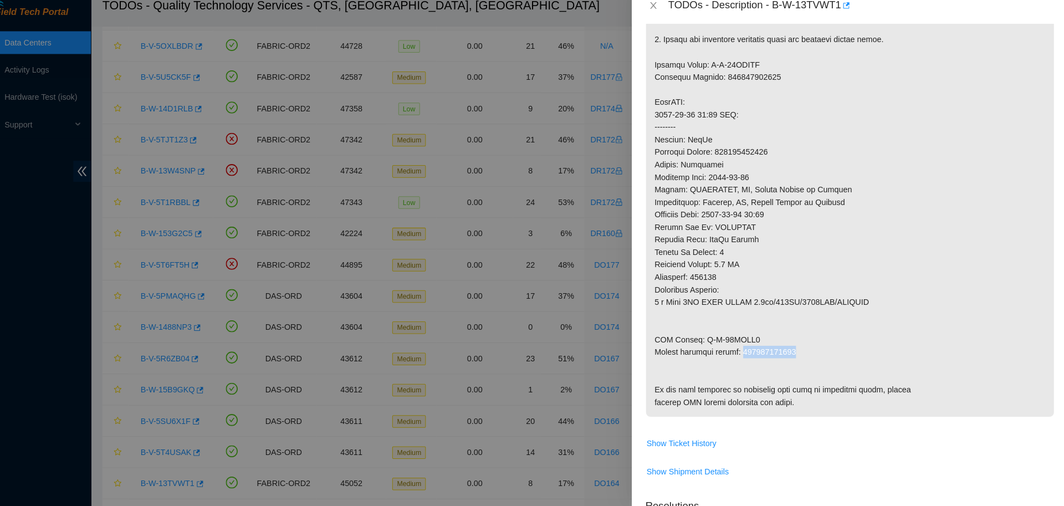
click at [765, 351] on p at bounding box center [851, 136] width 398 height 565
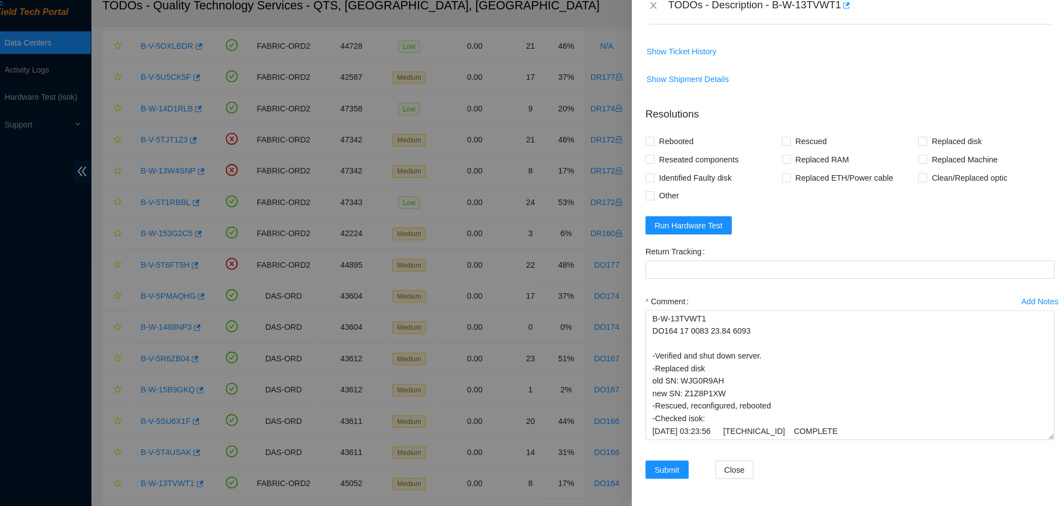
scroll to position [789, 0]
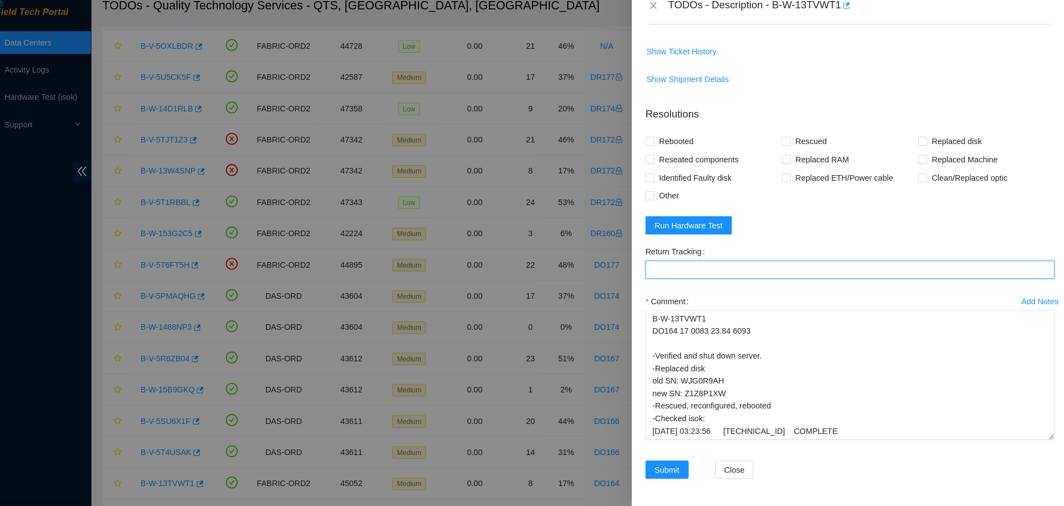
click at [731, 282] on Tracking "Return Tracking" at bounding box center [851, 276] width 399 height 18
paste Tracking "463470046108"
type Tracking "463470046108"
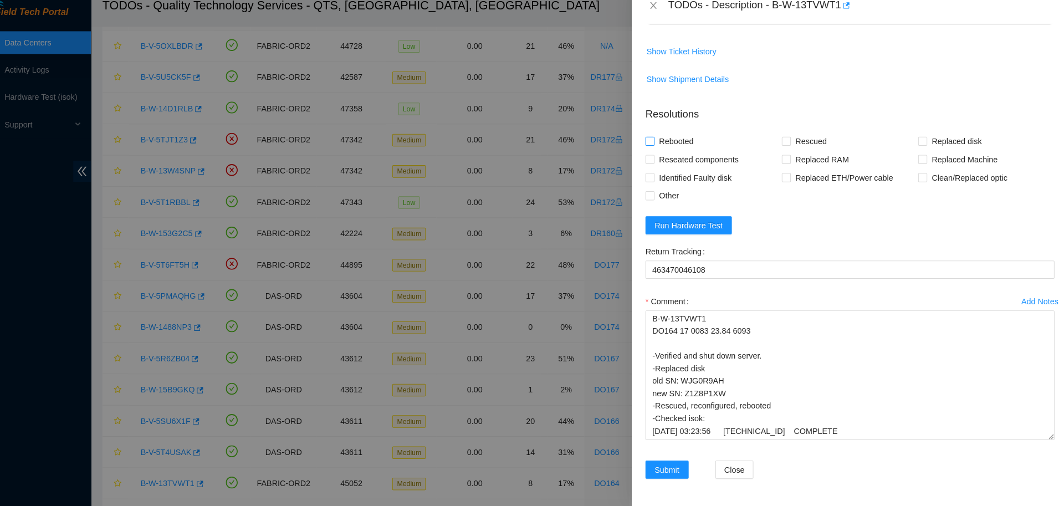
click at [687, 159] on span "Rebooted" at bounding box center [682, 150] width 43 height 18
click at [660, 154] on input "Rebooted" at bounding box center [656, 150] width 8 height 8
checkbox input "true"
click at [794, 159] on span "Rescued" at bounding box center [813, 150] width 39 height 18
click at [793, 154] on input "Rescued" at bounding box center [789, 150] width 8 height 8
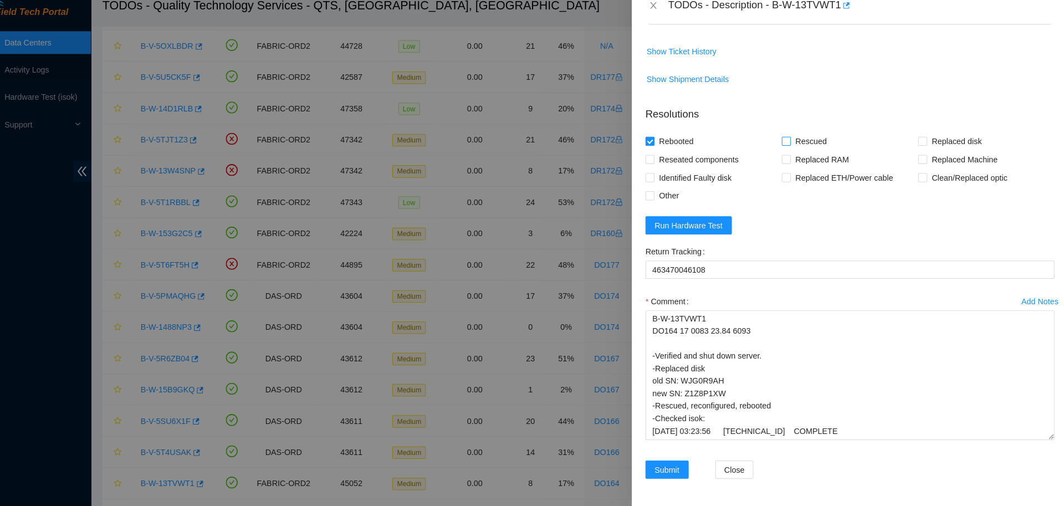
checkbox input "true"
click at [928, 159] on span "Replaced disk" at bounding box center [956, 150] width 58 height 18
click at [926, 154] on input "Replaced disk" at bounding box center [922, 150] width 8 height 8
checkbox input "true"
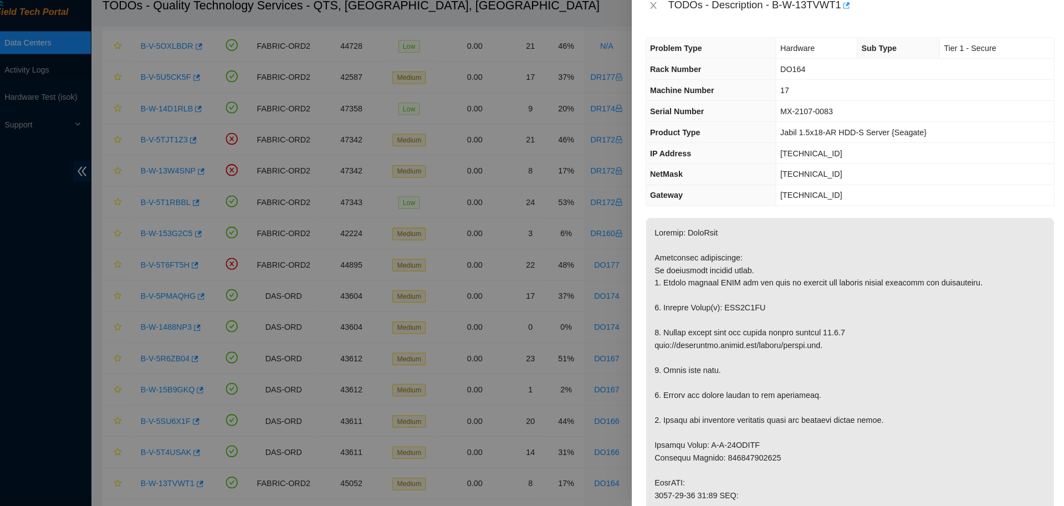
scroll to position [803, 0]
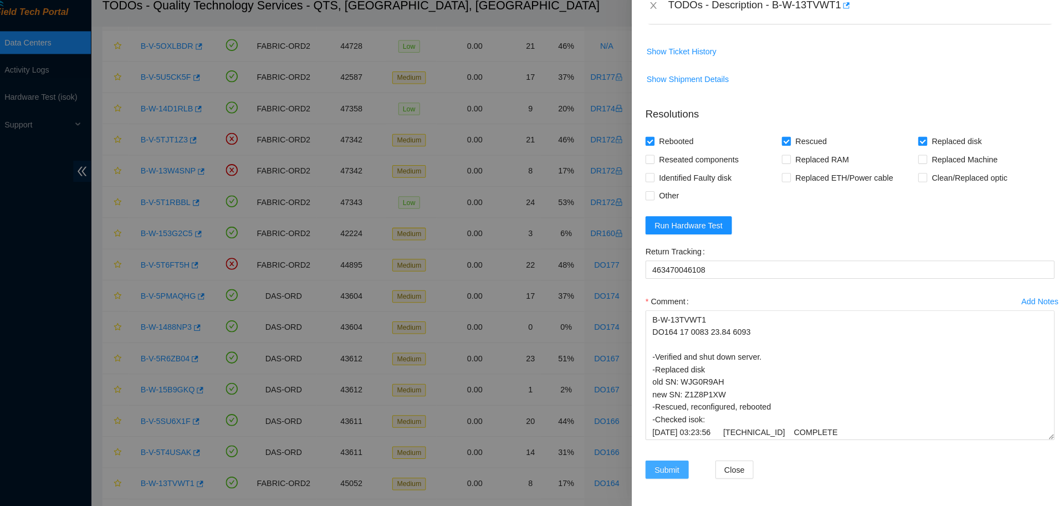
click at [669, 473] on span "Submit" at bounding box center [673, 471] width 24 height 12
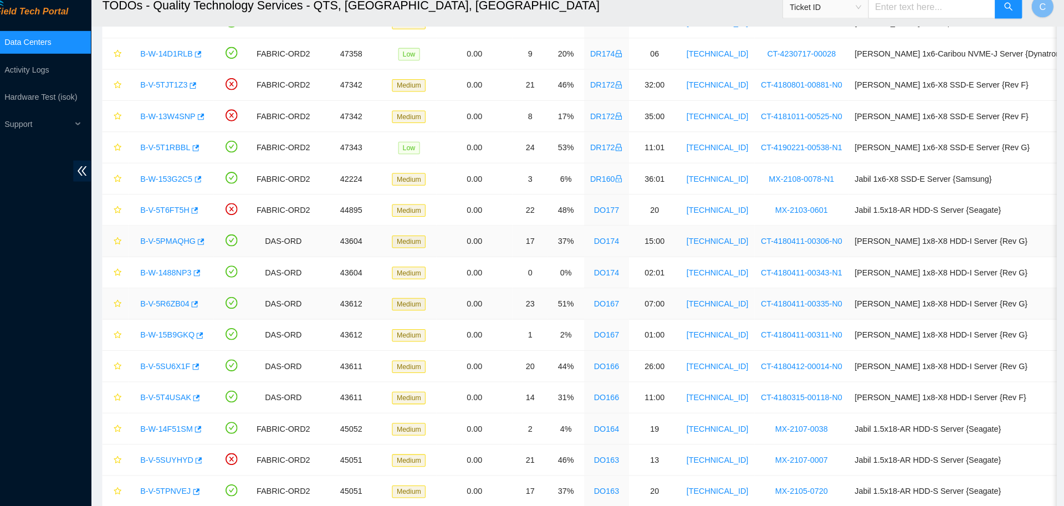
scroll to position [132, 0]
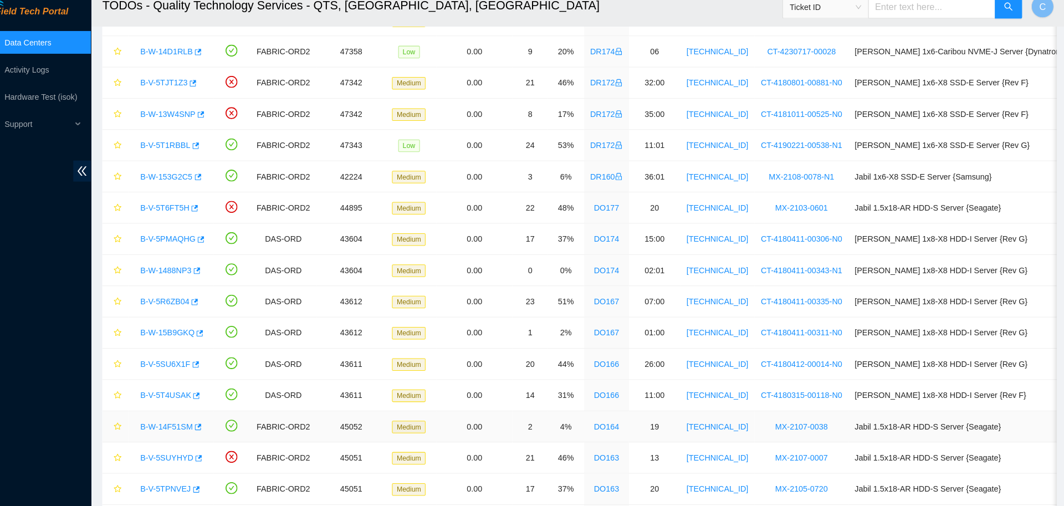
click at [197, 430] on link "B-W-14F51SM" at bounding box center [184, 428] width 51 height 9
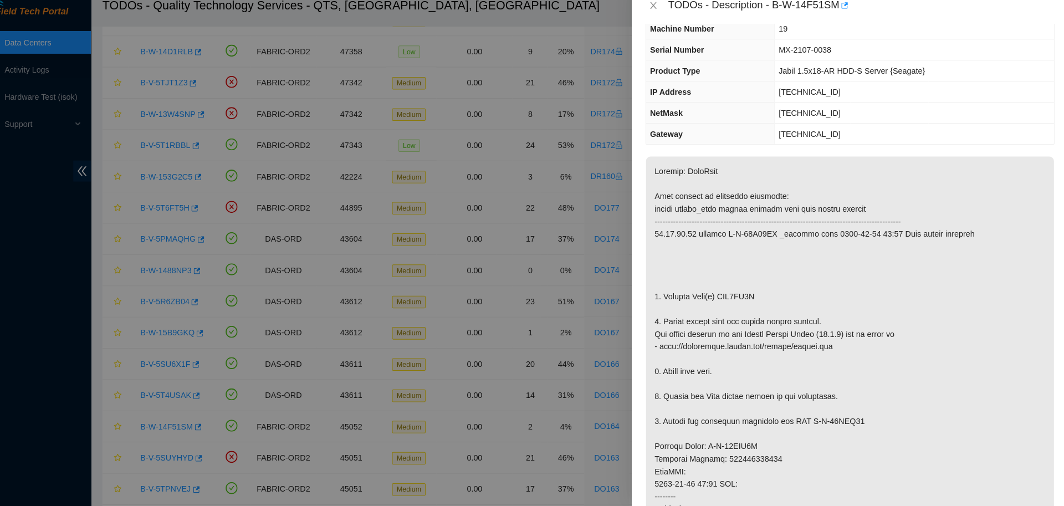
scroll to position [60, 0]
click at [952, 297] on p at bounding box center [851, 460] width 398 height 590
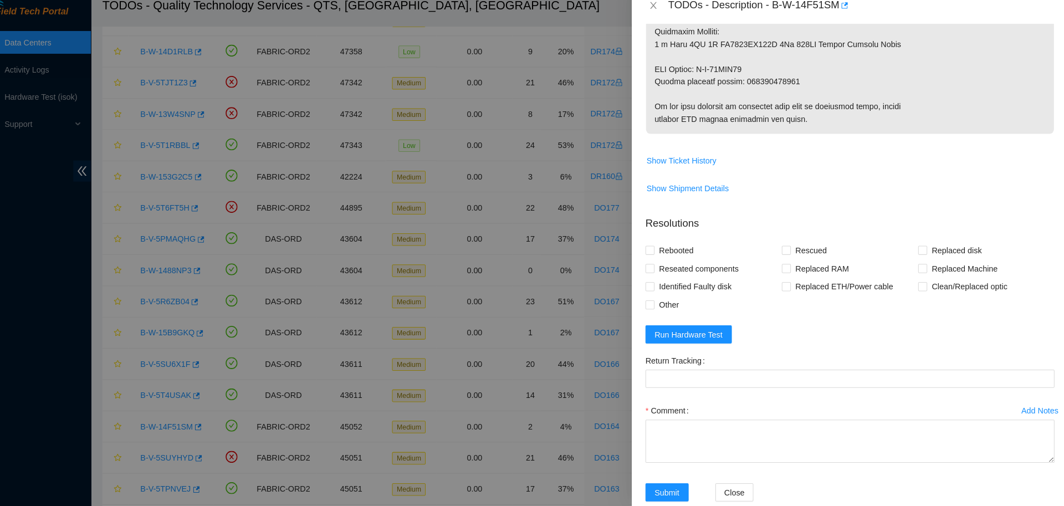
scroll to position [674, 0]
click at [675, 258] on span "Rebooted" at bounding box center [682, 255] width 43 height 18
click at [660, 258] on input "Rebooted" at bounding box center [656, 254] width 8 height 8
checkbox input "true"
click at [796, 255] on span "Rescued" at bounding box center [813, 255] width 39 height 18
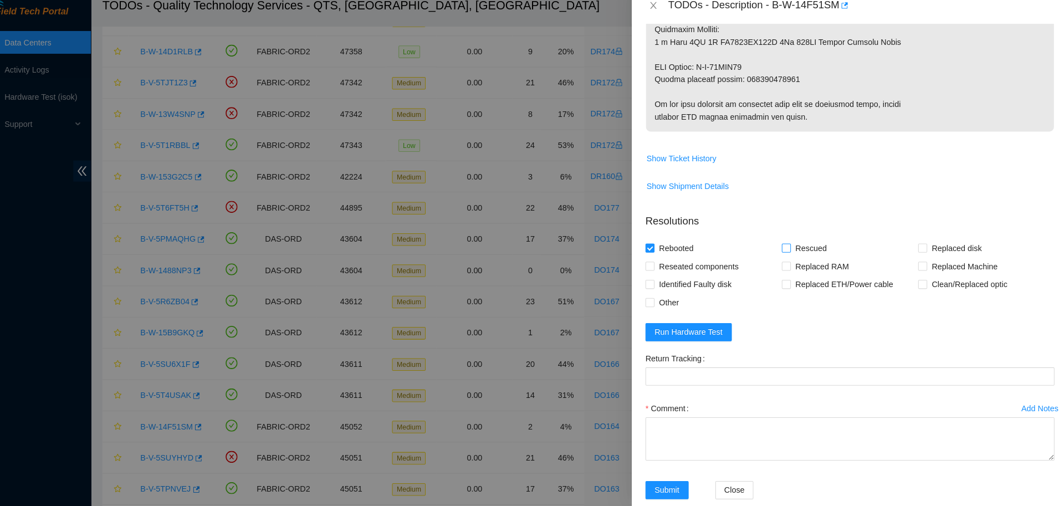
click at [793, 255] on input "Rescued" at bounding box center [789, 254] width 8 height 8
checkbox input "true"
click at [938, 254] on span "Replaced disk" at bounding box center [956, 255] width 58 height 18
click at [926, 254] on input "Replaced disk" at bounding box center [922, 254] width 8 height 8
checkbox input "true"
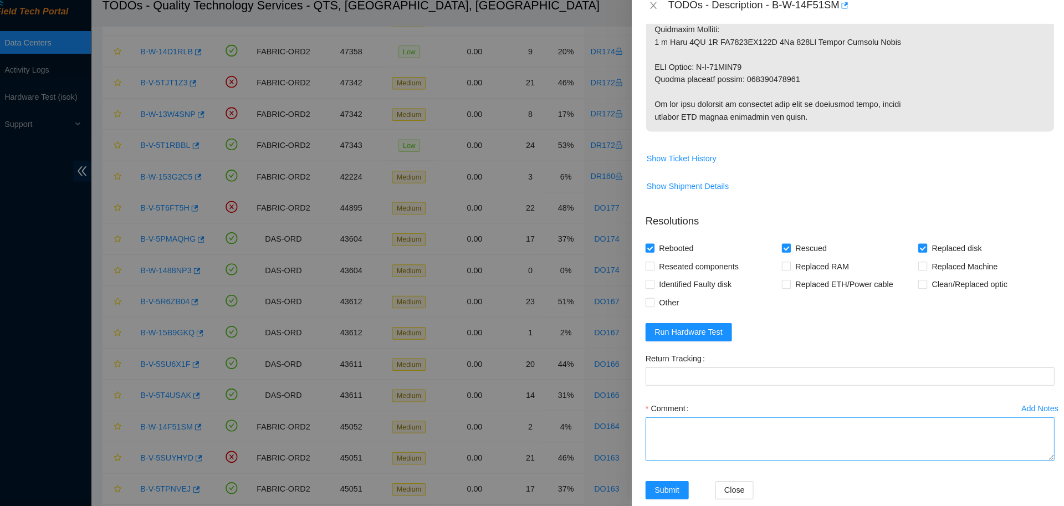
drag, startPoint x: 1045, startPoint y: 456, endPoint x: 1040, endPoint y: 538, distance: 82.7
click at [1040, 462] on textarea "Comment" at bounding box center [851, 441] width 399 height 42
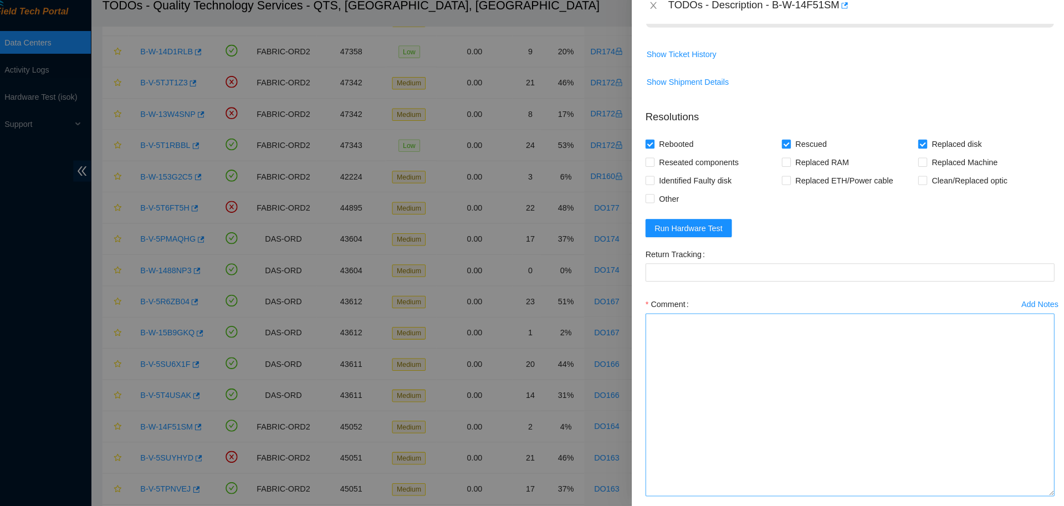
drag, startPoint x: 1043, startPoint y: 440, endPoint x: 1035, endPoint y: 523, distance: 83.5
click at [1035, 497] on textarea "Comment" at bounding box center [851, 407] width 399 height 178
click at [916, 456] on textarea "Comment" at bounding box center [851, 421] width 399 height 207
paste textarea "B-W-14F51SM DO164 19 0038 23.86 2801 -Verified and shut down server. -Replaced …"
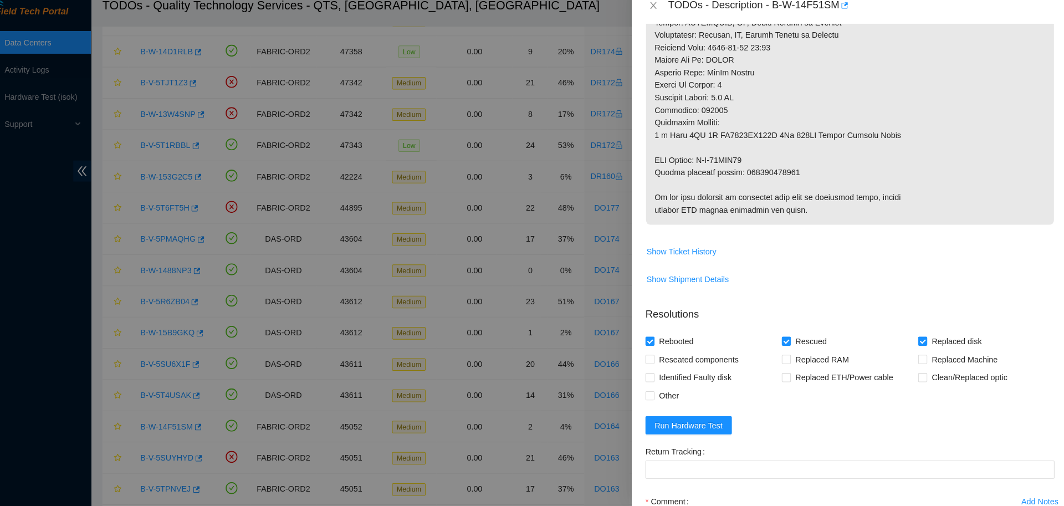
scroll to position [576, 0]
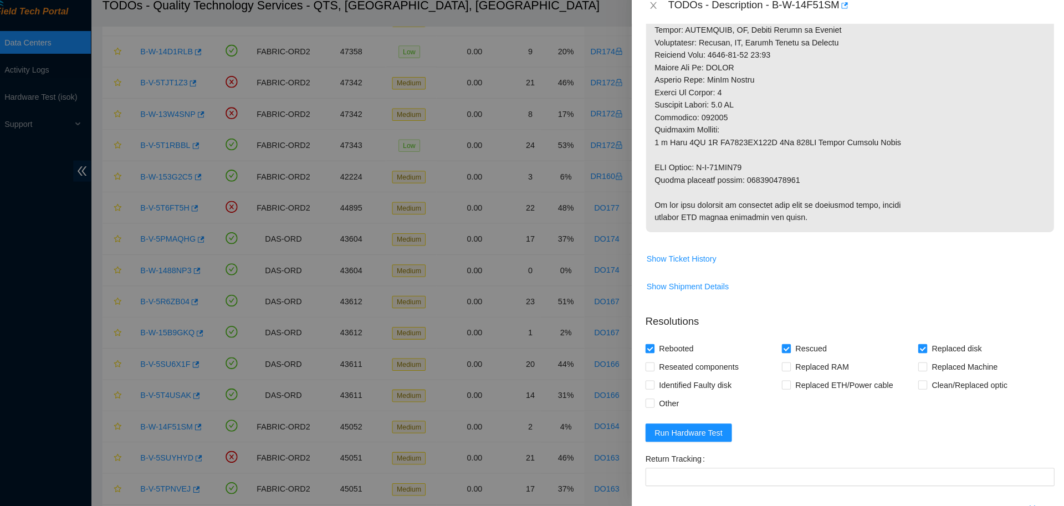
type textarea "B-W-14F51SM DO164 19 0038 23.86 2801 -Verified and shut down server. -Replaced …"
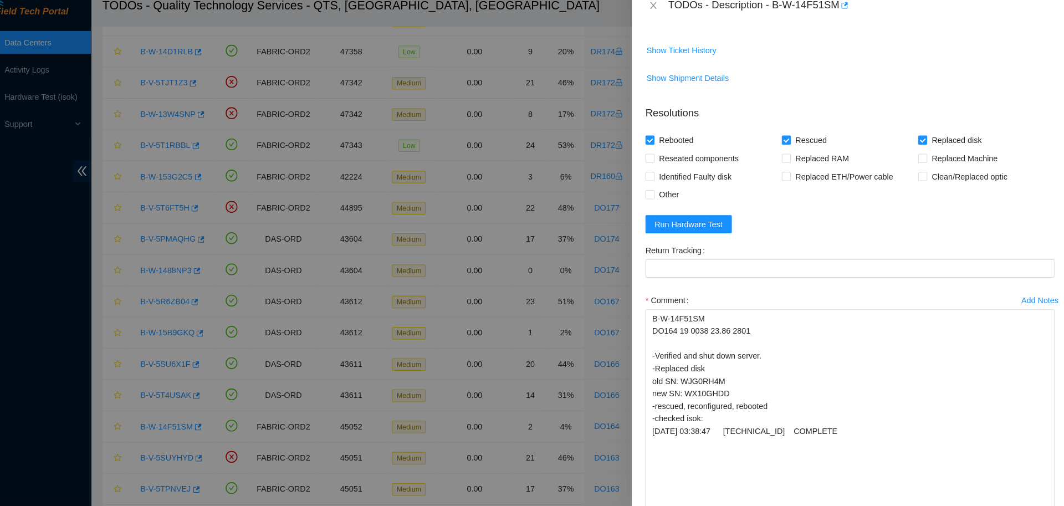
scroll to position [780, 0]
click at [779, 277] on Tracking "Return Tracking" at bounding box center [851, 273] width 399 height 18
paste Tracking "473665212812"
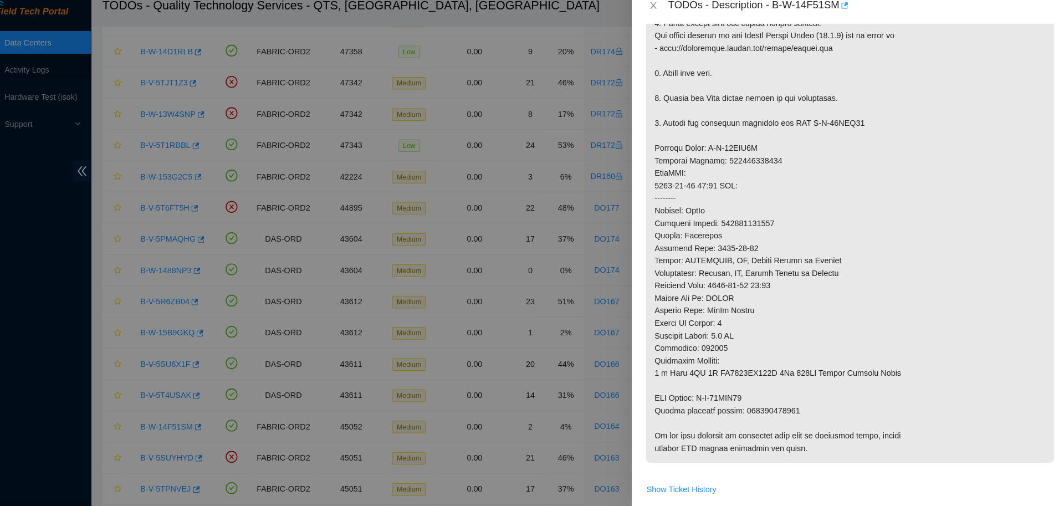
scroll to position [339, 0]
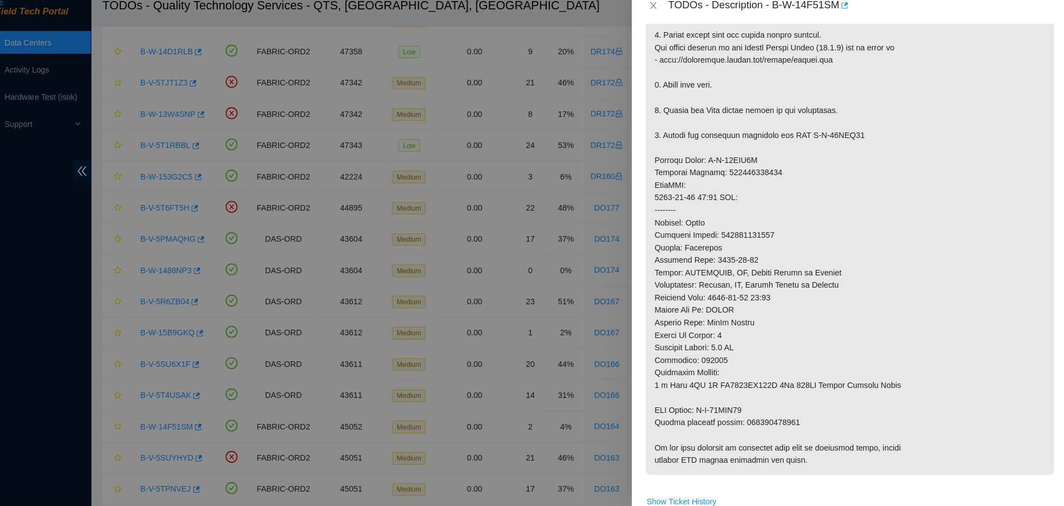
type Tracking "473665212812"
click at [779, 427] on p at bounding box center [851, 181] width 398 height 590
drag, startPoint x: 706, startPoint y: 411, endPoint x: 762, endPoint y: 410, distance: 56.0
click at [762, 410] on p at bounding box center [851, 181] width 398 height 590
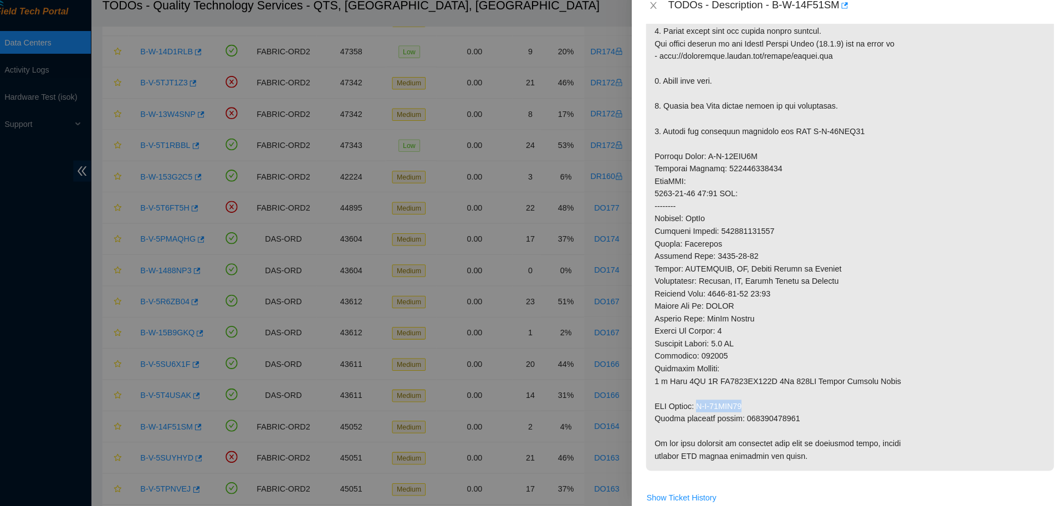
scroll to position [859, 0]
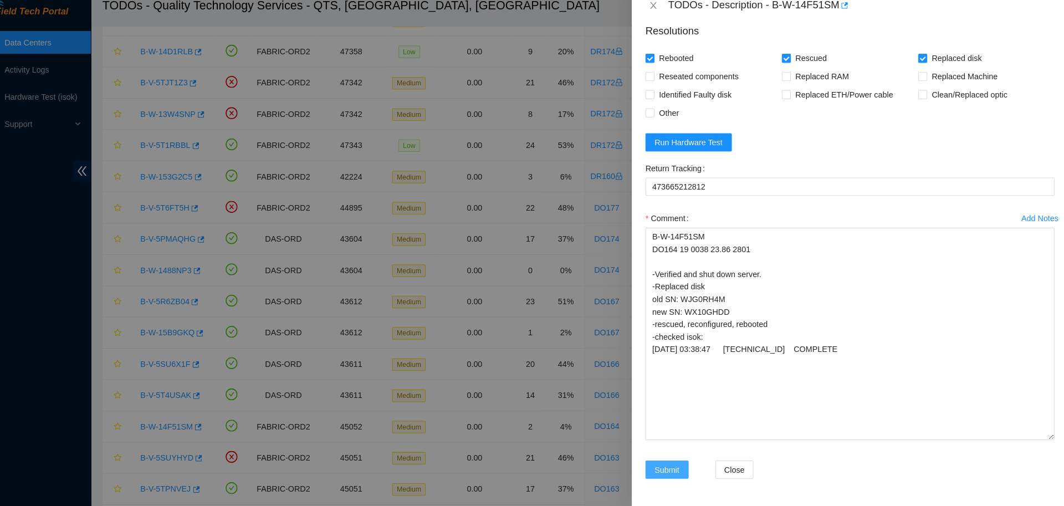
click at [676, 469] on span "Submit" at bounding box center [673, 471] width 24 height 12
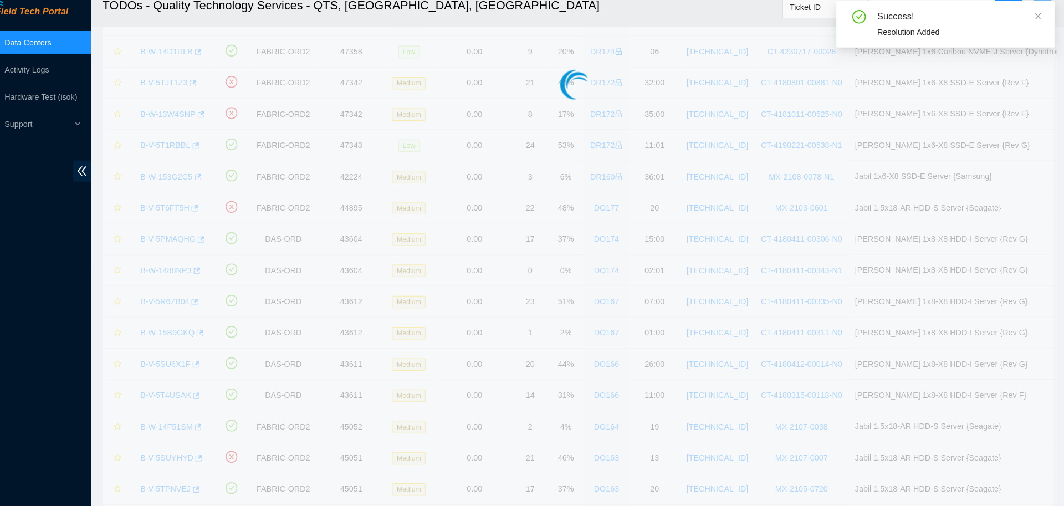
scroll to position [101, 0]
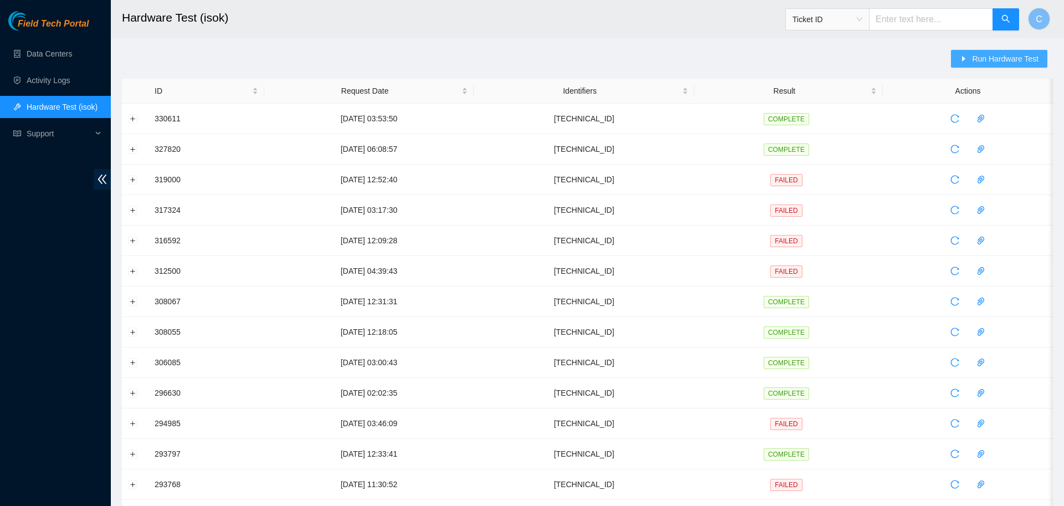
click at [975, 57] on button "Run Hardware Test" at bounding box center [999, 59] width 96 height 18
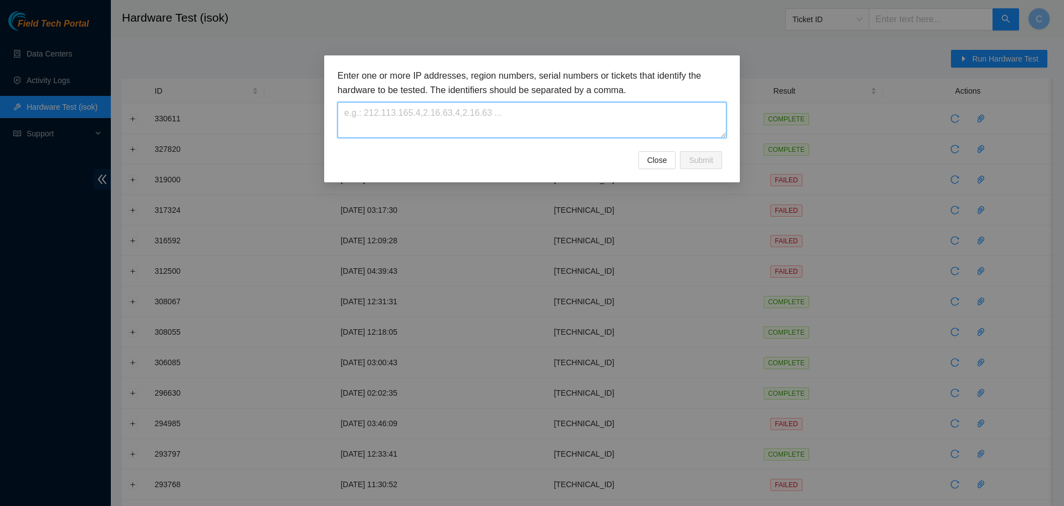
click at [530, 130] on textarea at bounding box center [532, 120] width 389 height 36
paste textarea "[TECHNICAL_ID]"
type textarea "[TECHNICAL_ID]"
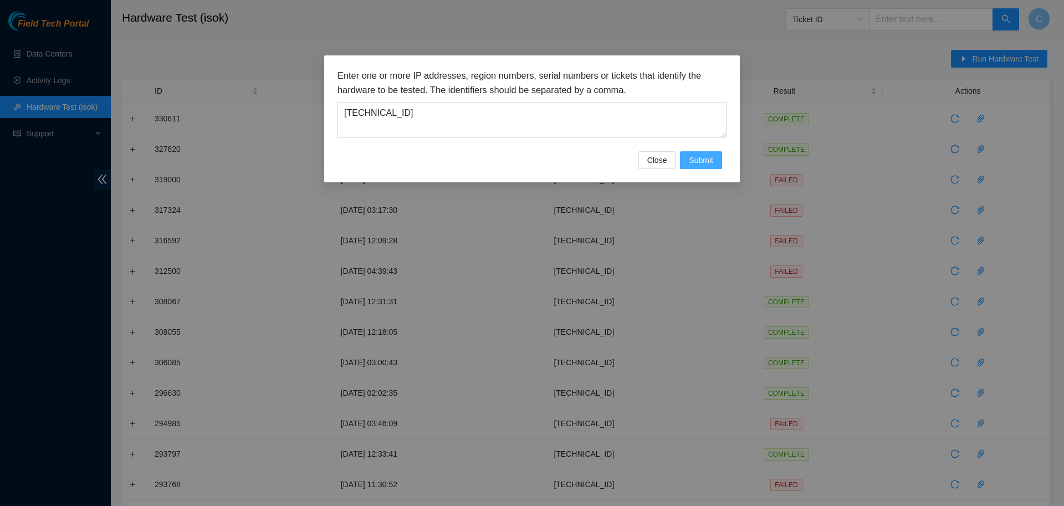
click at [713, 157] on span "Submit" at bounding box center [701, 160] width 24 height 12
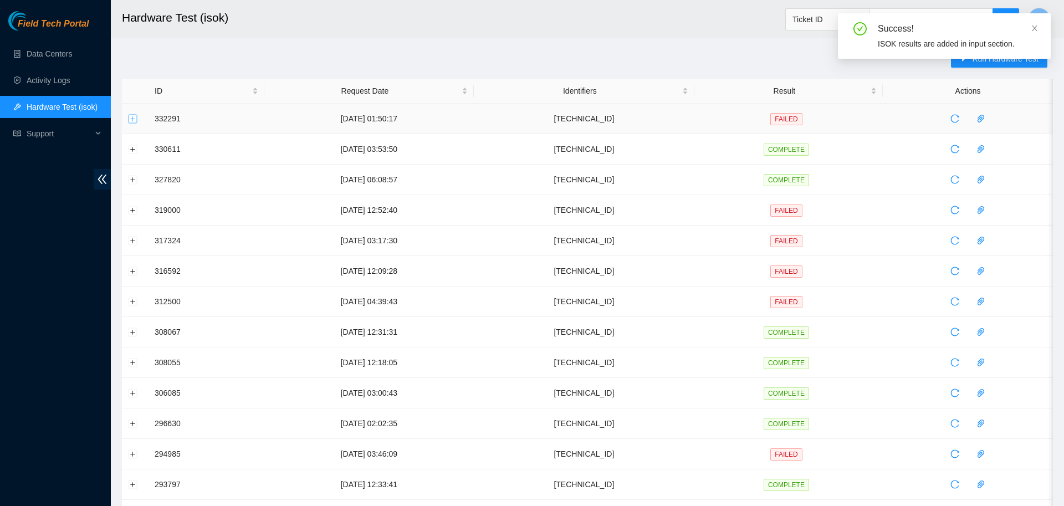
click at [134, 121] on button "Expand row" at bounding box center [133, 118] width 9 height 9
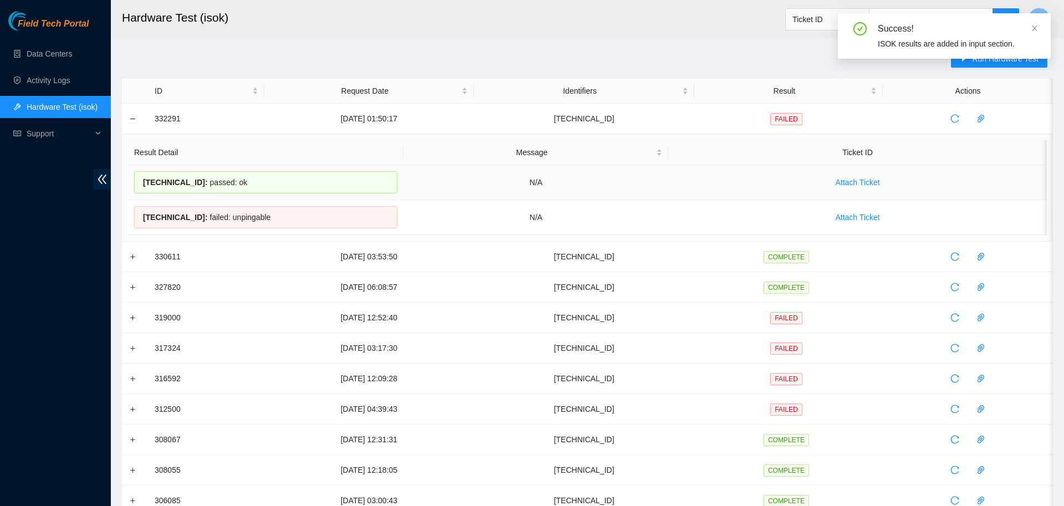
drag, startPoint x: 248, startPoint y: 188, endPoint x: 137, endPoint y: 188, distance: 110.9
click at [137, 188] on div "23.200.21.34 : passed: ok" at bounding box center [265, 182] width 263 height 22
copy div "23.200.21.34 : passed: ok"
click at [963, 57] on icon "caret-right" at bounding box center [964, 59] width 8 height 8
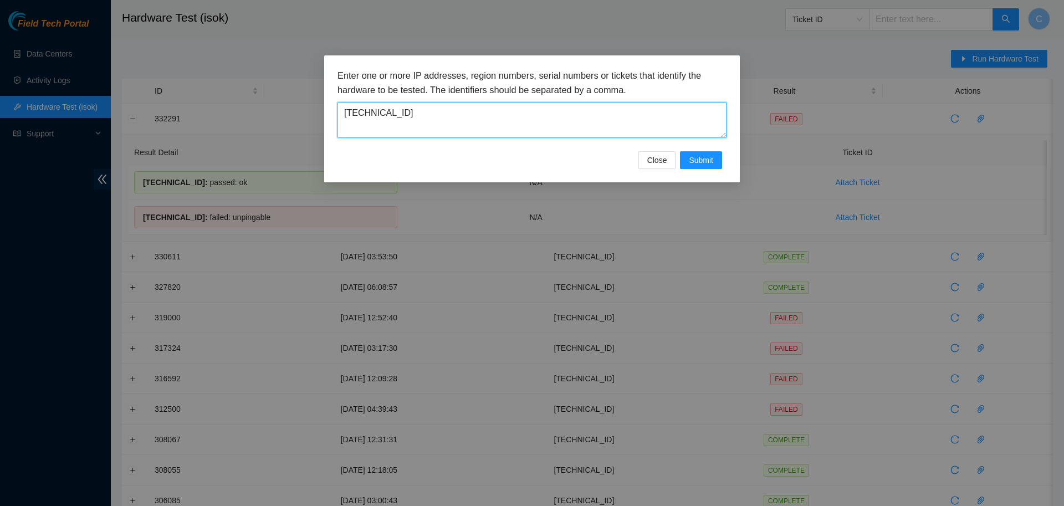
drag, startPoint x: 527, startPoint y: 110, endPoint x: 248, endPoint y: 135, distance: 279.9
click at [338, 135] on textarea "[TECHNICAL_ID]" at bounding box center [532, 120] width 389 height 36
paste textarea "2.180"
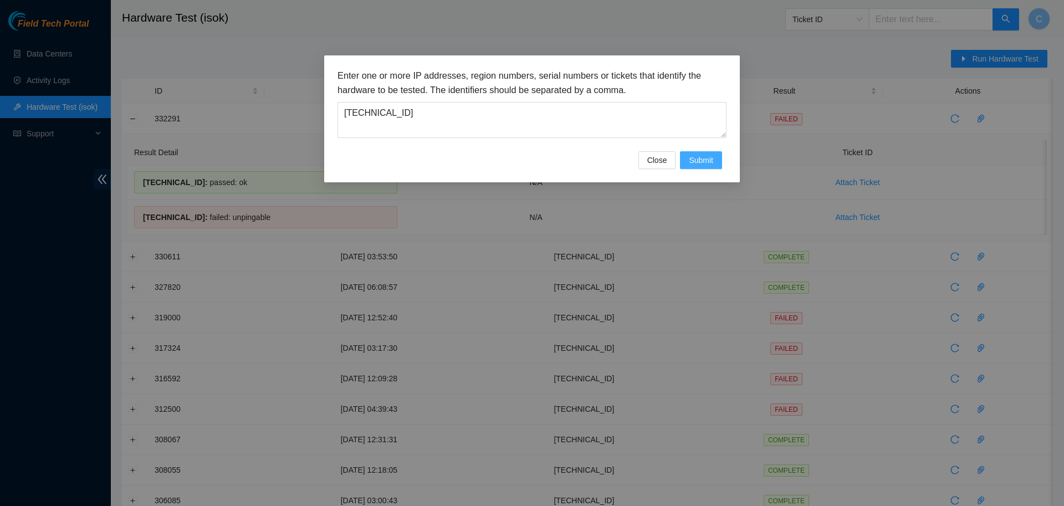
click at [696, 159] on span "Submit" at bounding box center [701, 160] width 24 height 12
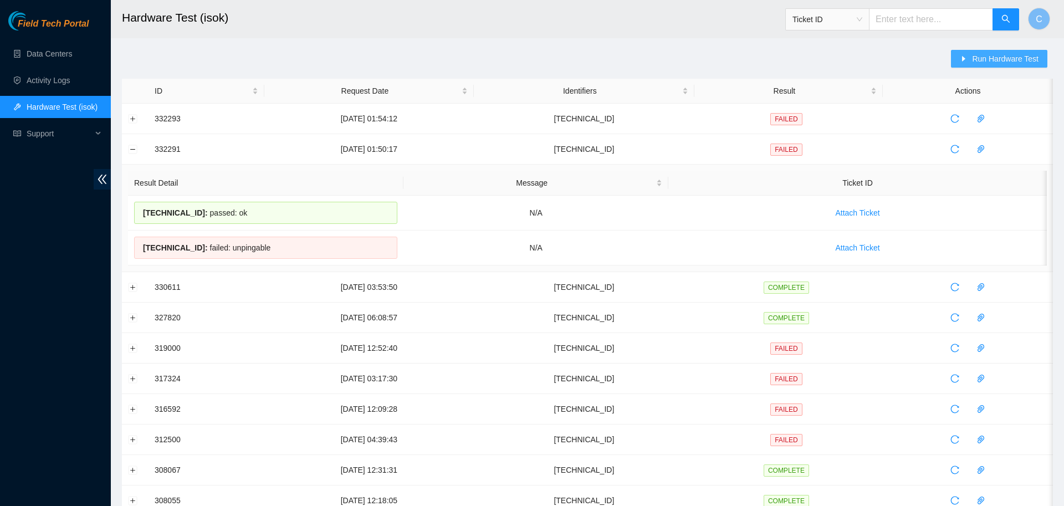
click at [1009, 63] on span "Run Hardware Test" at bounding box center [1005, 59] width 67 height 12
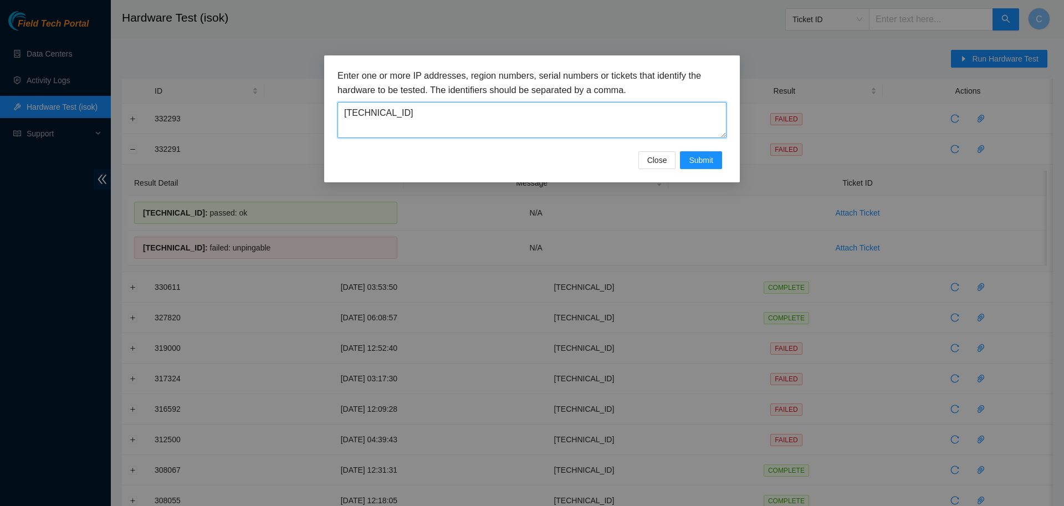
click at [415, 114] on textarea "[TECHNICAL_ID]" at bounding box center [532, 120] width 389 height 36
paste textarea "1.104"
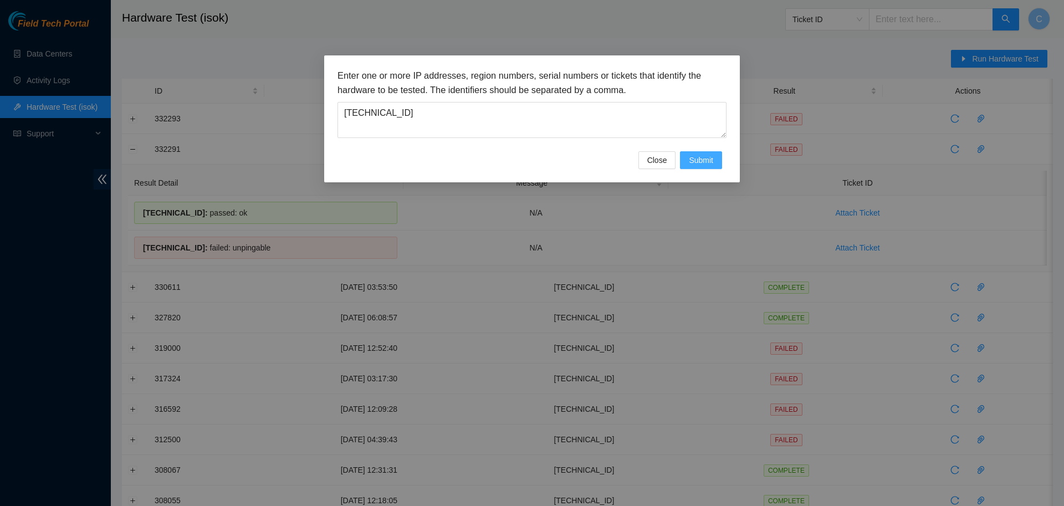
click at [699, 160] on span "Submit" at bounding box center [701, 160] width 24 height 12
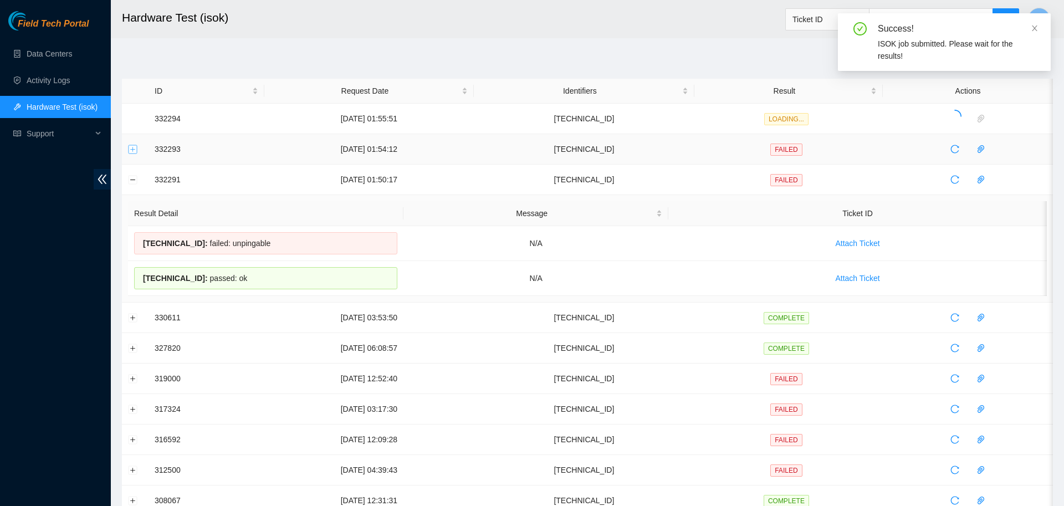
click at [134, 148] on button "Expand row" at bounding box center [133, 149] width 9 height 9
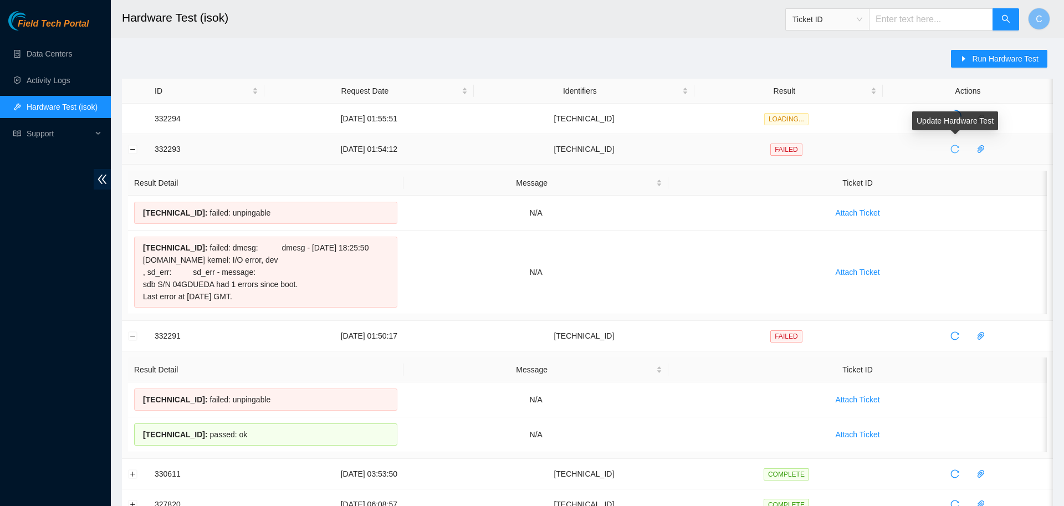
click at [956, 152] on icon "reload" at bounding box center [955, 149] width 9 height 9
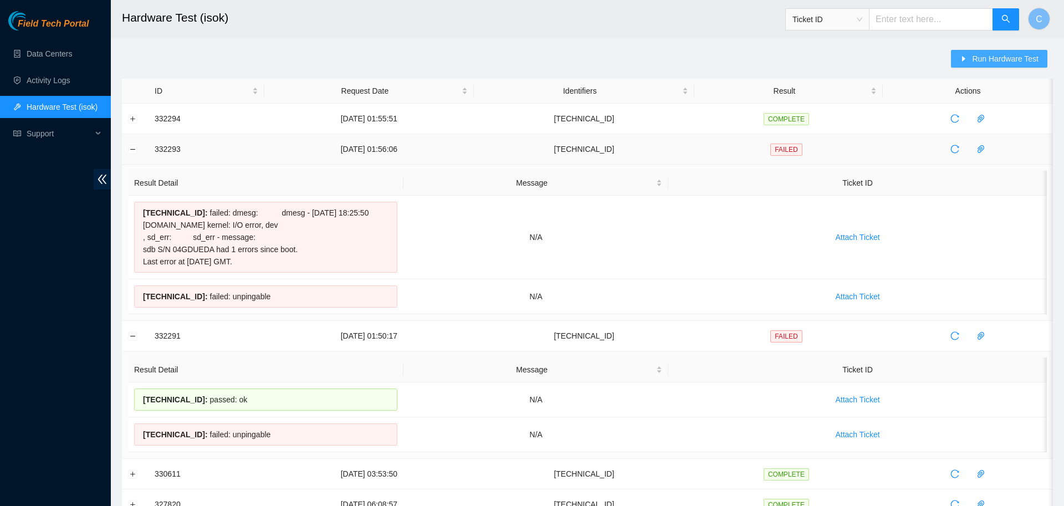
click at [991, 51] on button "Run Hardware Test" at bounding box center [999, 59] width 96 height 18
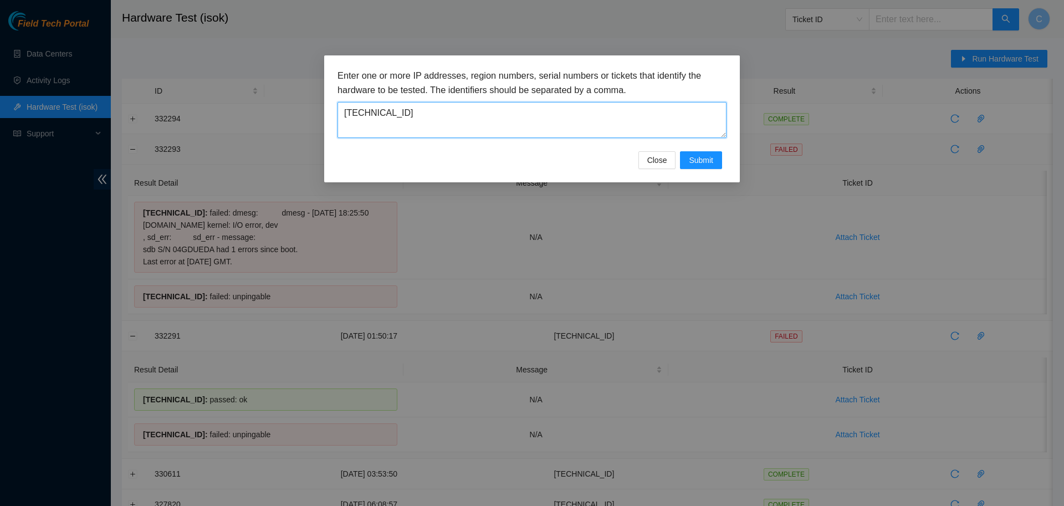
click at [664, 119] on textarea "[TECHNICAL_ID]" at bounding box center [532, 120] width 389 height 36
paste textarea "2"
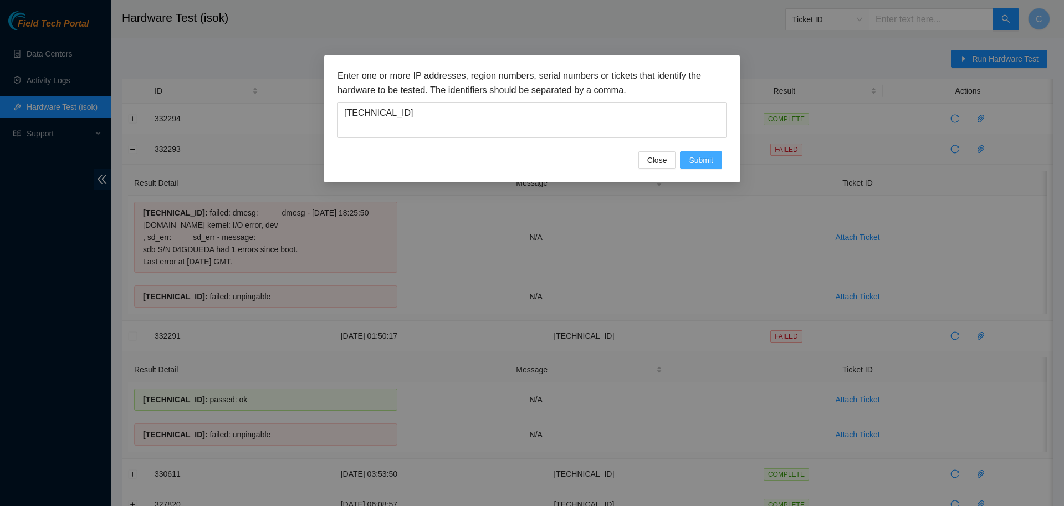
click at [711, 159] on span "Submit" at bounding box center [701, 160] width 24 height 12
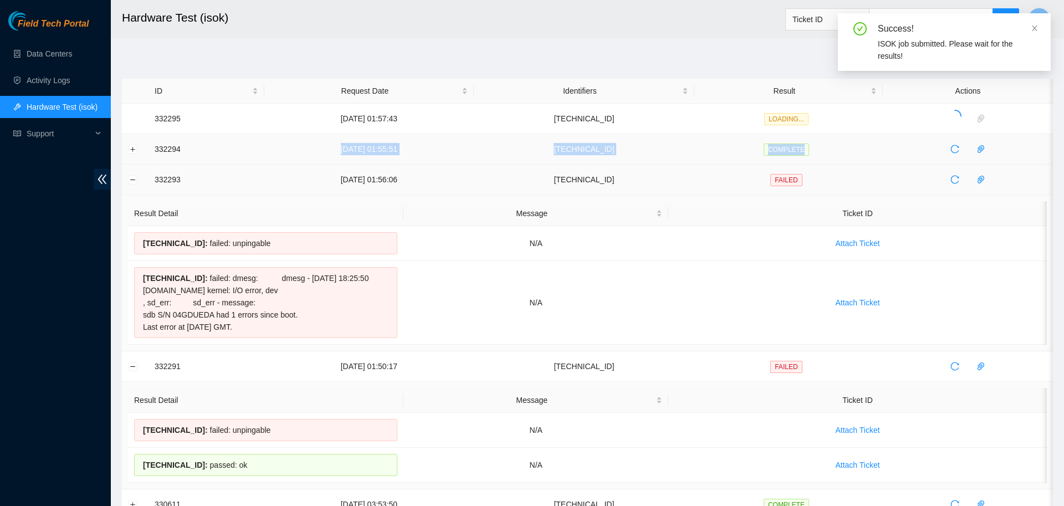
drag, startPoint x: 820, startPoint y: 121, endPoint x: 328, endPoint y: 155, distance: 493.9
click at [328, 155] on tr "332294 04-09-2025 01:55:51 23.200.21.104 COMPLETE" at bounding box center [587, 149] width 931 height 30
copy tr "04-09-2025 01:55:51 23.200.21.104 COMPLETE"
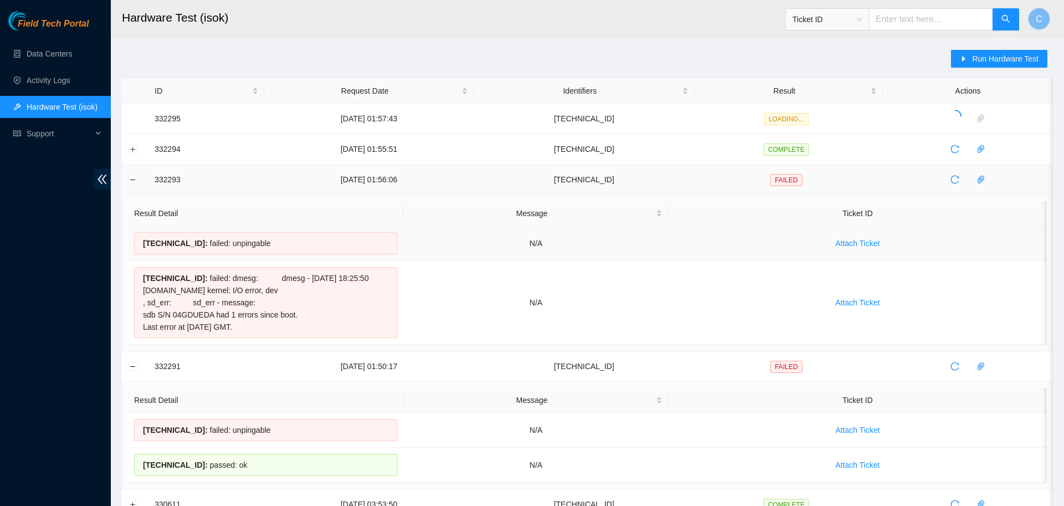
click at [656, 247] on td "N/A" at bounding box center [536, 243] width 265 height 35
click at [980, 60] on span "Run Hardware Test" at bounding box center [1005, 59] width 67 height 12
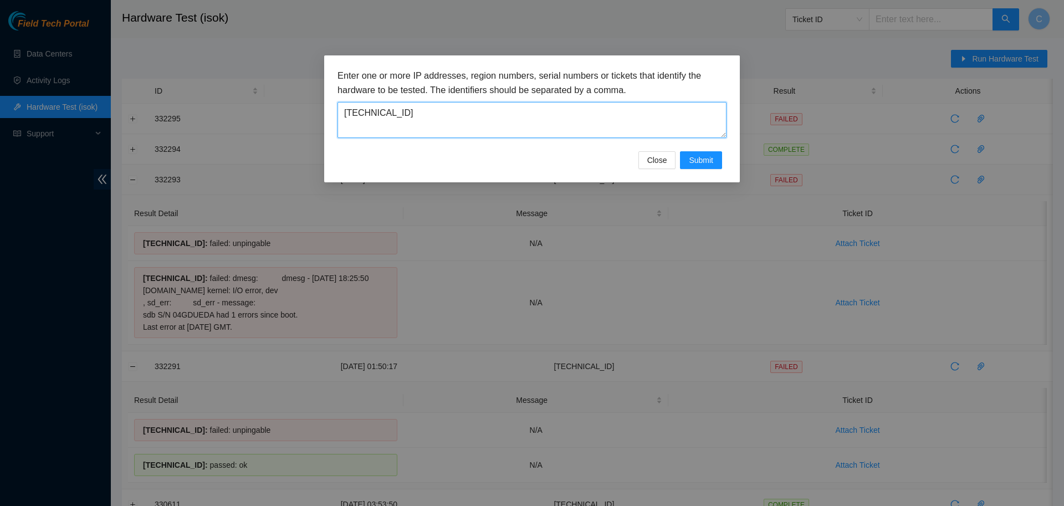
click at [613, 103] on textarea "[TECHNICAL_ID]" at bounding box center [532, 120] width 389 height 36
paste textarea "2.180"
type textarea "[TECHNICAL_ID]"
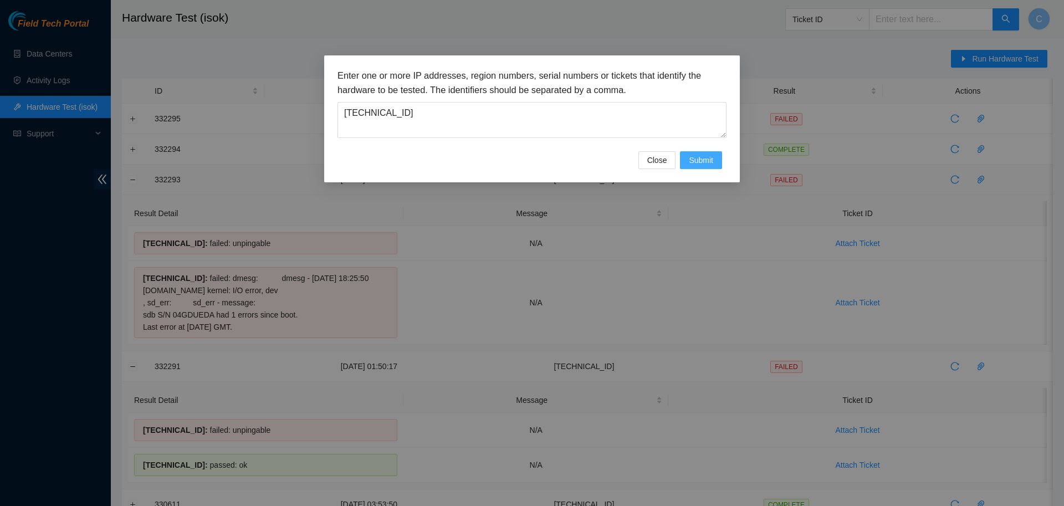
click at [698, 157] on span "Submit" at bounding box center [701, 160] width 24 height 12
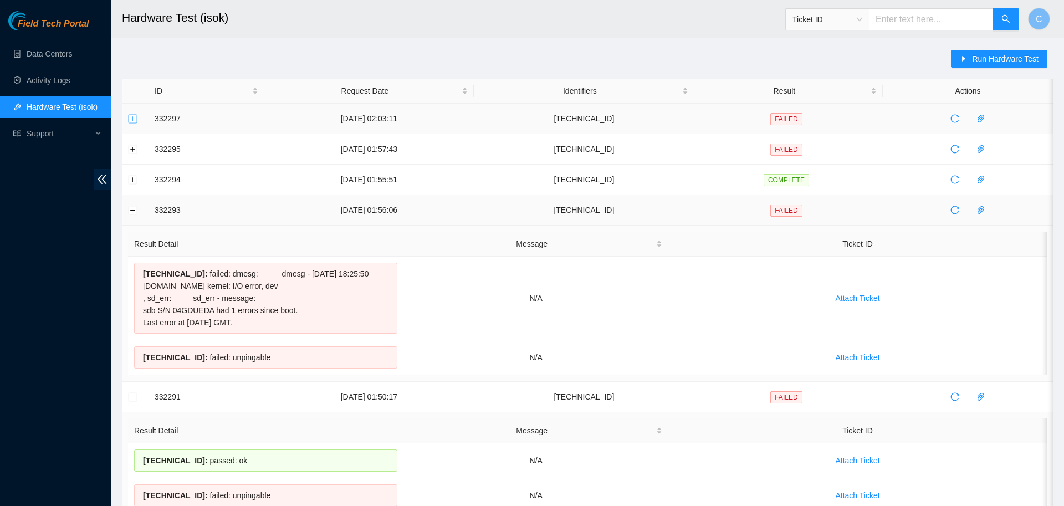
click at [131, 119] on button "Expand row" at bounding box center [133, 118] width 9 height 9
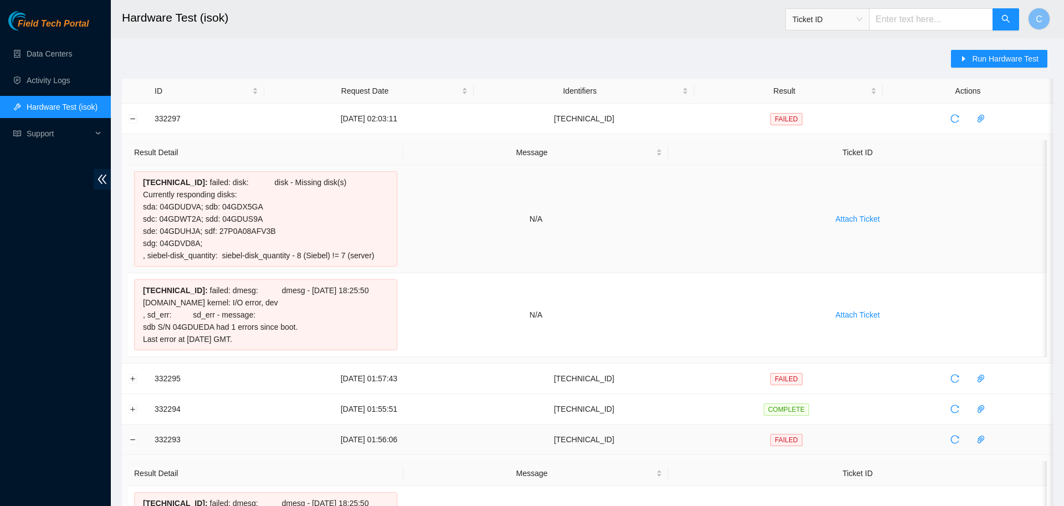
click at [269, 232] on div "23.200.22.180 : failed: disk: disk - Missing disk(s) Currently responding disks…" at bounding box center [265, 218] width 263 height 95
drag, startPoint x: 141, startPoint y: 181, endPoint x: 384, endPoint y: 258, distance: 254.7
click at [384, 258] on div "23.200.22.180 : failed: disk: disk - Missing disk(s) Currently responding disks…" at bounding box center [265, 218] width 263 height 95
copy div "23.200.22.180 : failed: disk: disk - Missing disk(s) Currently responding disks…"
click at [986, 61] on span "Run Hardware Test" at bounding box center [1005, 59] width 67 height 12
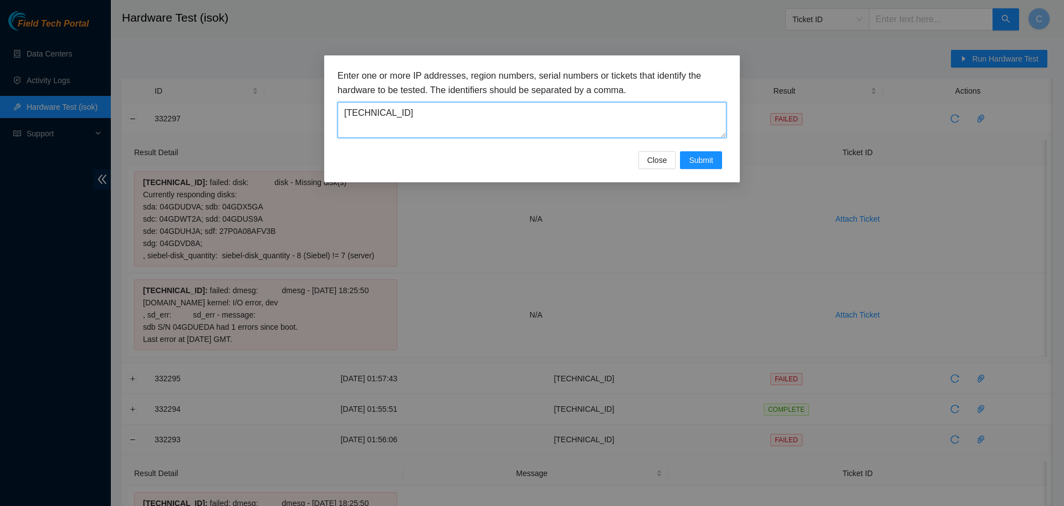
click at [457, 113] on textarea "[TECHNICAL_ID]" at bounding box center [532, 120] width 389 height 36
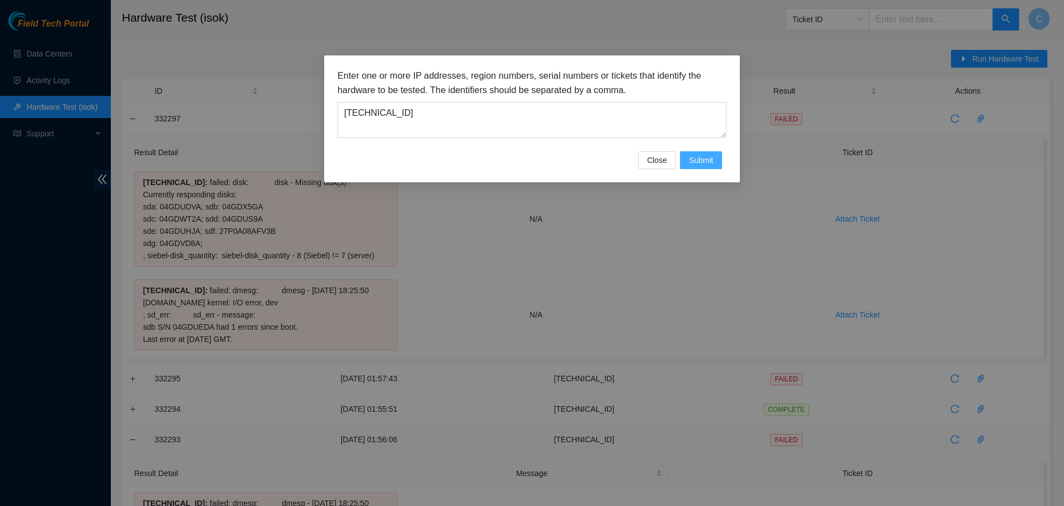
click at [697, 160] on span "Submit" at bounding box center [701, 160] width 24 height 12
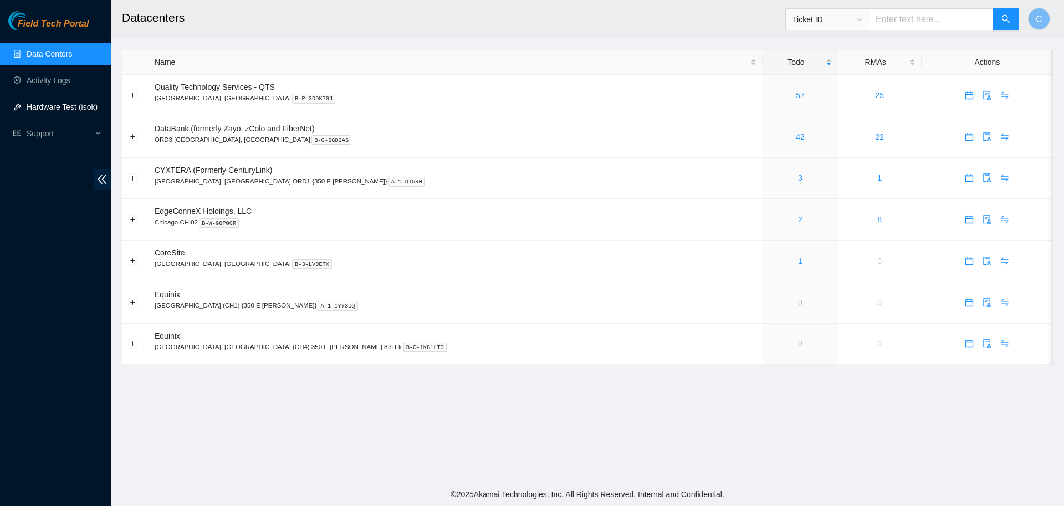
click at [58, 106] on link "Hardware Test (isok)" at bounding box center [62, 107] width 71 height 9
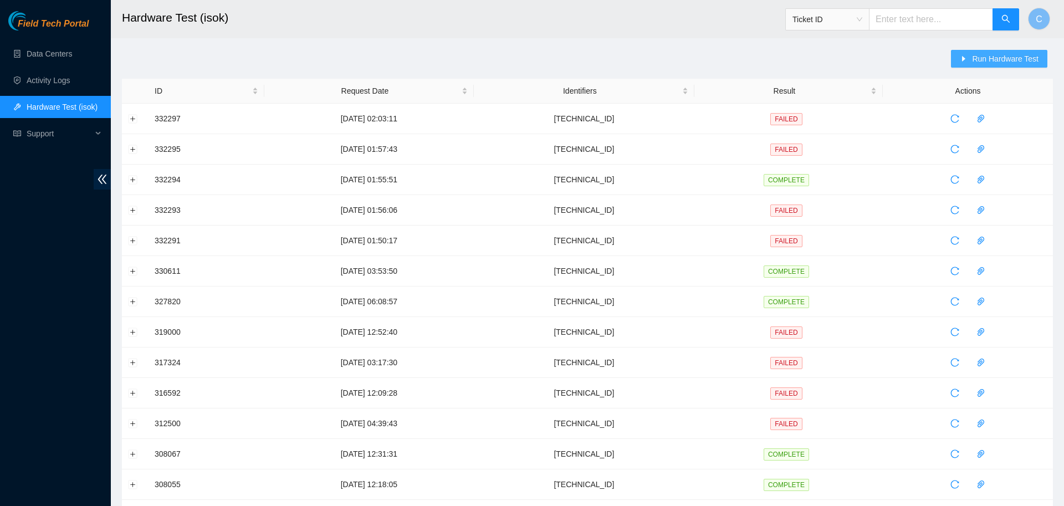
click at [984, 59] on span "Run Hardware Test" at bounding box center [1005, 59] width 67 height 12
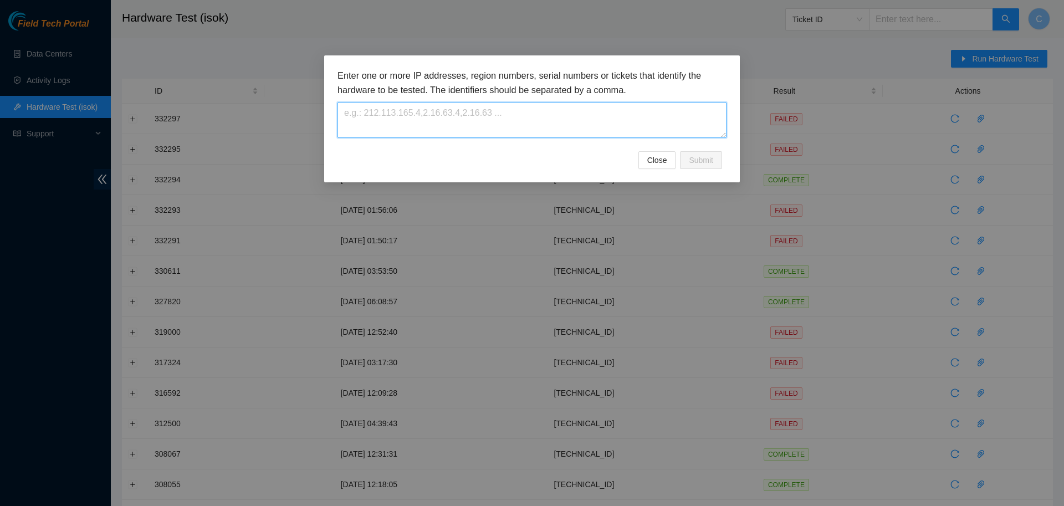
click at [494, 112] on textarea at bounding box center [532, 120] width 389 height 36
paste textarea "[TECHNICAL_ID]"
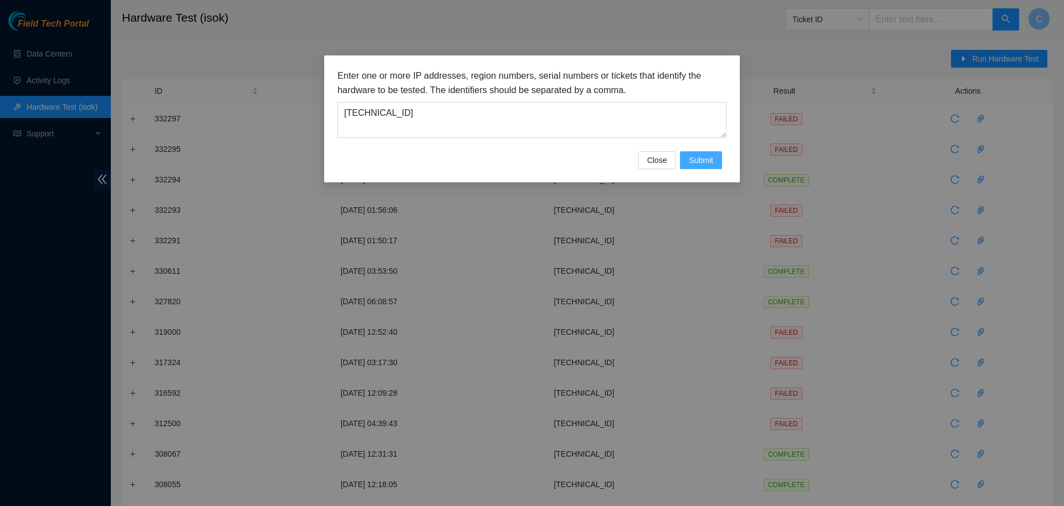
click at [707, 160] on span "Submit" at bounding box center [701, 160] width 24 height 12
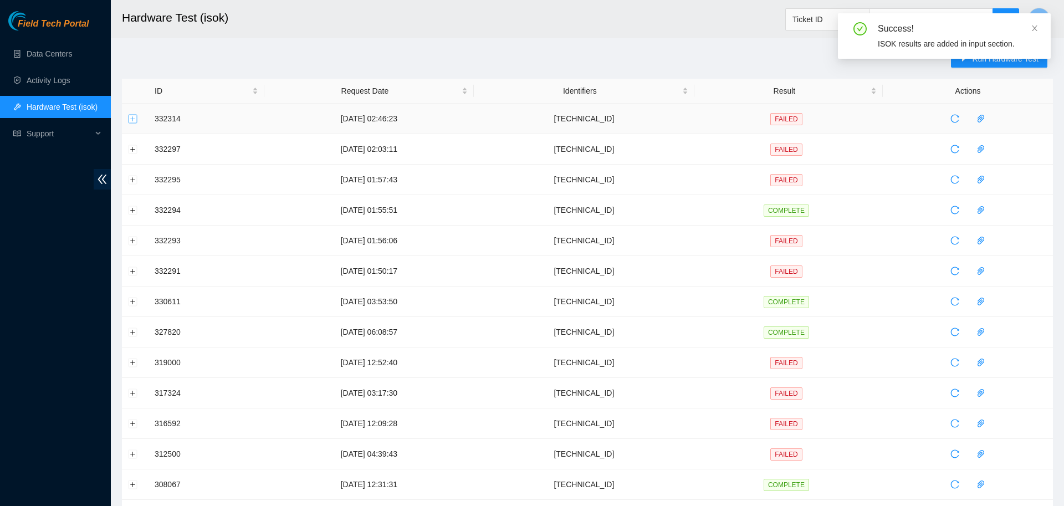
click at [136, 121] on button "Expand row" at bounding box center [133, 118] width 9 height 9
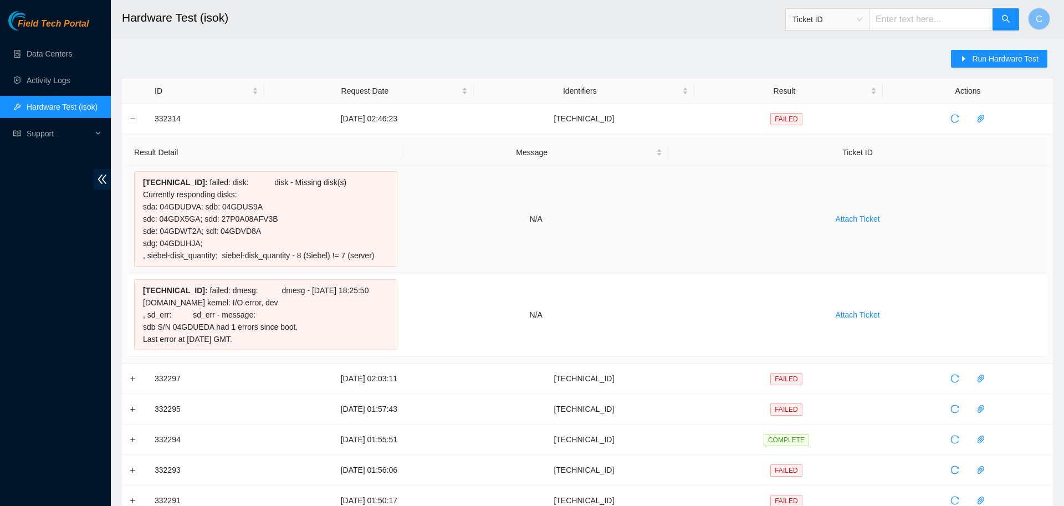
drag, startPoint x: 144, startPoint y: 183, endPoint x: 380, endPoint y: 254, distance: 246.0
click at [380, 254] on div "23.200.22.180 : failed: disk: disk - Missing disk(s) Currently responding disks…" at bounding box center [265, 218] width 263 height 95
copy div "23.200.22.180 : failed: disk: disk - Missing disk(s) Currently responding disks…"
click at [989, 55] on span "Run Hardware Test" at bounding box center [1005, 59] width 67 height 12
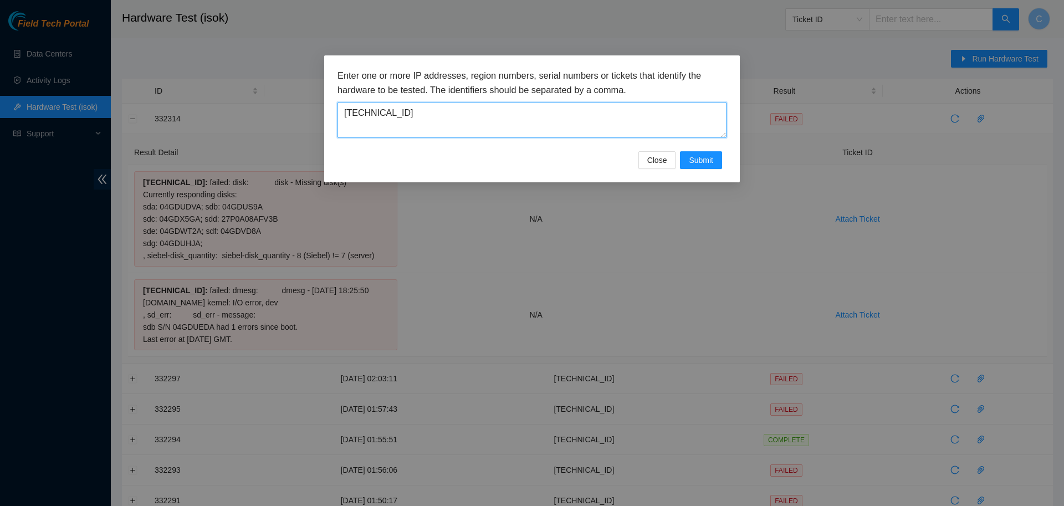
click at [455, 119] on textarea "[TECHNICAL_ID]" at bounding box center [532, 120] width 389 height 36
paste textarea "33.23.84"
type textarea "[TECHNICAL_ID]"
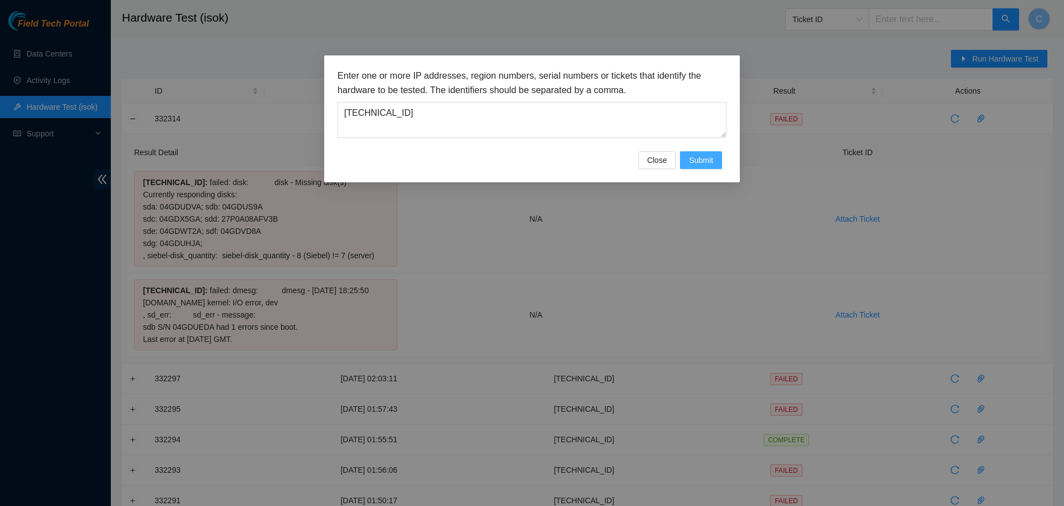
click at [701, 164] on span "Submit" at bounding box center [701, 160] width 24 height 12
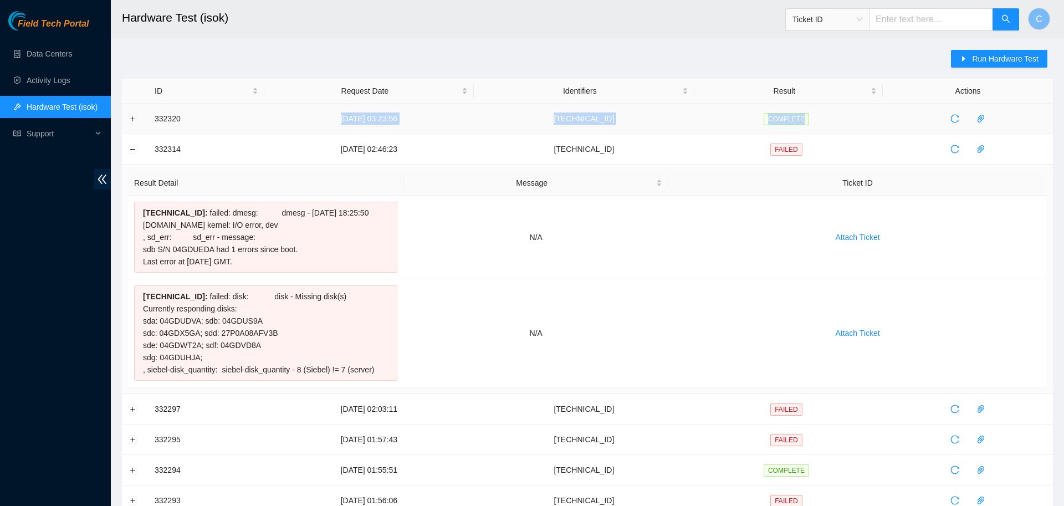
drag, startPoint x: 830, startPoint y: 116, endPoint x: 346, endPoint y: 111, distance: 483.4
click at [346, 111] on tr "332320 04-09-2025 03:23:56 23.33.23.84 COMPLETE" at bounding box center [587, 119] width 931 height 30
copy tr "04-09-2025 03:23:56 23.33.23.84 COMPLETE"
click at [1019, 58] on span "Run Hardware Test" at bounding box center [1005, 59] width 67 height 12
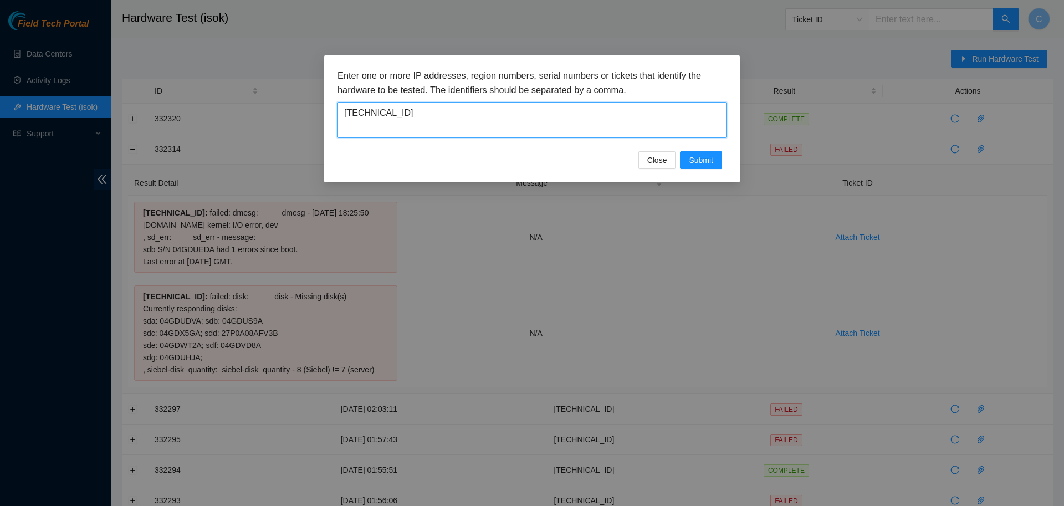
click at [464, 106] on textarea "[TECHNICAL_ID]" at bounding box center [532, 120] width 389 height 36
paste textarea "69"
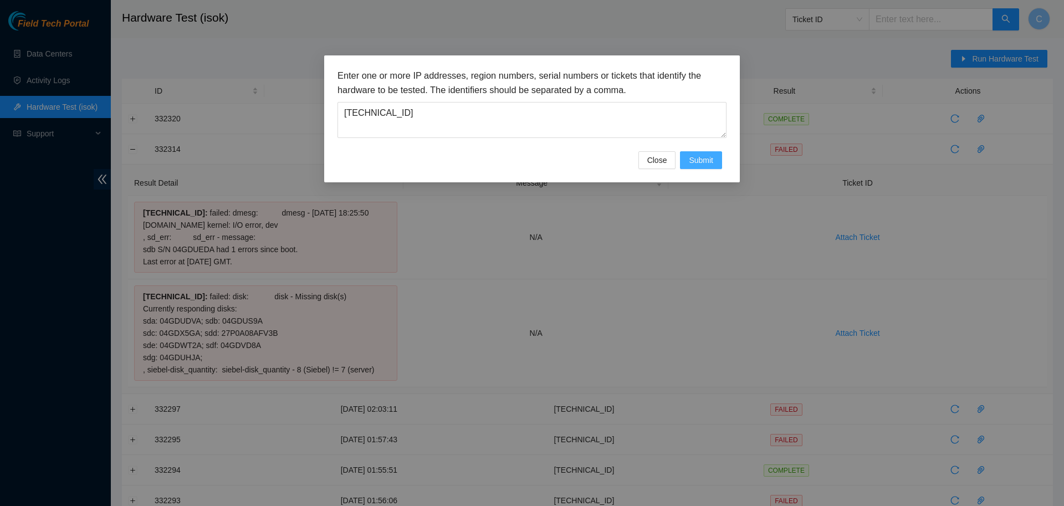
click at [688, 156] on button "Submit" at bounding box center [701, 160] width 42 height 18
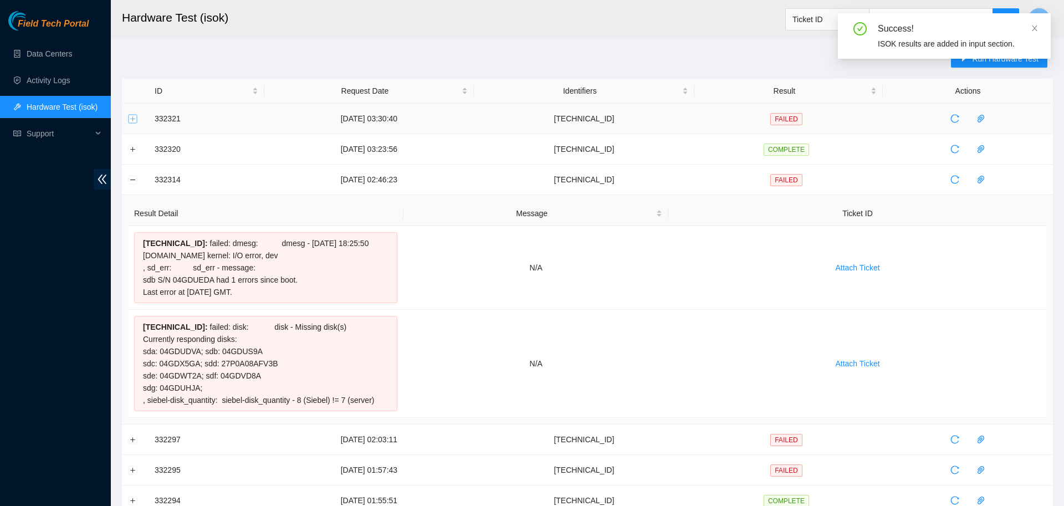
click at [132, 123] on button "Expand row" at bounding box center [133, 118] width 9 height 9
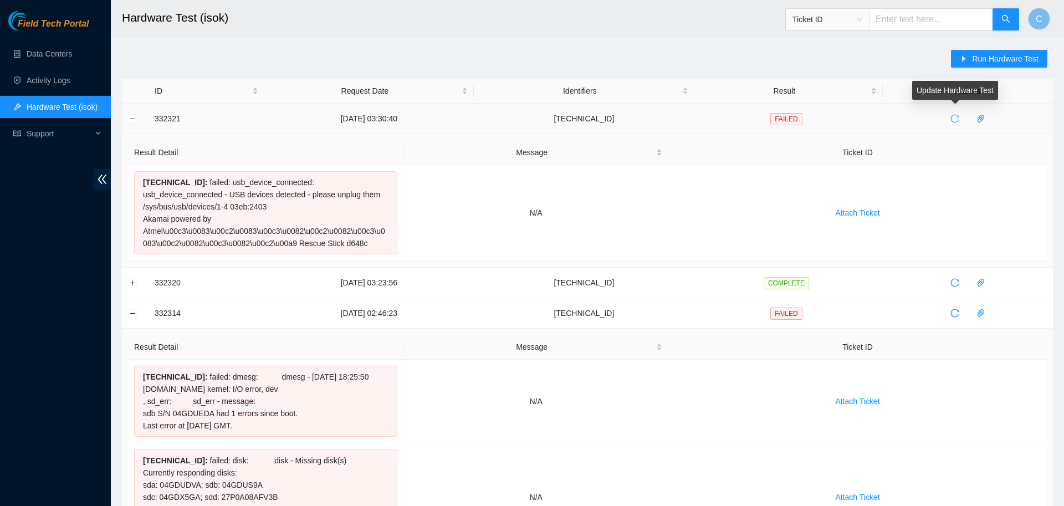
click at [955, 121] on icon "reload" at bounding box center [955, 118] width 9 height 9
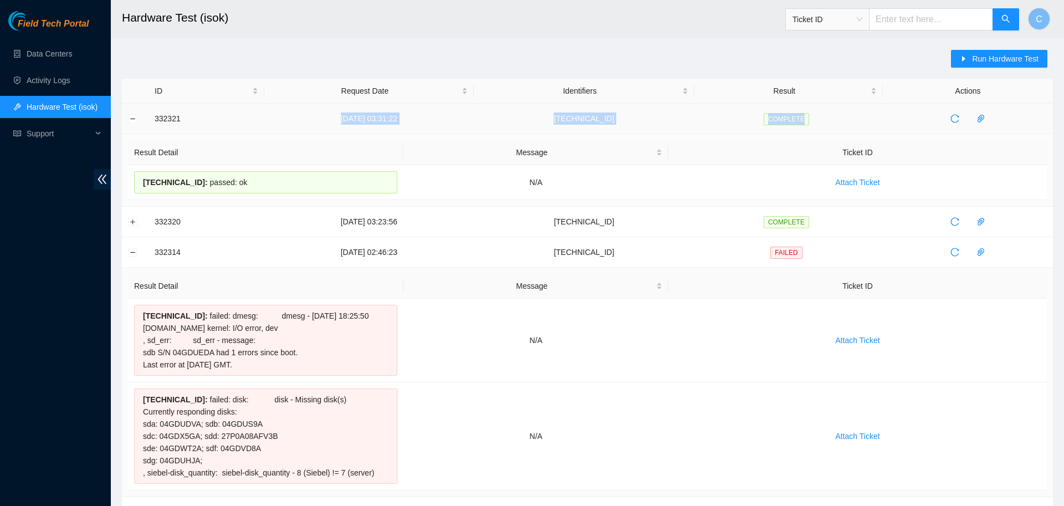
drag, startPoint x: 816, startPoint y: 118, endPoint x: 343, endPoint y: 112, distance: 473.4
click at [343, 112] on tr "332321 04-09-2025 03:31:22 23.33.23.69 COMPLETE" at bounding box center [587, 119] width 931 height 30
copy tr "04-09-2025 03:31:22 23.33.23.69 COMPLETE"
click at [962, 63] on button "Run Hardware Test" at bounding box center [999, 59] width 96 height 18
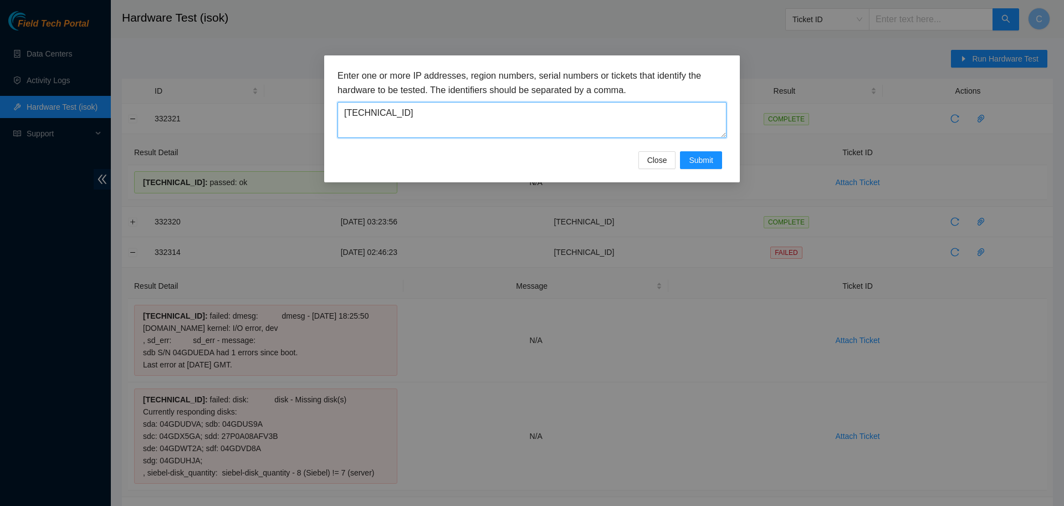
click at [394, 107] on textarea "[TECHNICAL_ID]" at bounding box center [532, 120] width 389 height 36
paste textarea "86"
type textarea "[TECHNICAL_ID]"
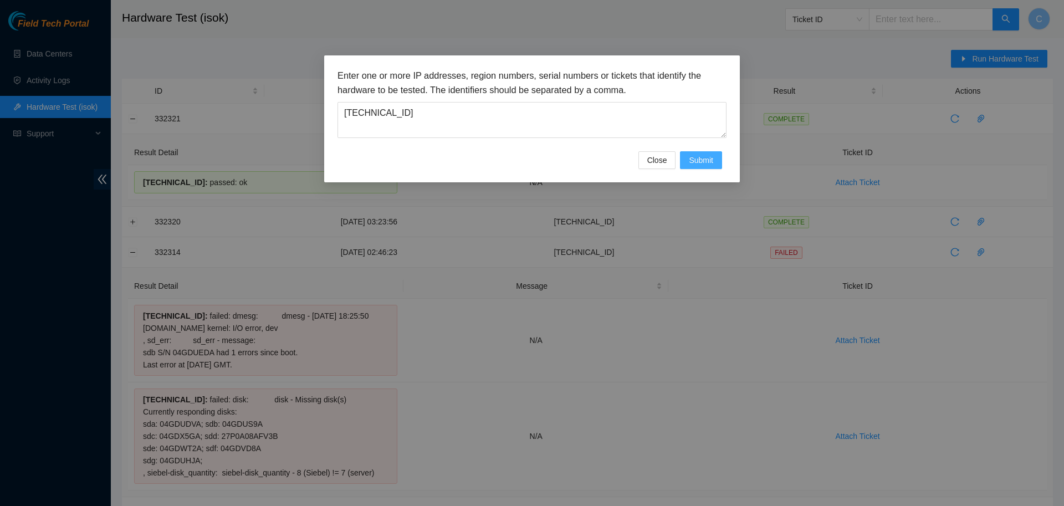
click at [713, 159] on button "Submit" at bounding box center [701, 160] width 42 height 18
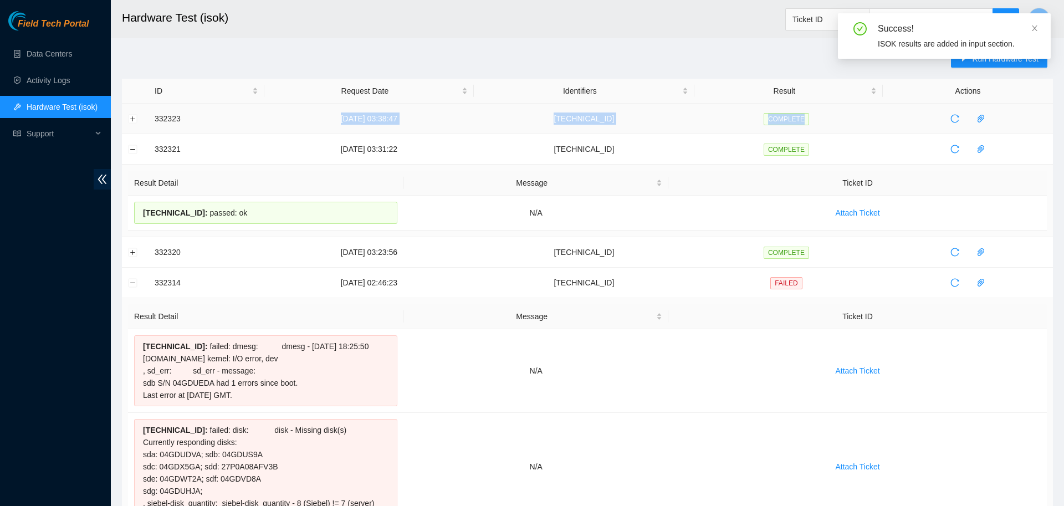
drag, startPoint x: 819, startPoint y: 119, endPoint x: 346, endPoint y: 112, distance: 472.9
click at [346, 112] on tr "332323 04-09-2025 03:38:47 23.33.23.86 COMPLETE" at bounding box center [587, 119] width 931 height 30
copy tr "04-09-2025 03:38:47 23.33.23.86 COMPLETE"
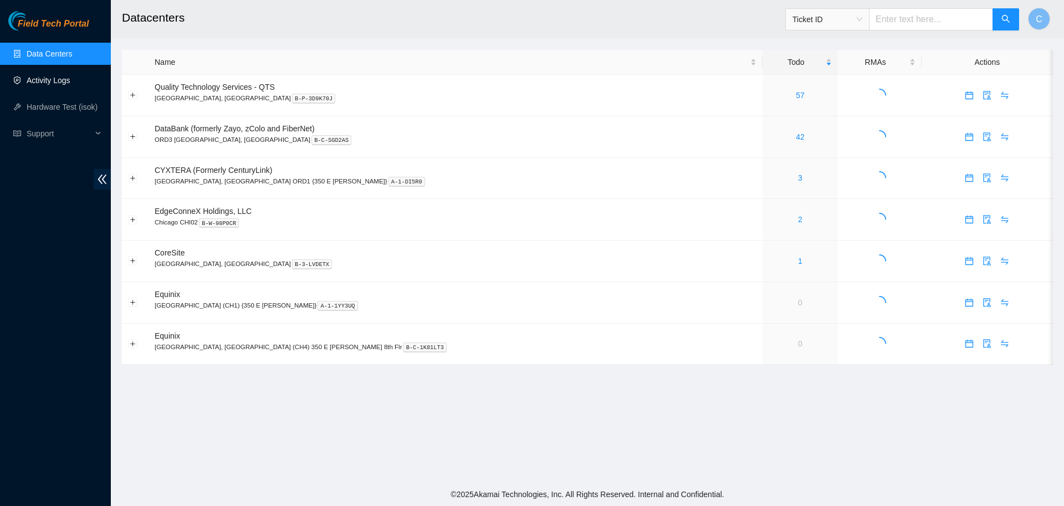
click at [58, 80] on link "Activity Logs" at bounding box center [49, 80] width 44 height 9
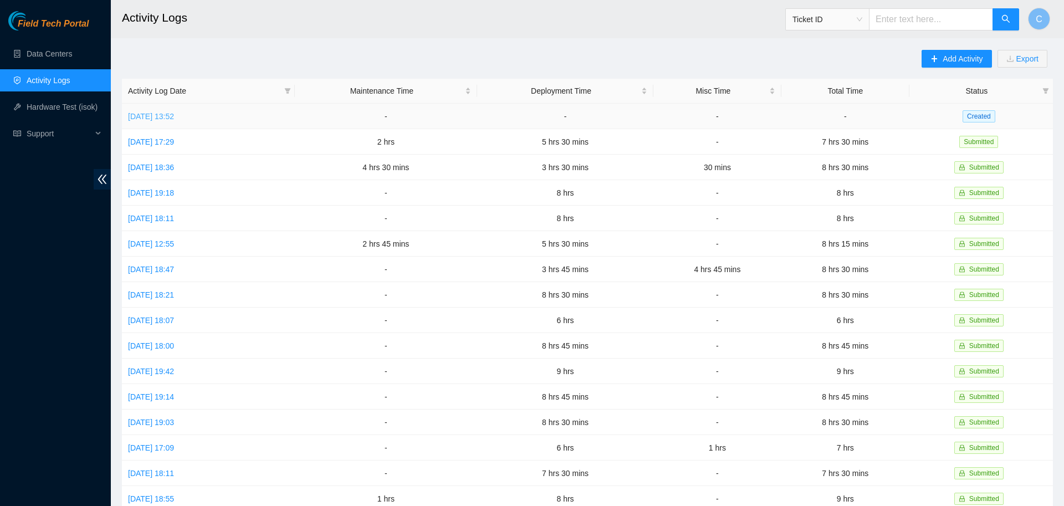
click at [174, 112] on link "Thu, 04 Sep 2025 13:52" at bounding box center [151, 116] width 46 height 9
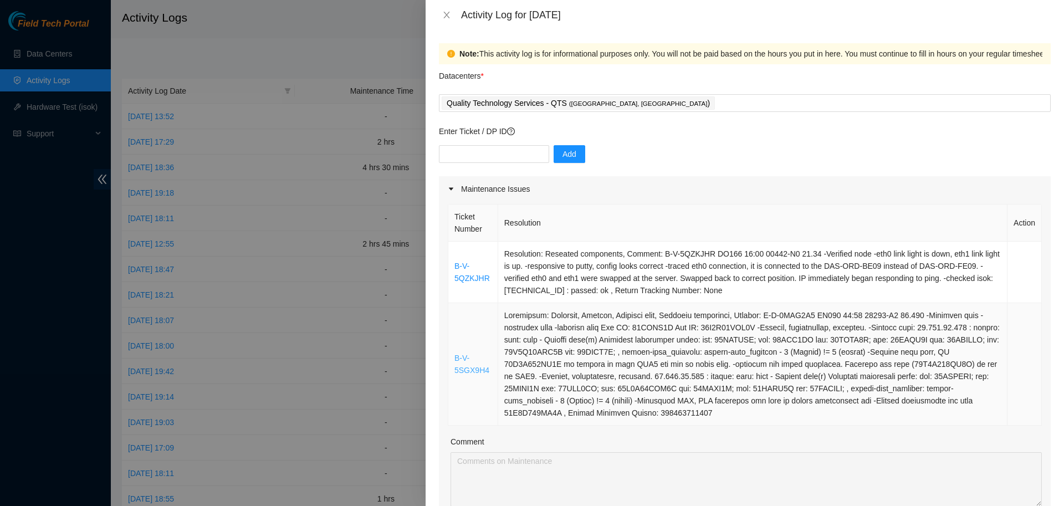
click at [479, 367] on link "B-V-5SGX9H4" at bounding box center [472, 364] width 35 height 21
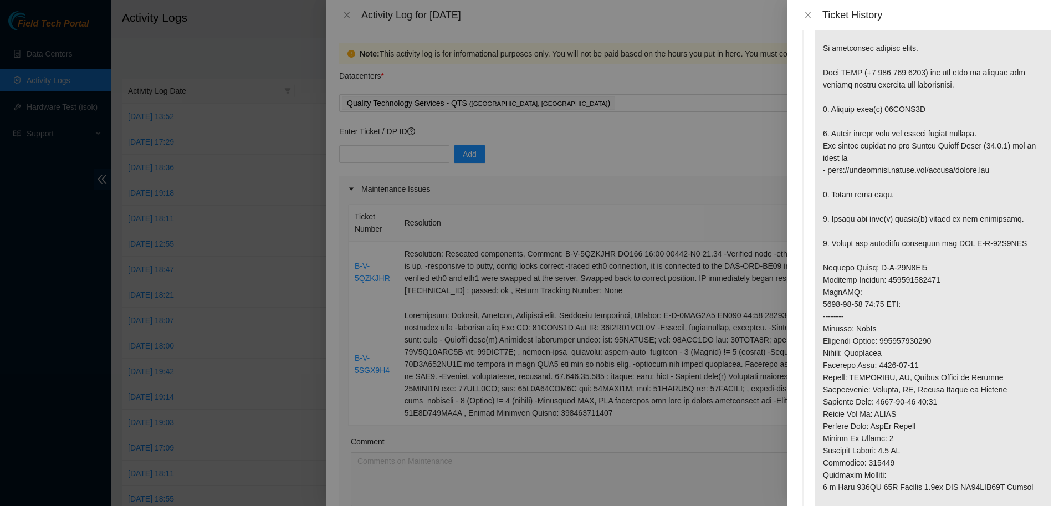
scroll to position [635, 0]
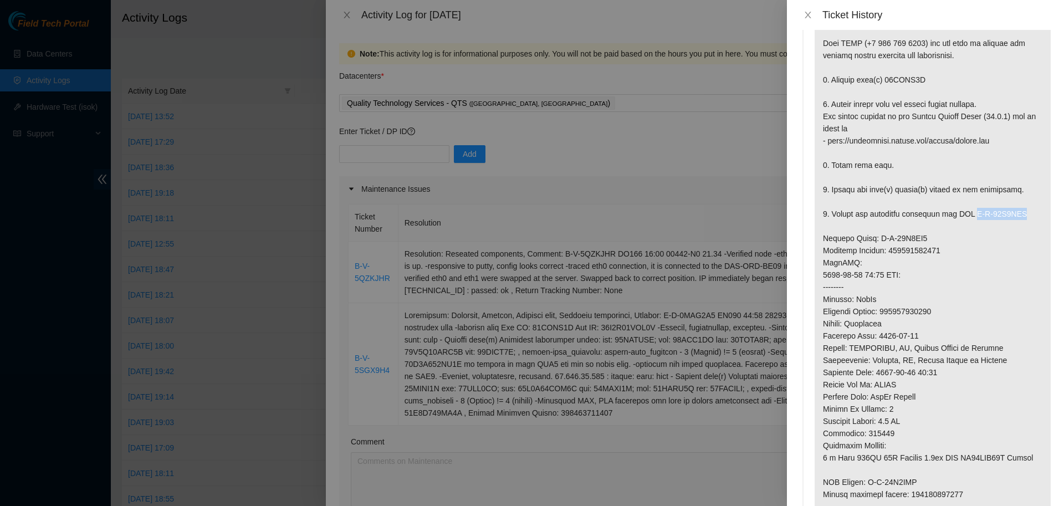
drag, startPoint x: 973, startPoint y: 228, endPoint x: 1036, endPoint y: 223, distance: 63.3
click at [1036, 223] on p at bounding box center [933, 269] width 236 height 578
copy p "B-W-14M0WXD"
click at [809, 14] on icon "close" at bounding box center [808, 15] width 9 height 9
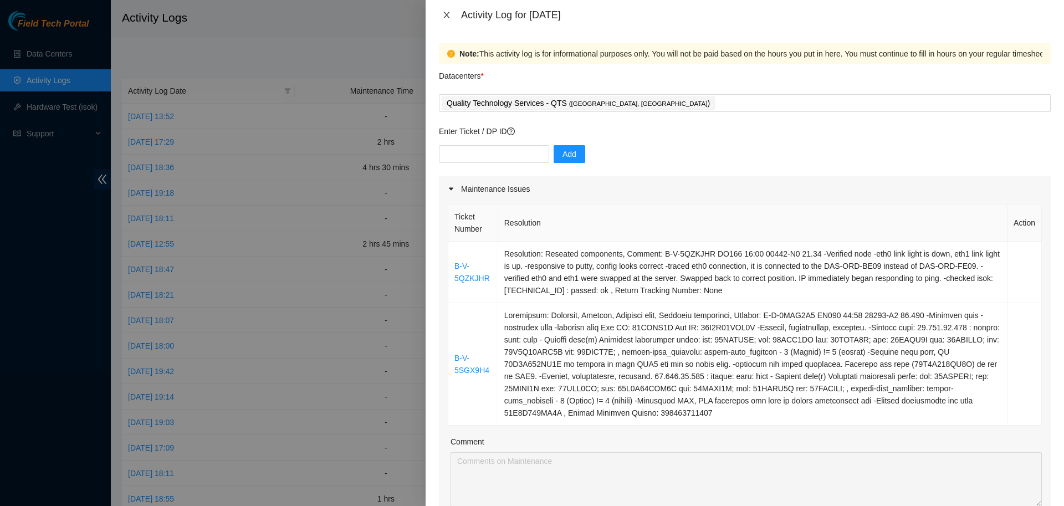
click at [449, 13] on icon "close" at bounding box center [446, 15] width 9 height 9
